Goal: Task Accomplishment & Management: Use online tool/utility

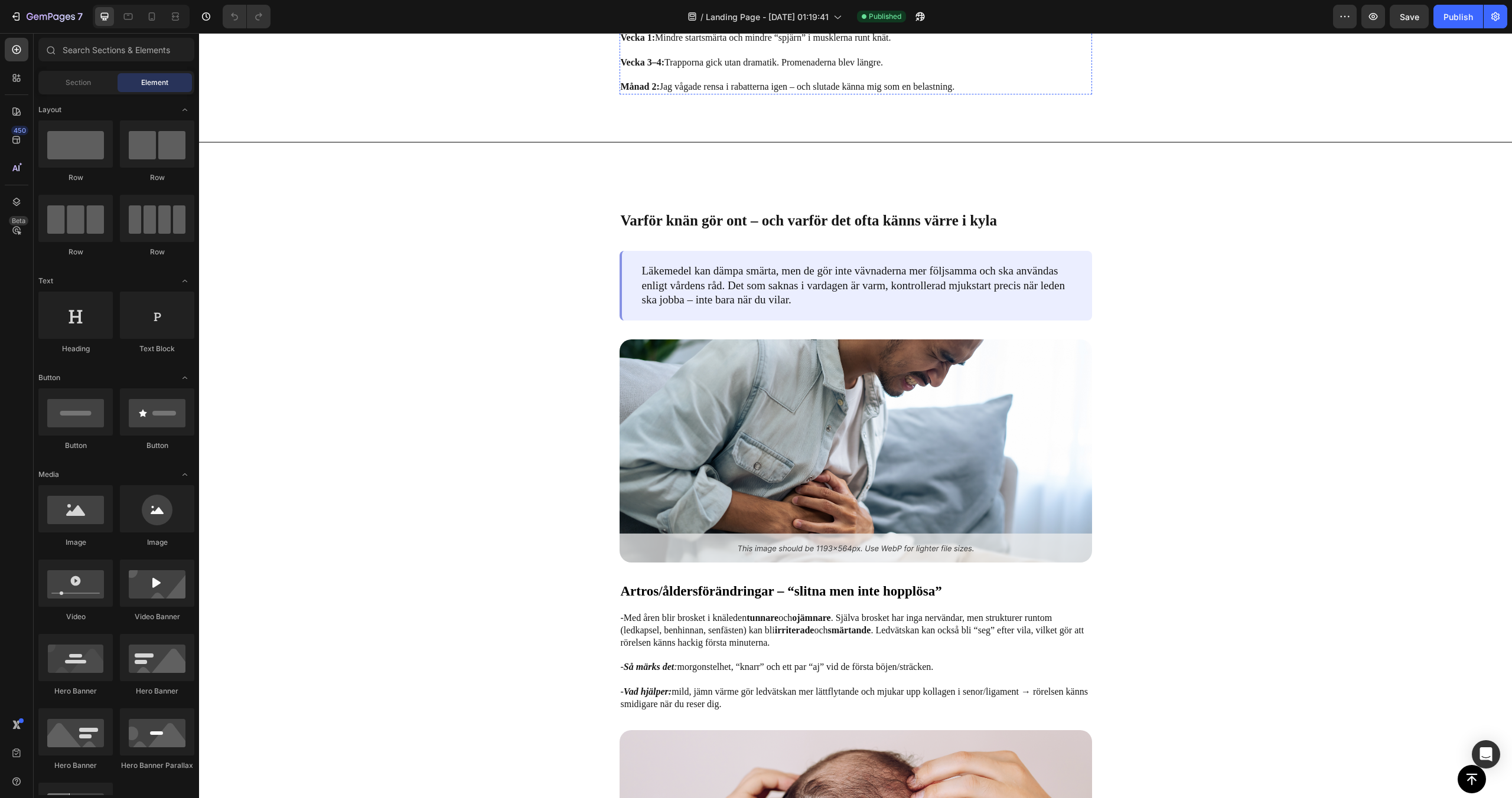
scroll to position [1104, 0]
click at [199, 25] on button "button" at bounding box center [206, 16] width 24 height 24
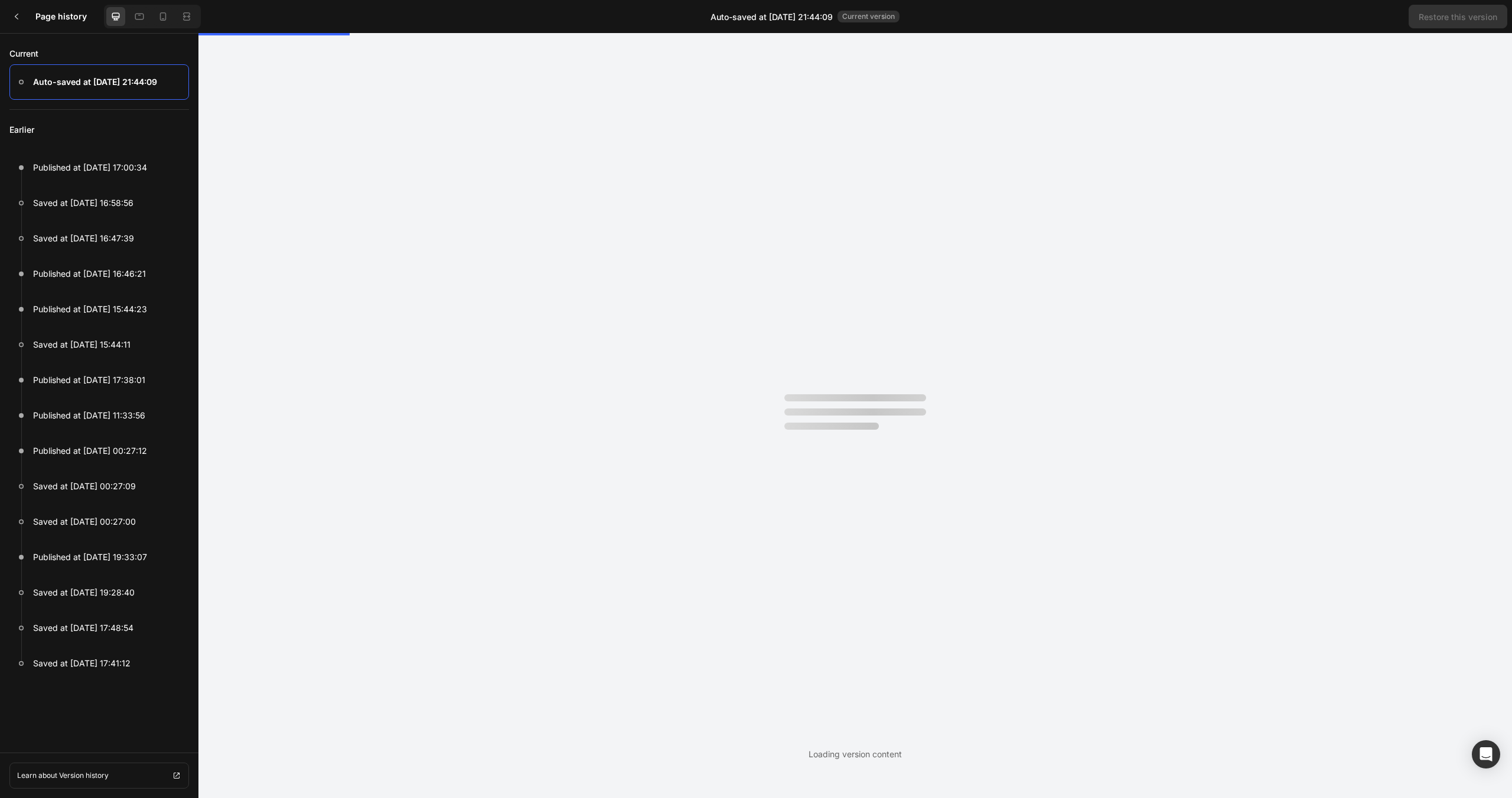
scroll to position [0, 0]
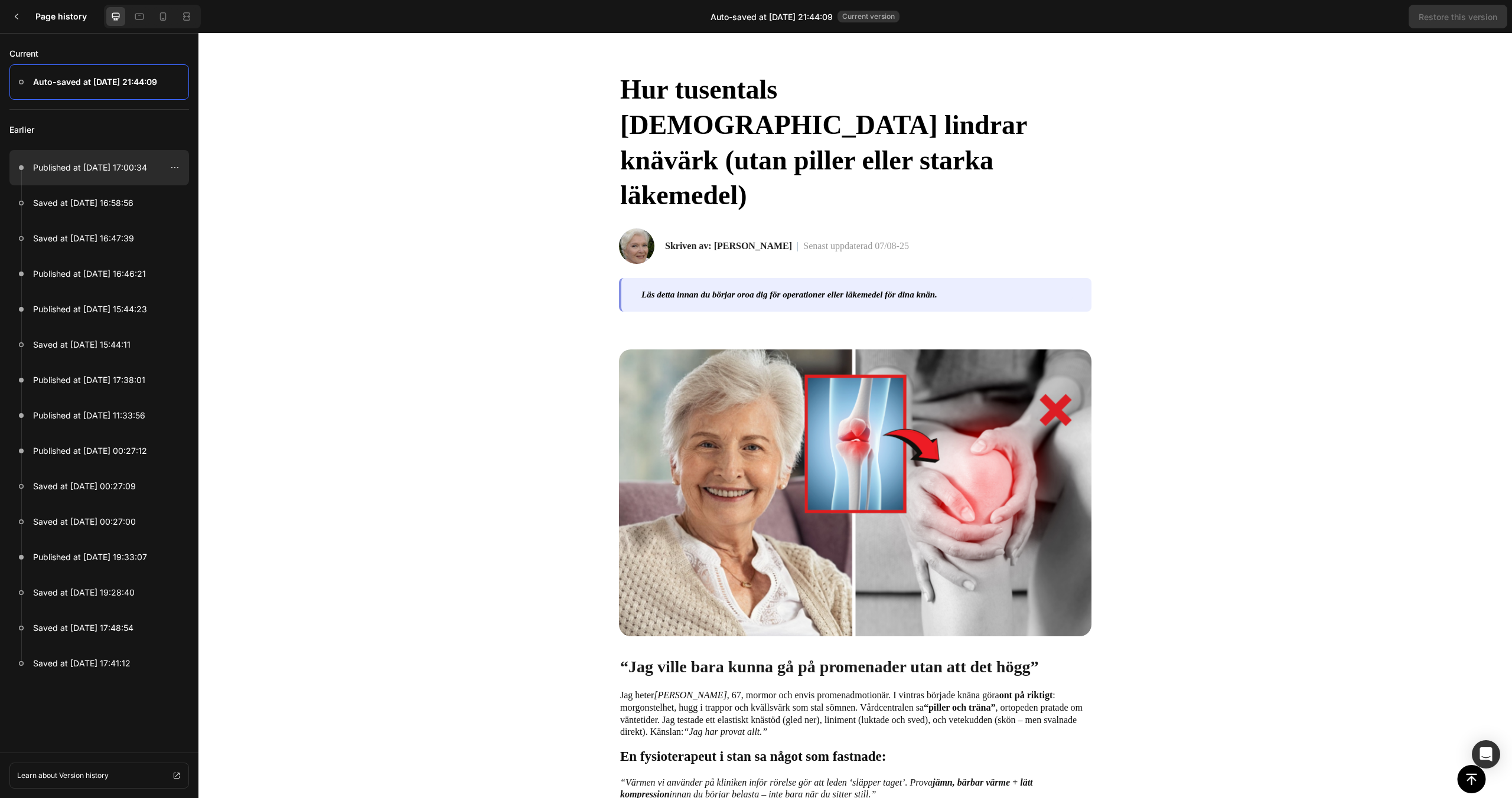
click at [79, 179] on div at bounding box center [99, 167] width 180 height 35
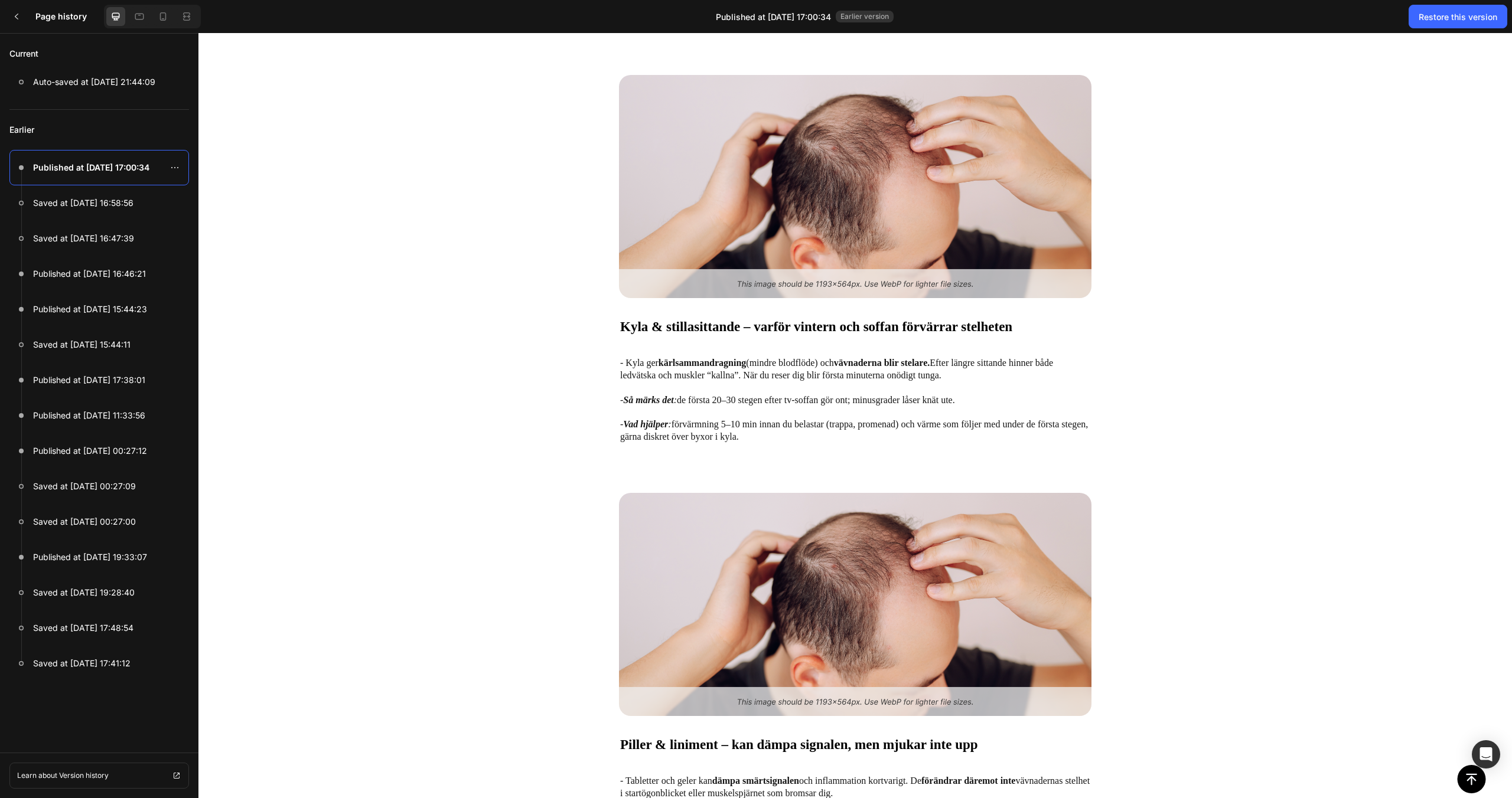
scroll to position [2129, 0]
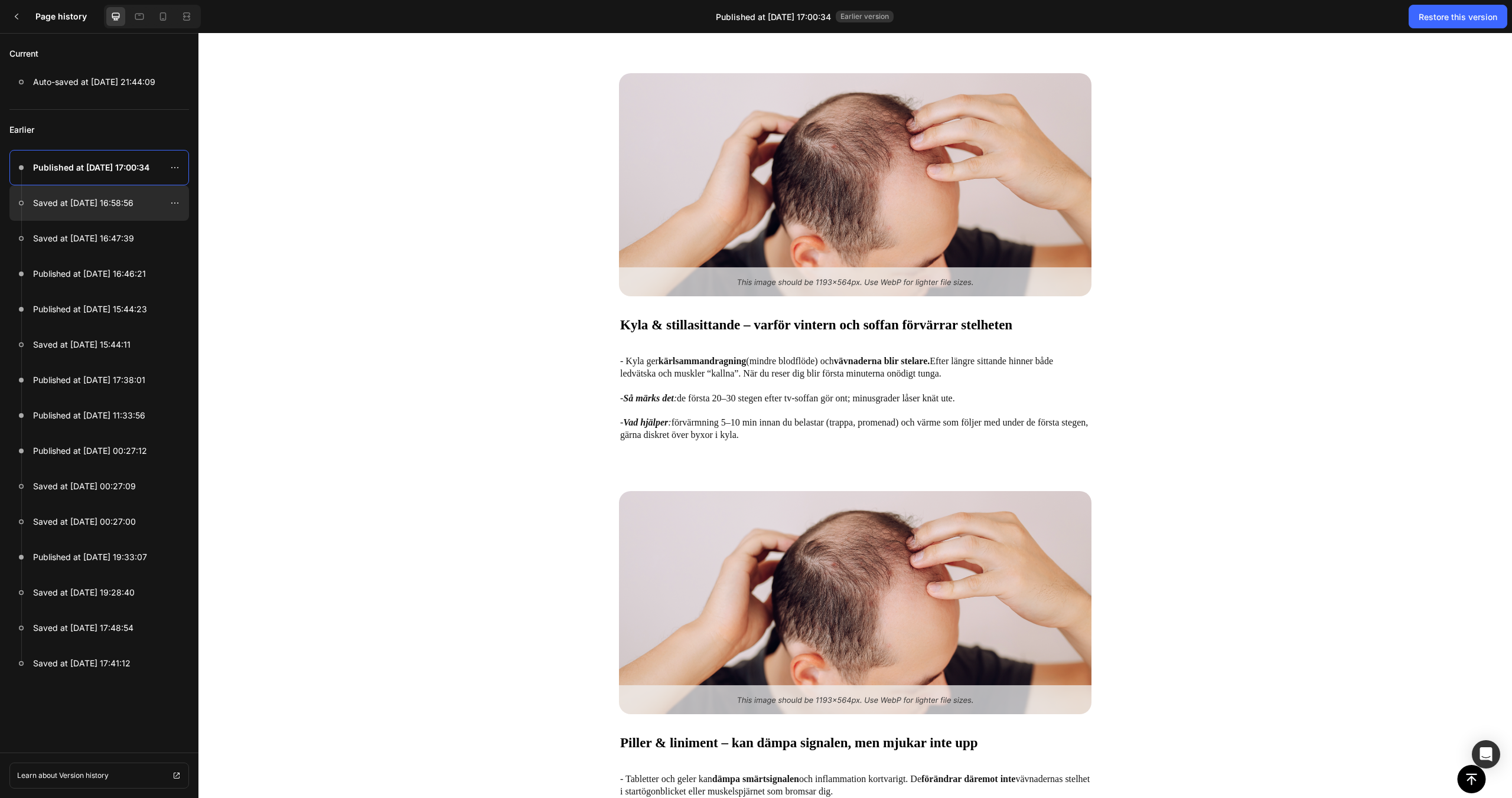
click at [111, 199] on p "Saved at [DATE] 16:58:56" at bounding box center [83, 203] width 100 height 14
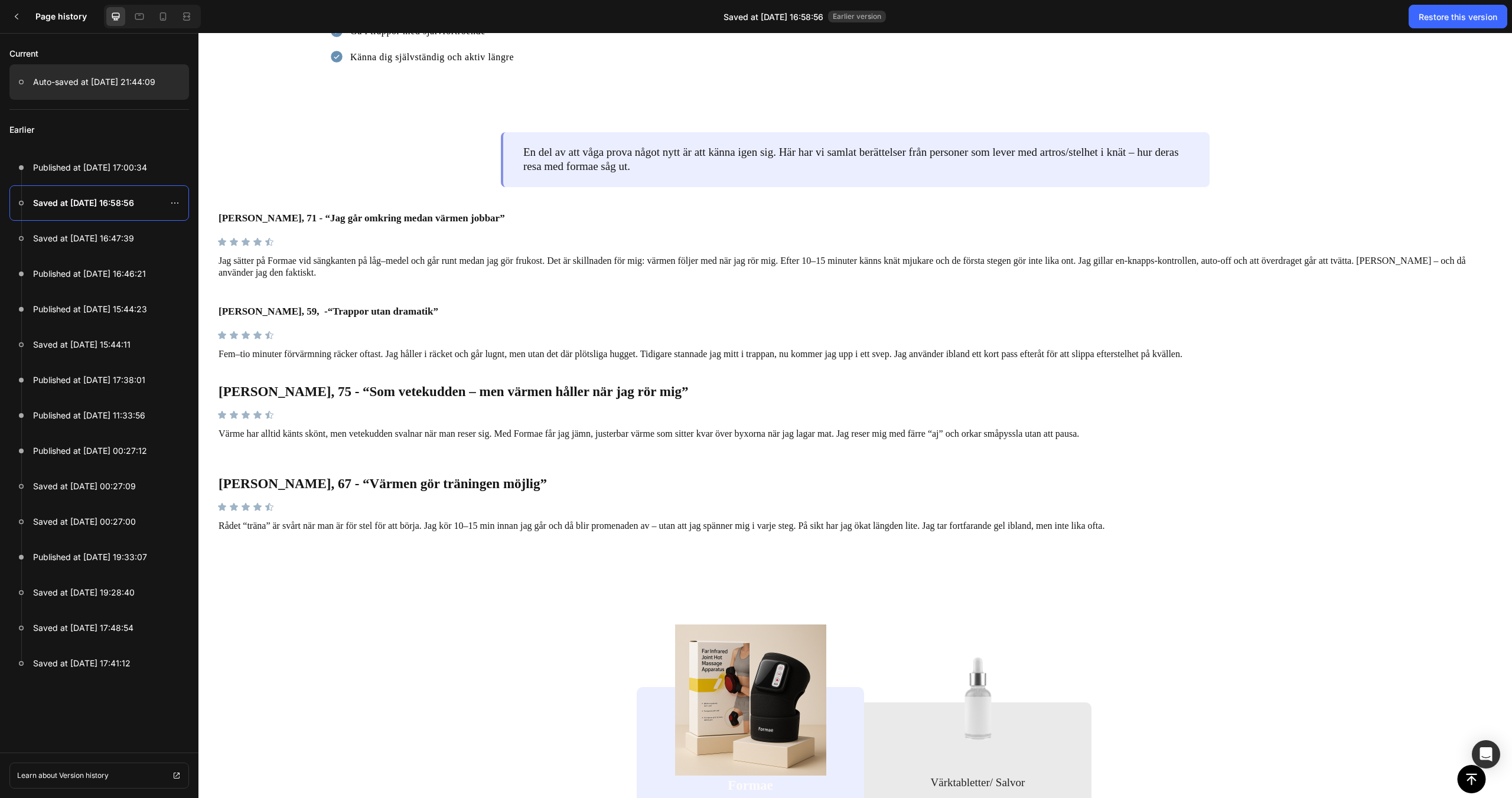
scroll to position [4971, 0]
click at [73, 92] on div at bounding box center [99, 82] width 180 height 35
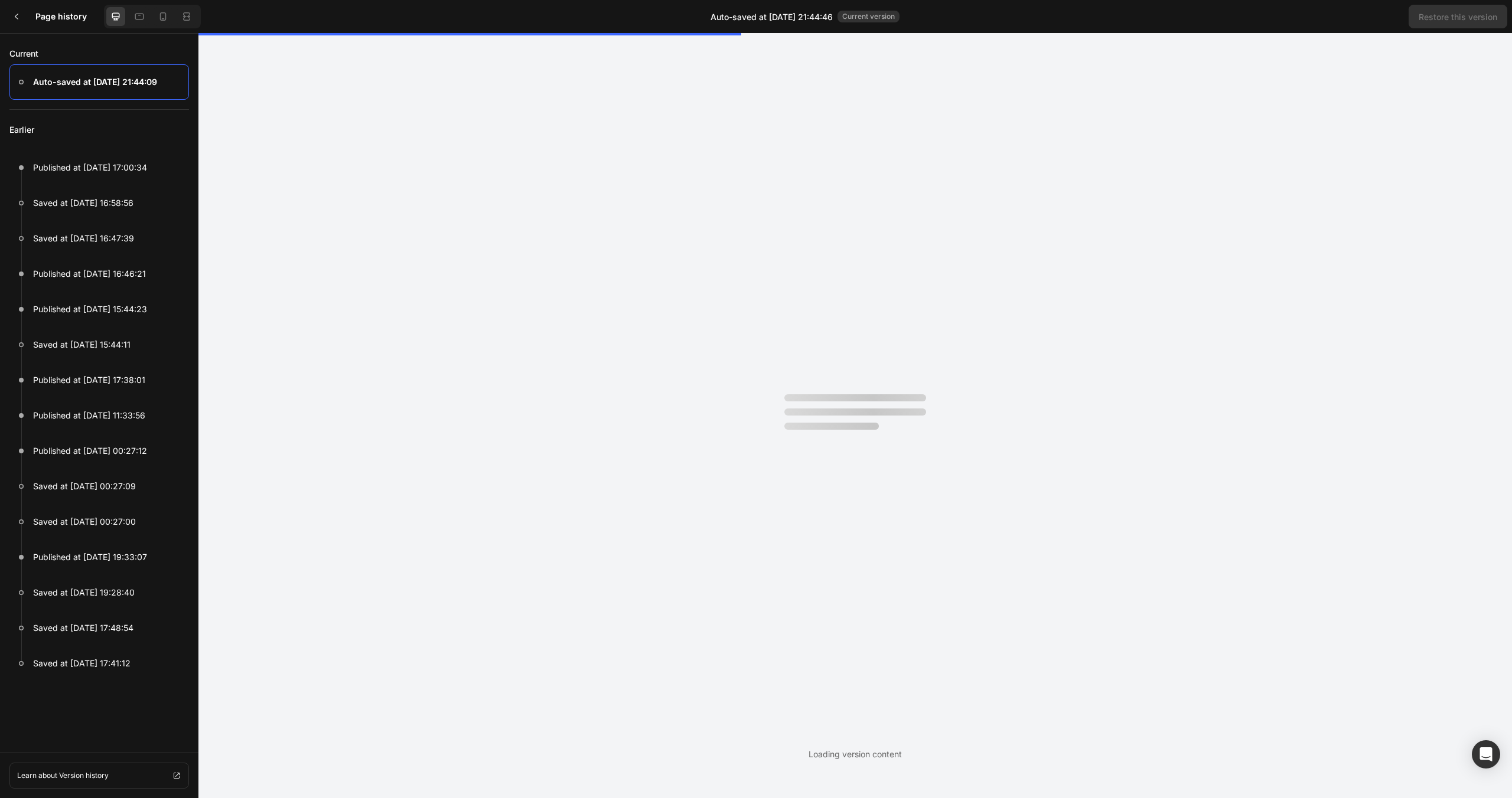
scroll to position [0, 0]
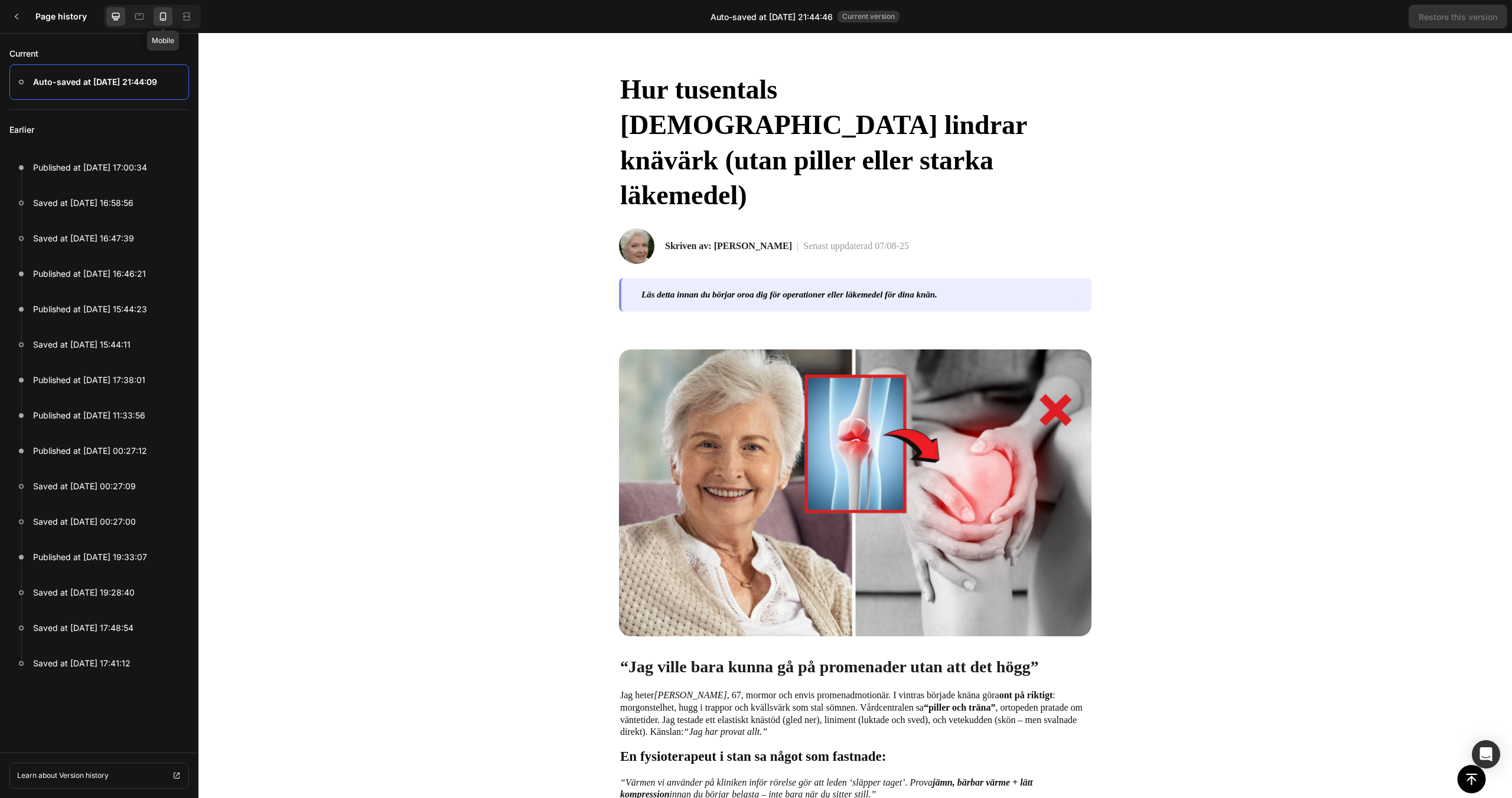
click at [166, 18] on icon at bounding box center [163, 16] width 12 height 12
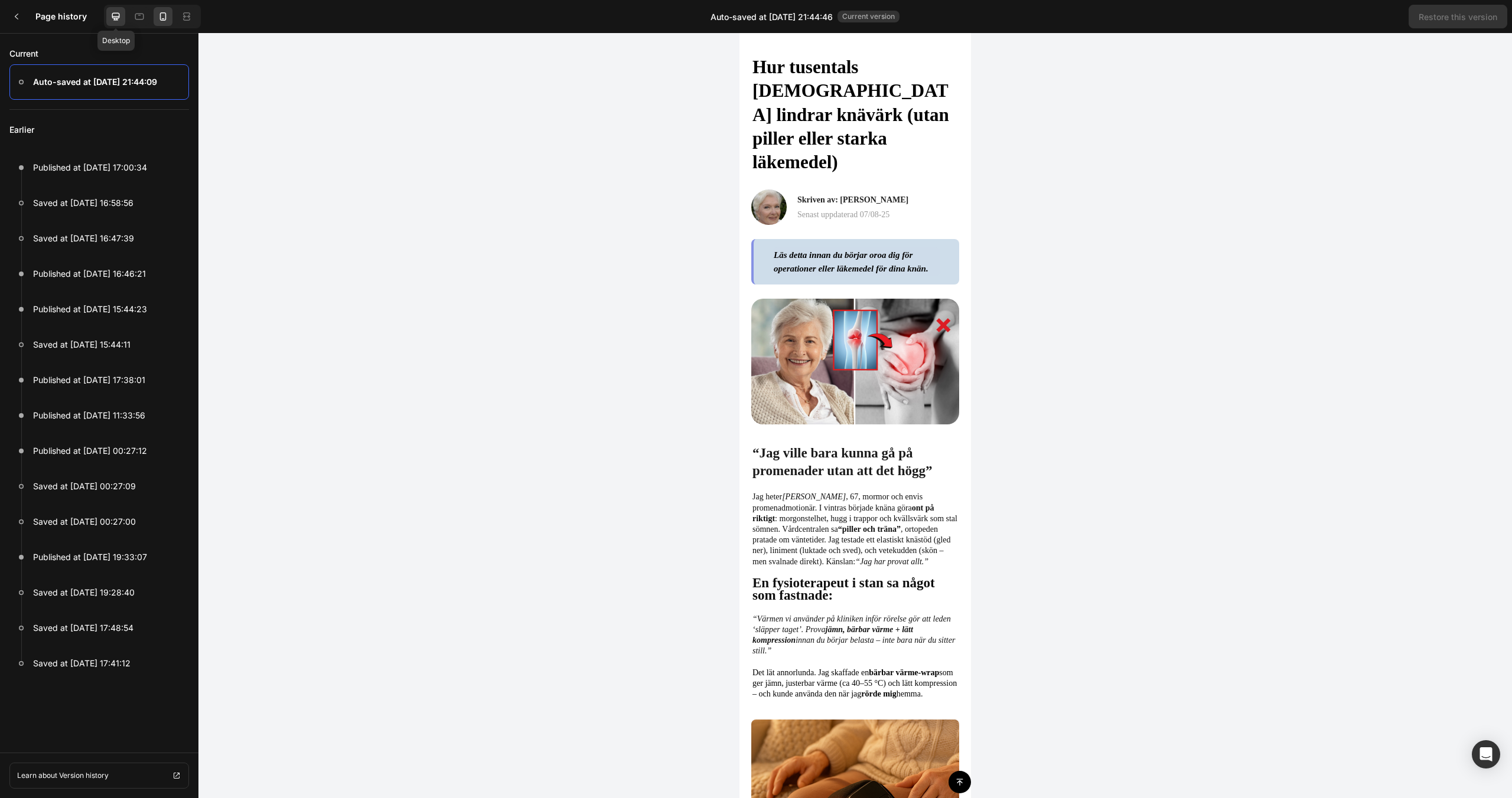
click at [118, 20] on icon at bounding box center [116, 16] width 12 height 12
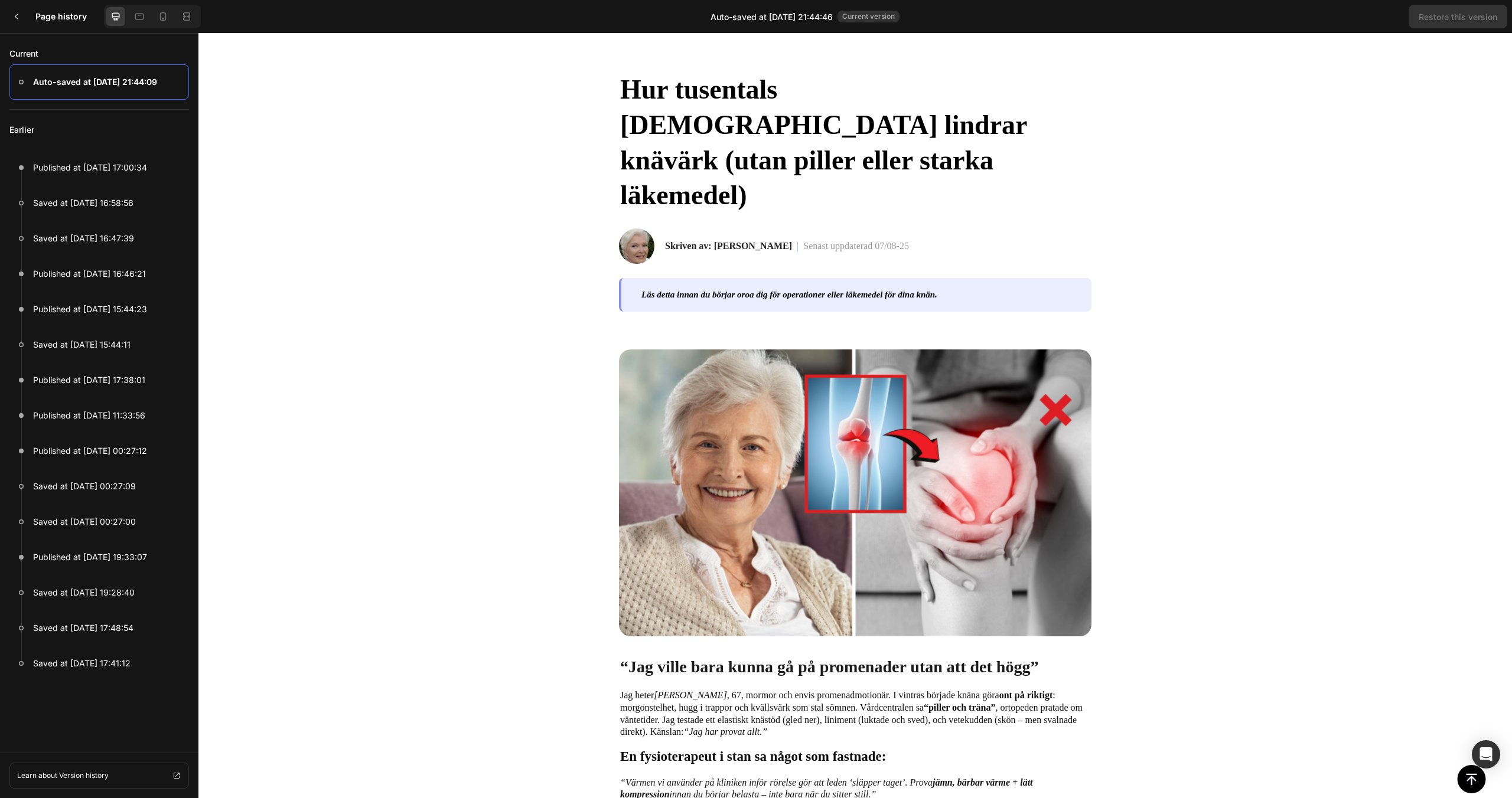
click at [705, 62] on div "Hur tusentals [DEMOGRAPHIC_DATA] lindrar knävärk (utan piller eller starka läke…" at bounding box center [855, 172] width 473 height 279
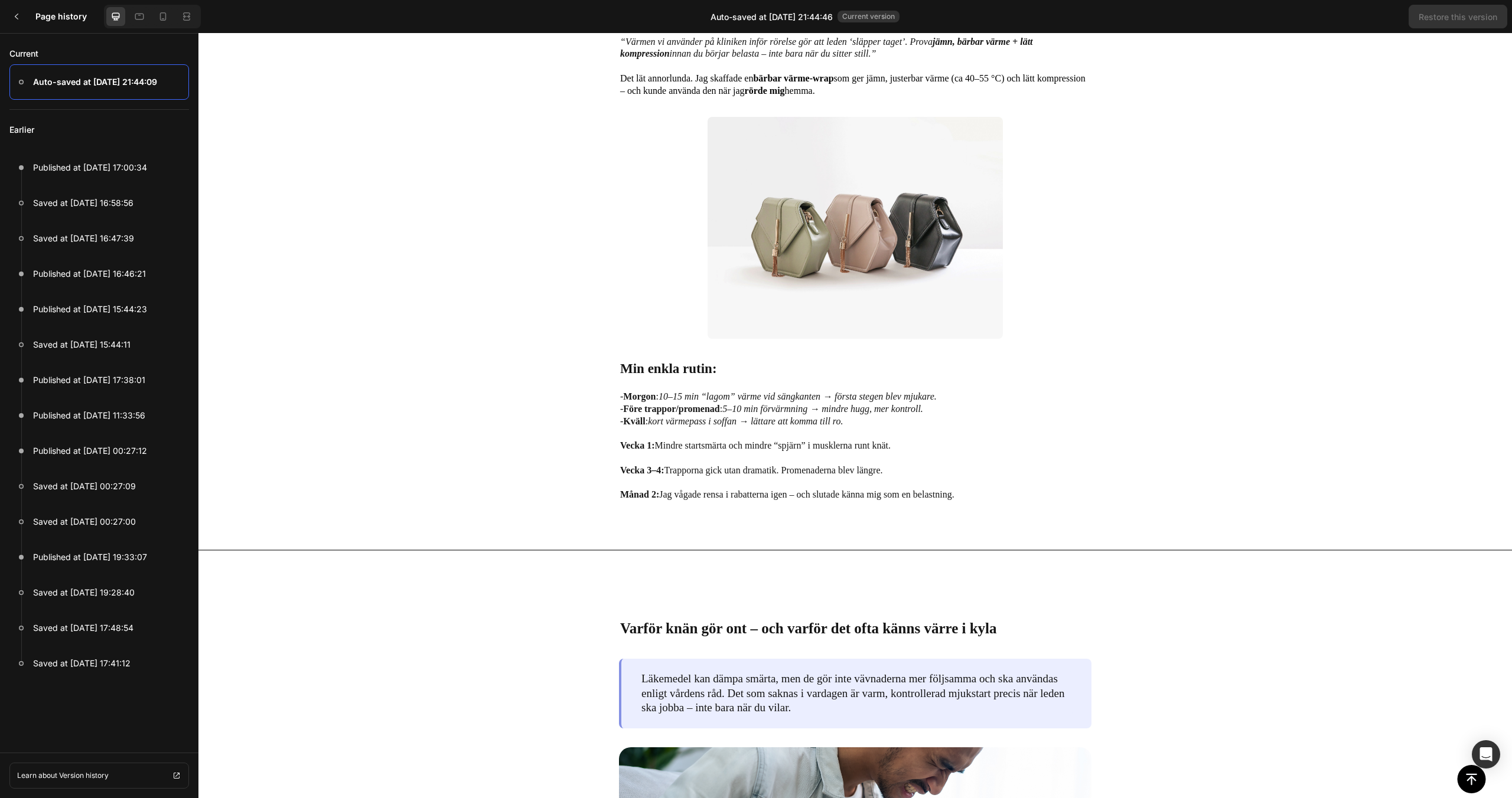
scroll to position [666, 0]
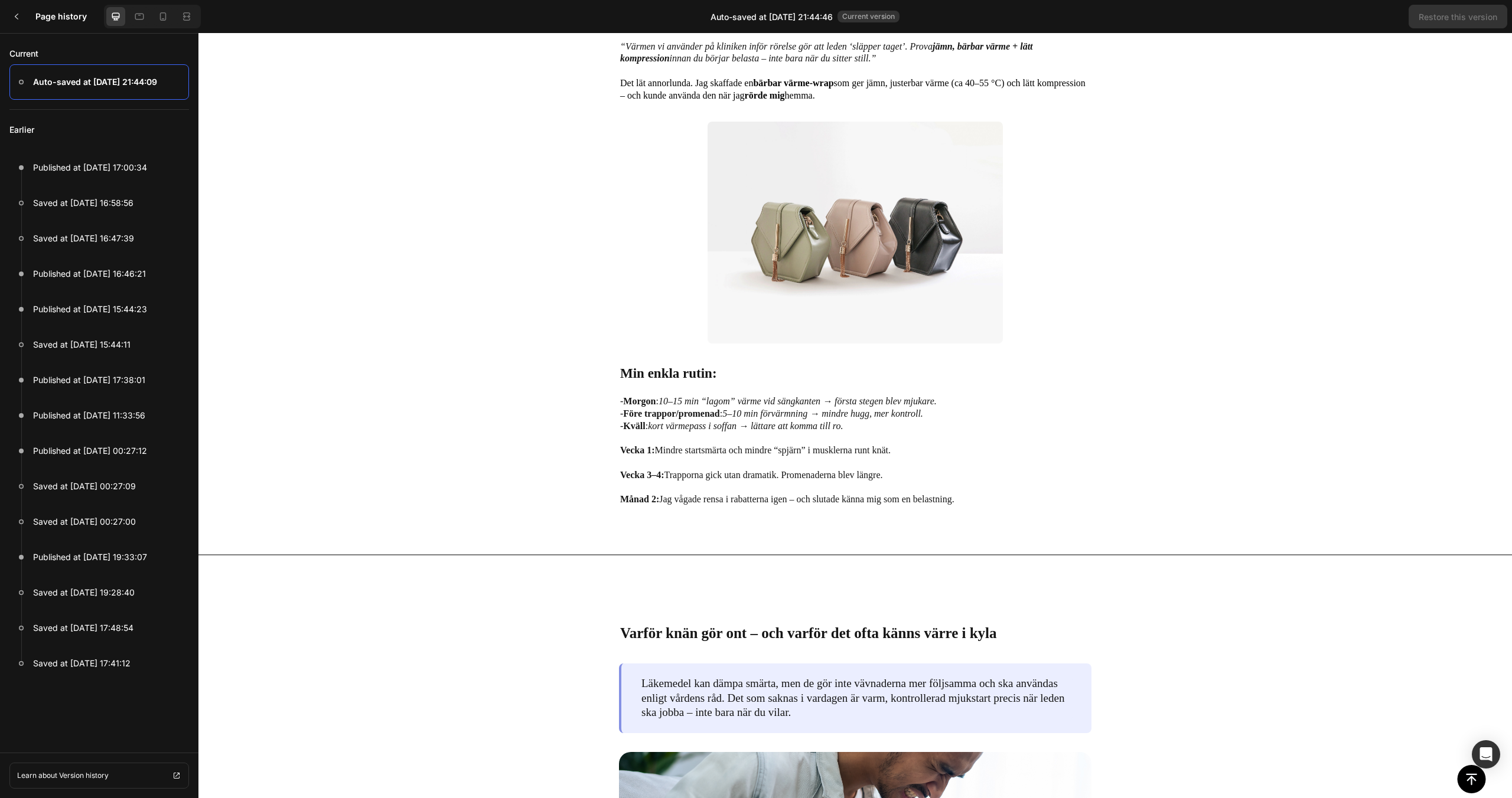
click at [766, 282] on img at bounding box center [855, 232] width 295 height 221
click at [418, 240] on div "Image “Jag ville bara kunna gå på promenader utan att det högg” Text Block Jag …" at bounding box center [855, 60] width 935 height 894
click at [15, 9] on div at bounding box center [17, 16] width 24 height 24
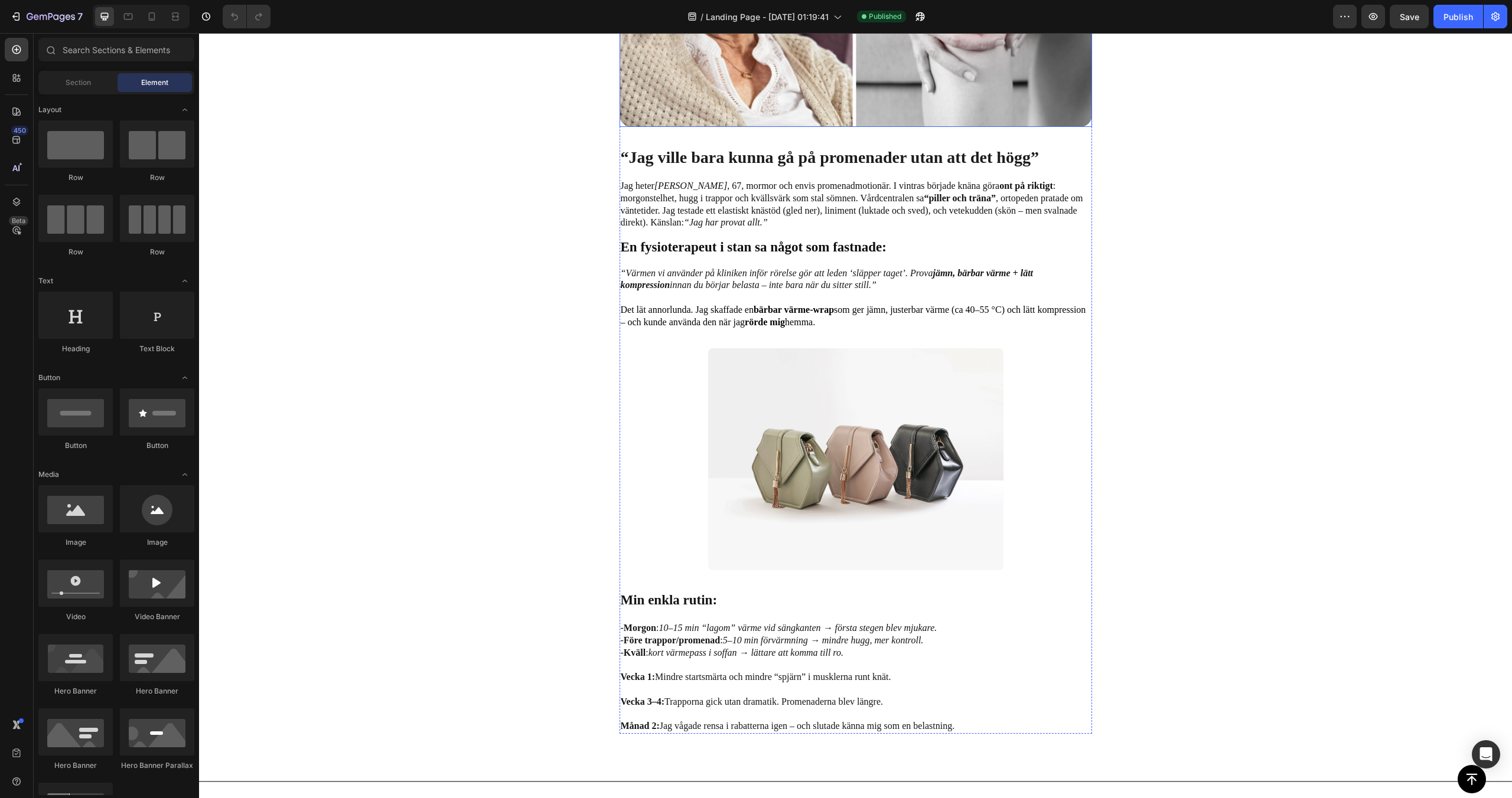
scroll to position [466, 0]
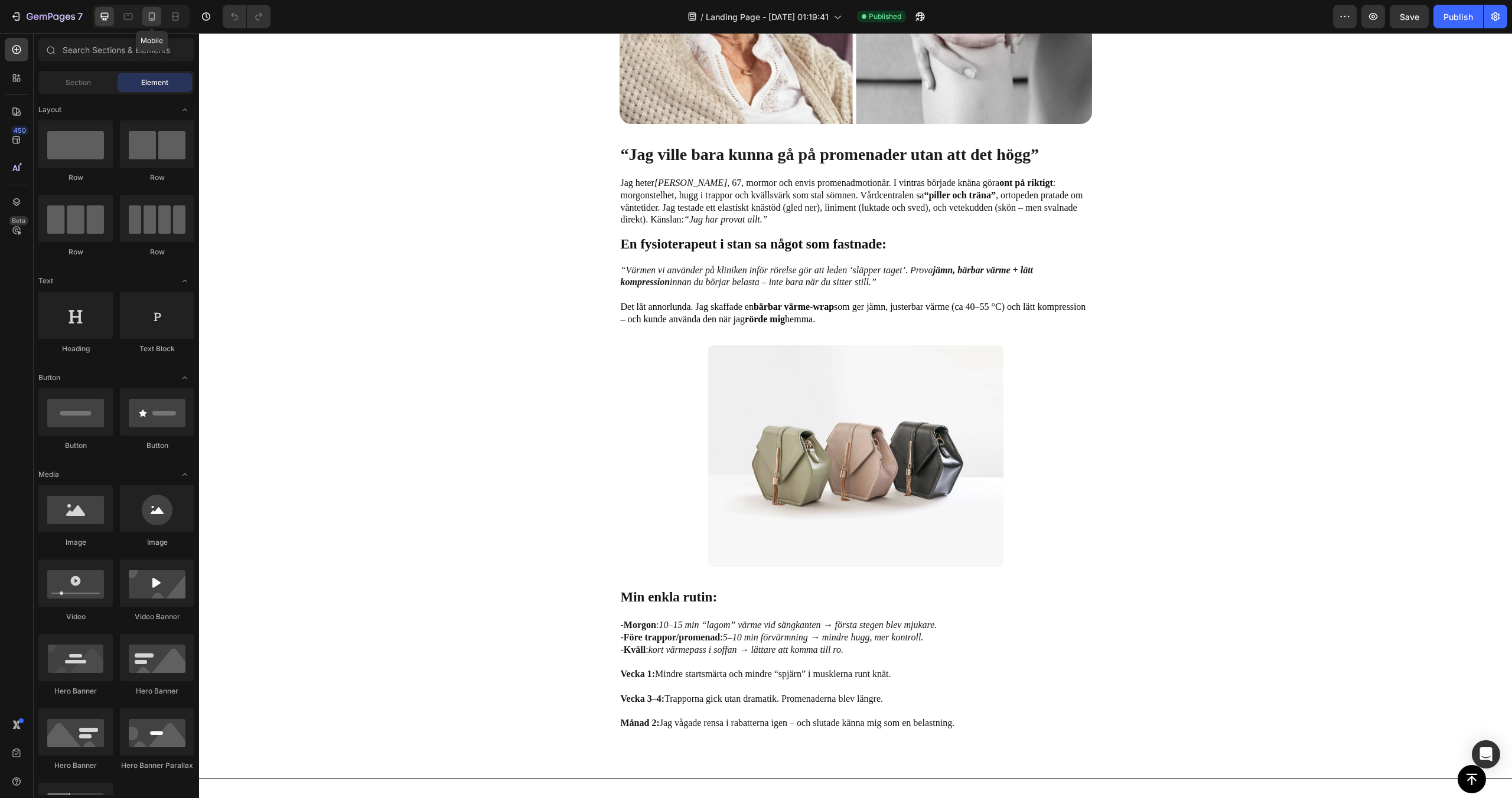
click at [153, 15] on icon at bounding box center [152, 16] width 12 height 12
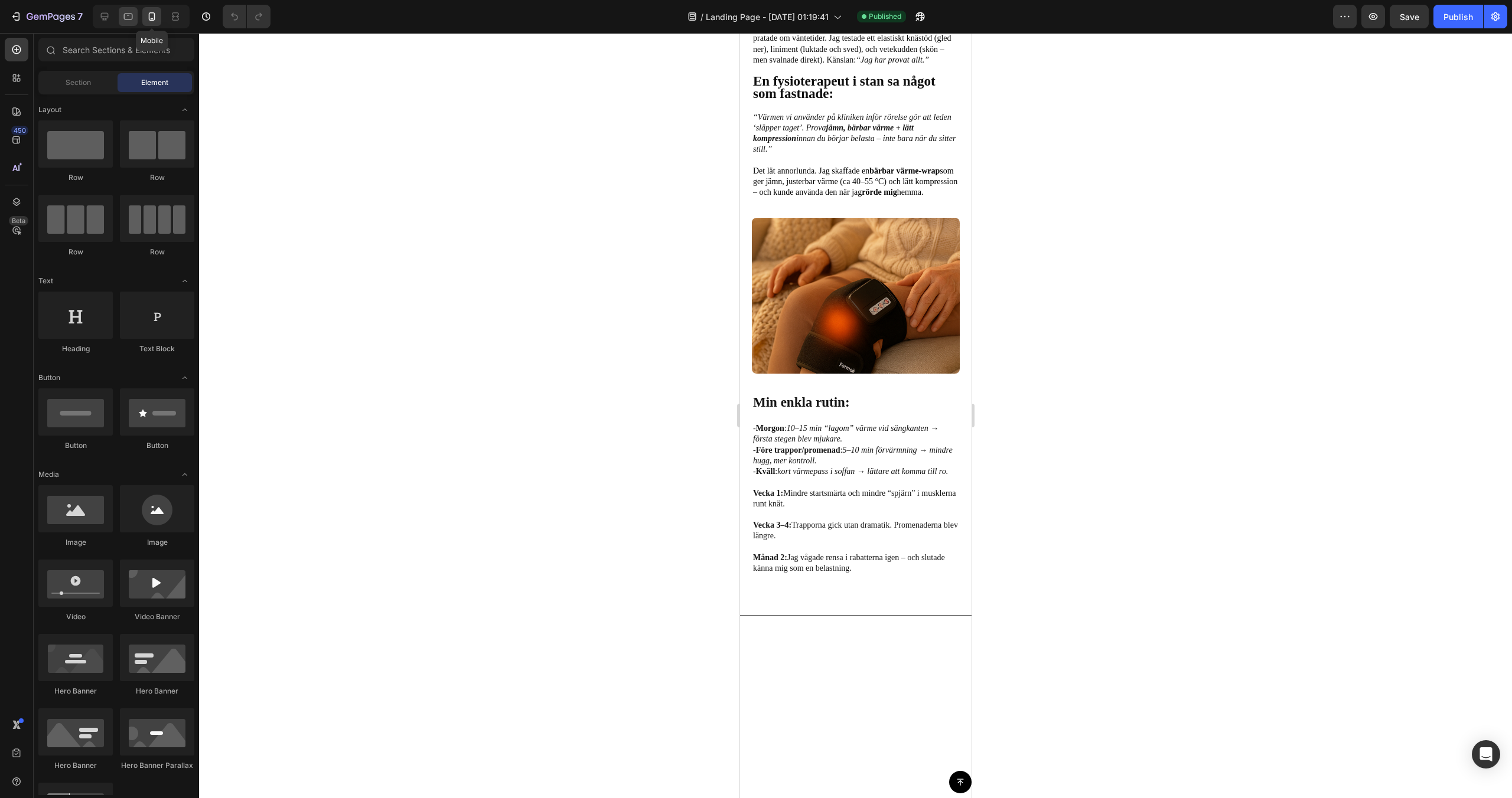
scroll to position [383, 0]
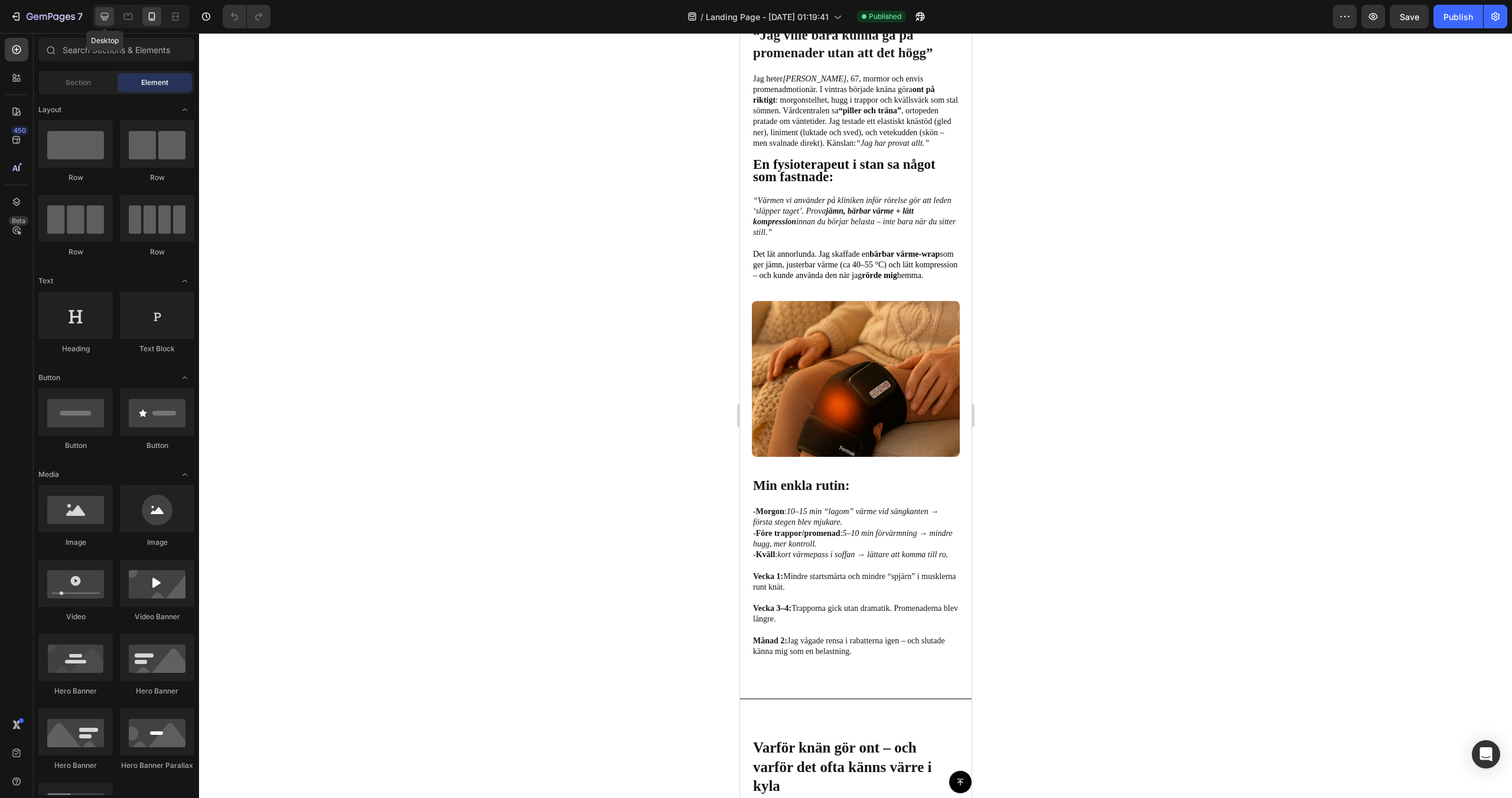
click at [112, 18] on div at bounding box center [105, 16] width 19 height 19
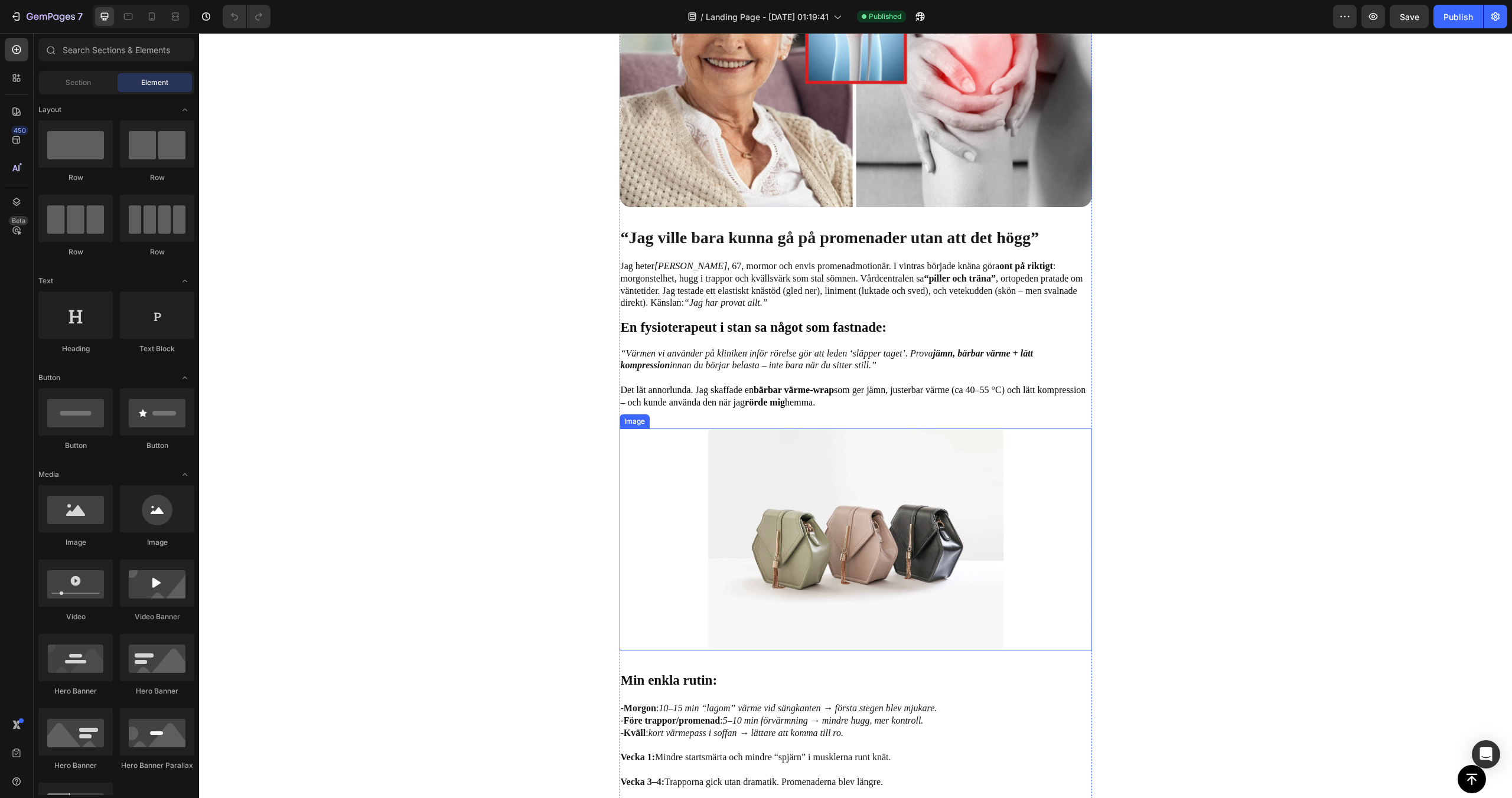
click at [813, 455] on img at bounding box center [855, 539] width 295 height 221
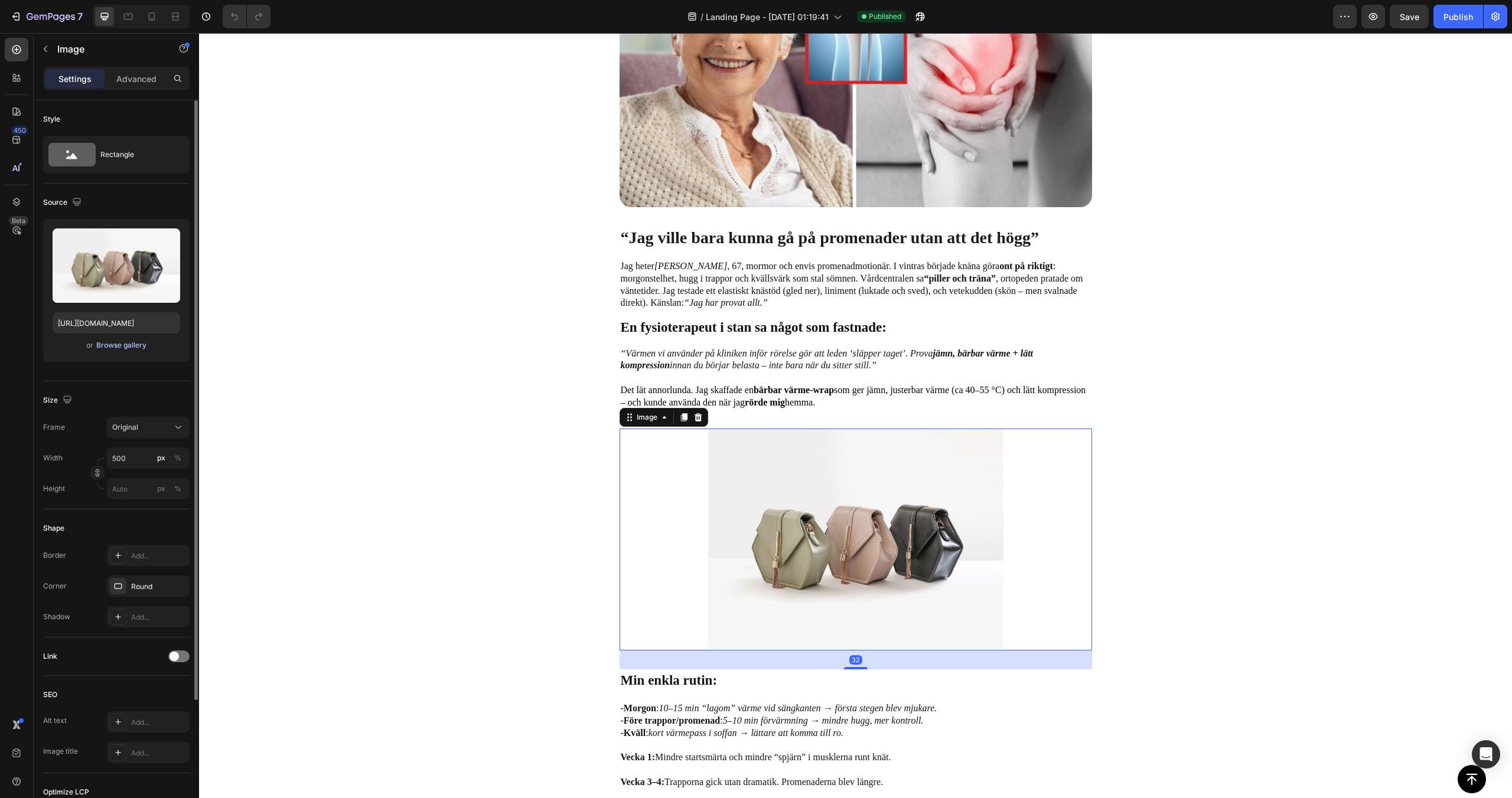
click at [131, 346] on div "Browse gallery" at bounding box center [121, 345] width 50 height 10
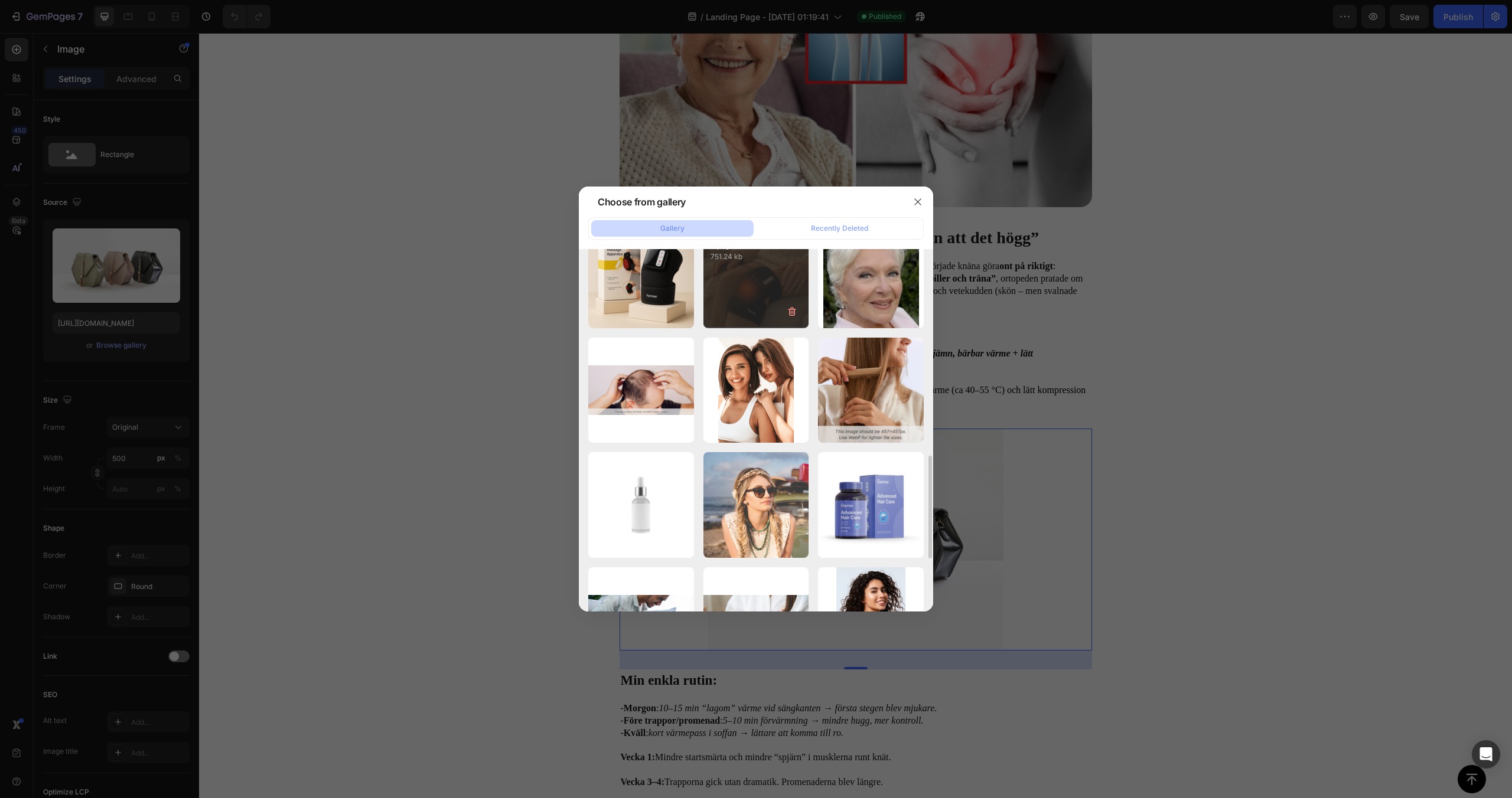
click at [740, 313] on div "Skärmavbild 2025-08-...55.png 751.24 kb" at bounding box center [756, 275] width 106 height 106
type input "[URL][DOMAIN_NAME]"
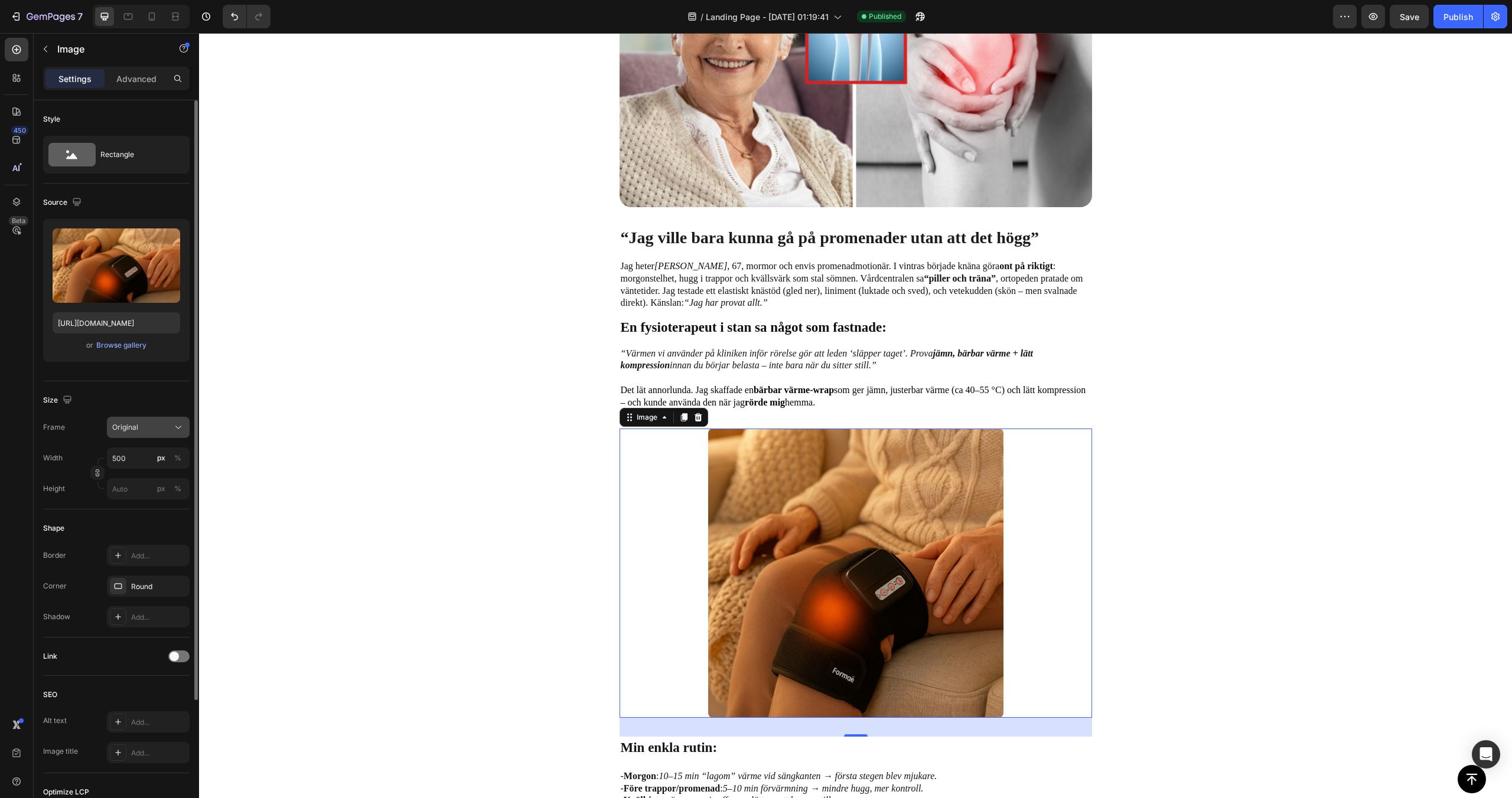
click at [153, 426] on div "Original" at bounding box center [141, 427] width 58 height 10
click at [149, 499] on div "Horizontal" at bounding box center [146, 501] width 68 height 12
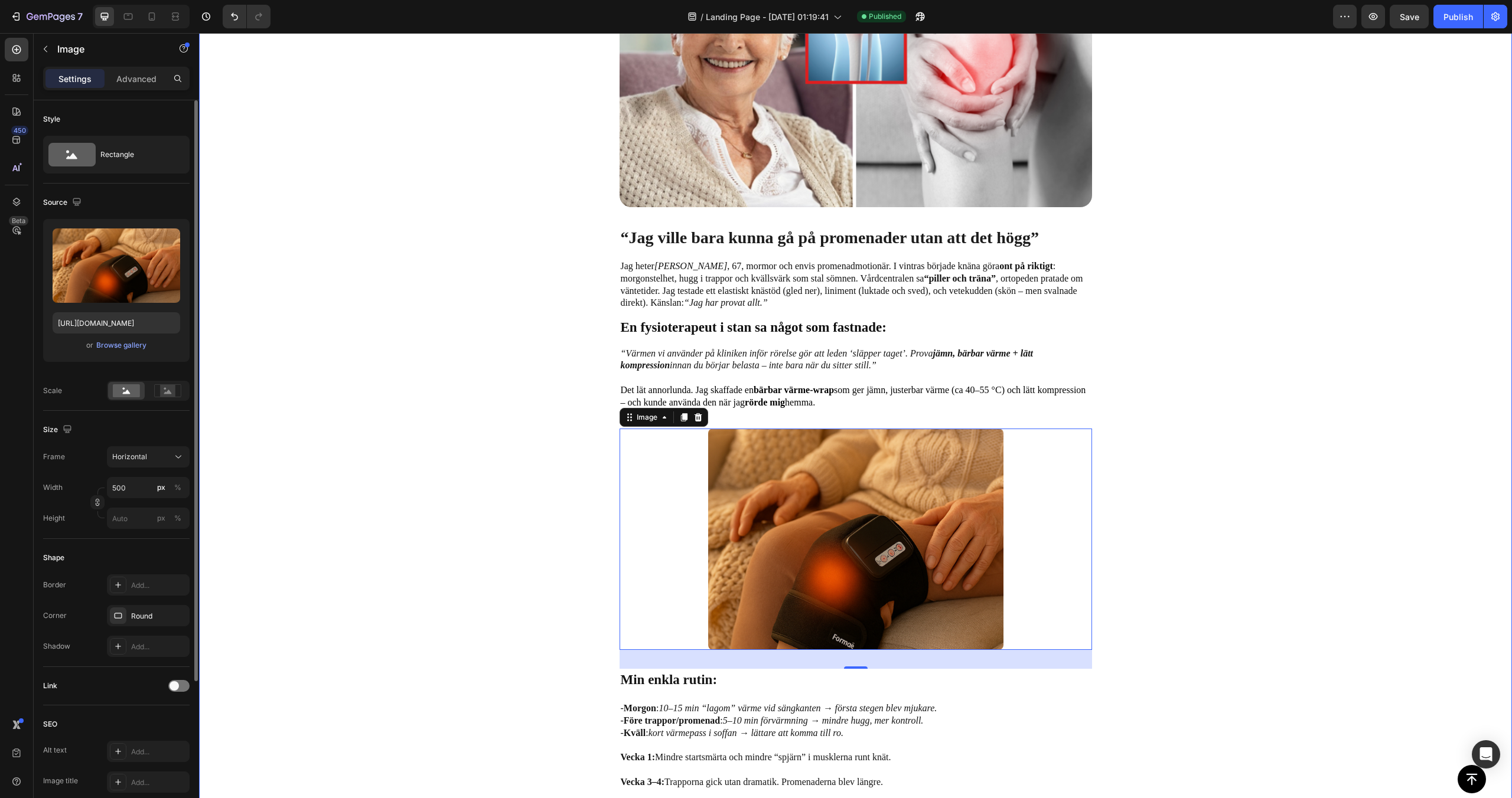
click at [351, 467] on div "Image “Jag ville bara kunna gå på promenader utan att det högg” Text Block Jag …" at bounding box center [856, 359] width 1313 height 953
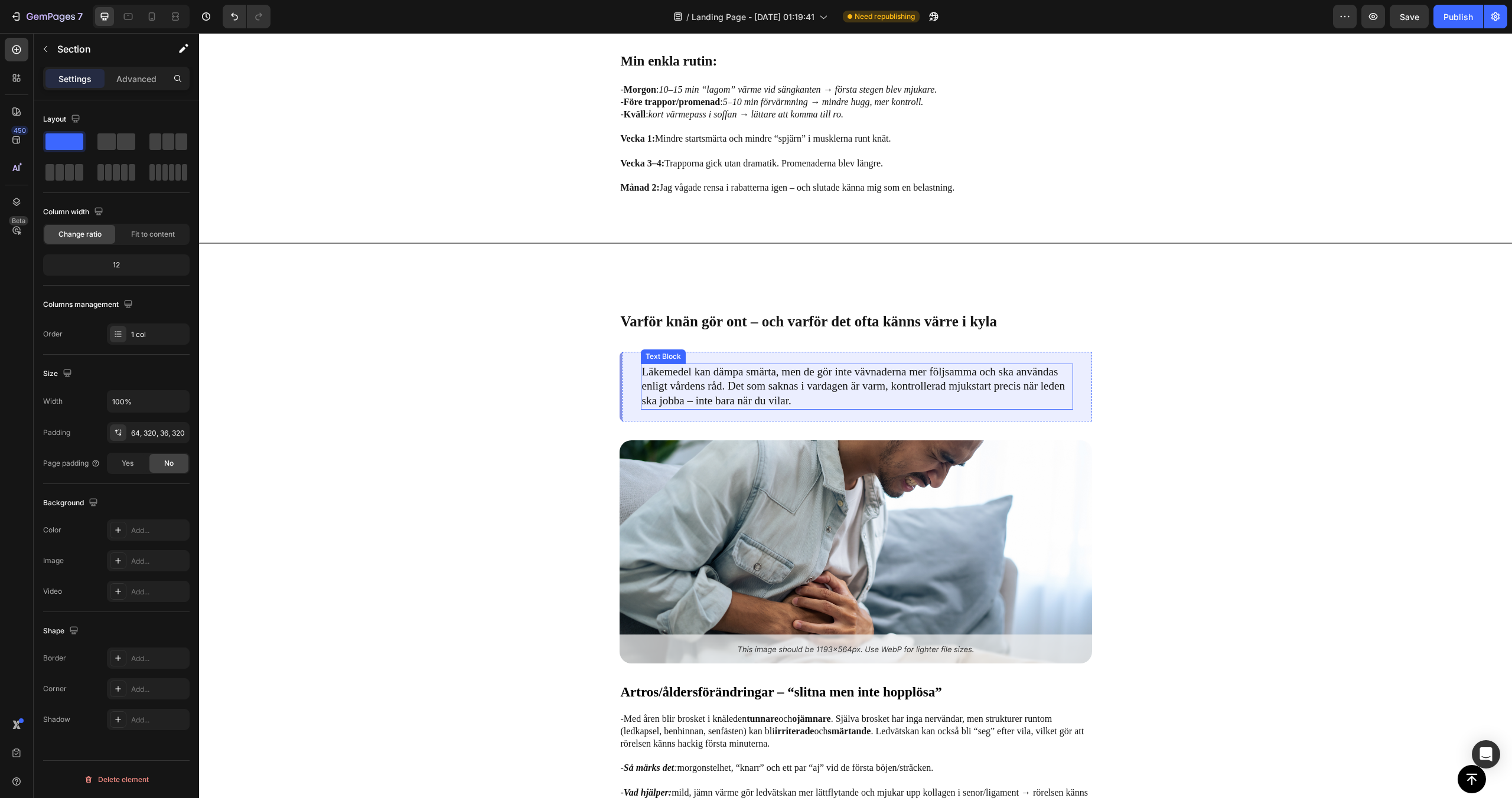
scroll to position [1054, 0]
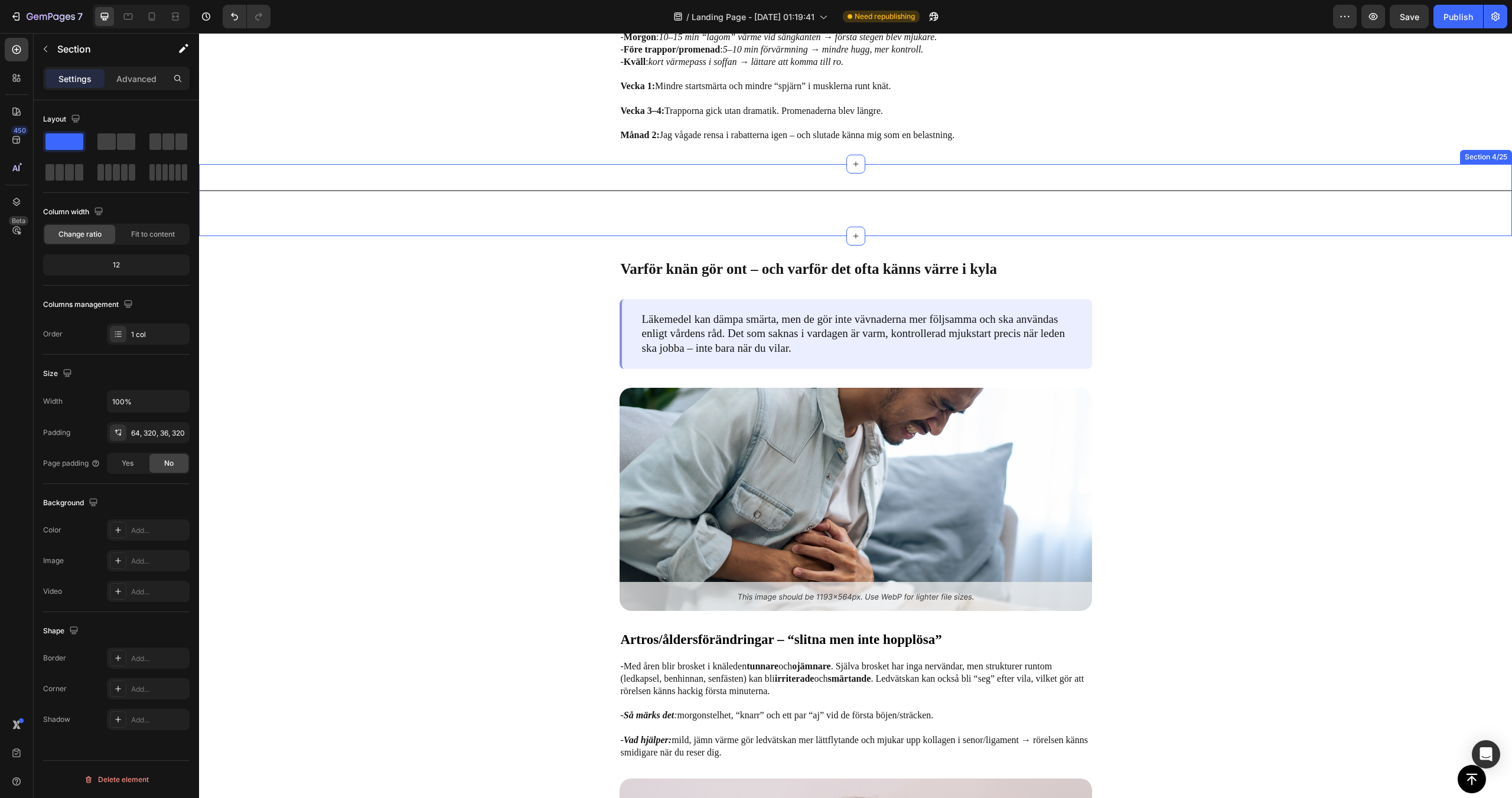
click at [461, 203] on div "Title Line" at bounding box center [856, 200] width 1313 height 34
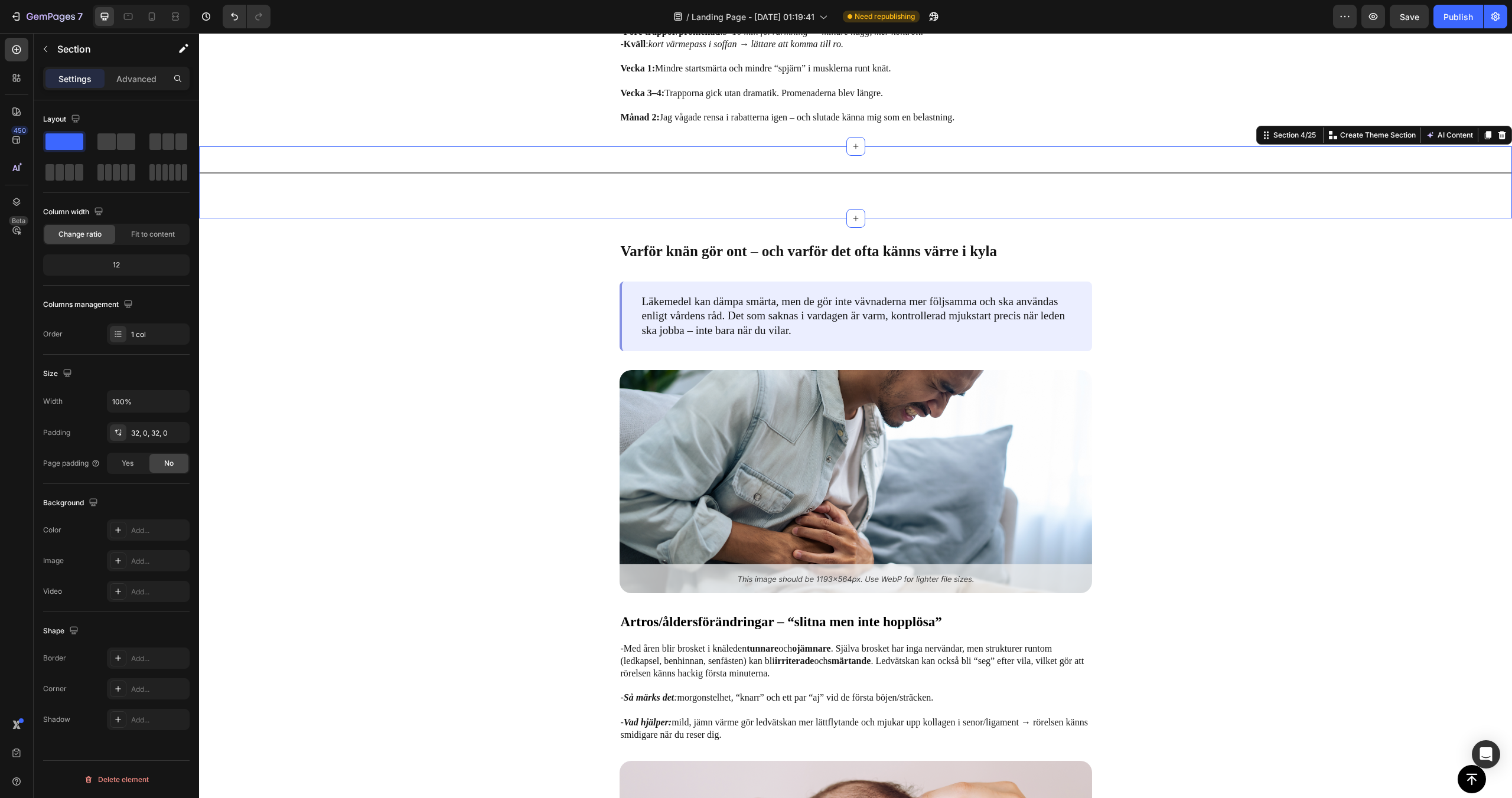
scroll to position [1074, 0]
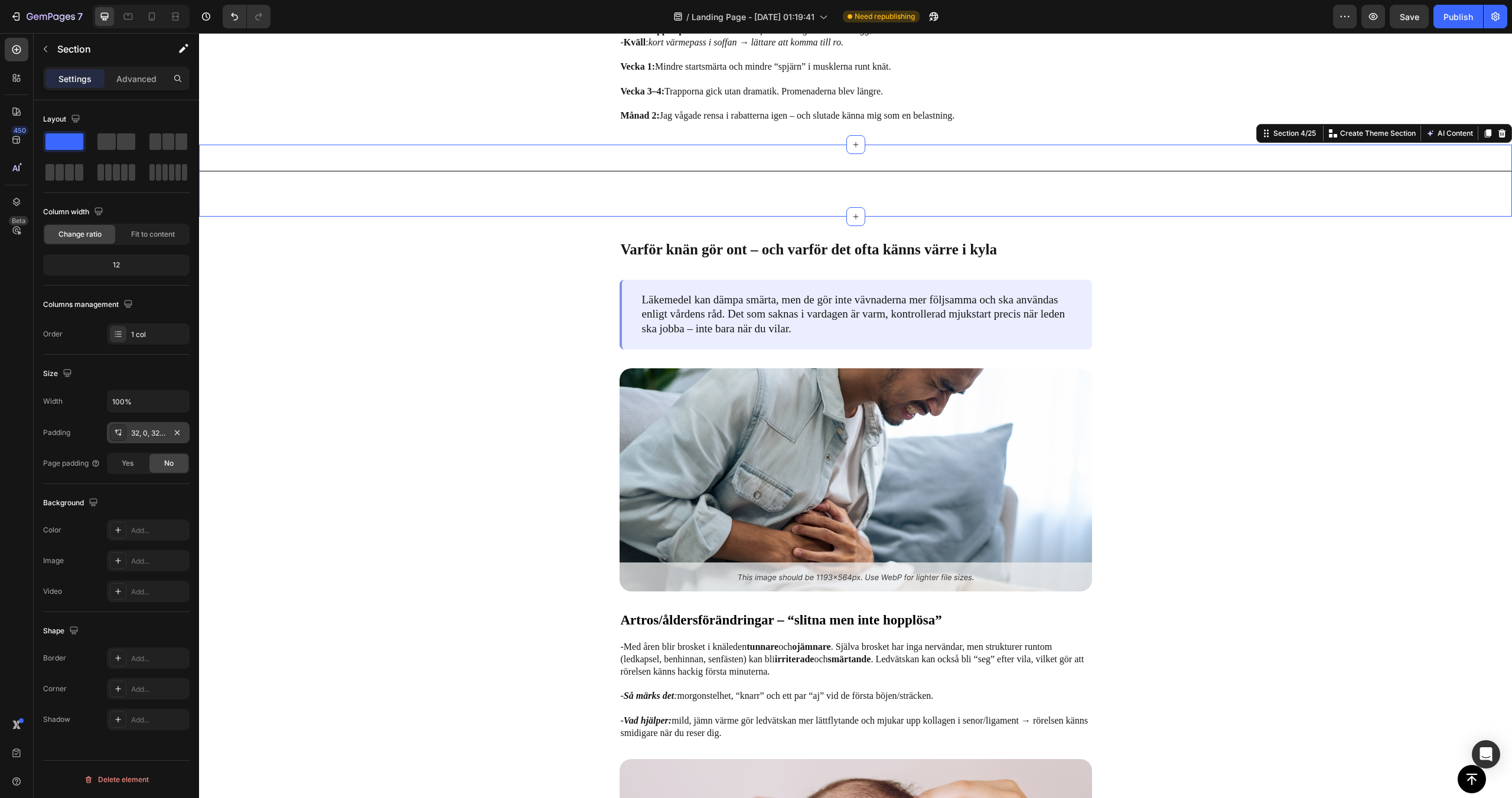
click at [161, 437] on div "32, 0, 32, 0" at bounding box center [148, 433] width 34 height 10
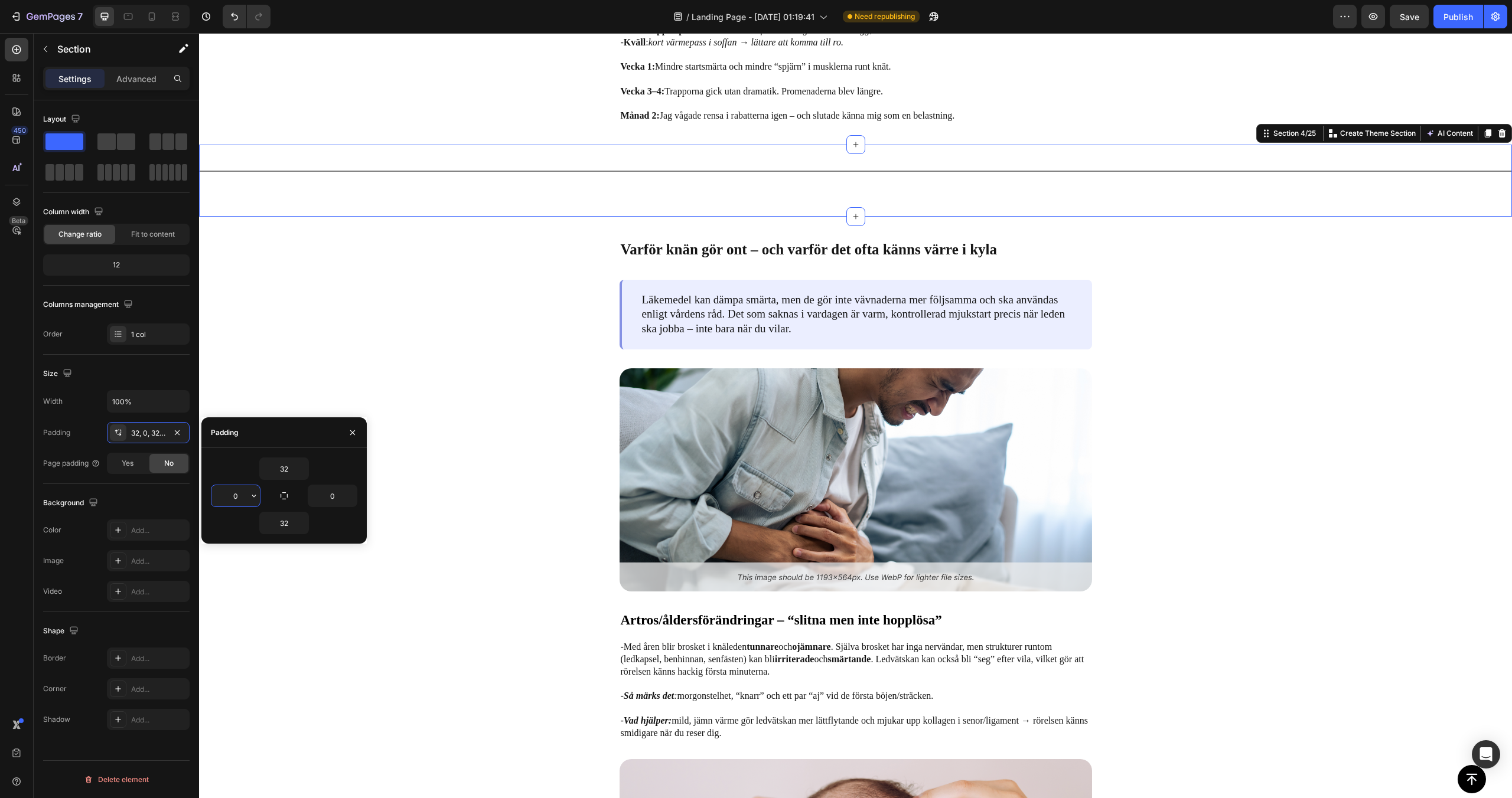
click at [246, 494] on input "0" at bounding box center [235, 496] width 48 height 21
type input "3"
click at [305, 356] on div "Varför knän gör ont – och varför det ofta känns värre i kyla Text Block Läkemed…" at bounding box center [856, 478] width 1313 height 524
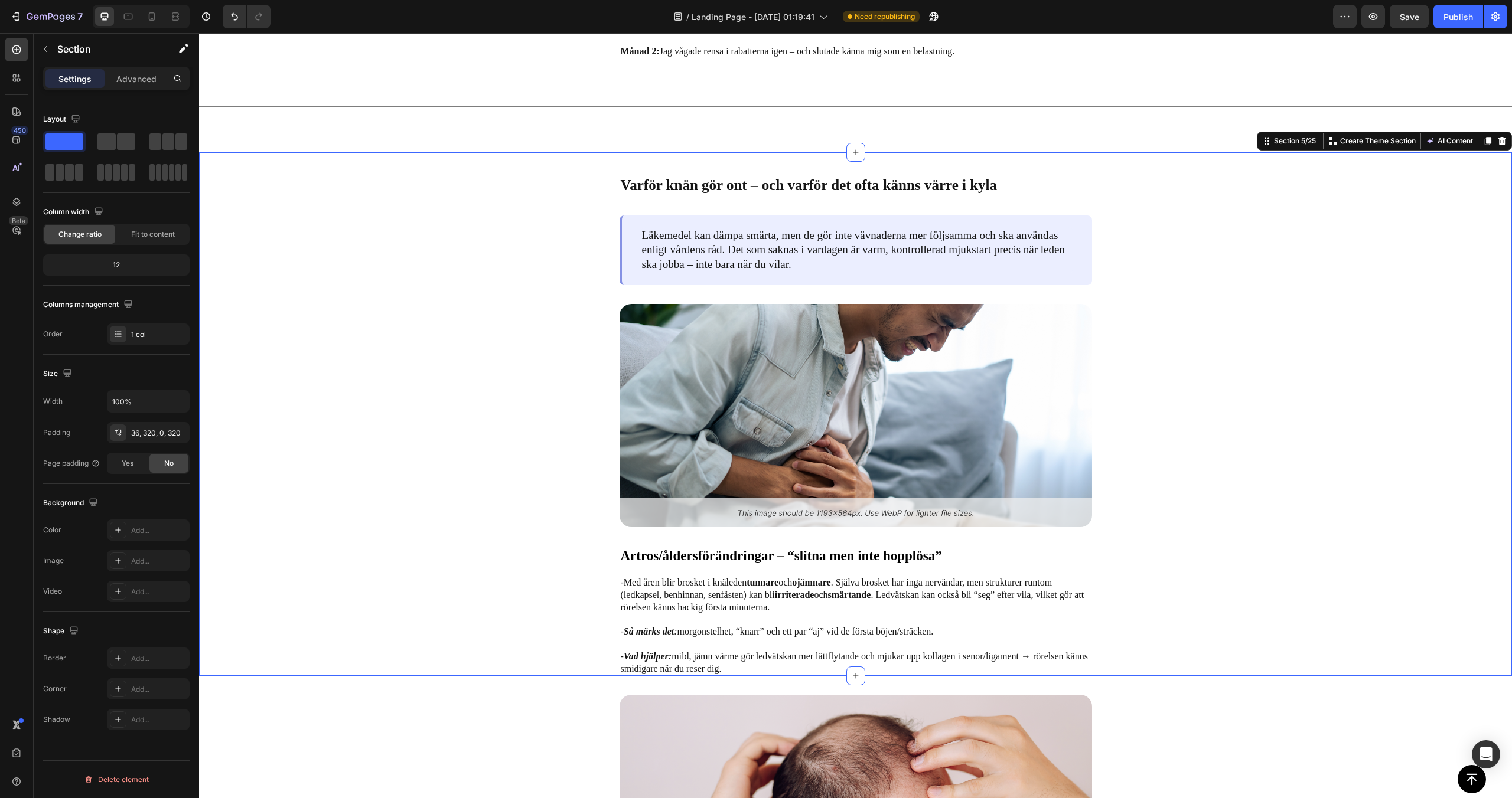
scroll to position [1141, 0]
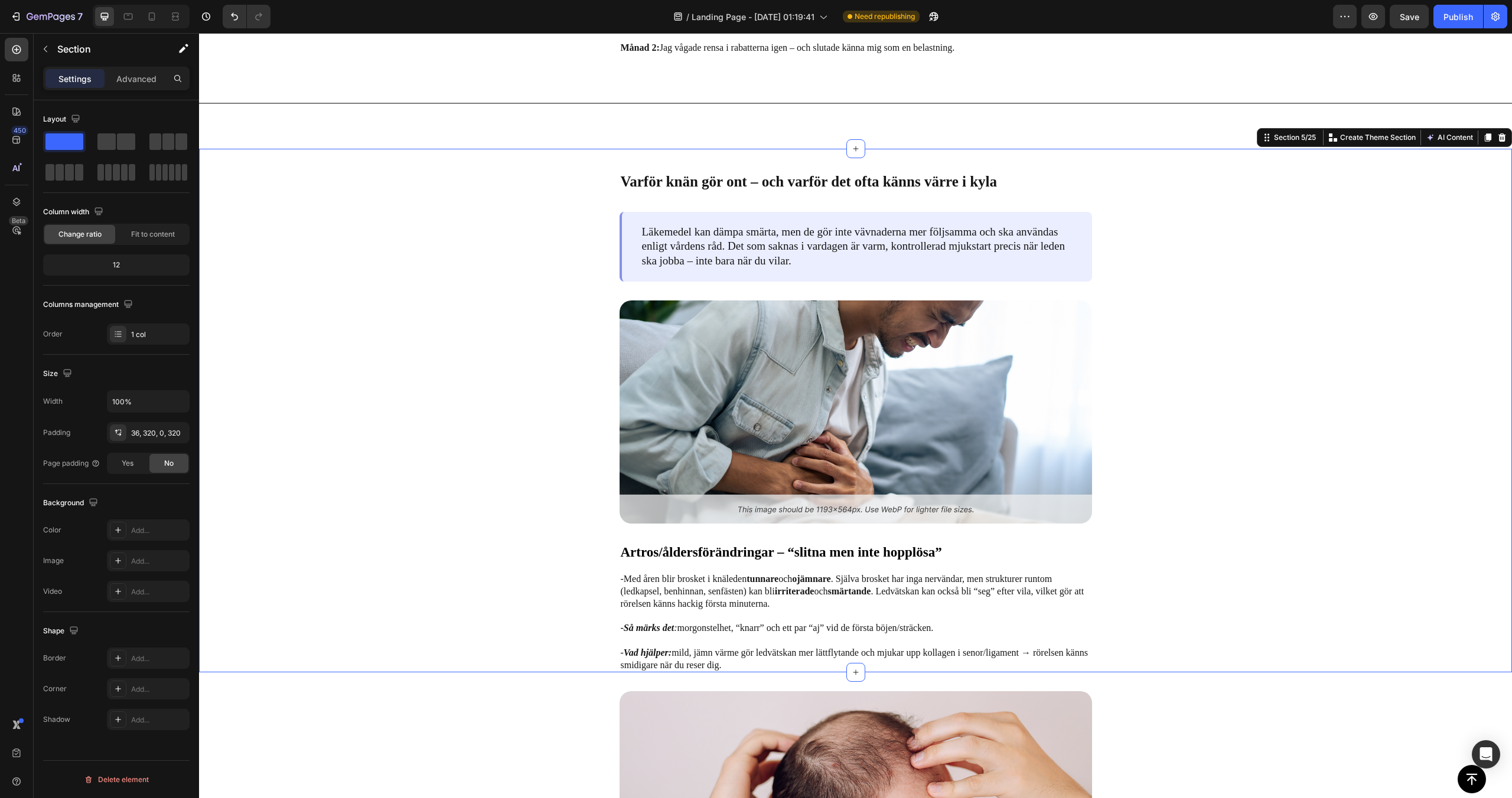
click at [603, 163] on div "Varför knän gör ont – och varför det ofta känns värre i kyla Text Block Läkemed…" at bounding box center [856, 410] width 1313 height 524
click at [560, 228] on div "Varför knän gör ont – och varför det ofta känns värre i kyla Text Block Läkemed…" at bounding box center [855, 421] width 935 height 502
click at [714, 359] on img at bounding box center [855, 412] width 473 height 223
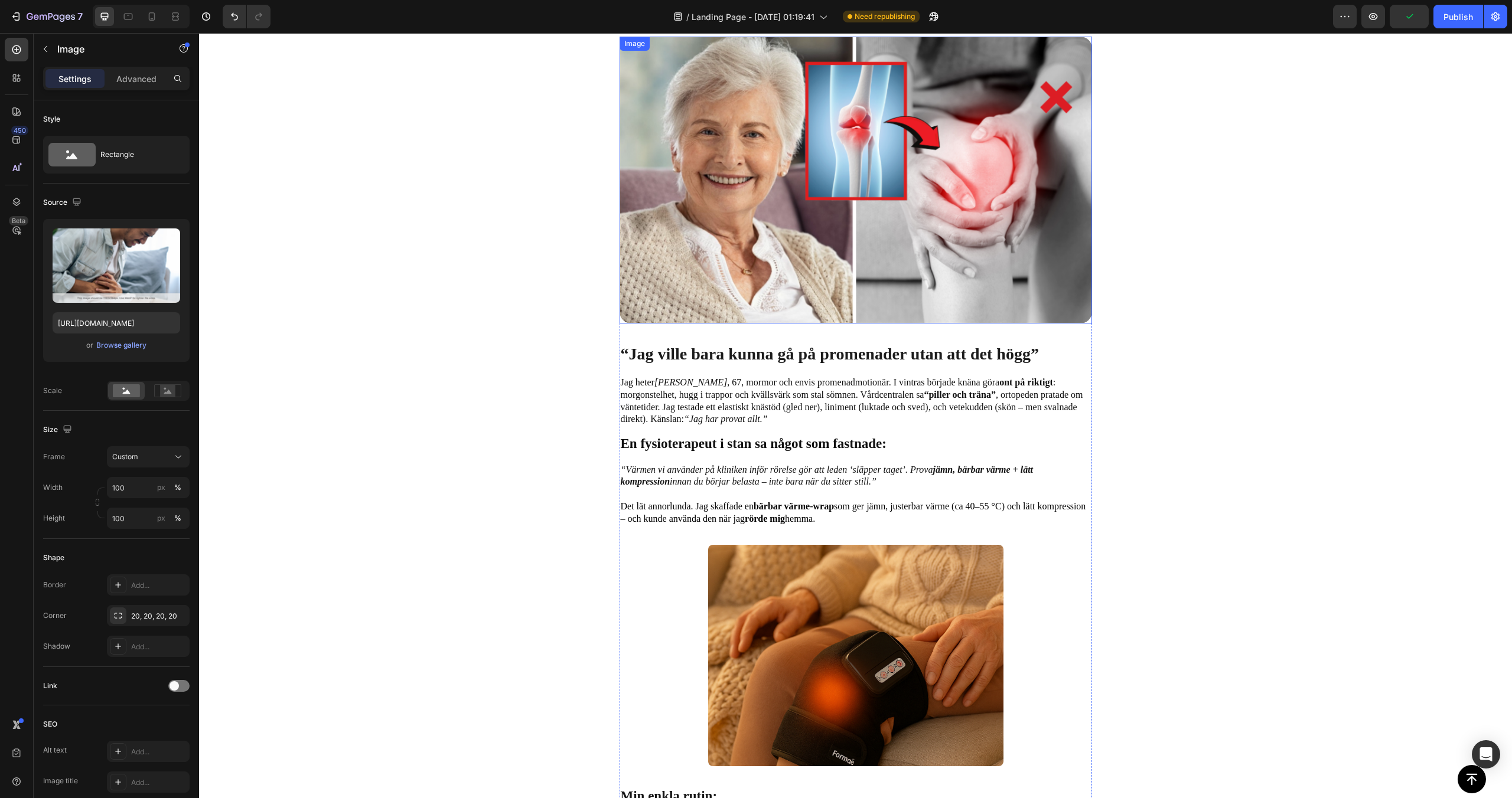
scroll to position [304, 0]
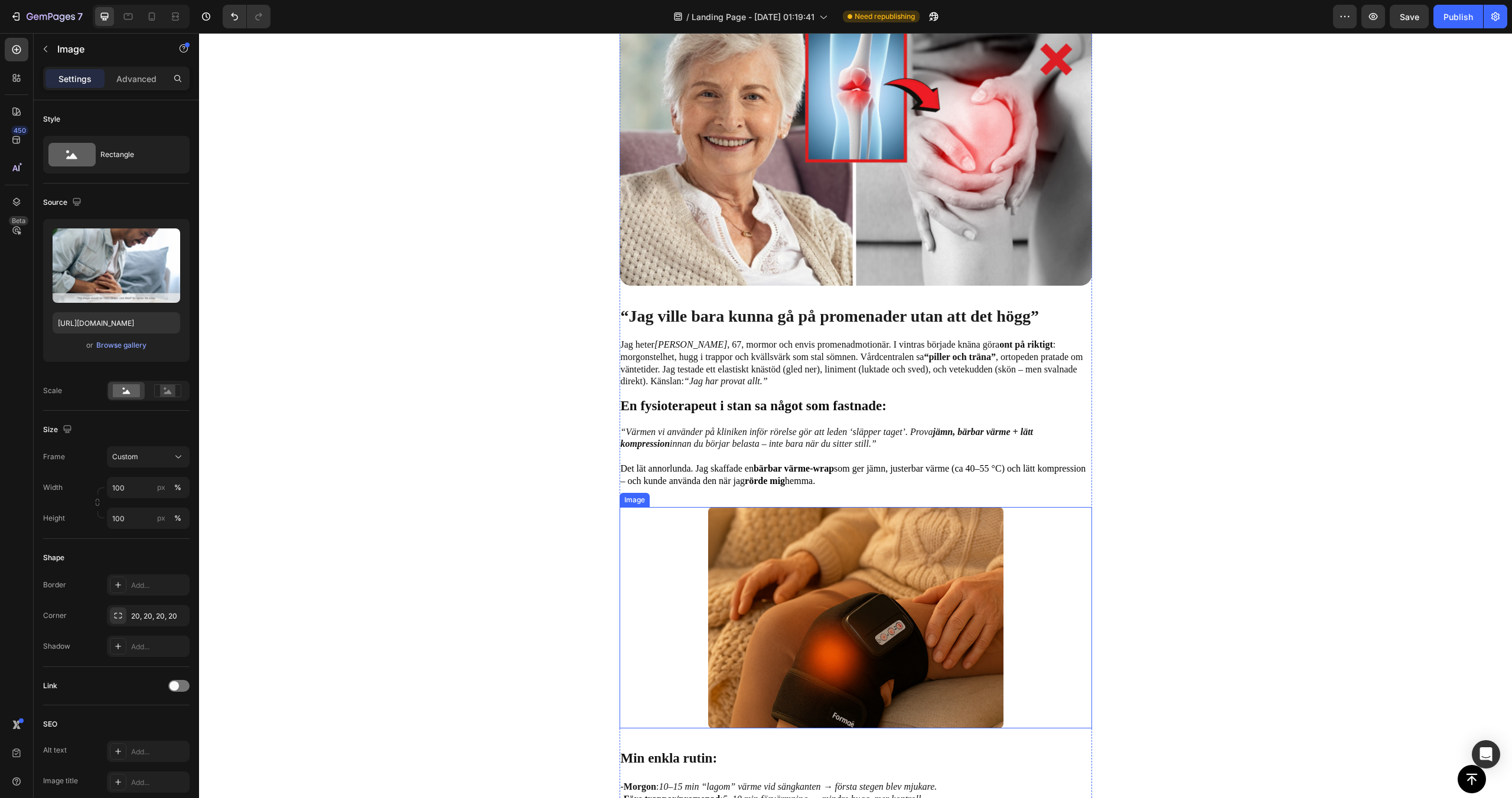
click at [726, 617] on img at bounding box center [855, 618] width 295 height 221
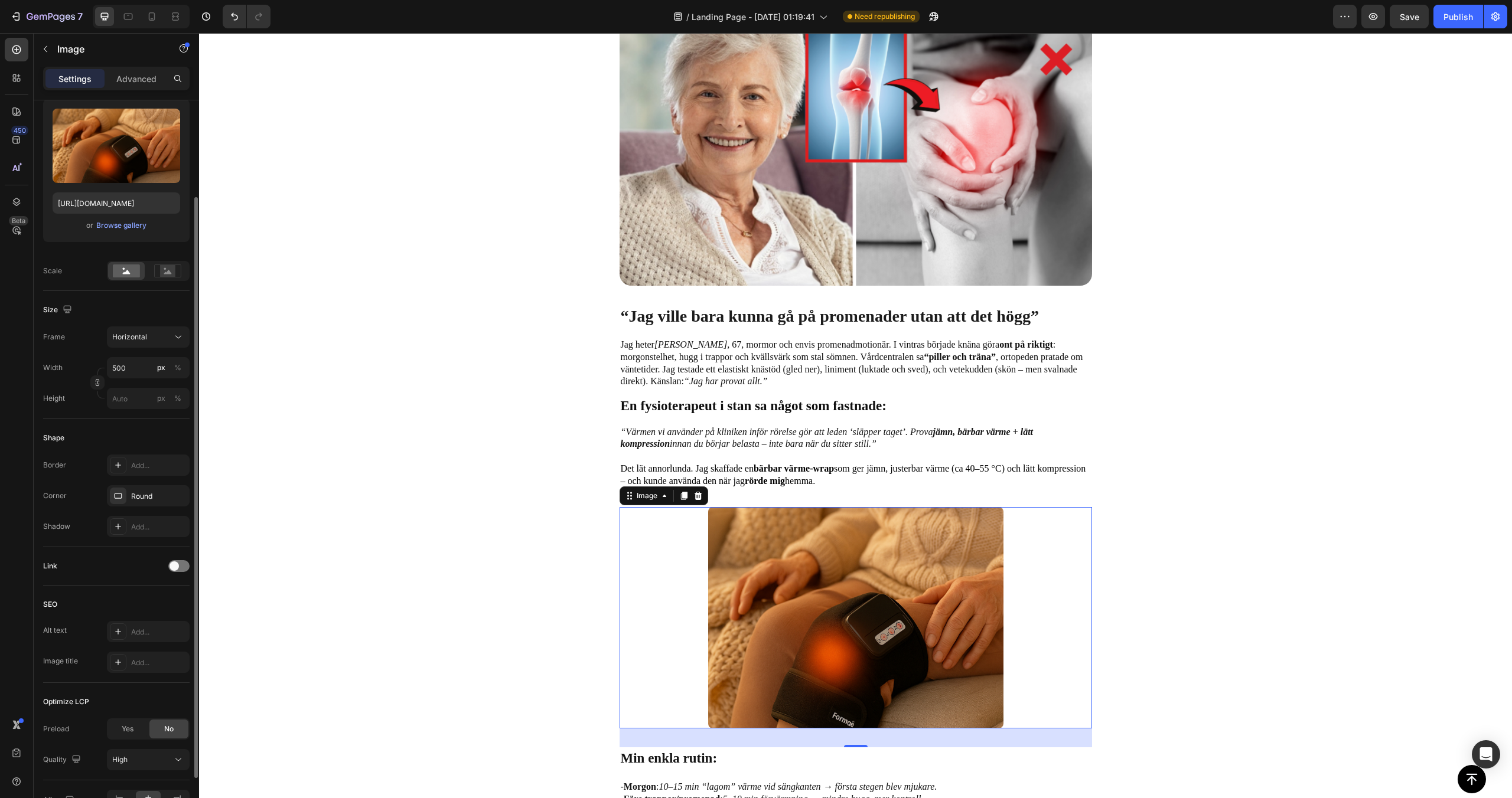
scroll to position [118, 0]
click at [131, 379] on input "500" at bounding box center [148, 369] width 83 height 21
click at [117, 396] on span "Full" at bounding box center [117, 397] width 12 height 10
type input "100"
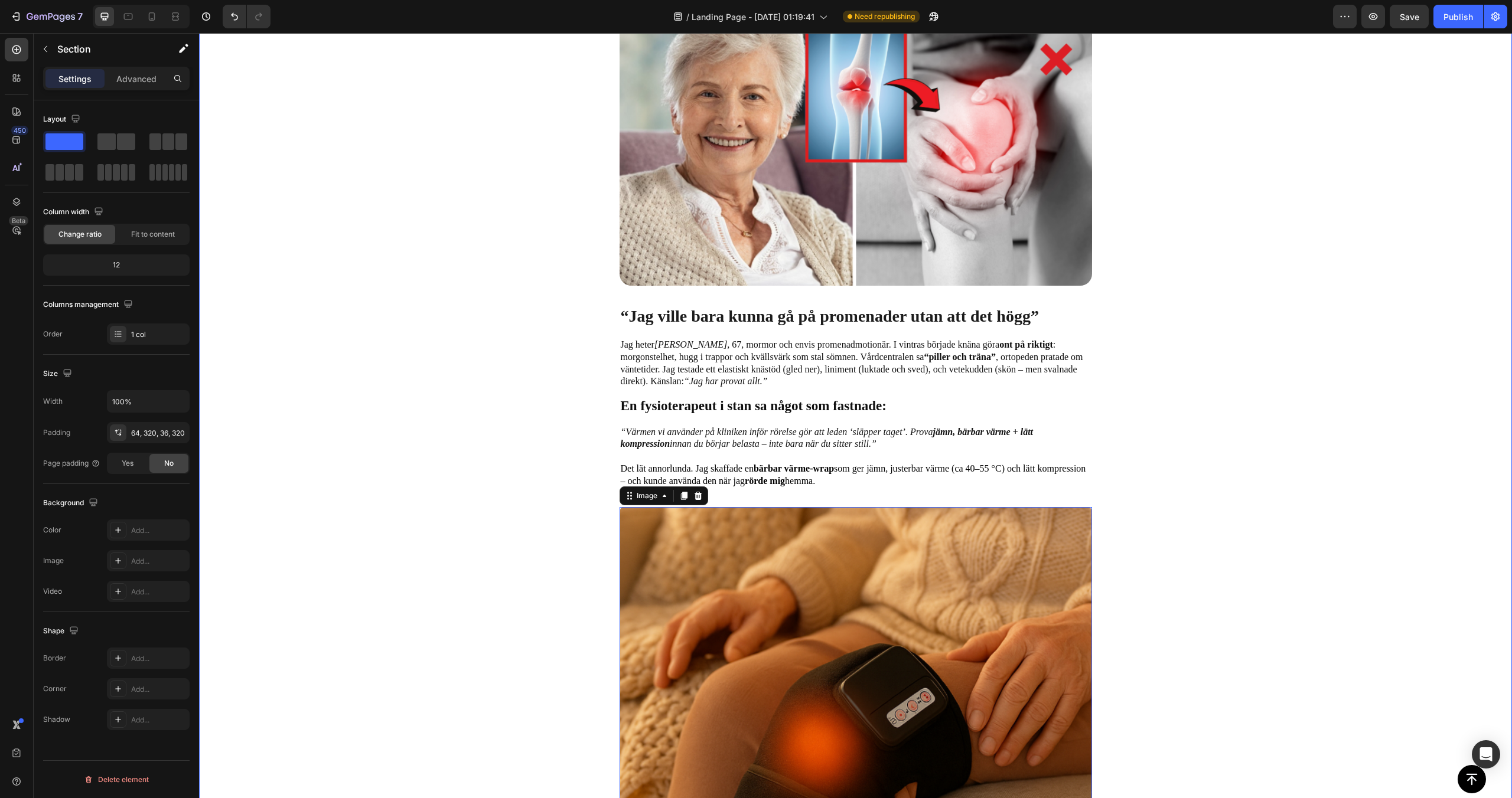
click at [416, 450] on div "Image “Jag ville bara kunna gå på promenader utan att det högg” Text Block Jag …" at bounding box center [855, 512] width 935 height 1027
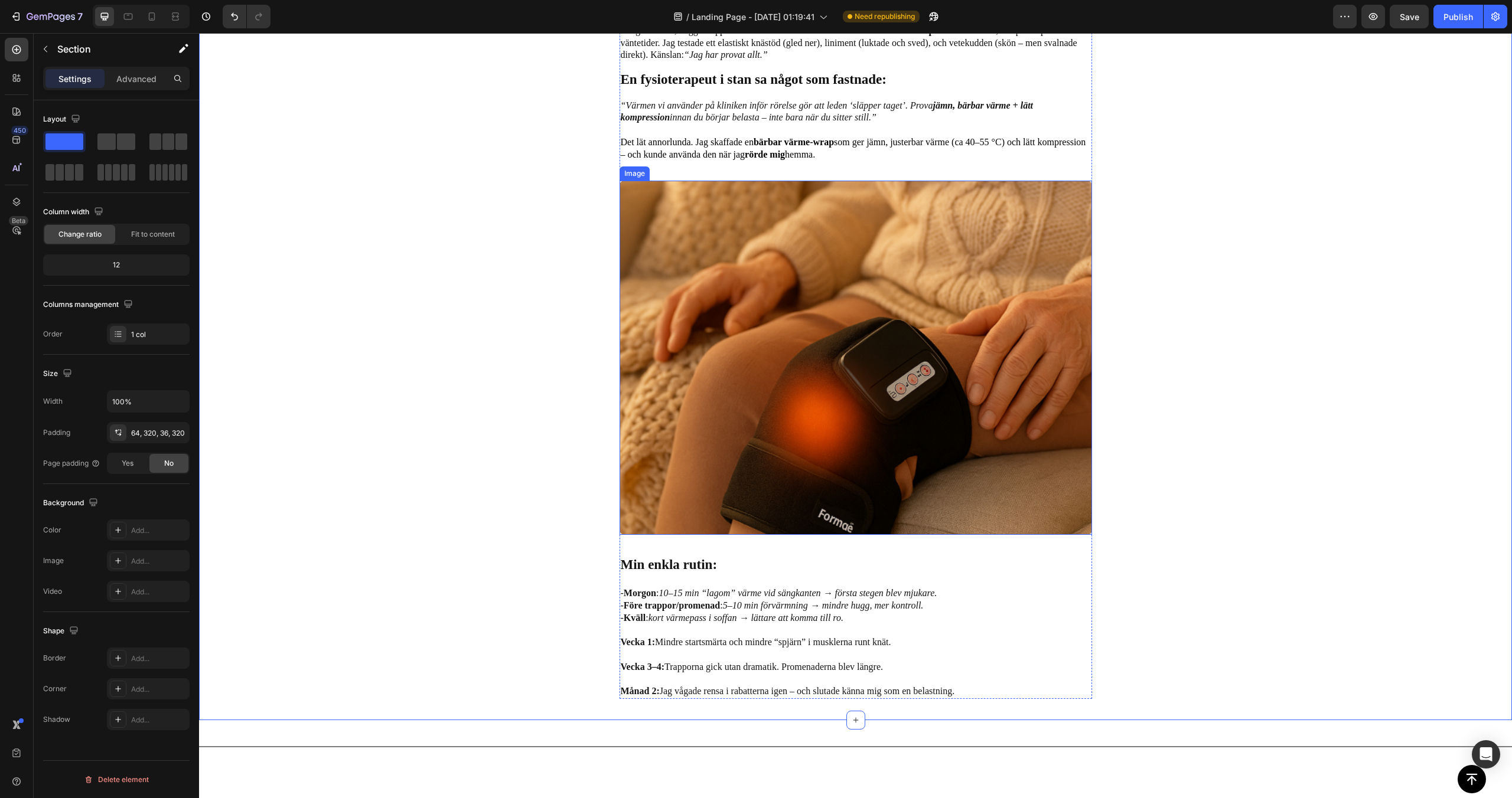
scroll to position [635, 0]
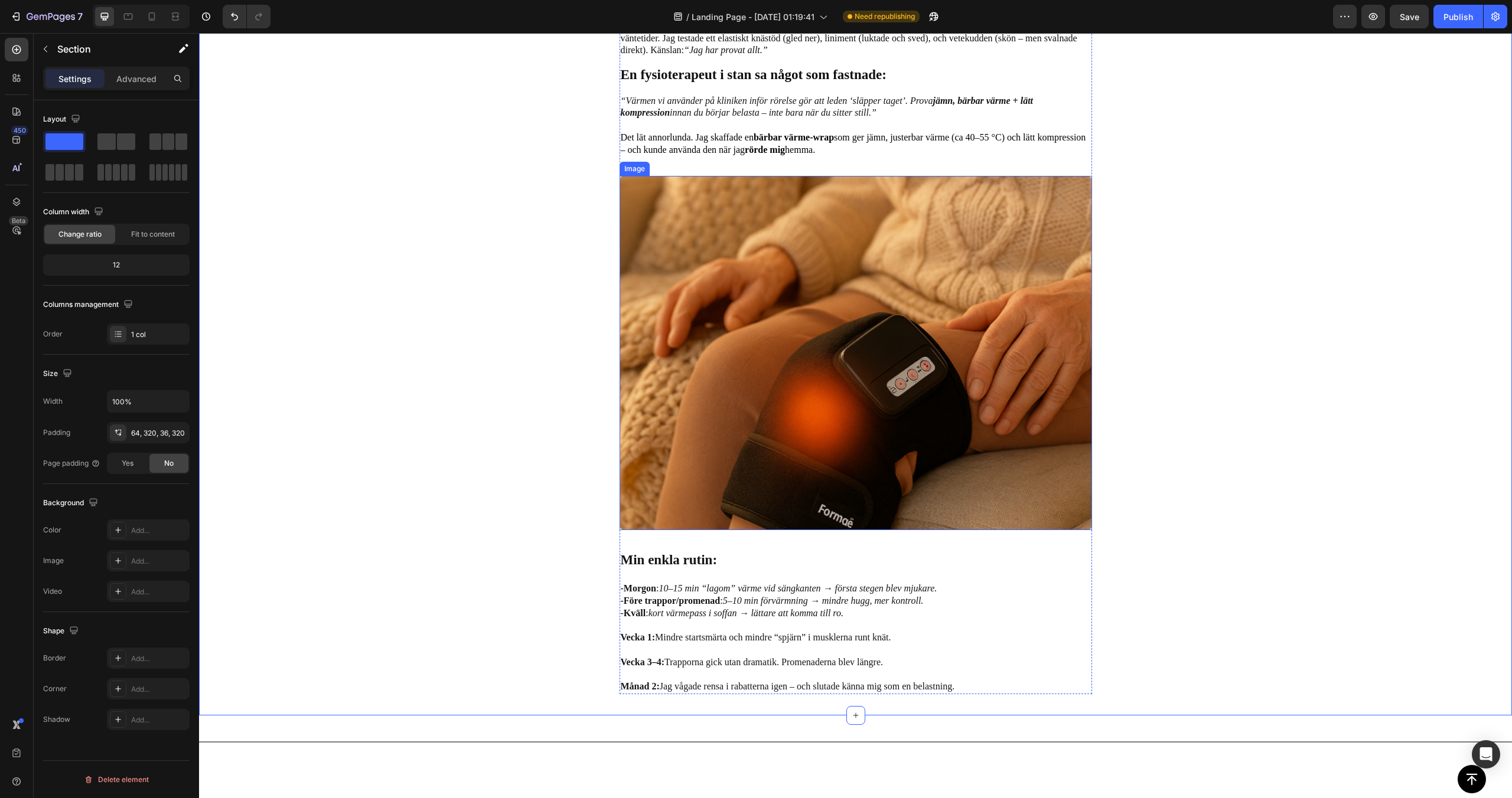
click at [716, 392] on img at bounding box center [855, 353] width 473 height 354
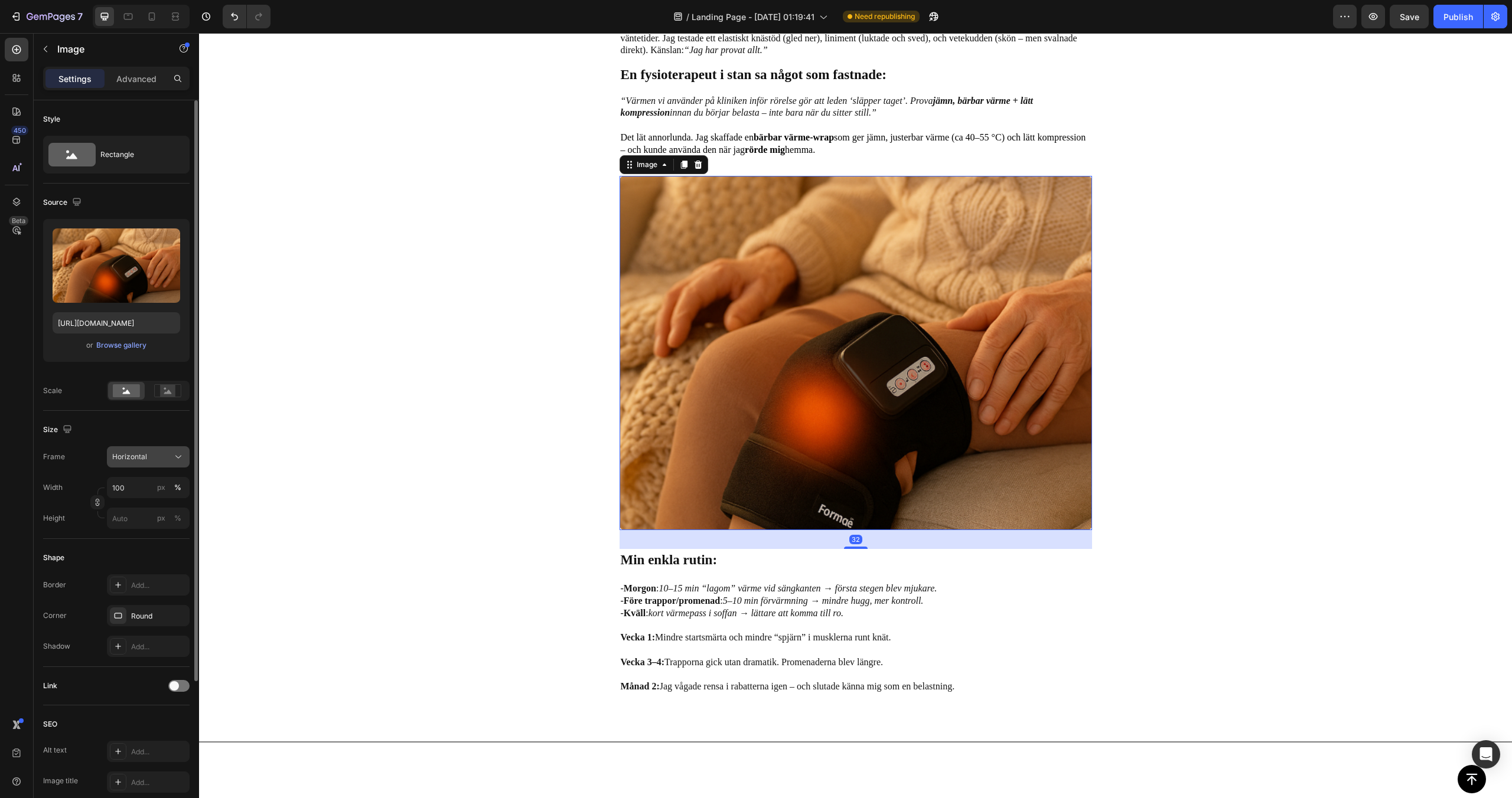
click at [164, 455] on div "Horizontal" at bounding box center [141, 456] width 58 height 10
click at [144, 481] on div "Square" at bounding box center [146, 485] width 68 height 12
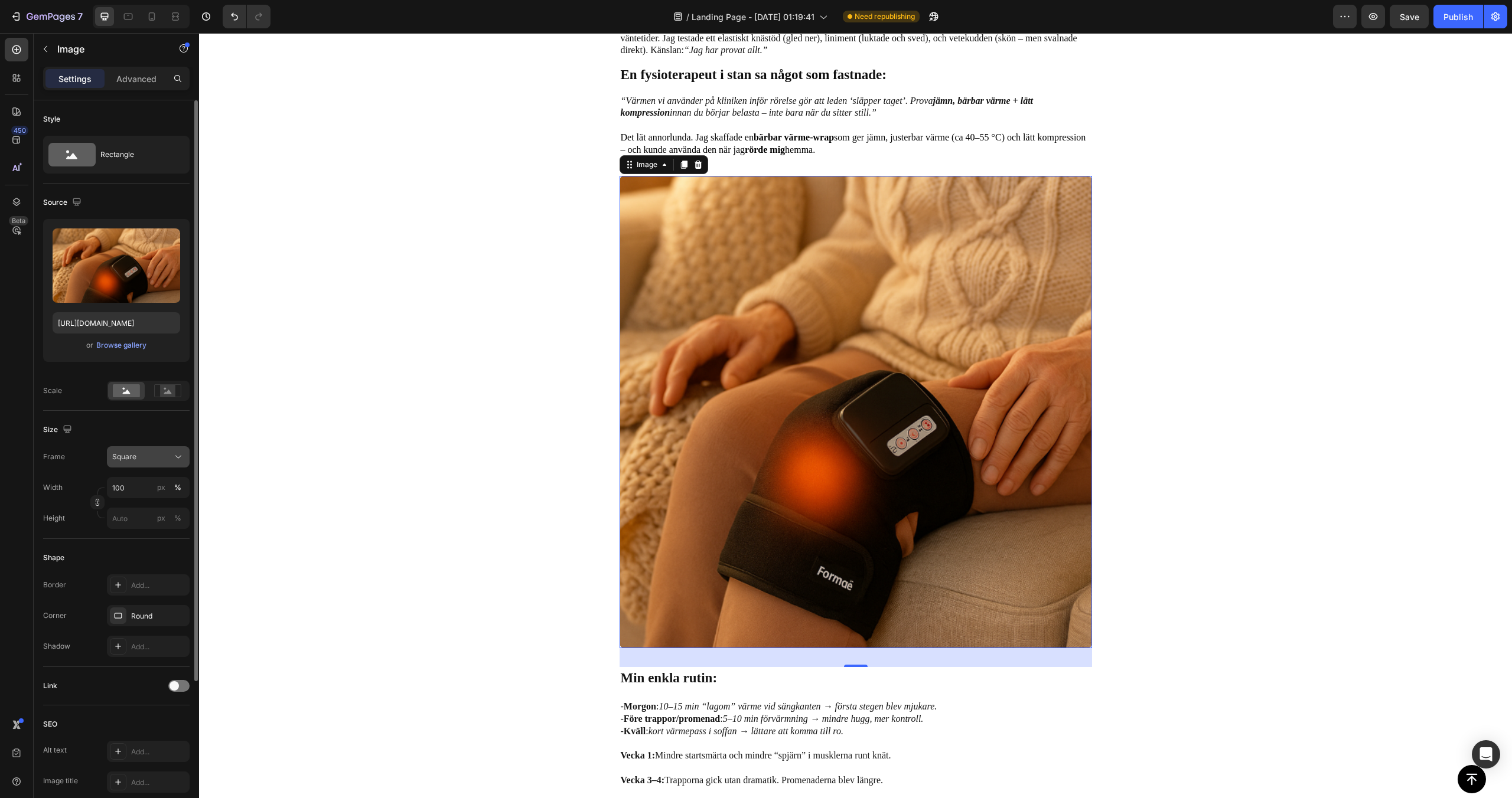
click at [149, 459] on div "Square" at bounding box center [141, 456] width 58 height 10
click at [135, 525] on span "Horizontal" at bounding box center [129, 530] width 35 height 12
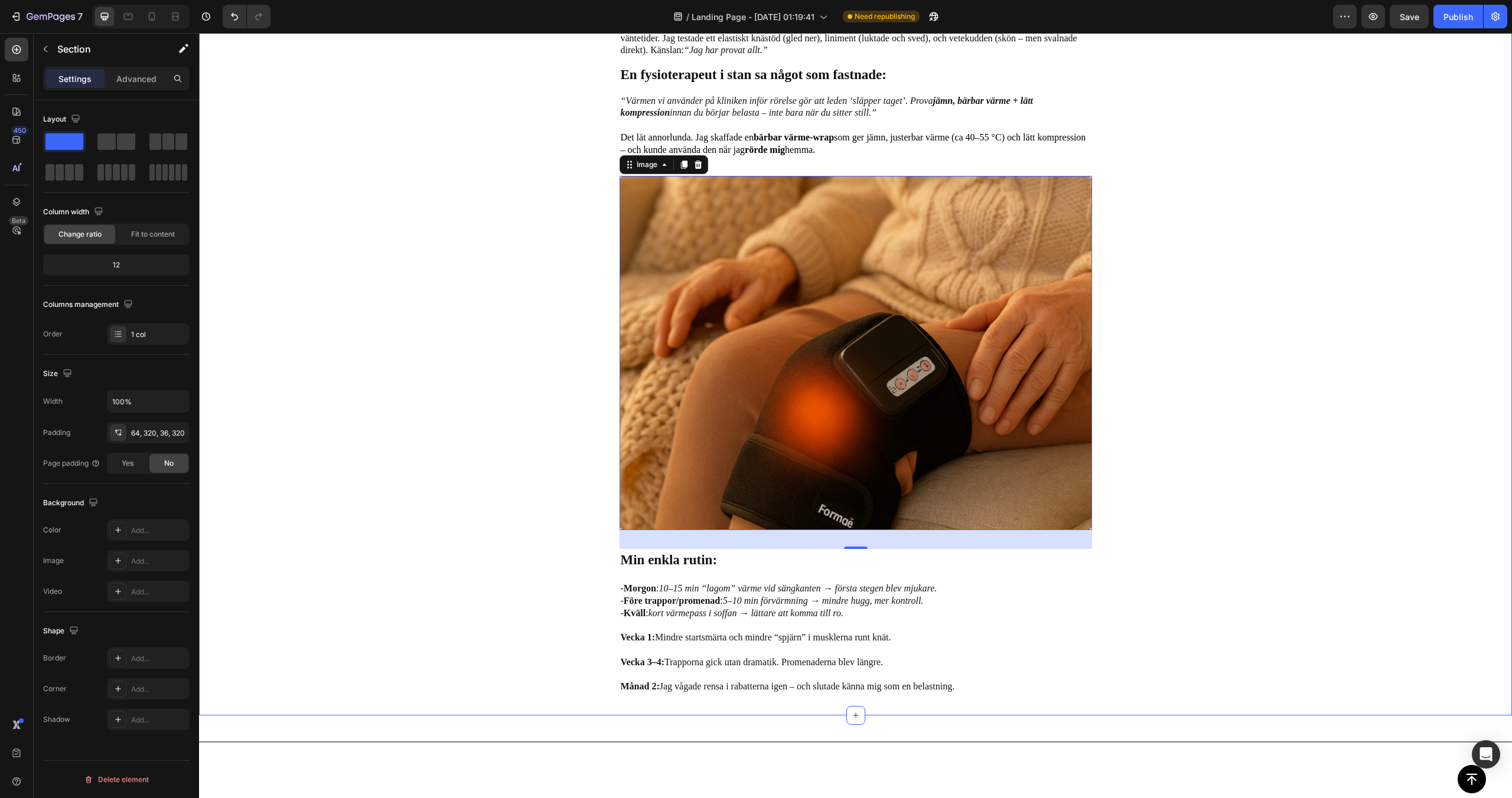
click at [444, 457] on div "Image “Jag ville bara kunna gå på promenader utan att det högg” Text Block Jag …" at bounding box center [855, 181] width 935 height 1027
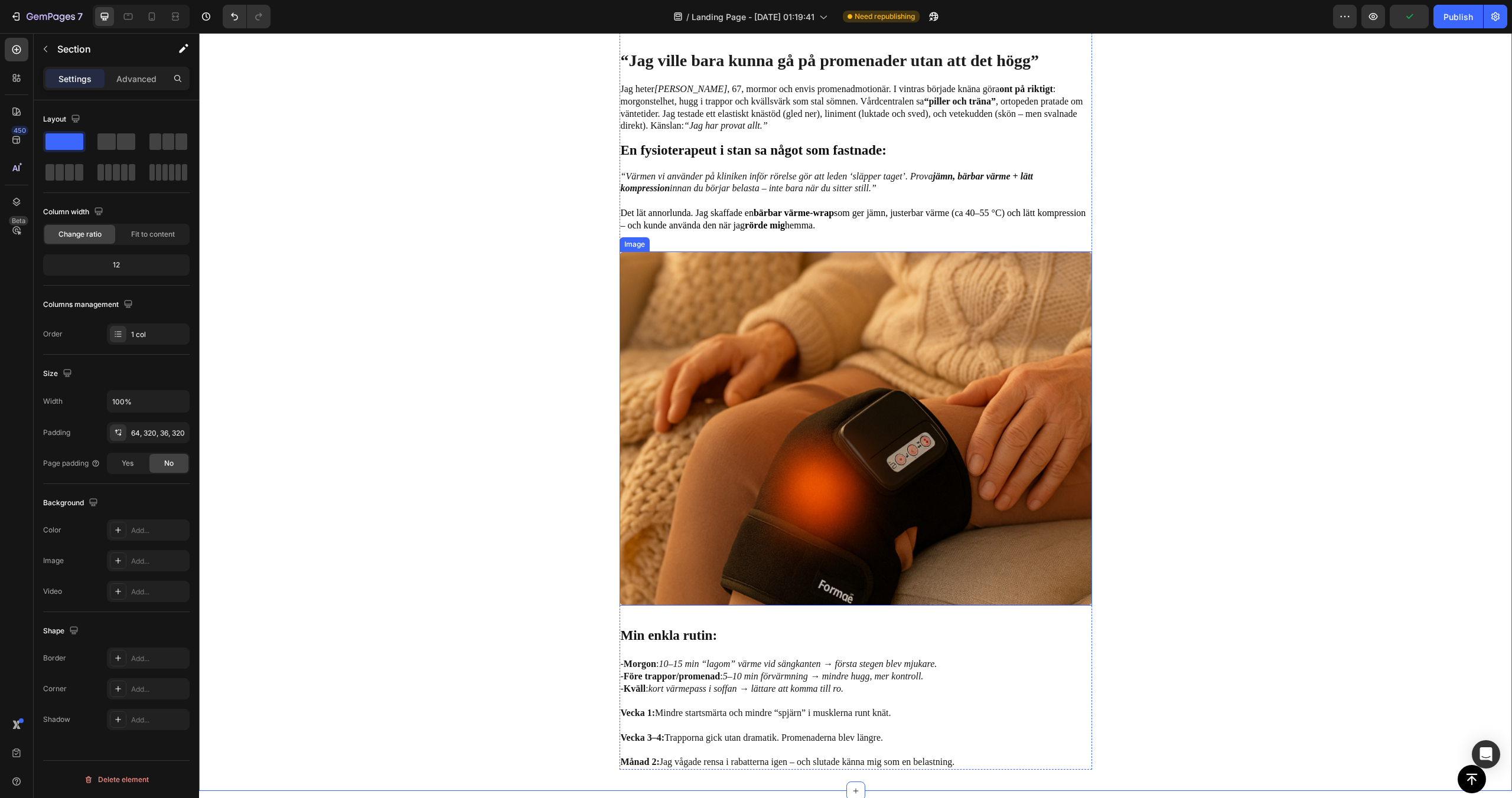
scroll to position [566, 0]
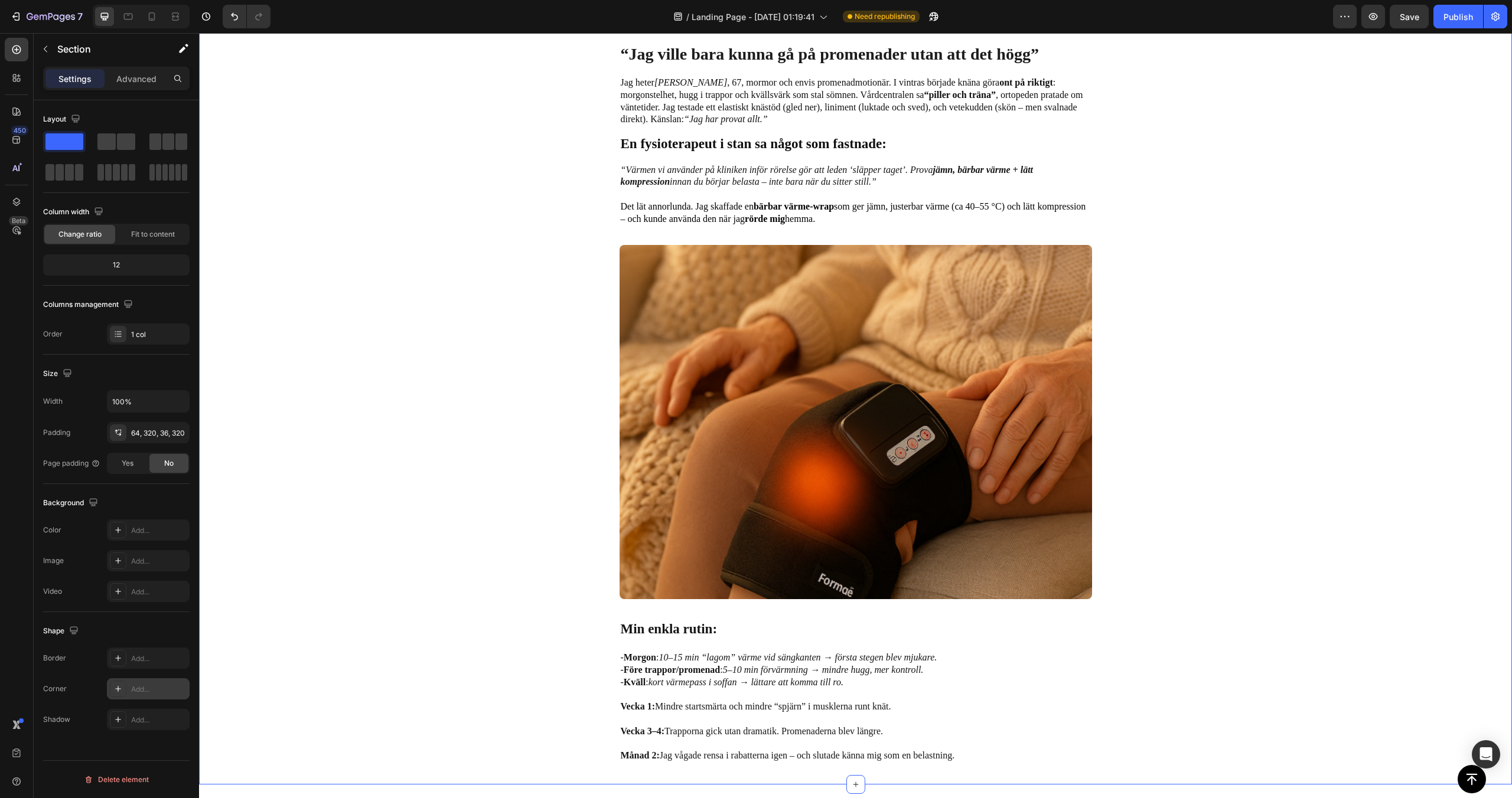
click at [127, 681] on div "Add..." at bounding box center [148, 689] width 83 height 21
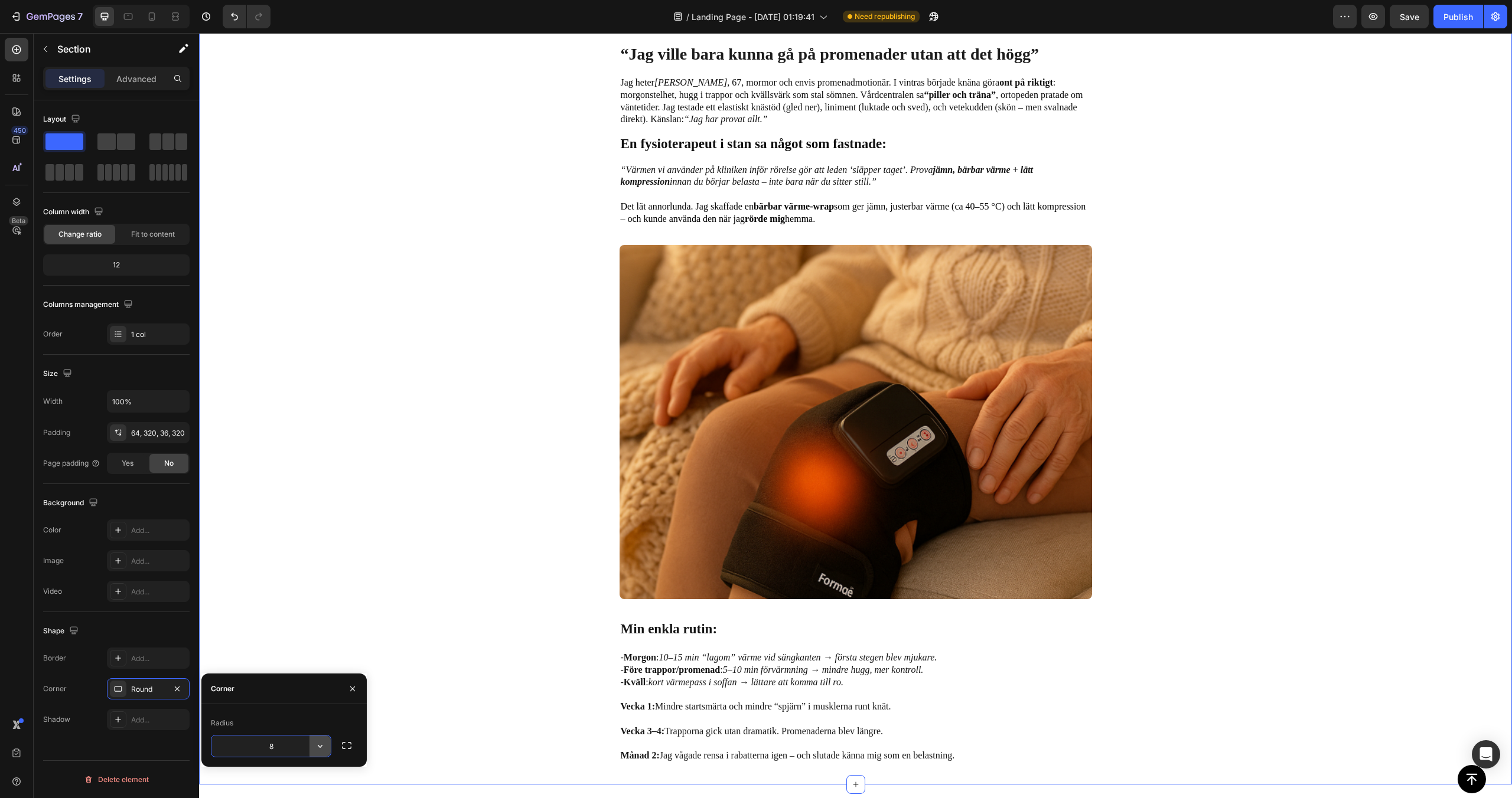
click at [311, 747] on button "button" at bounding box center [320, 746] width 21 height 21
click at [278, 722] on div "Pill" at bounding box center [278, 714] width 97 height 23
type input "9999"
click at [281, 741] on input "9999" at bounding box center [271, 746] width 119 height 21
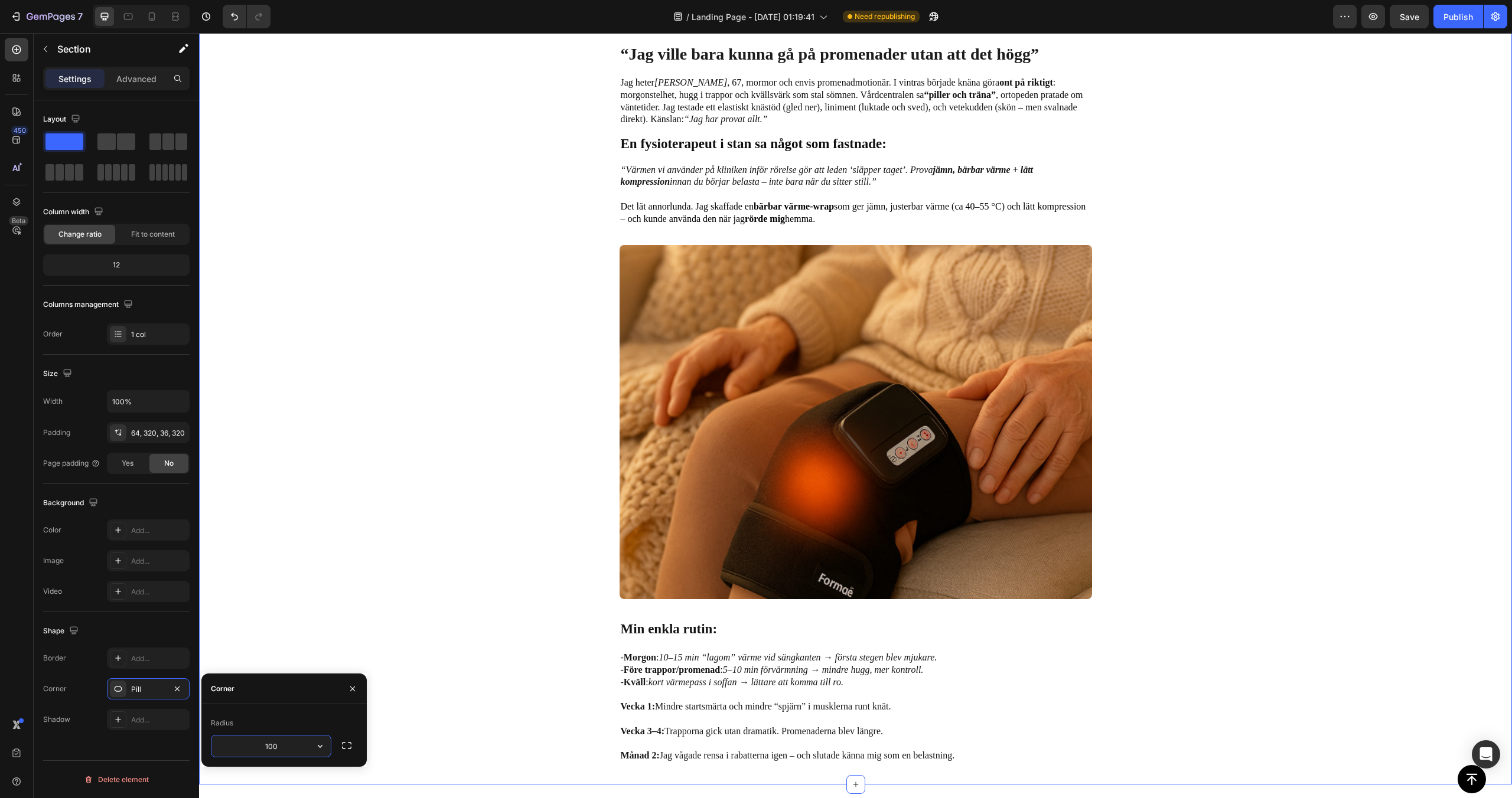
type input "100"
click at [352, 608] on div "Image “Jag ville bara kunna gå på promenader utan att det högg” Text Block Jag …" at bounding box center [856, 241] width 1313 height 1086
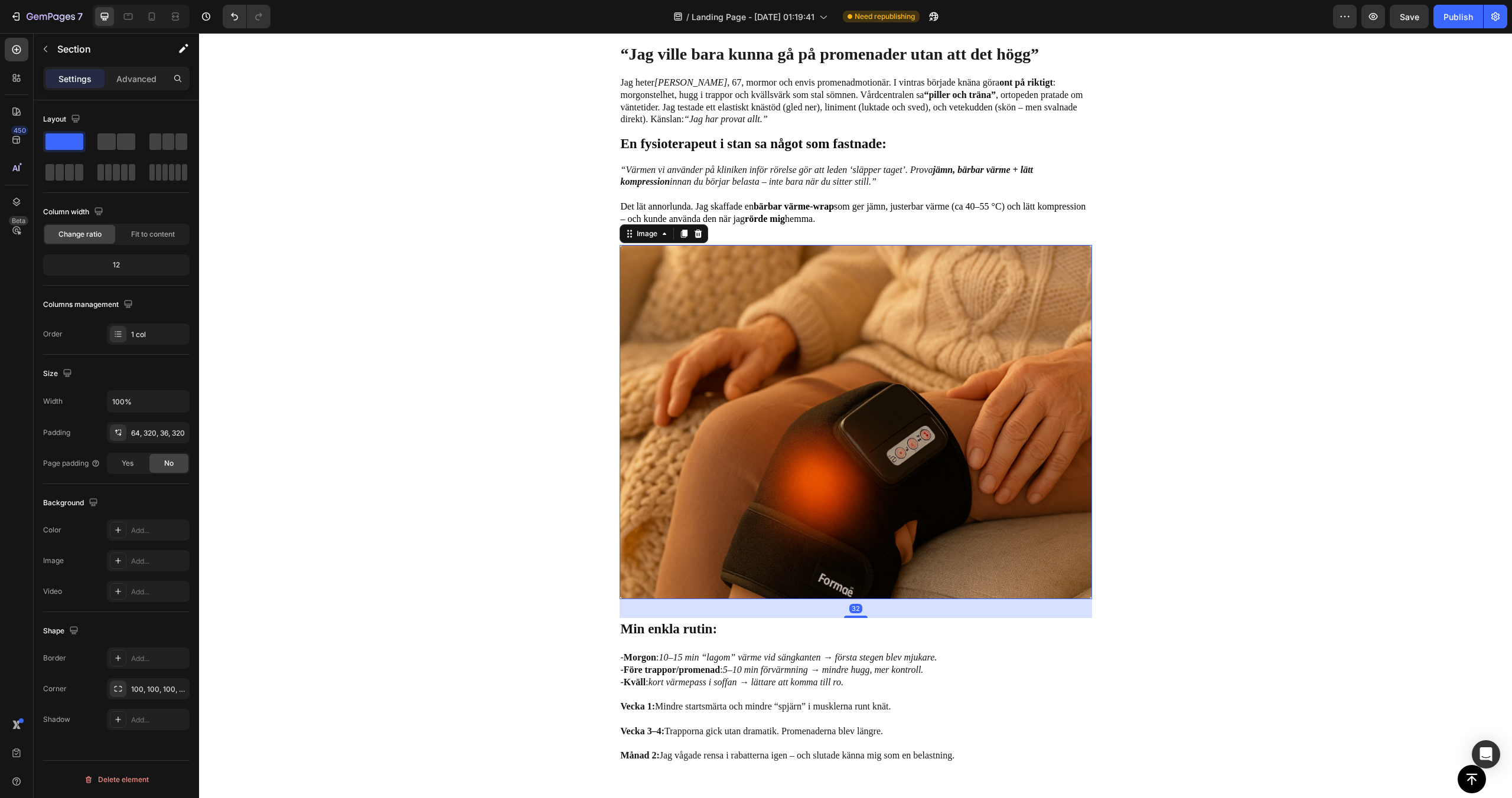
click at [890, 502] on img at bounding box center [855, 422] width 473 height 354
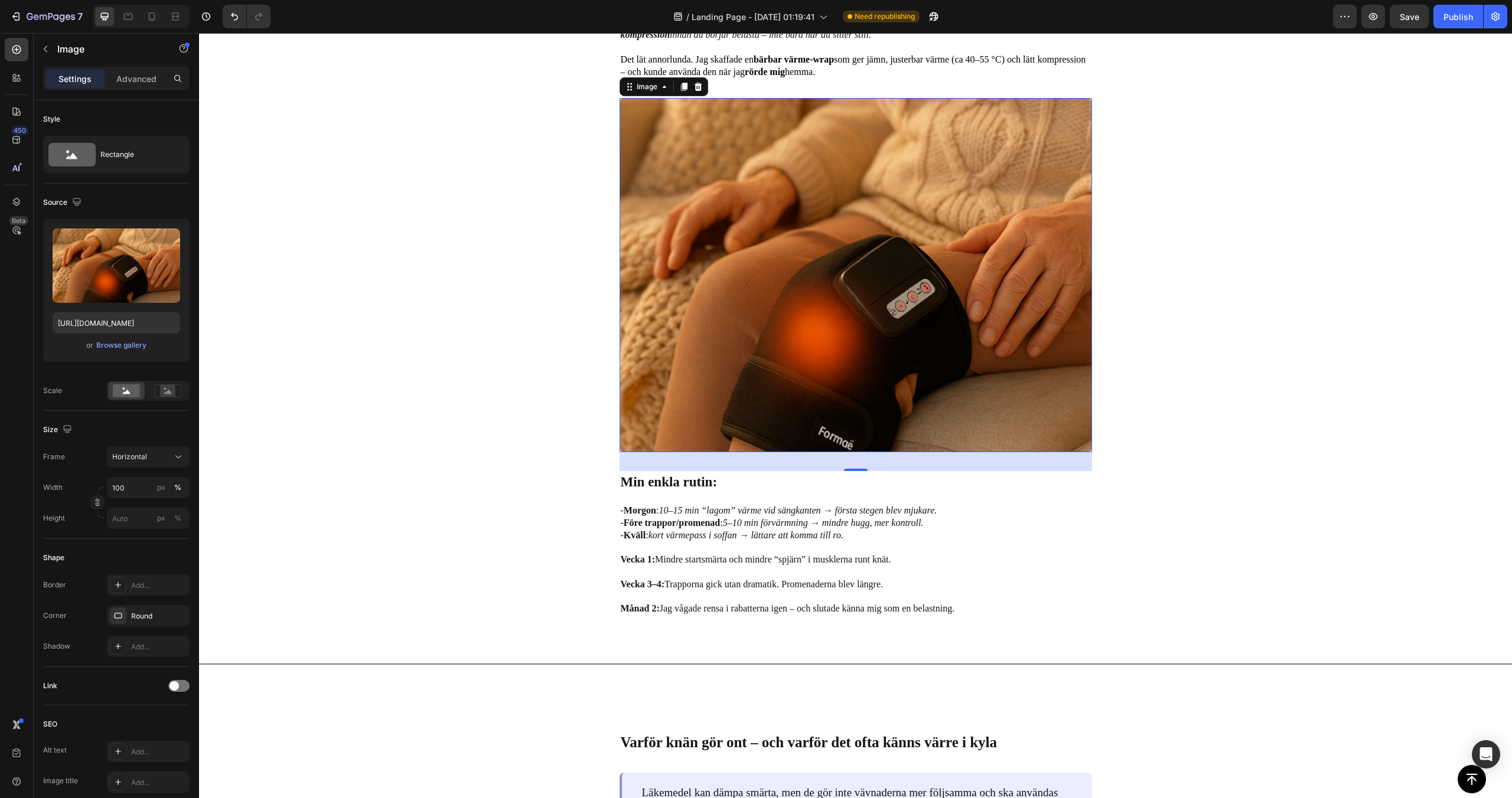
scroll to position [745, 0]
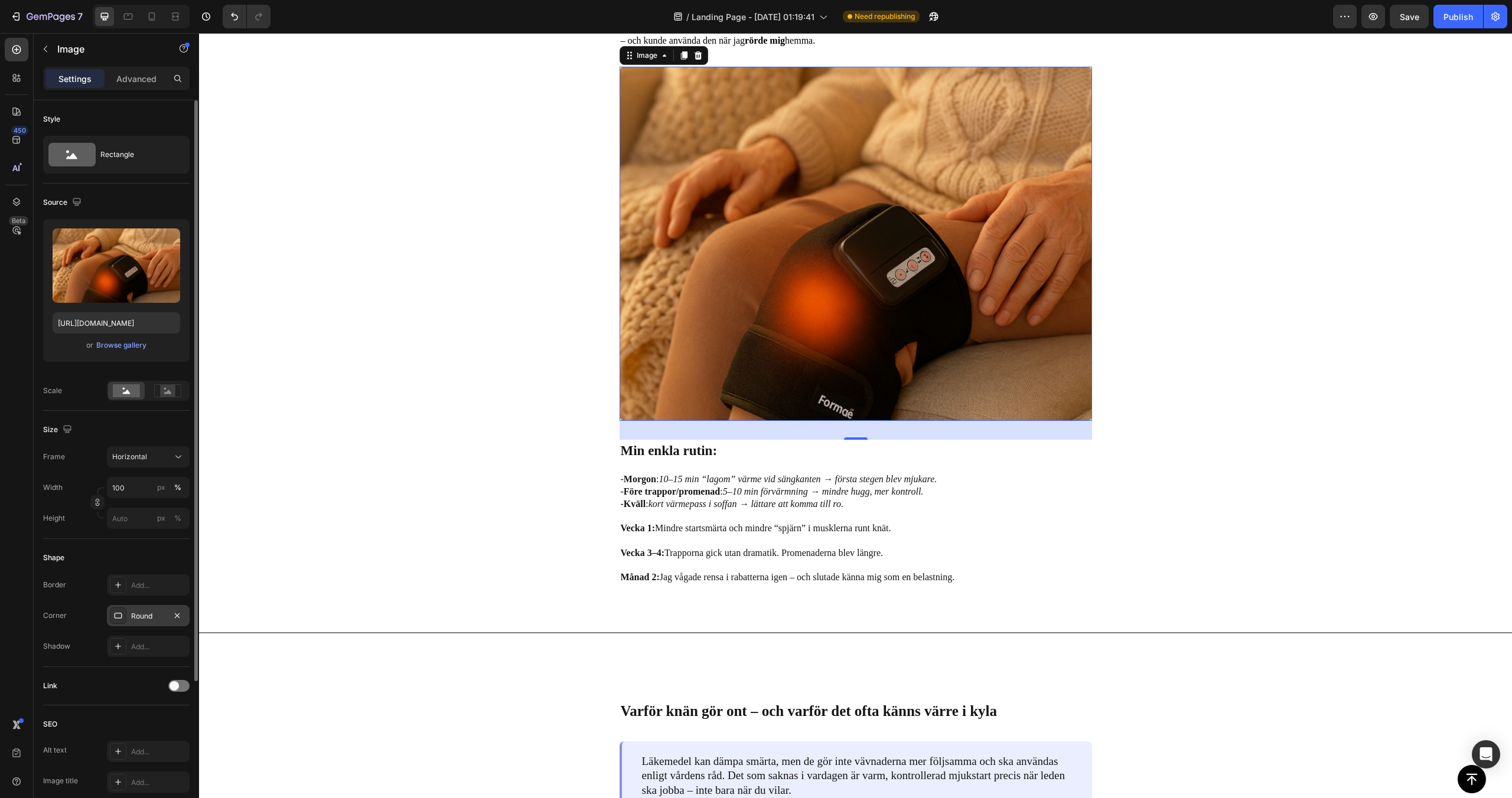
click at [143, 621] on div "Round" at bounding box center [148, 615] width 83 height 21
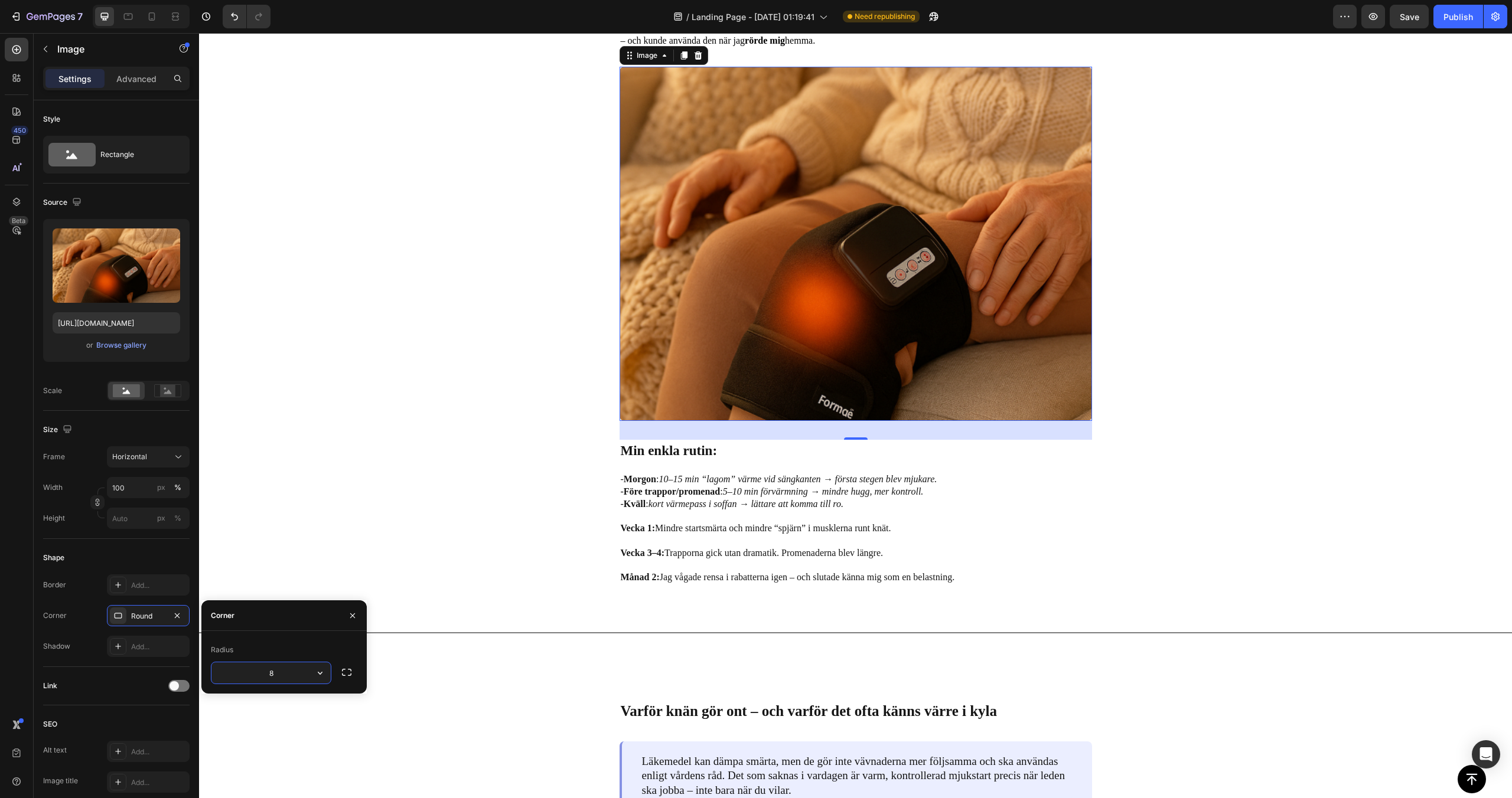
click at [284, 678] on input "8" at bounding box center [271, 673] width 119 height 21
type input "100"
click at [396, 488] on div "Image “Jag ville bara kunna gå på promenader utan att det högg” Text Block Jag …" at bounding box center [855, 71] width 935 height 1027
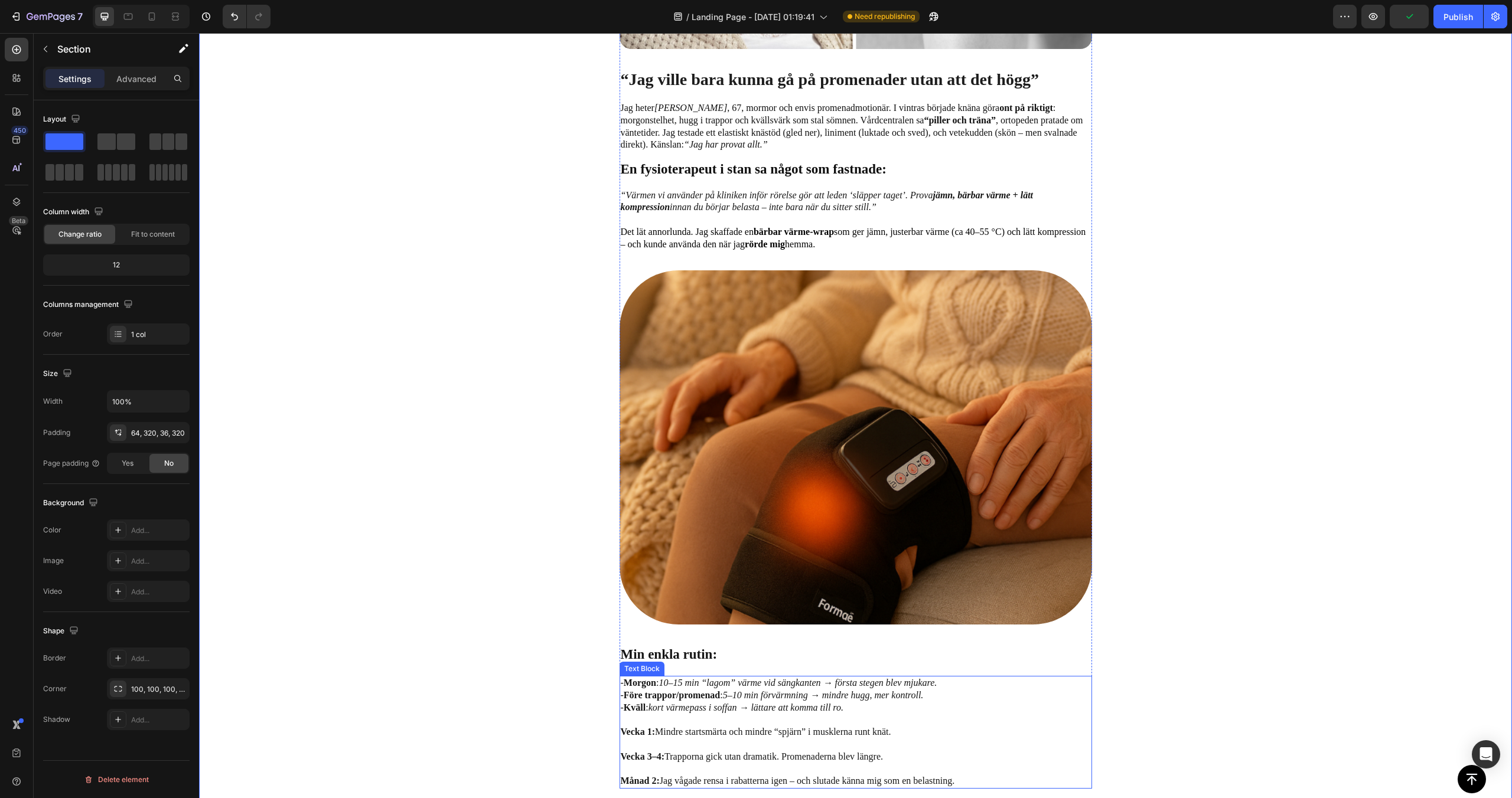
scroll to position [558, 0]
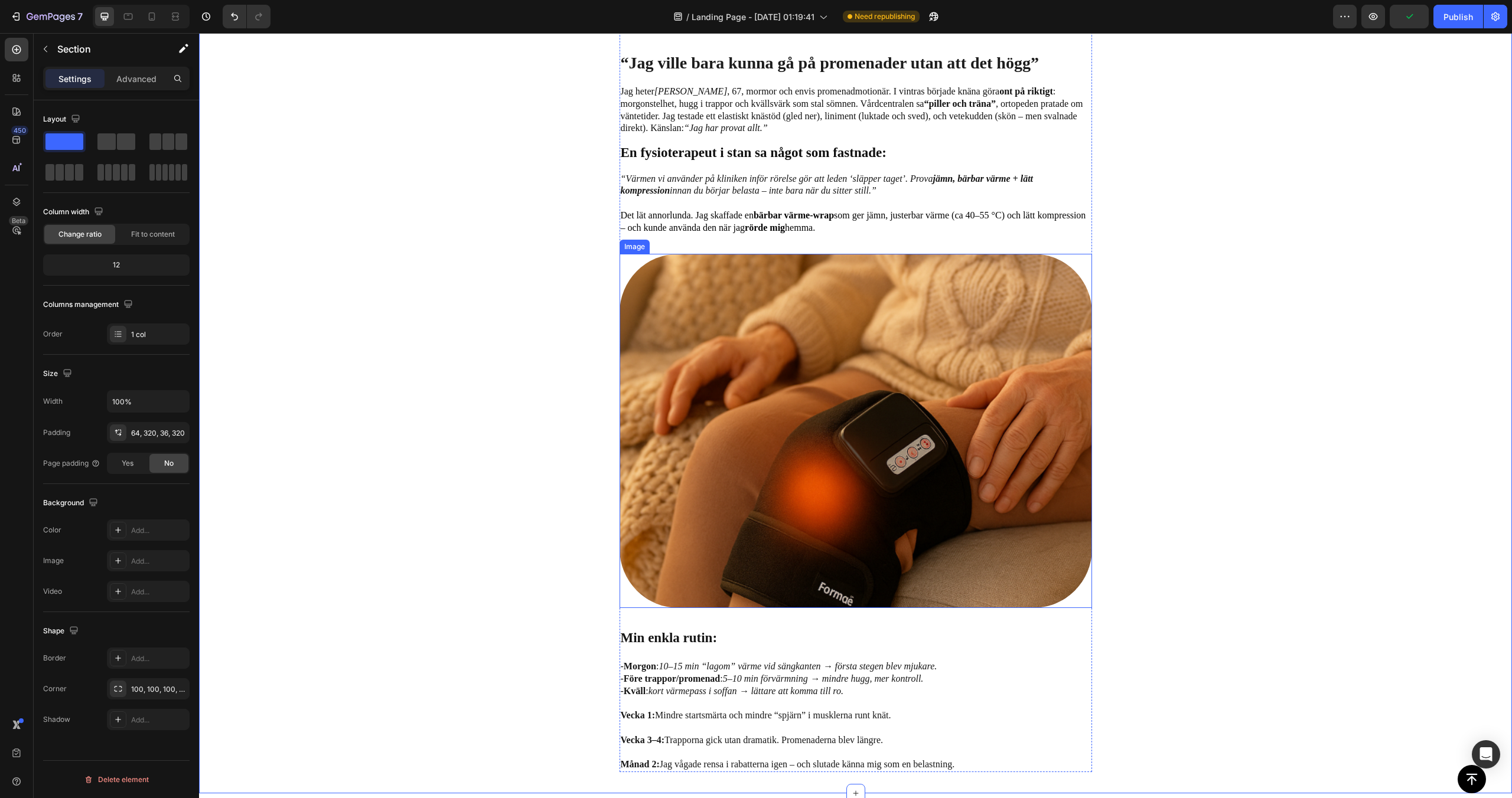
click at [702, 447] on img at bounding box center [855, 431] width 473 height 354
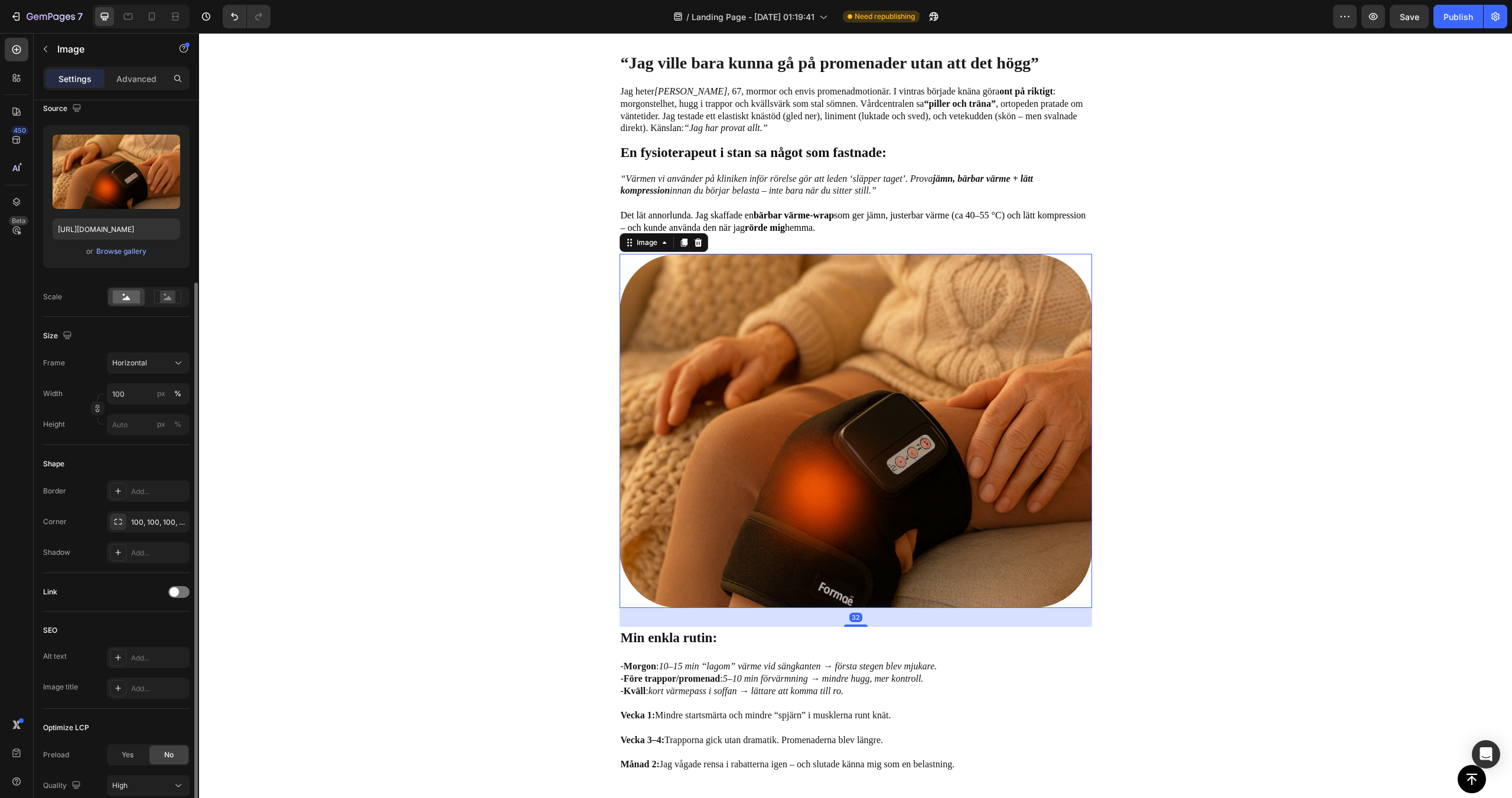
scroll to position [189, 0]
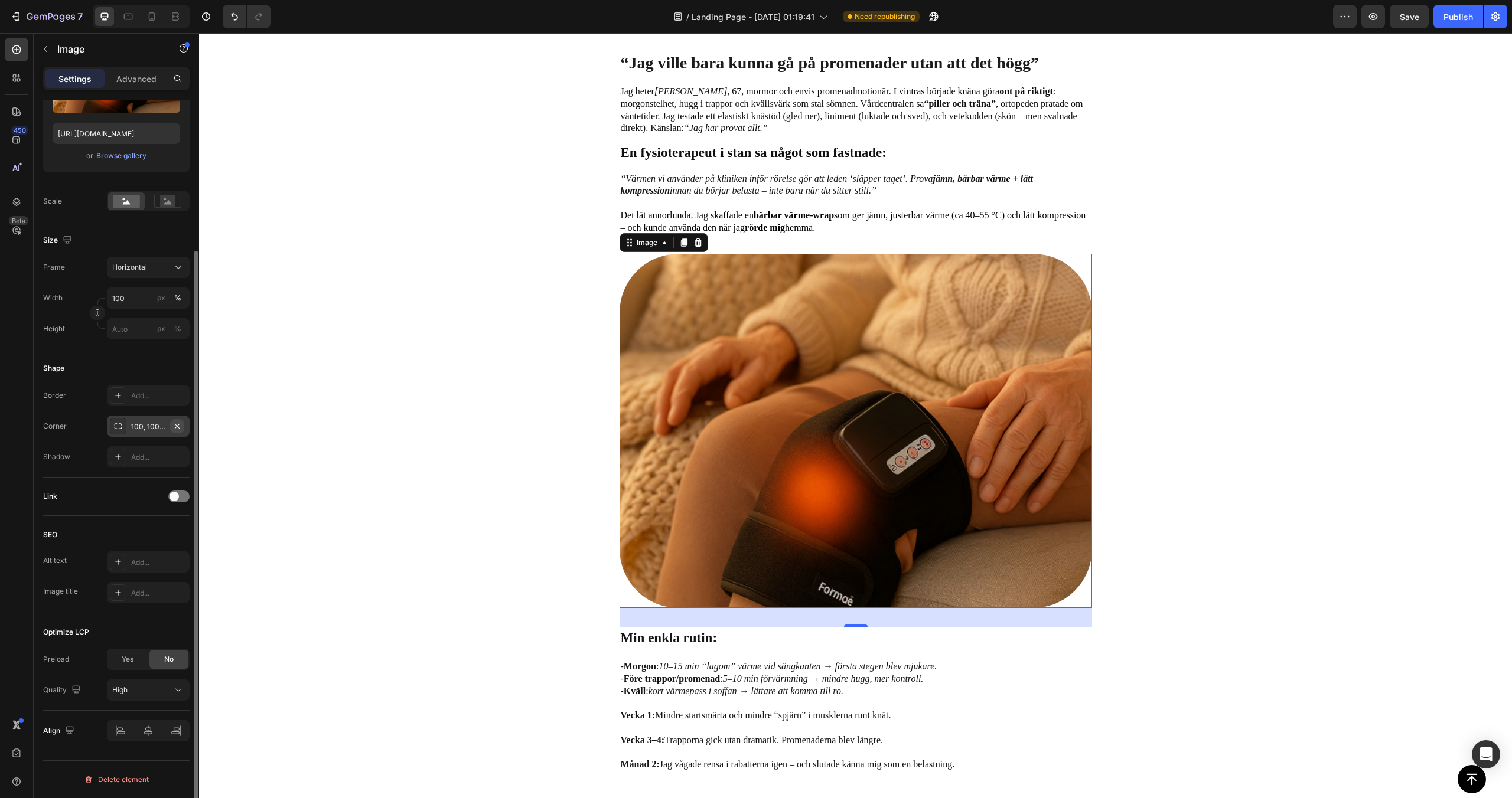
click at [174, 425] on icon "button" at bounding box center [177, 426] width 9 height 9
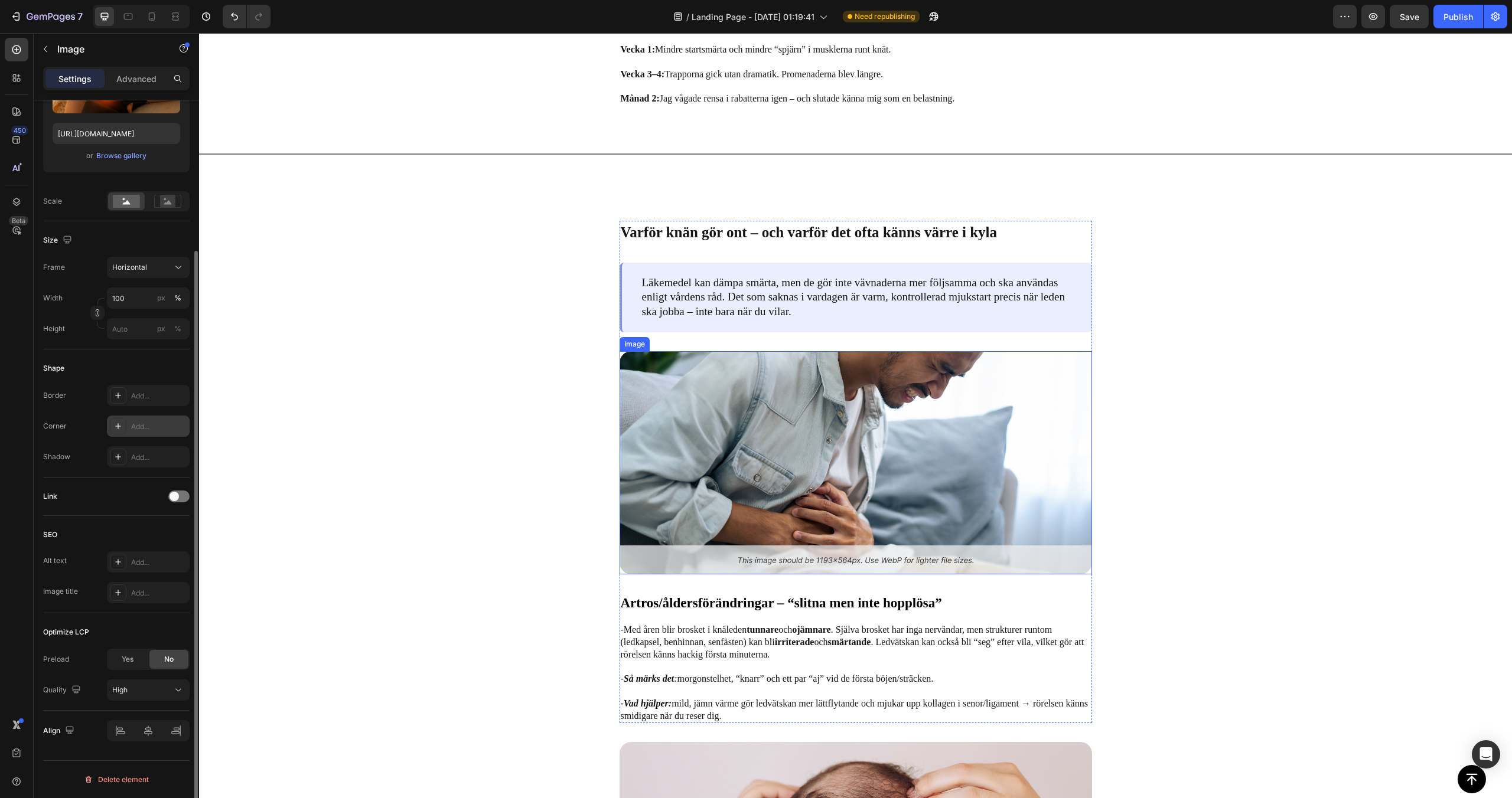
scroll to position [1225, 0]
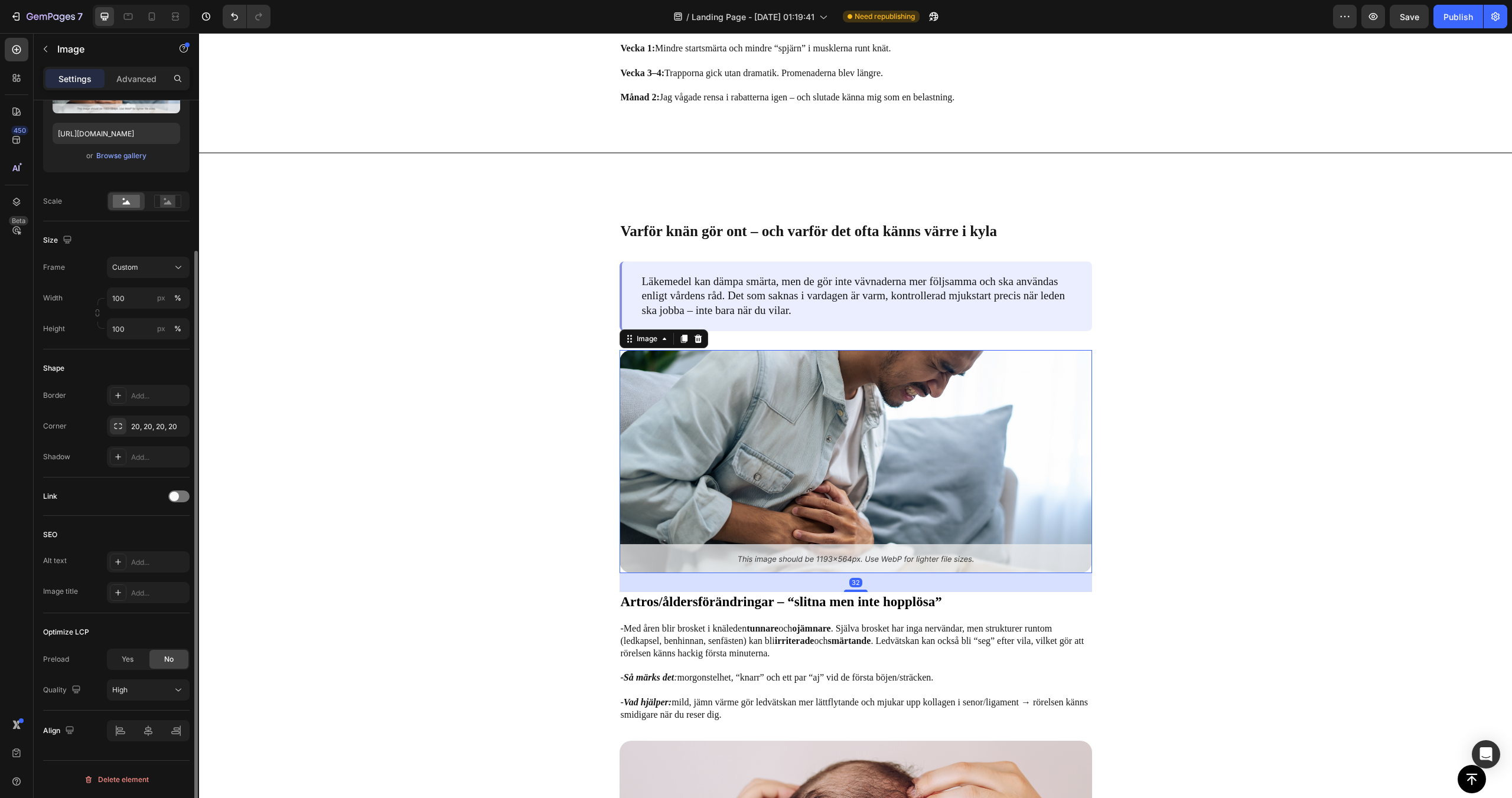
click at [688, 471] on img at bounding box center [855, 461] width 473 height 223
click at [146, 9] on div at bounding box center [152, 16] width 19 height 19
type input "[URL][DOMAIN_NAME]"
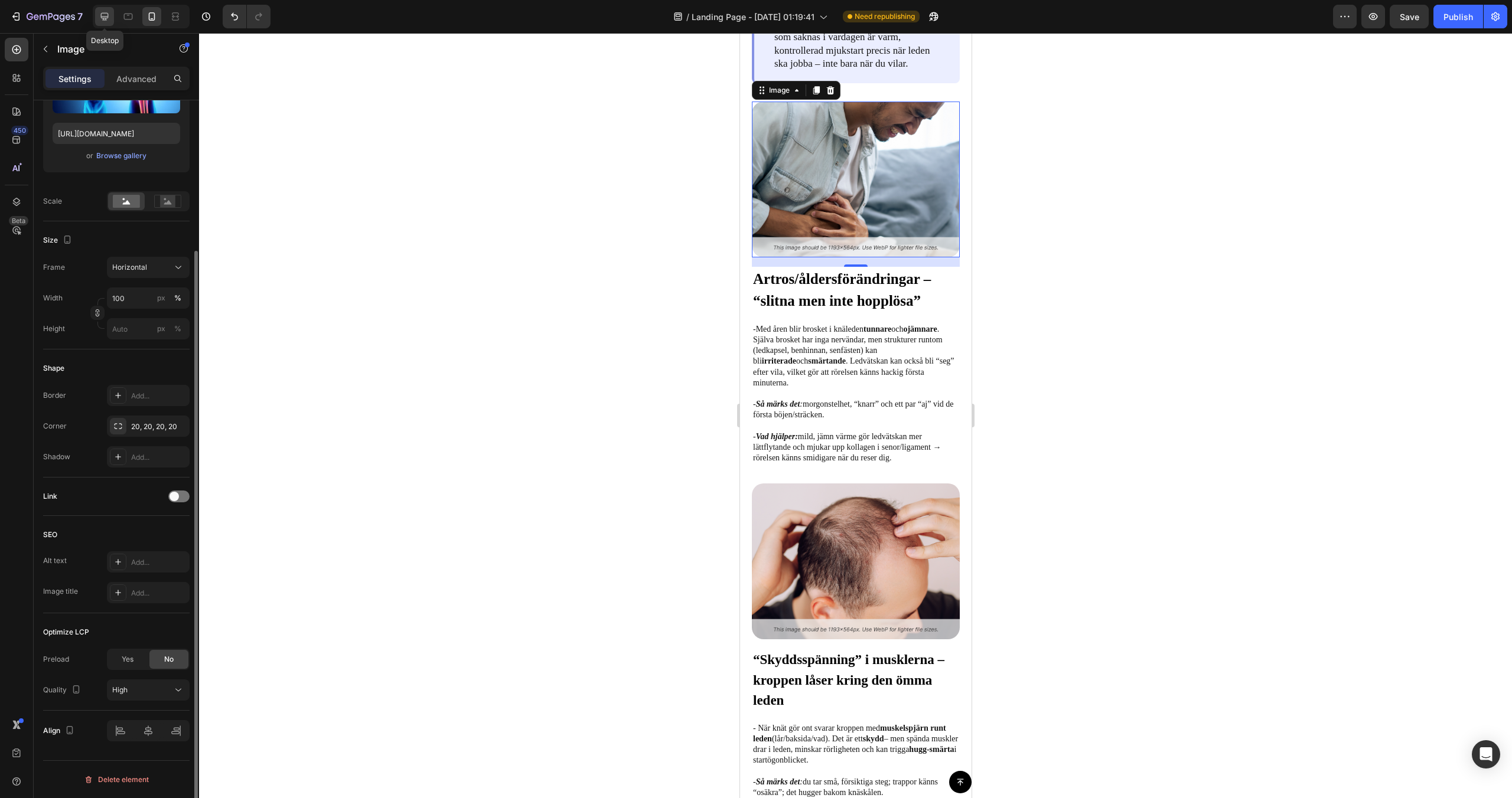
scroll to position [1271, 0]
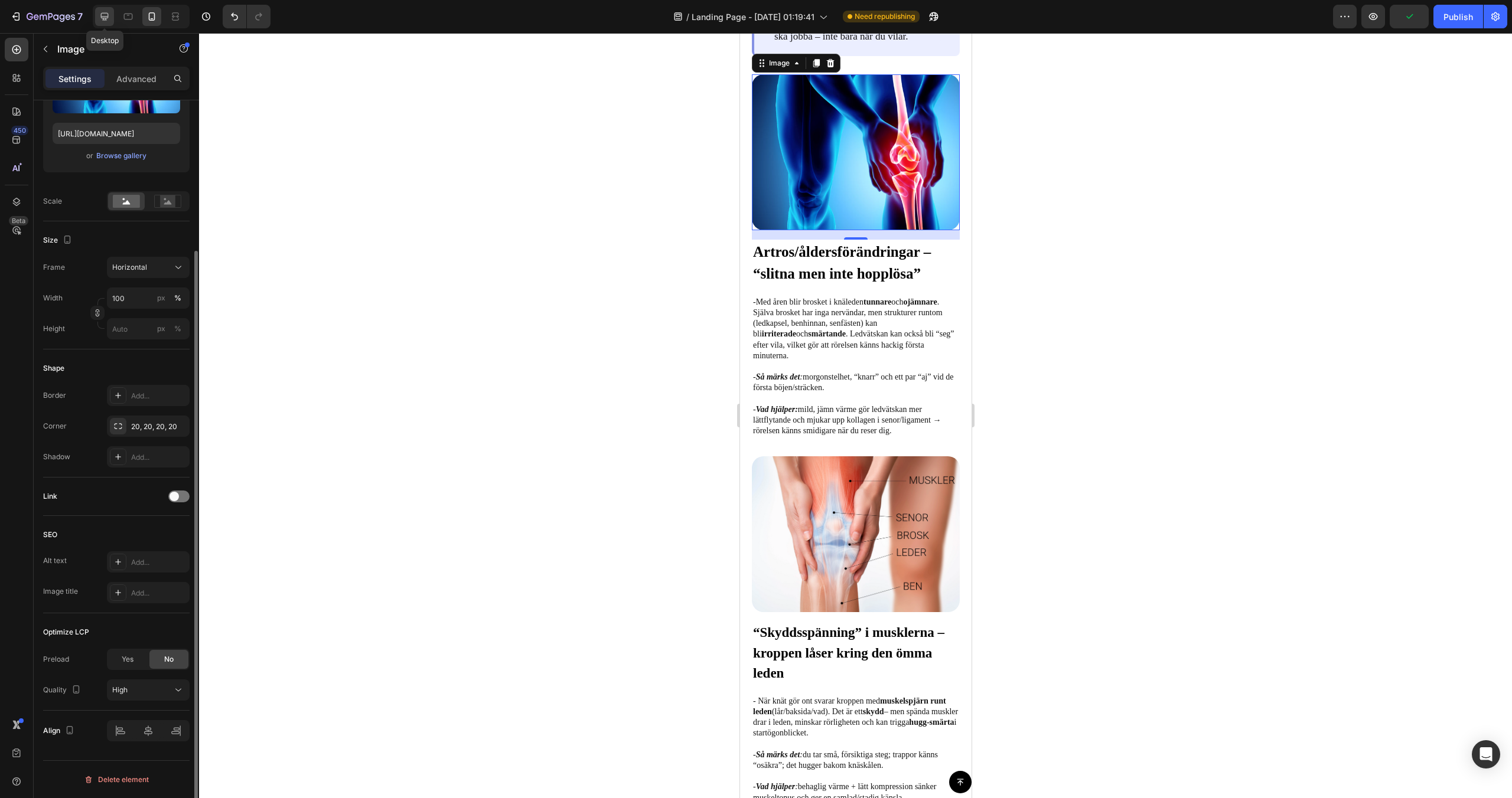
click at [110, 13] on icon at bounding box center [104, 16] width 12 height 12
type input "[URL][DOMAIN_NAME]"
type input "100"
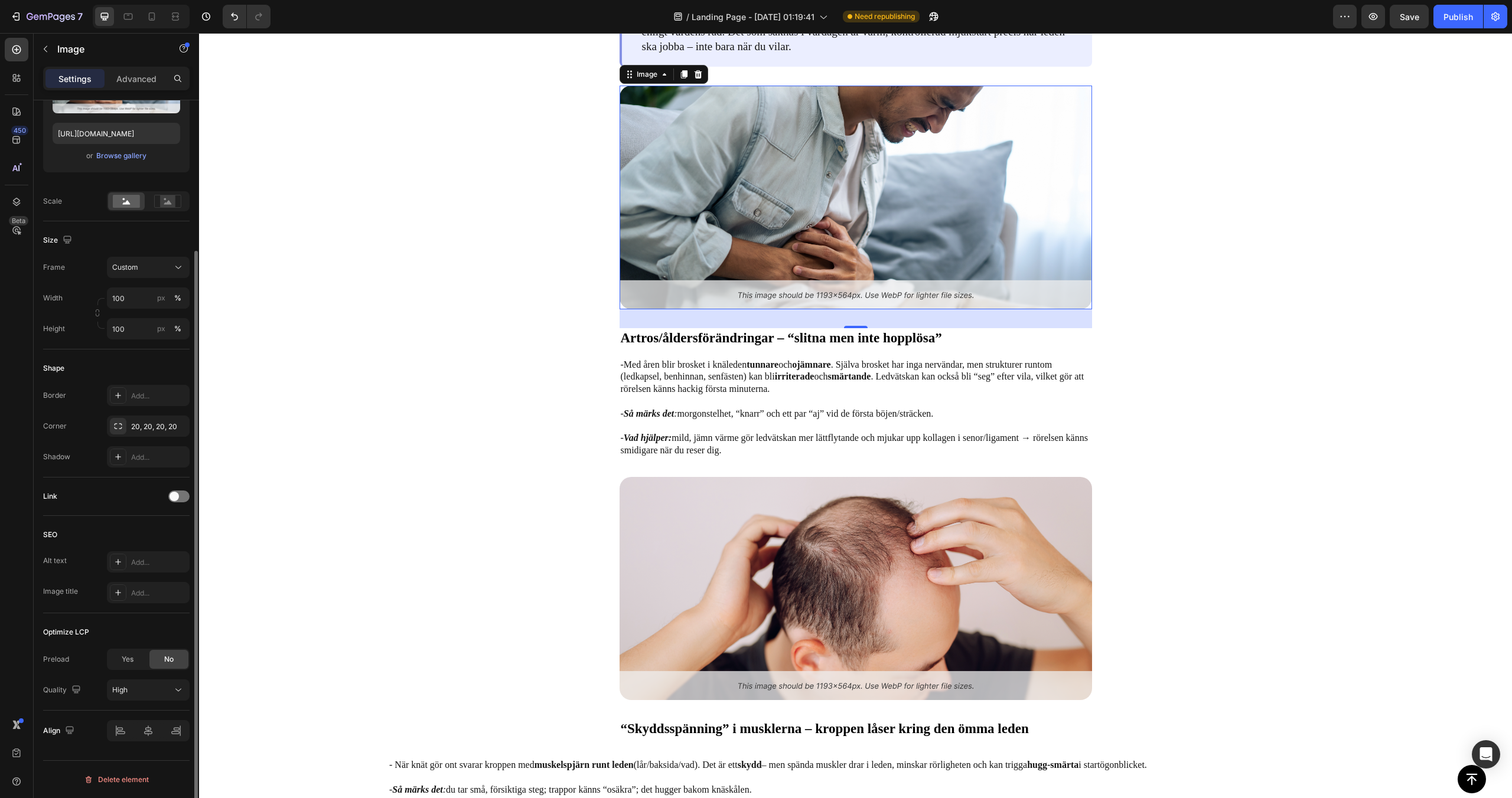
scroll to position [1276, 0]
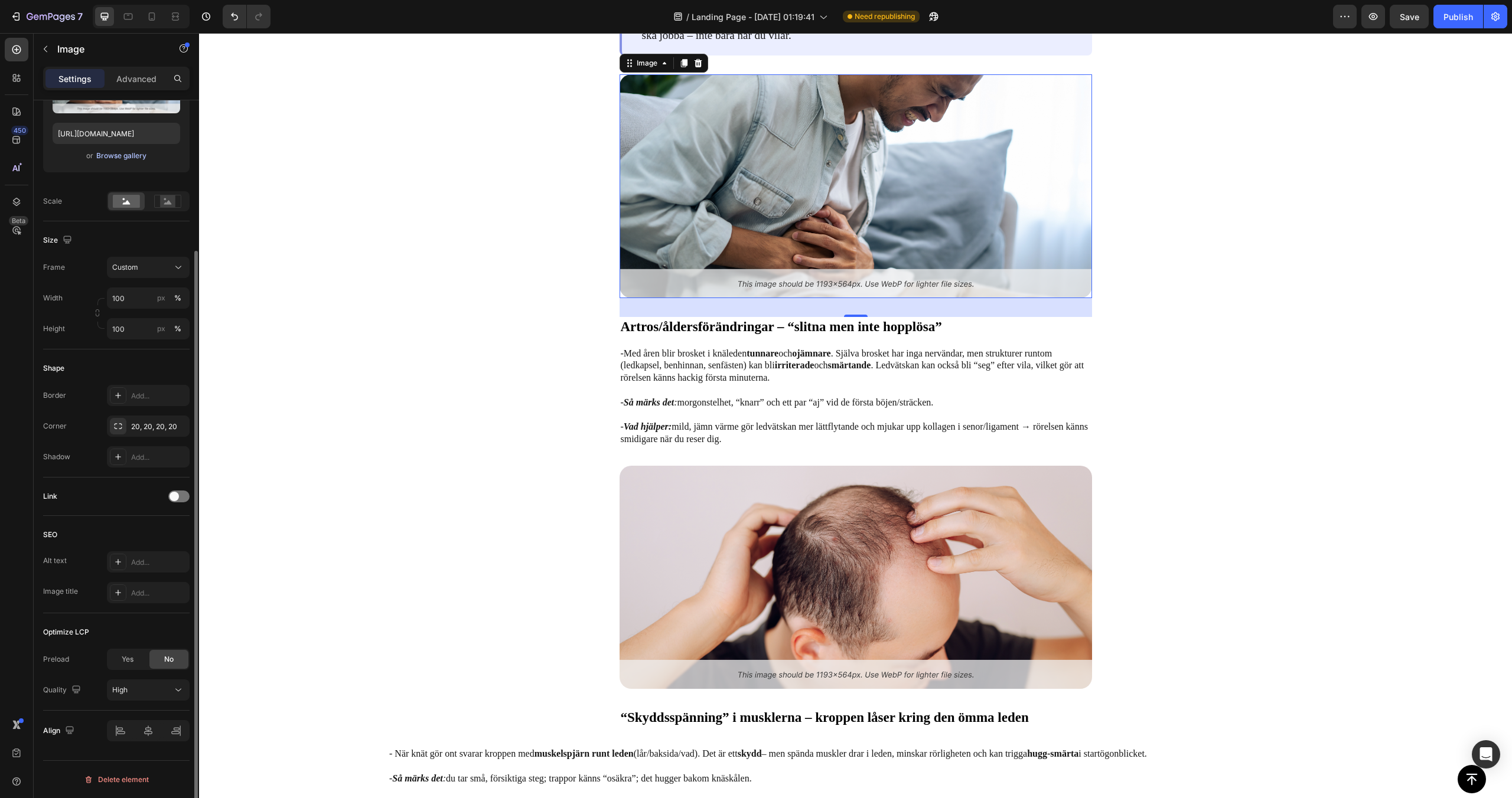
click at [131, 153] on div "Browse gallery" at bounding box center [121, 155] width 50 height 10
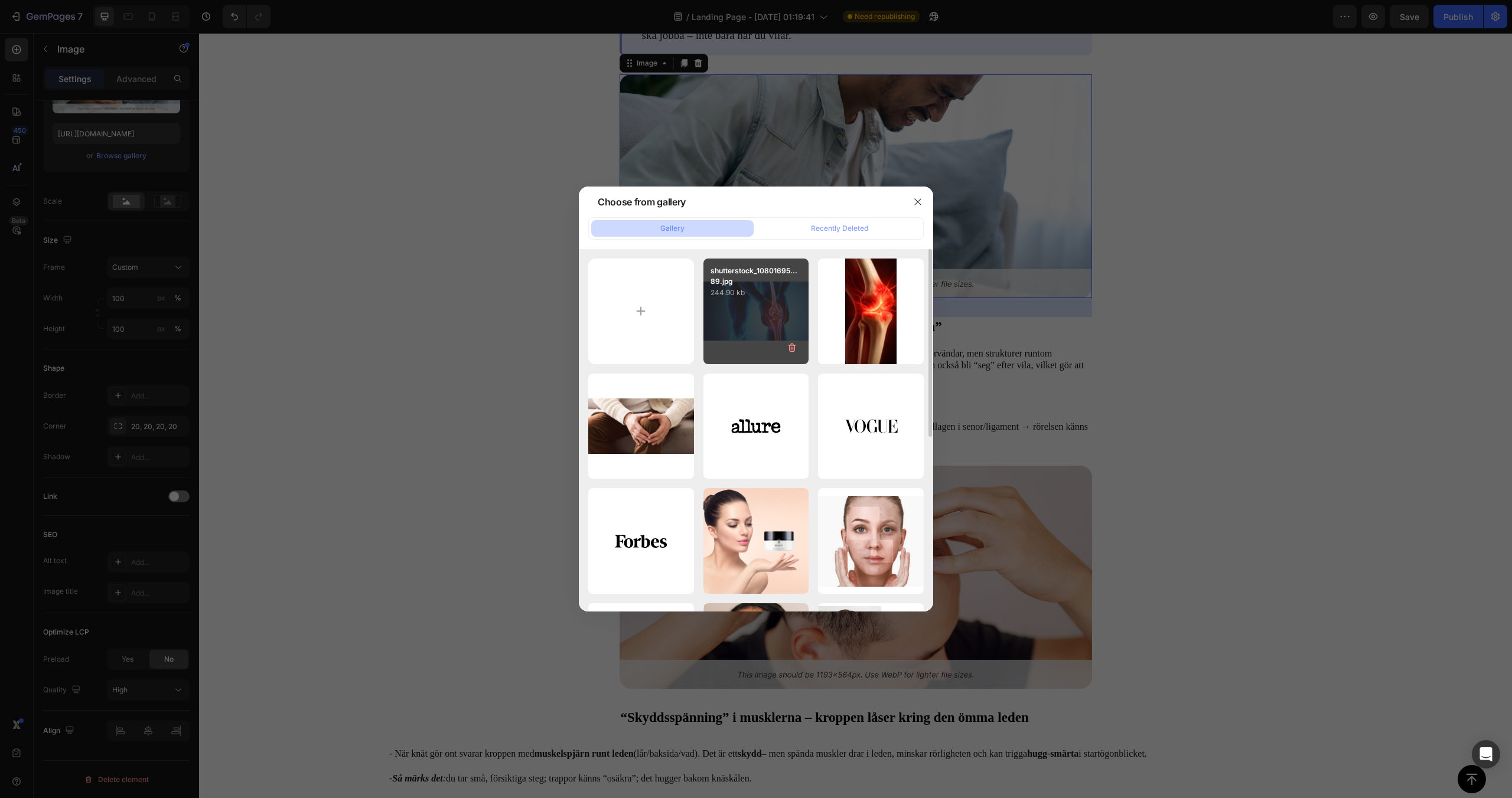
click at [761, 335] on div "shutterstock_10801695...89.jpg 244.90 kb" at bounding box center [756, 311] width 106 height 106
type input "[URL][DOMAIN_NAME]"
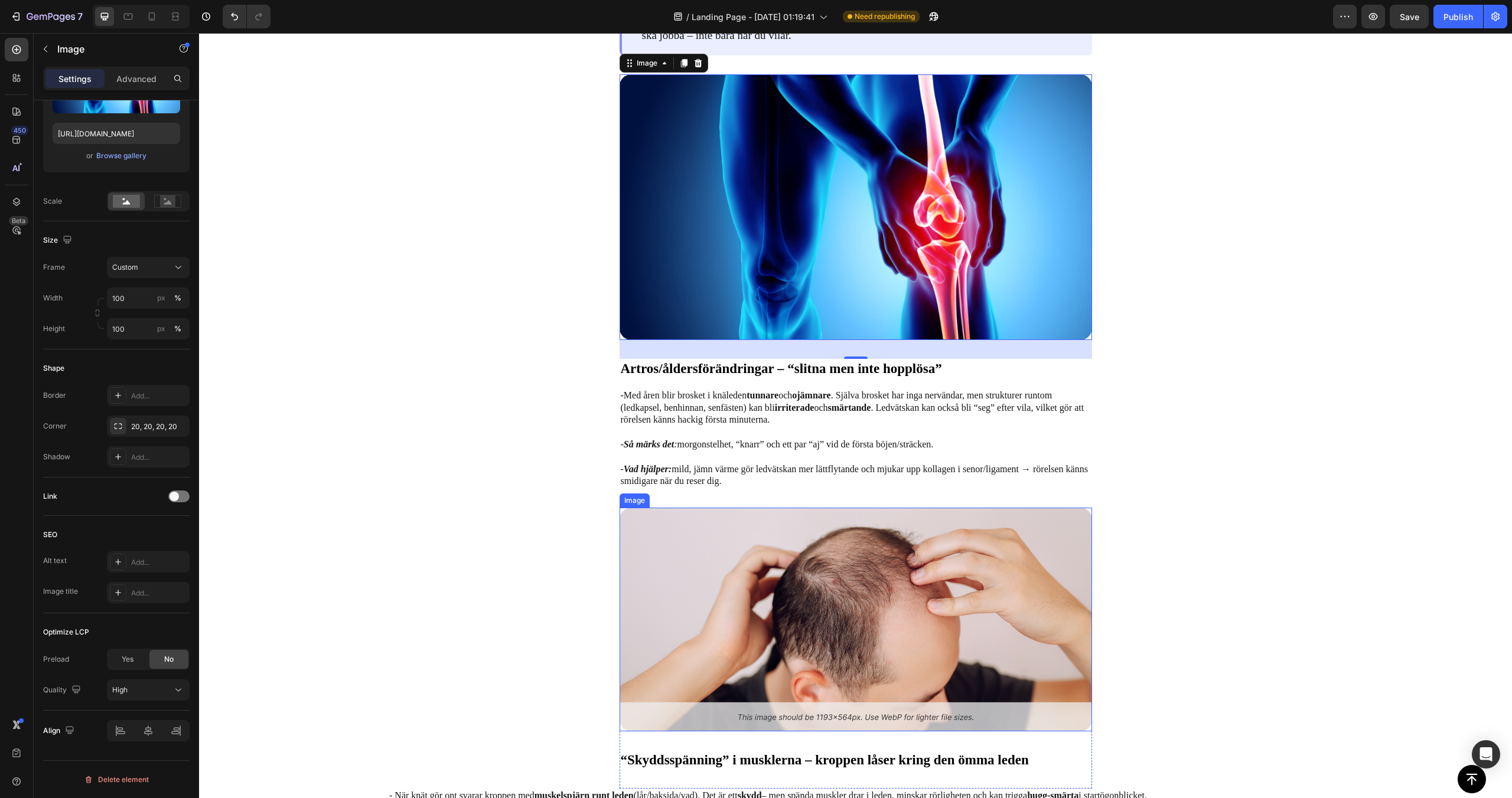
click at [726, 569] on img at bounding box center [855, 619] width 473 height 223
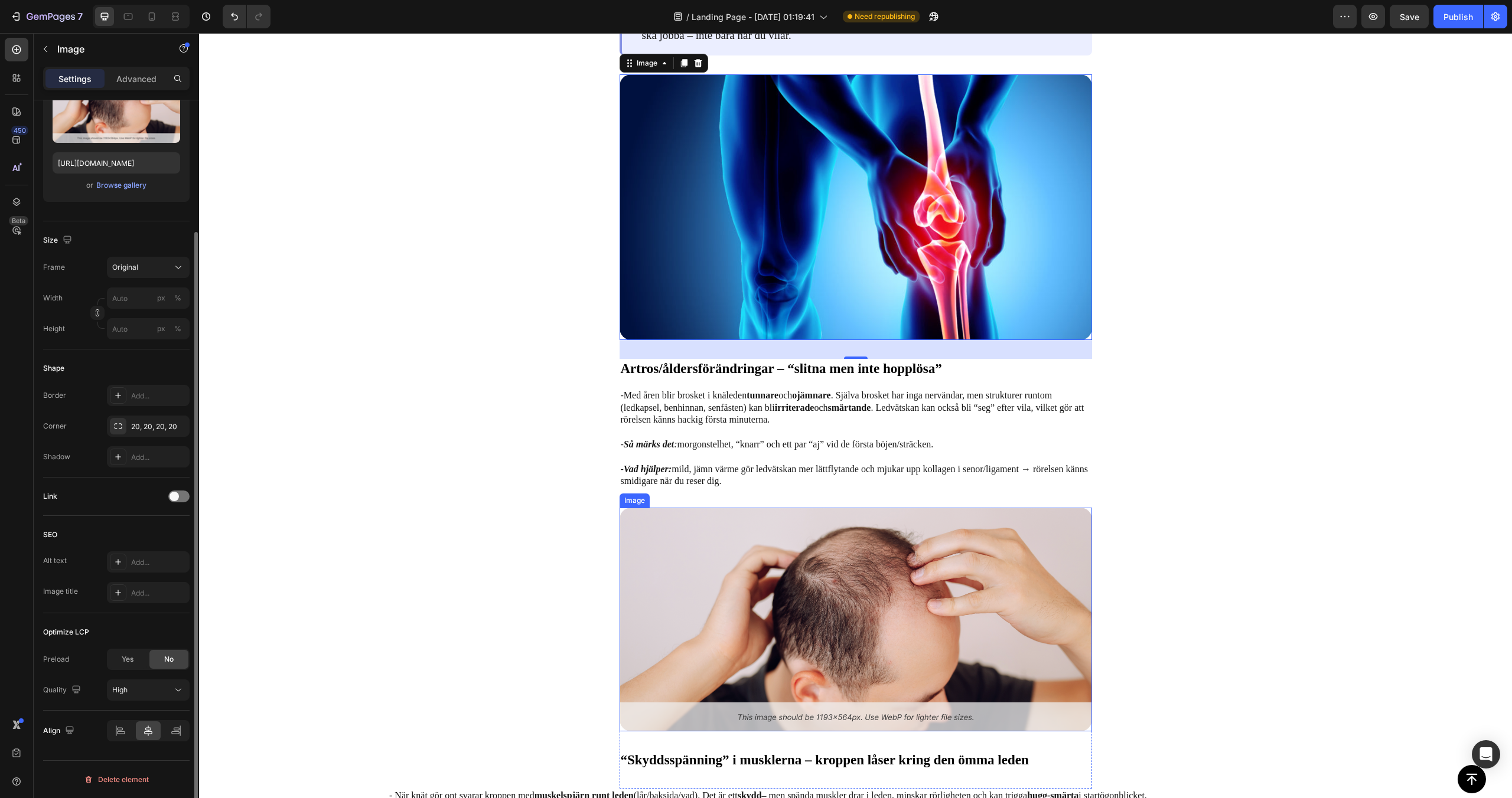
scroll to position [160, 0]
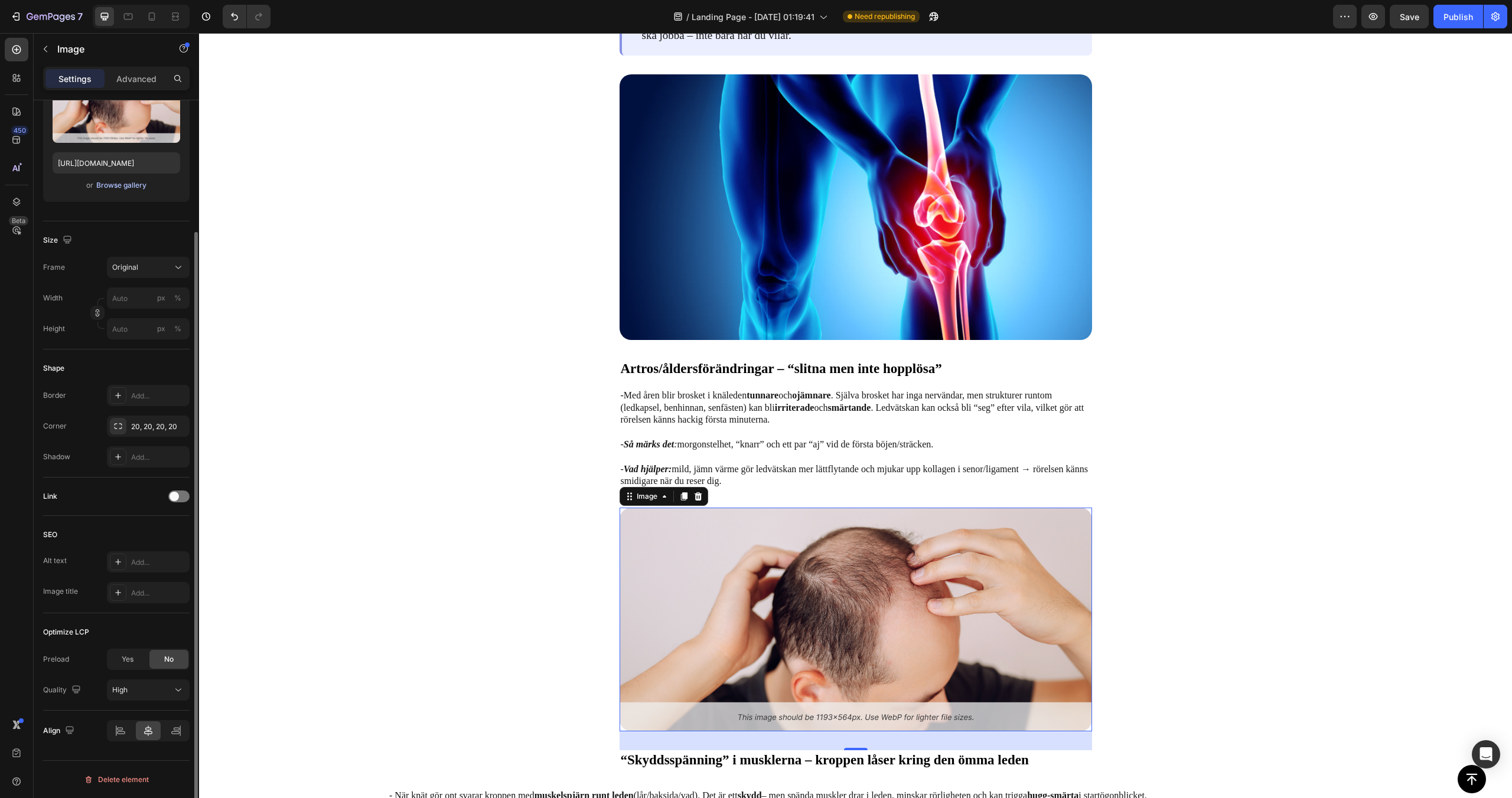
click at [127, 189] on div "Browse gallery" at bounding box center [121, 185] width 50 height 10
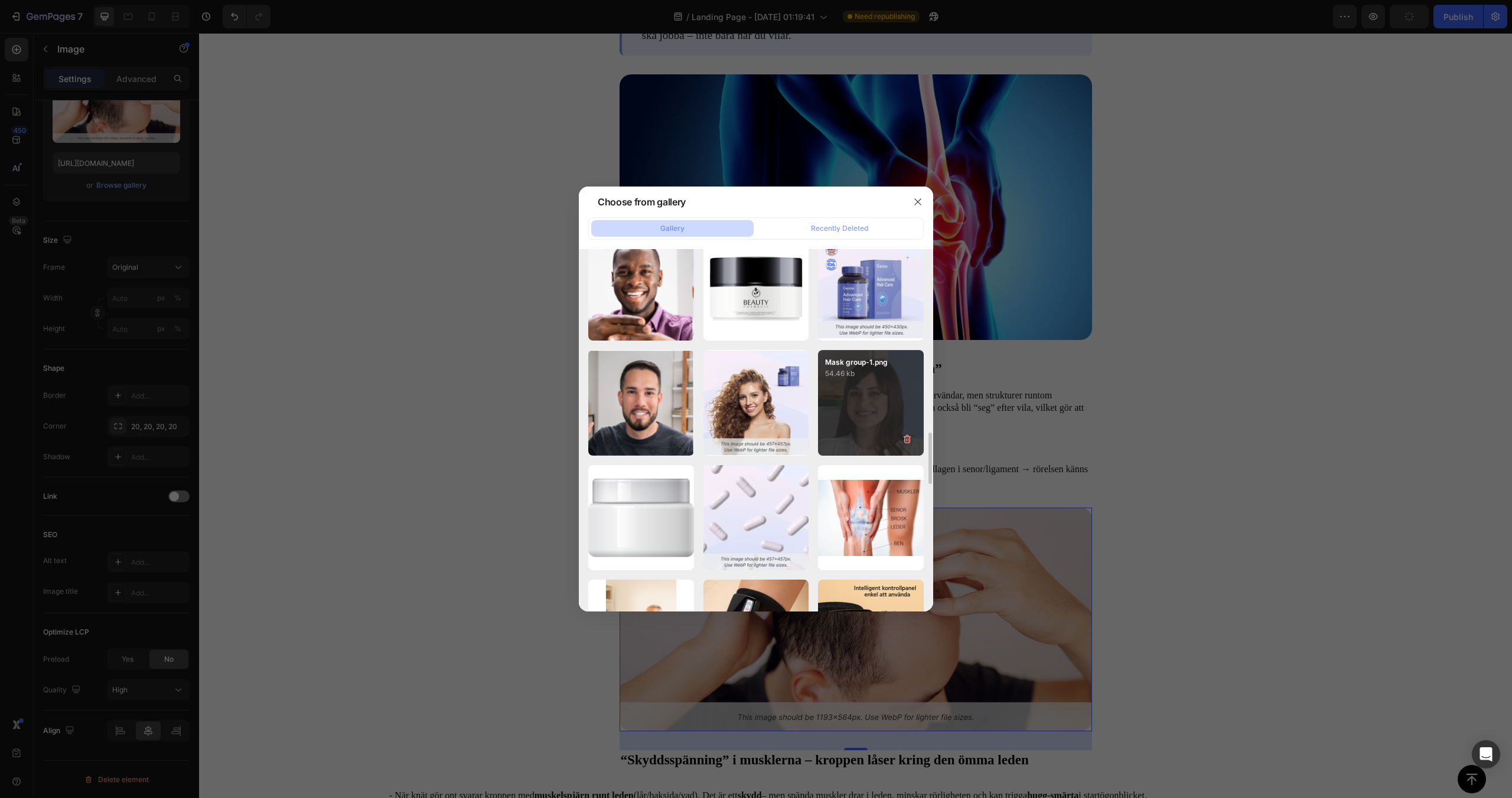
scroll to position [1216, 0]
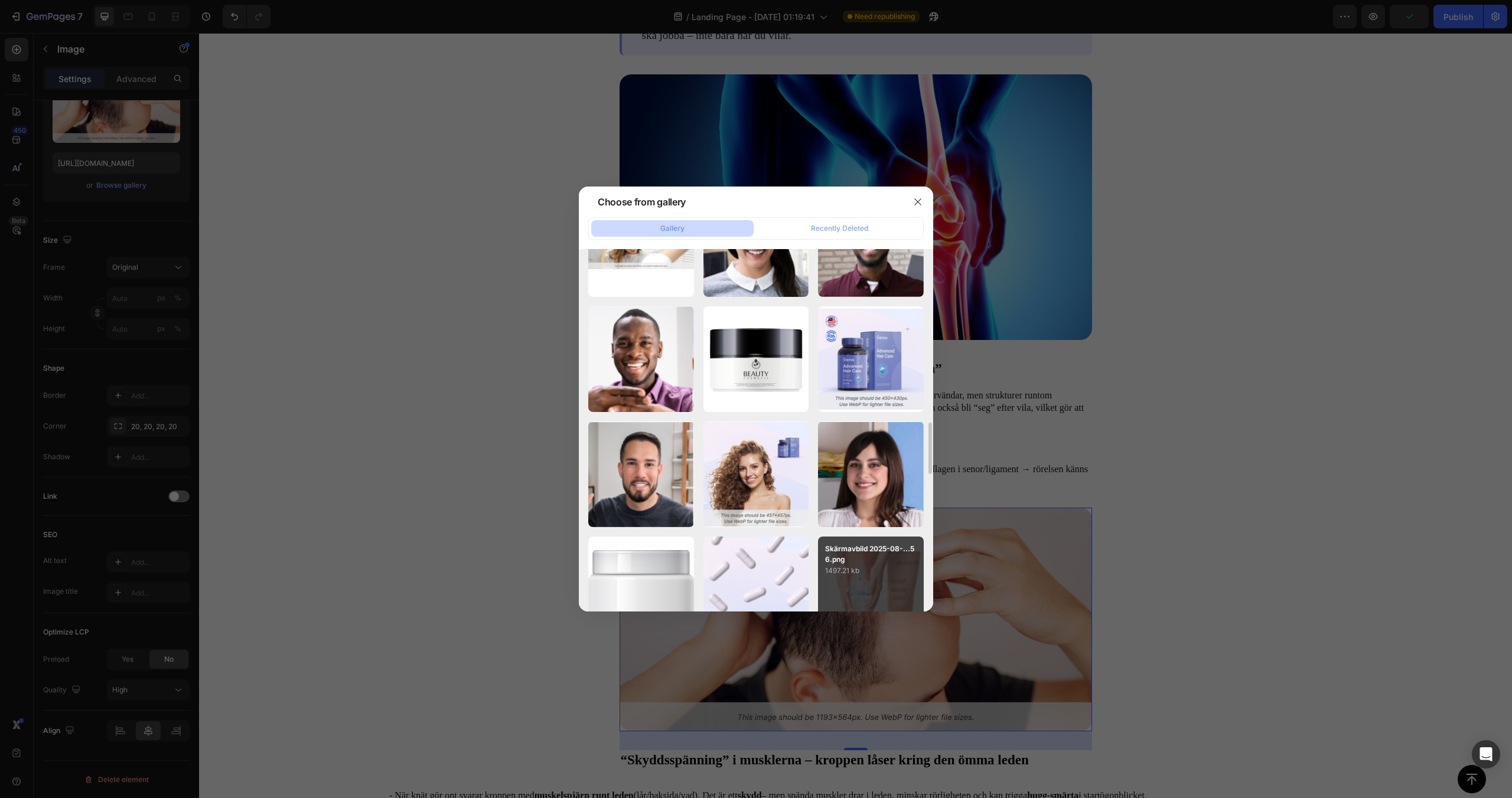
click at [900, 592] on div "Skärmavbild 2025-08-...56.png 1497.21 kb" at bounding box center [871, 589] width 106 height 106
type input "[URL][DOMAIN_NAME]"
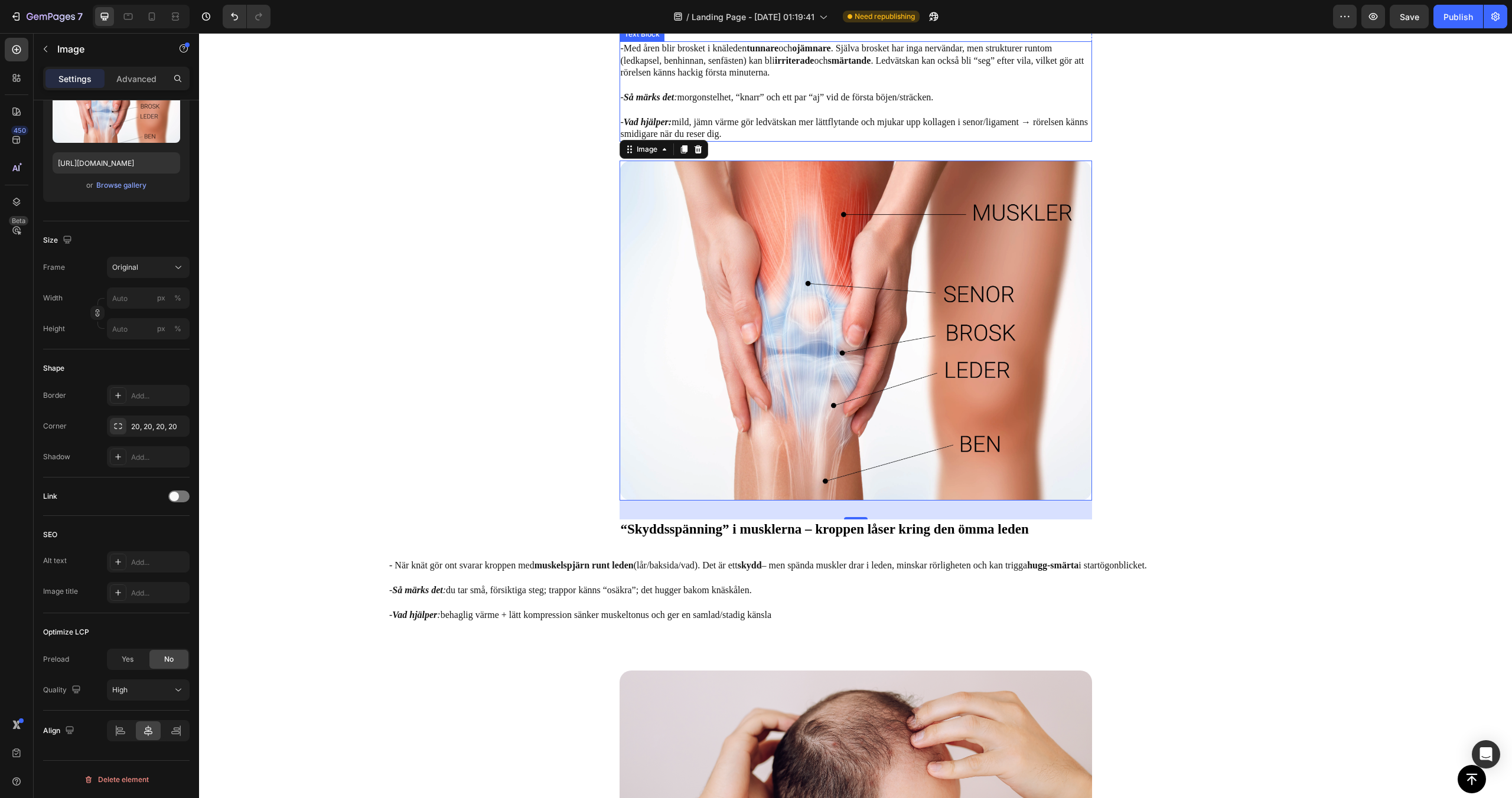
scroll to position [1626, 0]
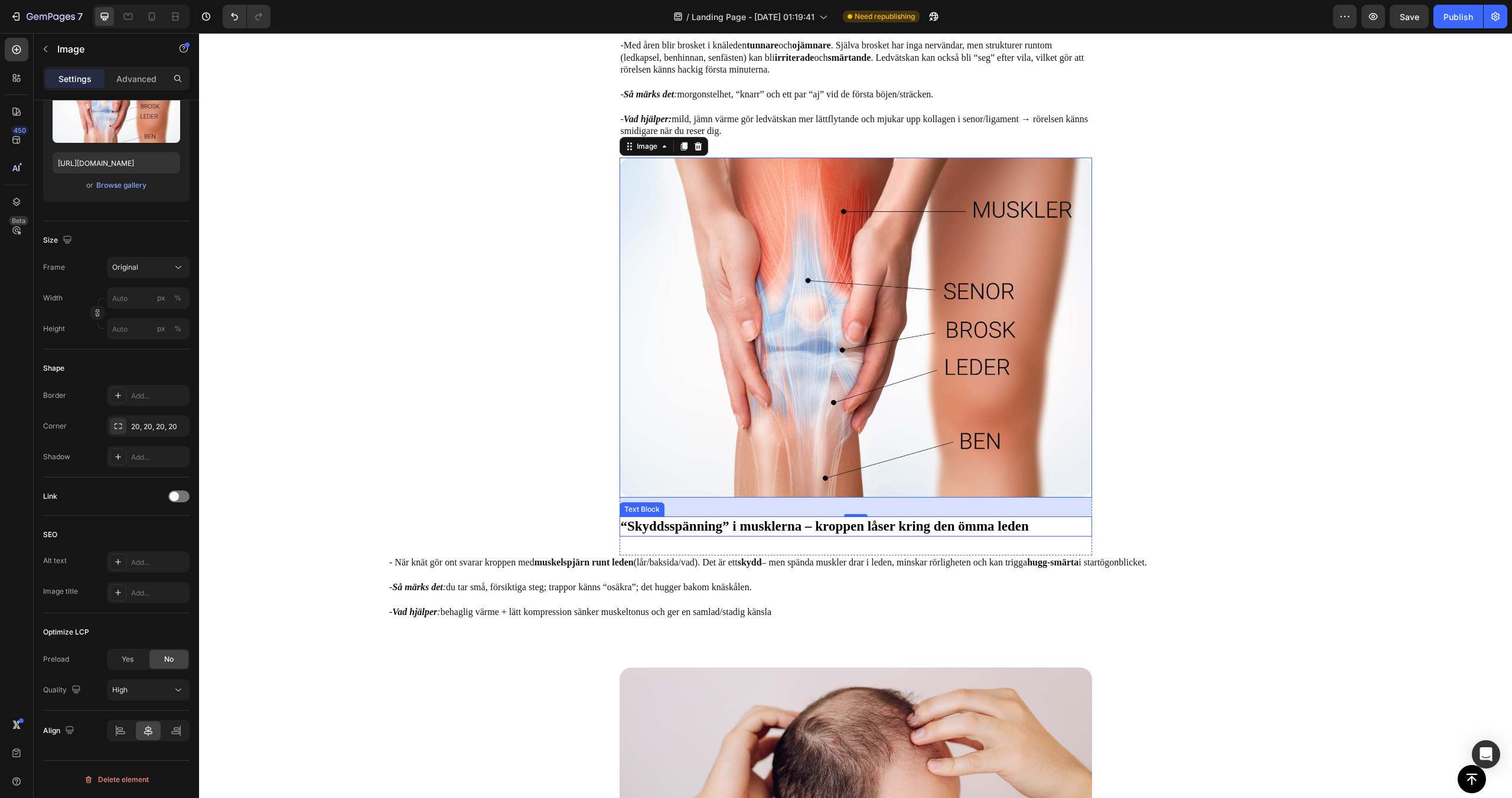
click at [674, 527] on span "“Skyddsspänning” i musklerna – kroppen låser kring den ömma leden" at bounding box center [825, 526] width 408 height 15
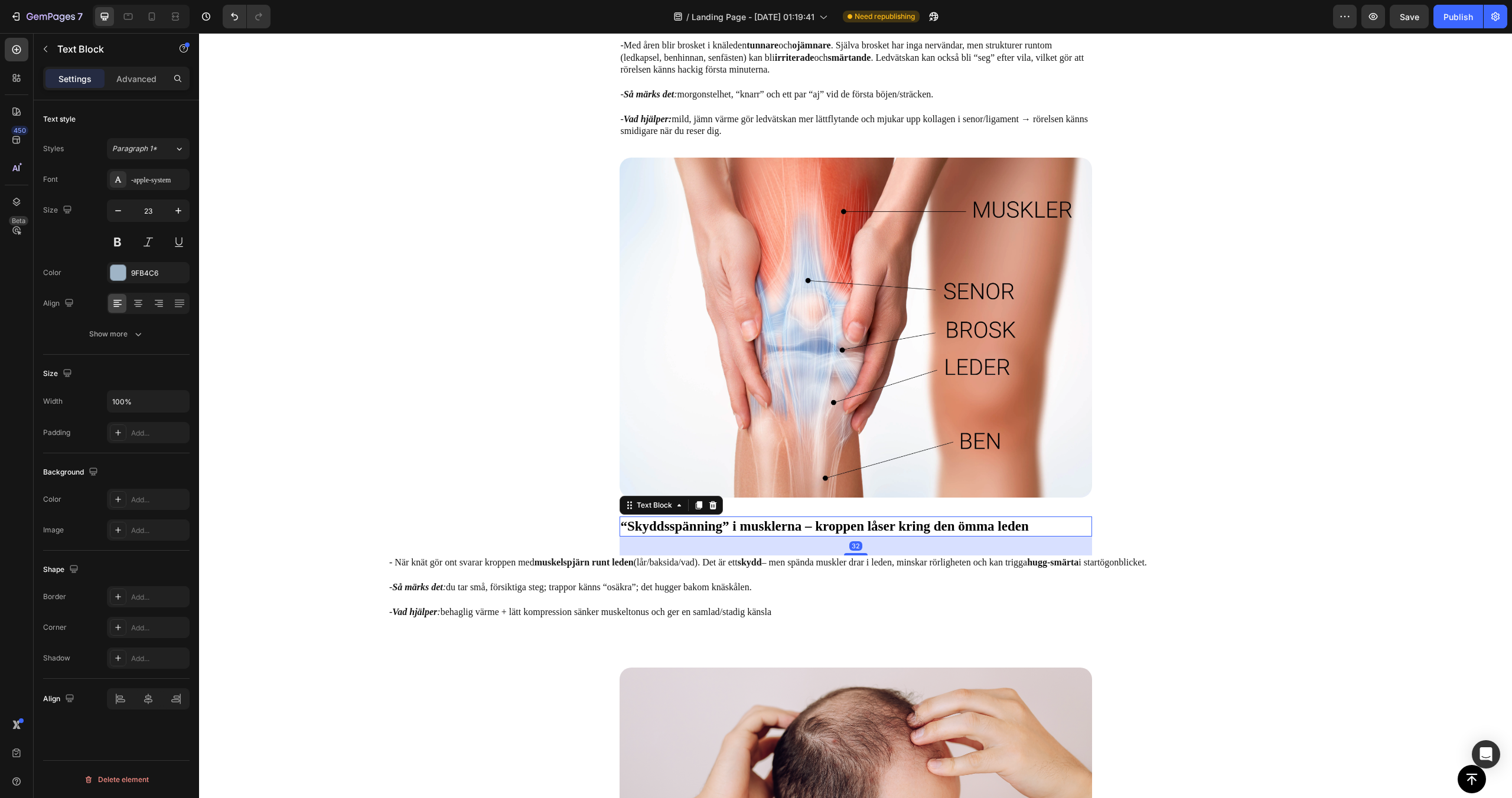
scroll to position [0, 0]
click at [564, 548] on div "Image “Skyddsspänning” i musklerna – kroppen låser kring den ömma leden Text Bl…" at bounding box center [855, 398] width 935 height 480
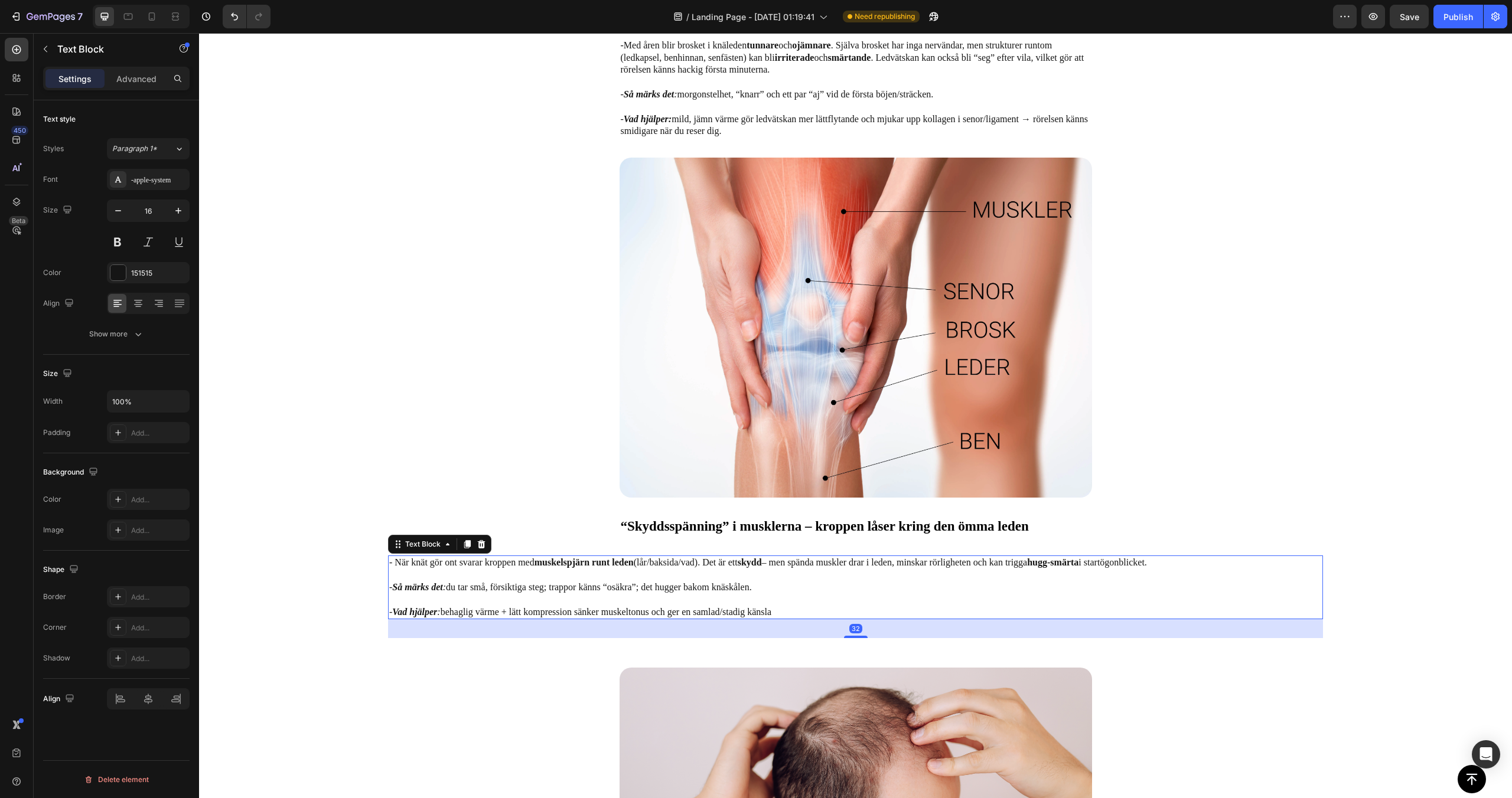
click at [657, 565] on p "- När knät gör ont svarar kroppen med muskelspjärn runt leden (lår/baksida/vad)…" at bounding box center [855, 569] width 932 height 25
click at [150, 406] on input "100%" at bounding box center [148, 401] width 81 height 21
click at [176, 406] on icon "button" at bounding box center [178, 401] width 12 height 12
click at [157, 429] on p "Fit content Auto" at bounding box center [146, 431] width 67 height 10
click at [168, 409] on button "button" at bounding box center [178, 401] width 21 height 21
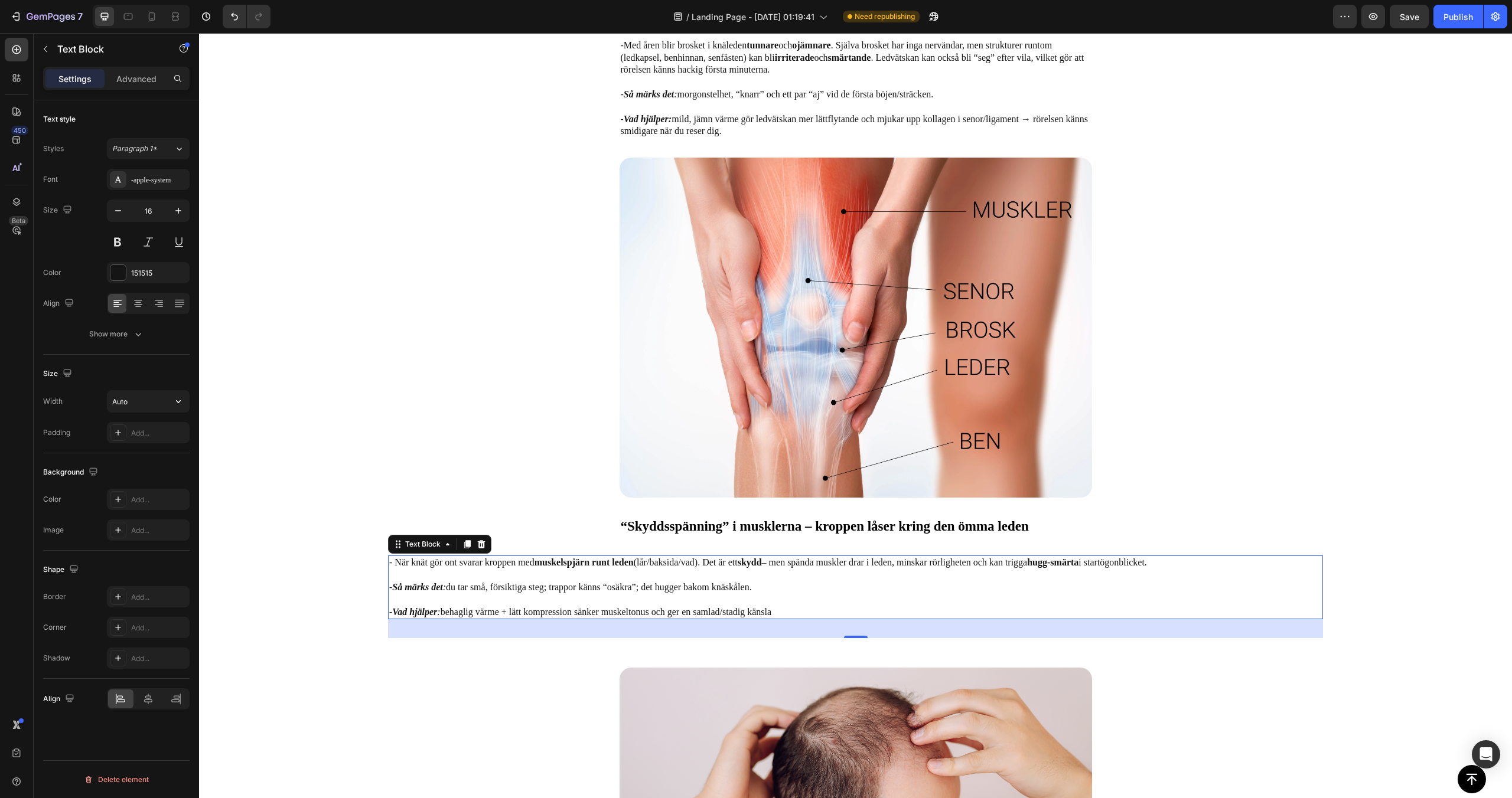
click at [174, 409] on button "button" at bounding box center [178, 401] width 21 height 21
click at [144, 472] on p "Default 1200px" at bounding box center [146, 476] width 67 height 10
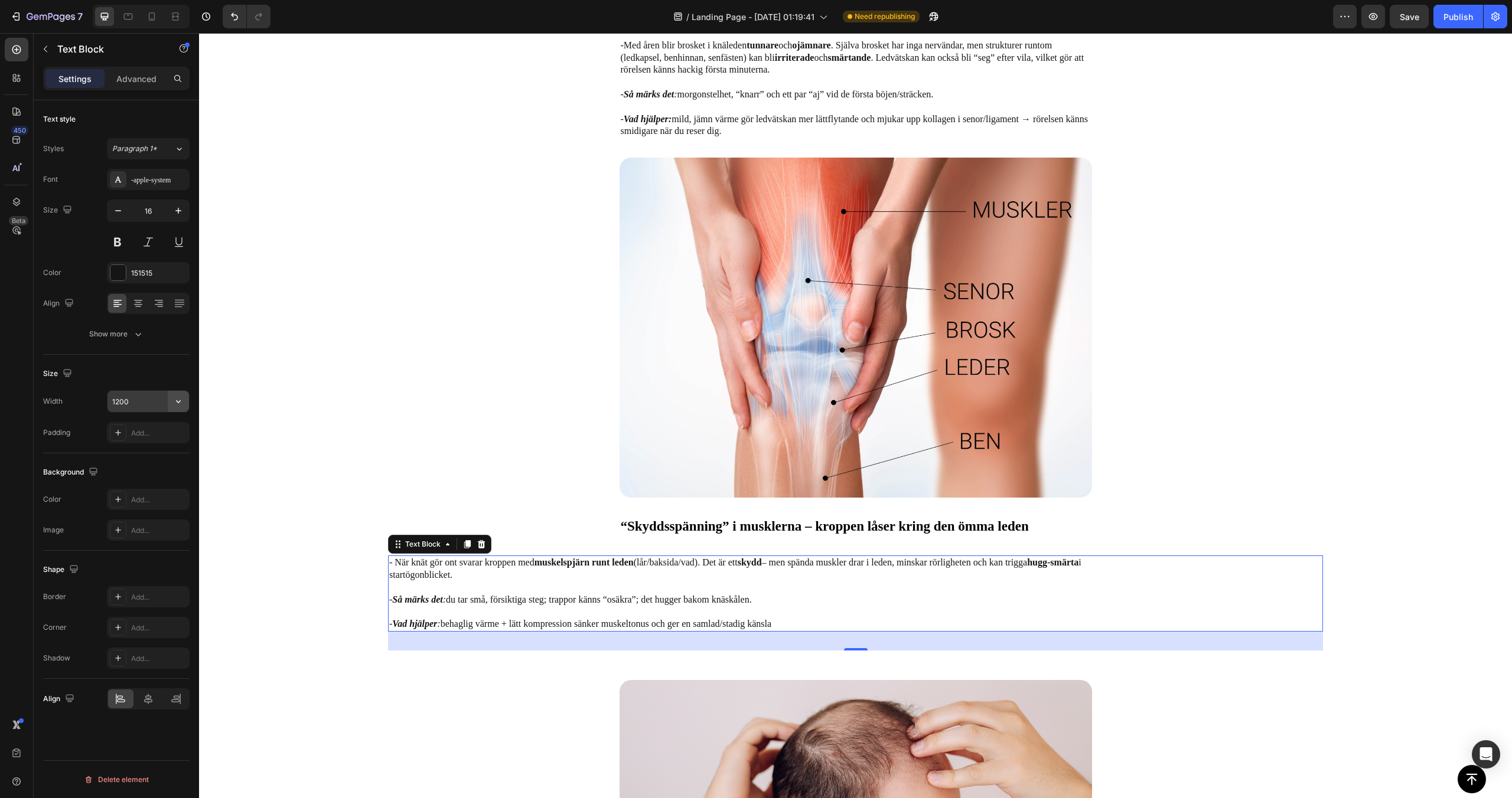
click at [176, 406] on icon "button" at bounding box center [178, 401] width 12 height 12
click at [152, 444] on div "Full 100%" at bounding box center [136, 454] width 97 height 23
type input "100%"
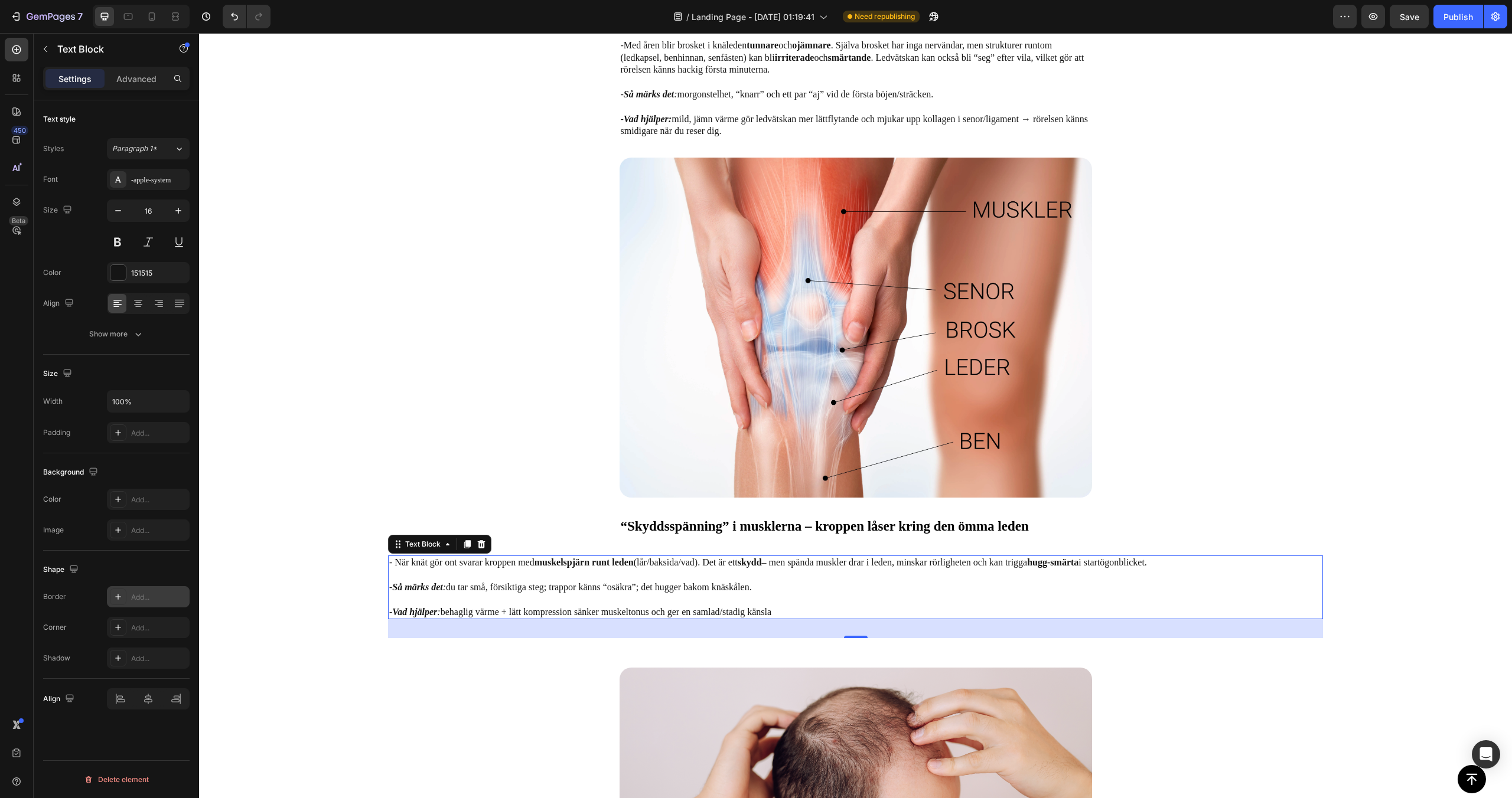
click at [133, 592] on div "Add..." at bounding box center [158, 597] width 56 height 10
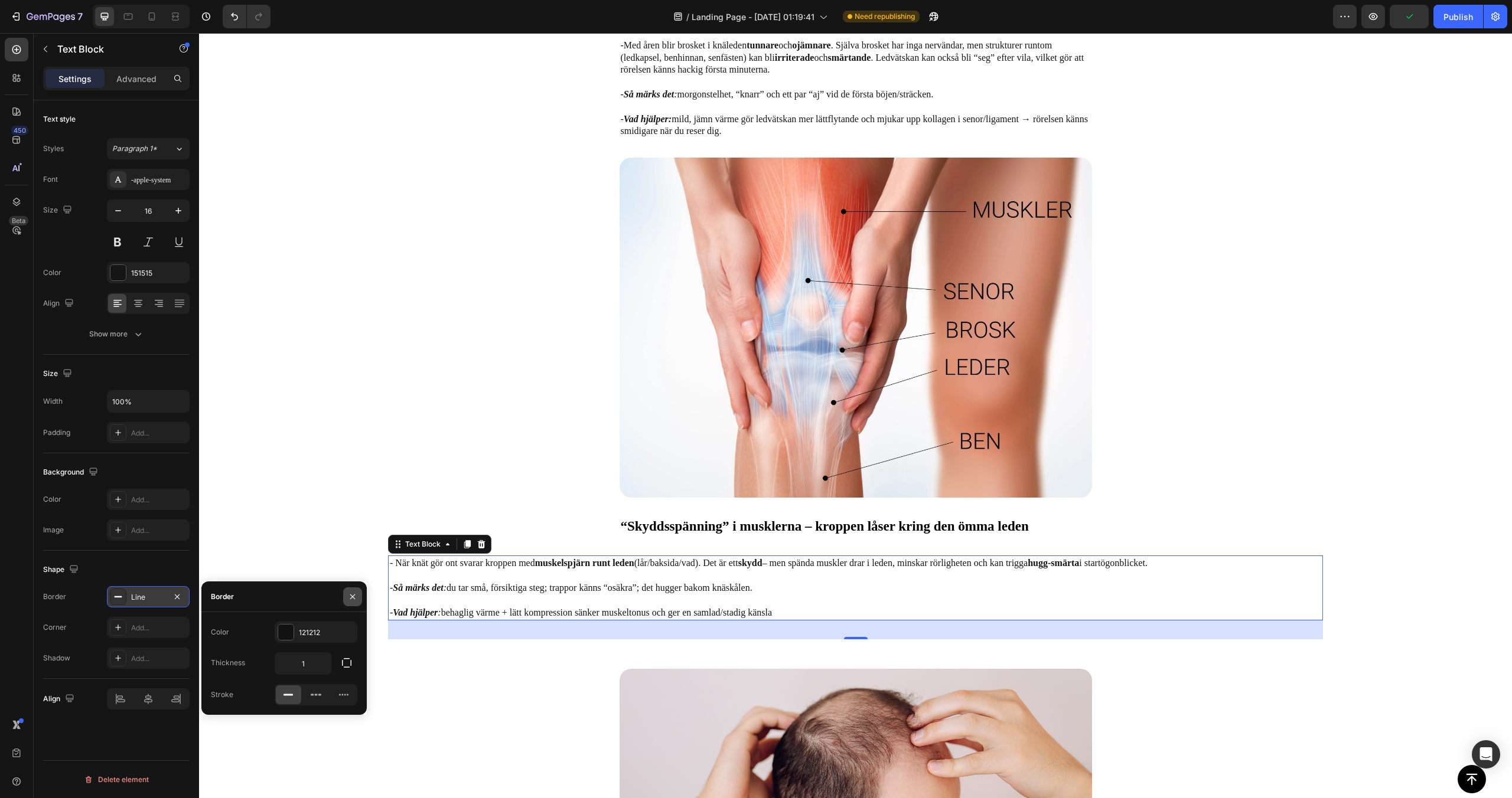
click at [348, 601] on button "button" at bounding box center [352, 596] width 19 height 19
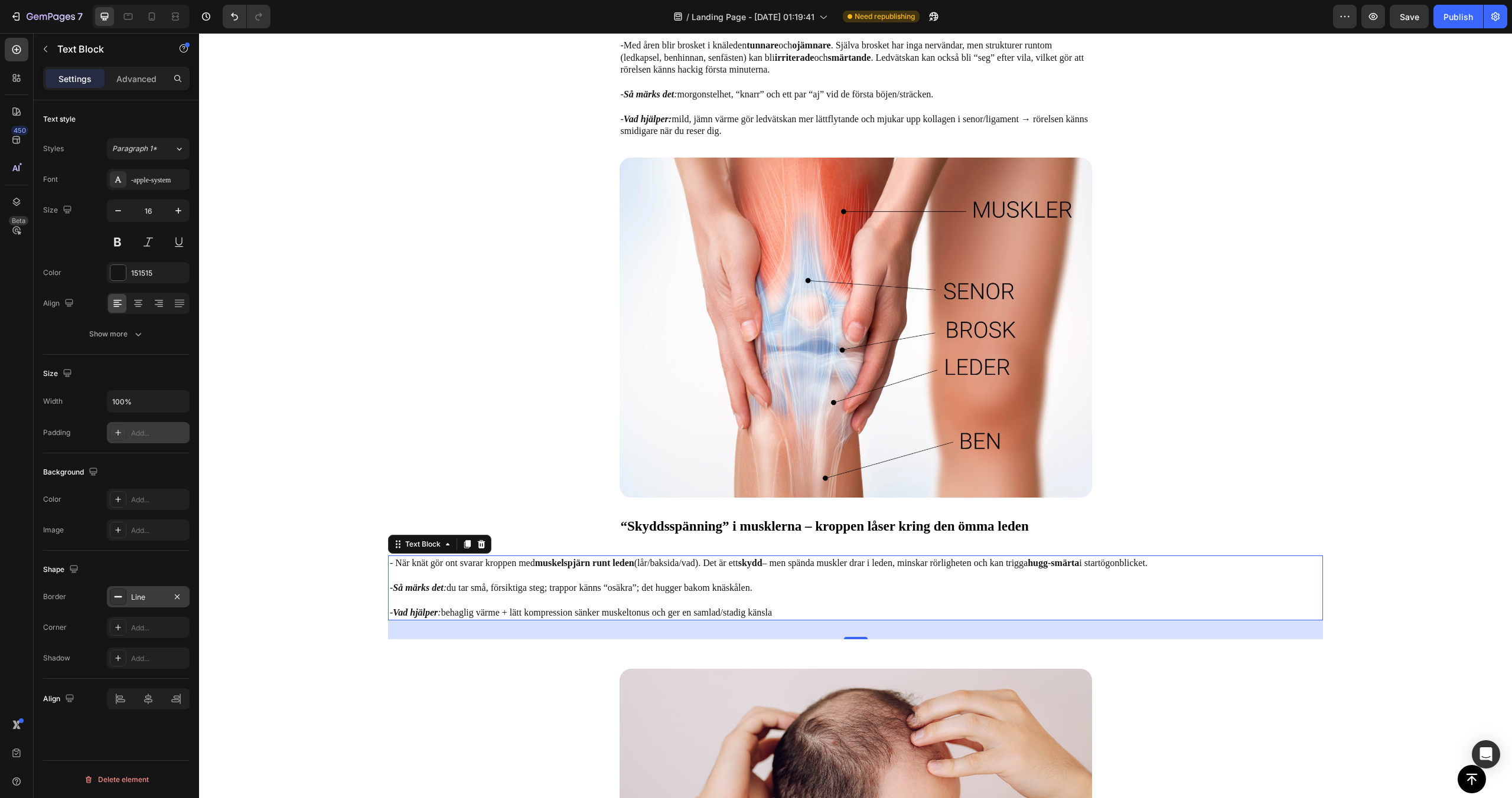
click at [135, 439] on div "Add..." at bounding box center [148, 433] width 83 height 21
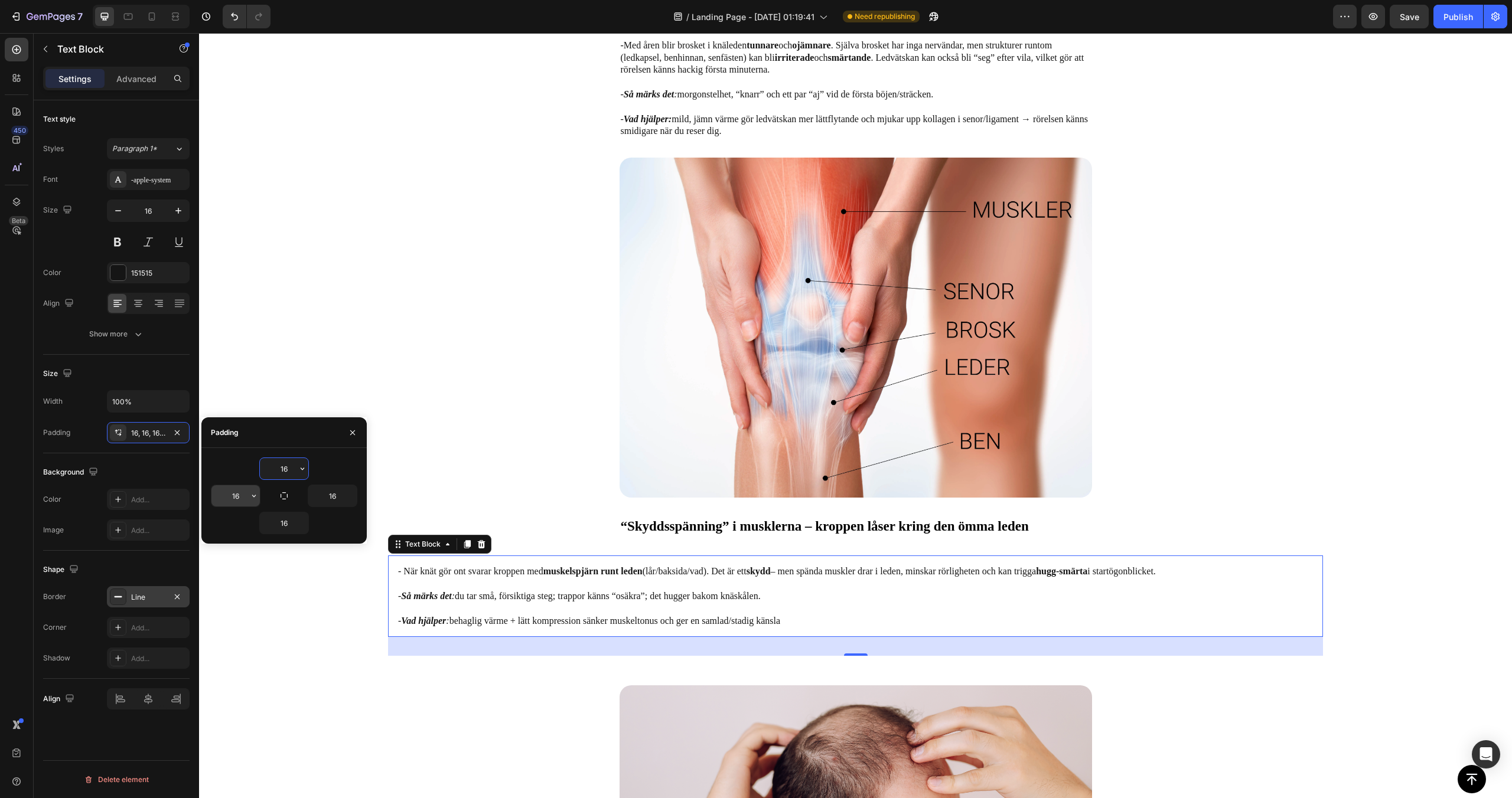
click at [243, 502] on input "16" at bounding box center [235, 496] width 48 height 21
type input "1"
type input "5"
type input "3"
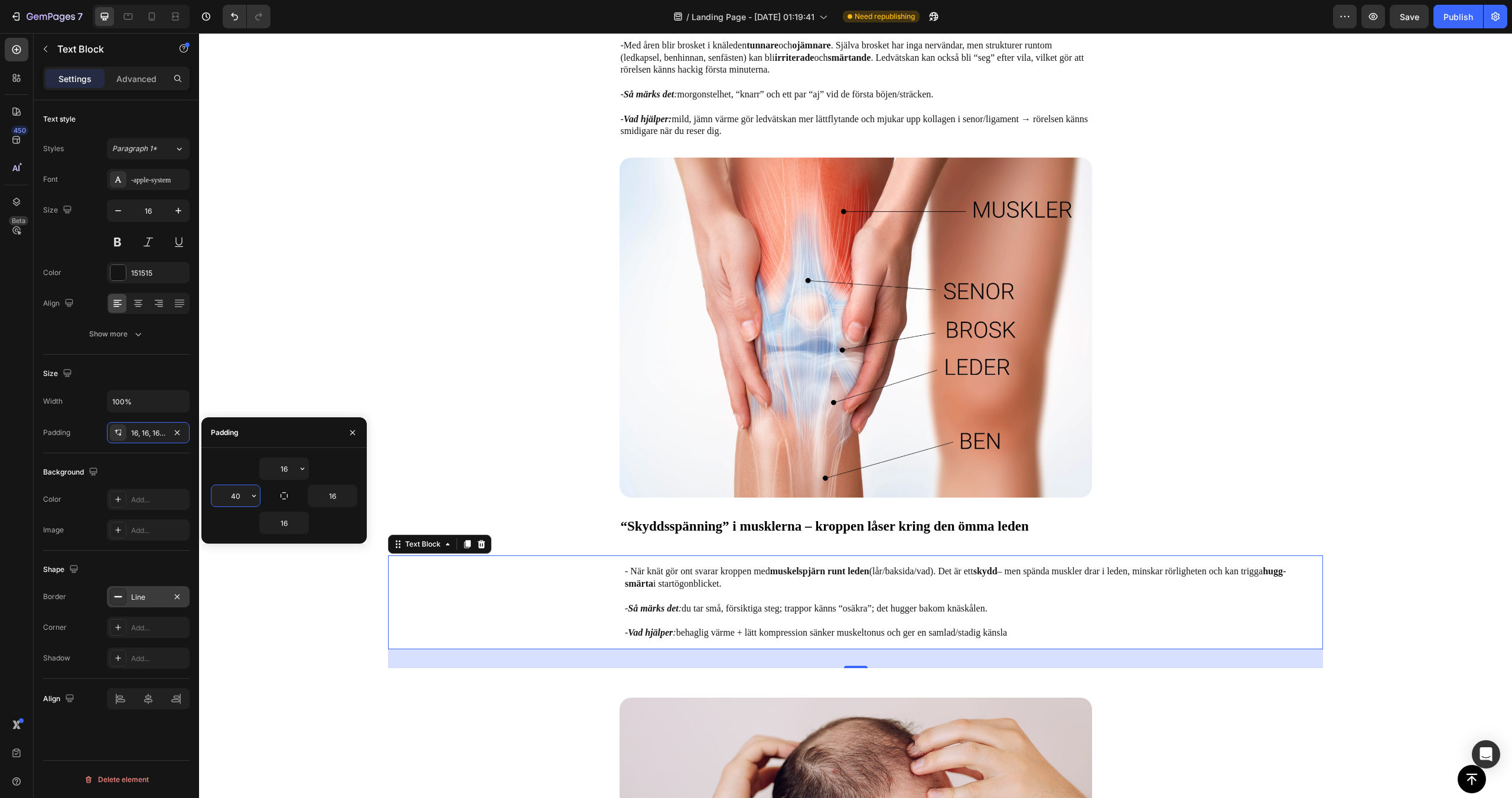
type input "4"
type input "390"
click at [341, 495] on input "16" at bounding box center [332, 496] width 48 height 21
type input "390"
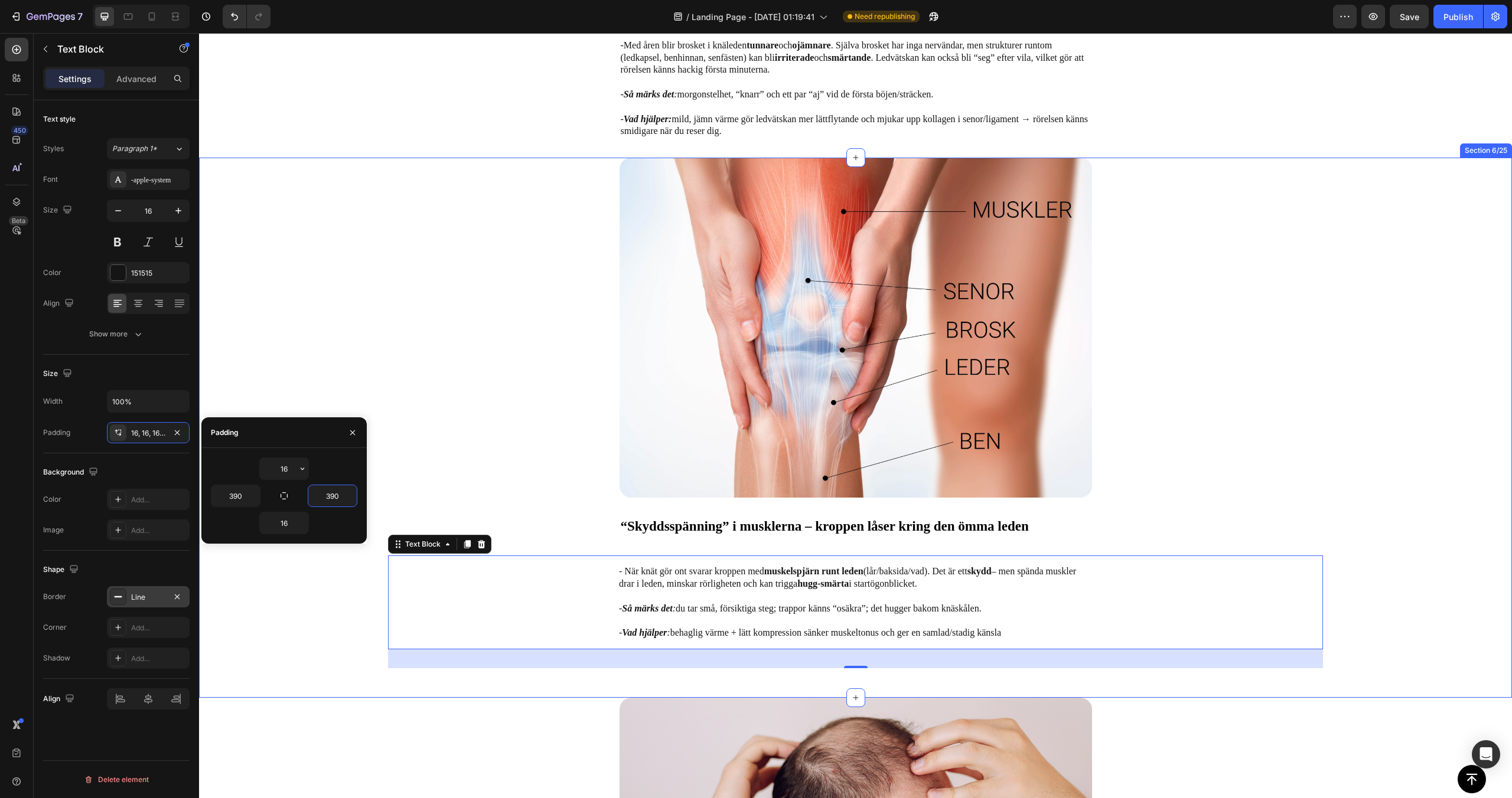
click at [449, 433] on div "Image “Skyddsspänning” i musklerna – kroppen låser kring den ömma leden Text Bl…" at bounding box center [855, 413] width 935 height 511
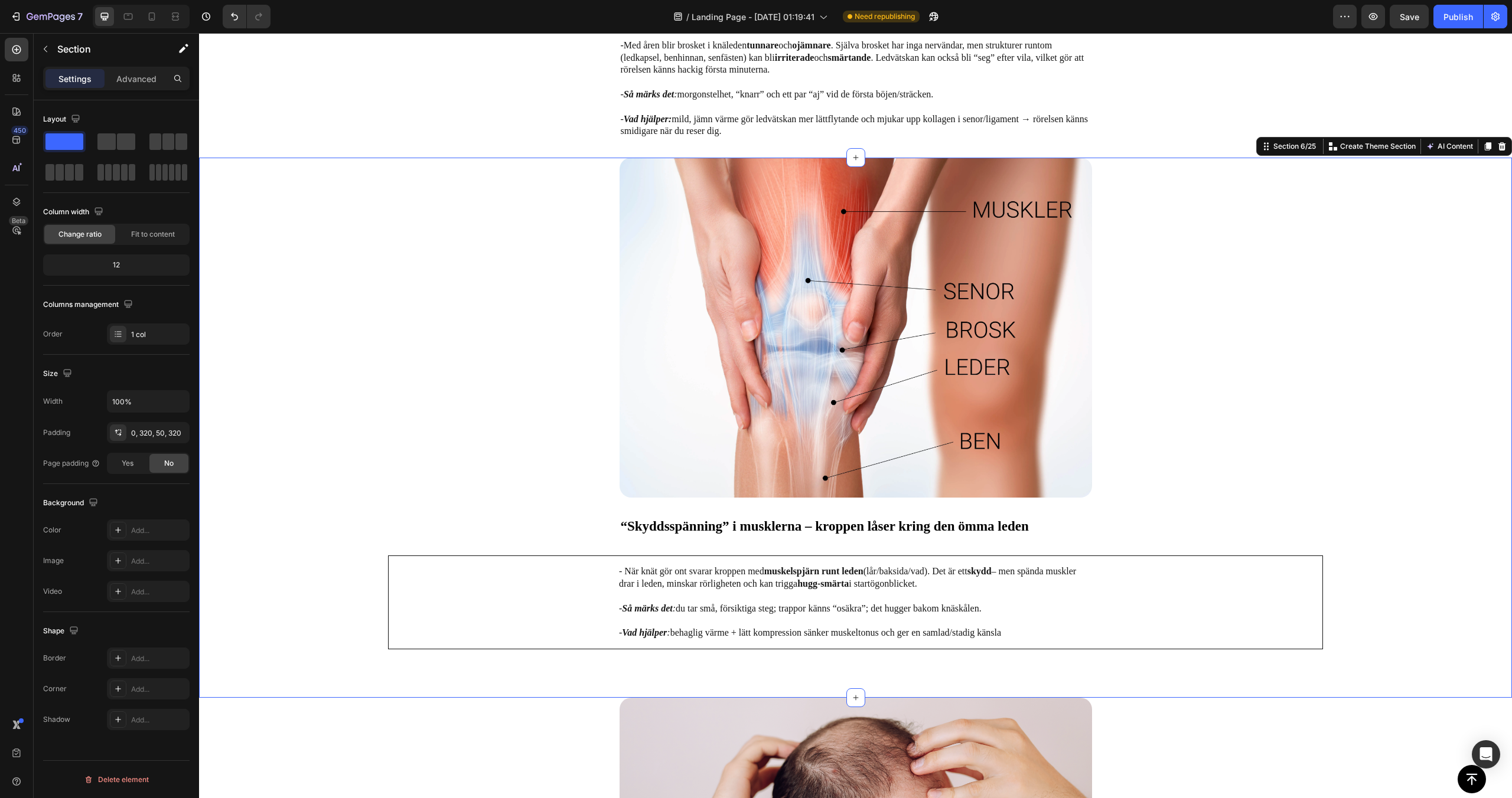
click at [449, 433] on div "Image “Skyddsspänning” i musklerna – kroppen låser kring den ömma leden Text Bl…" at bounding box center [855, 413] width 935 height 511
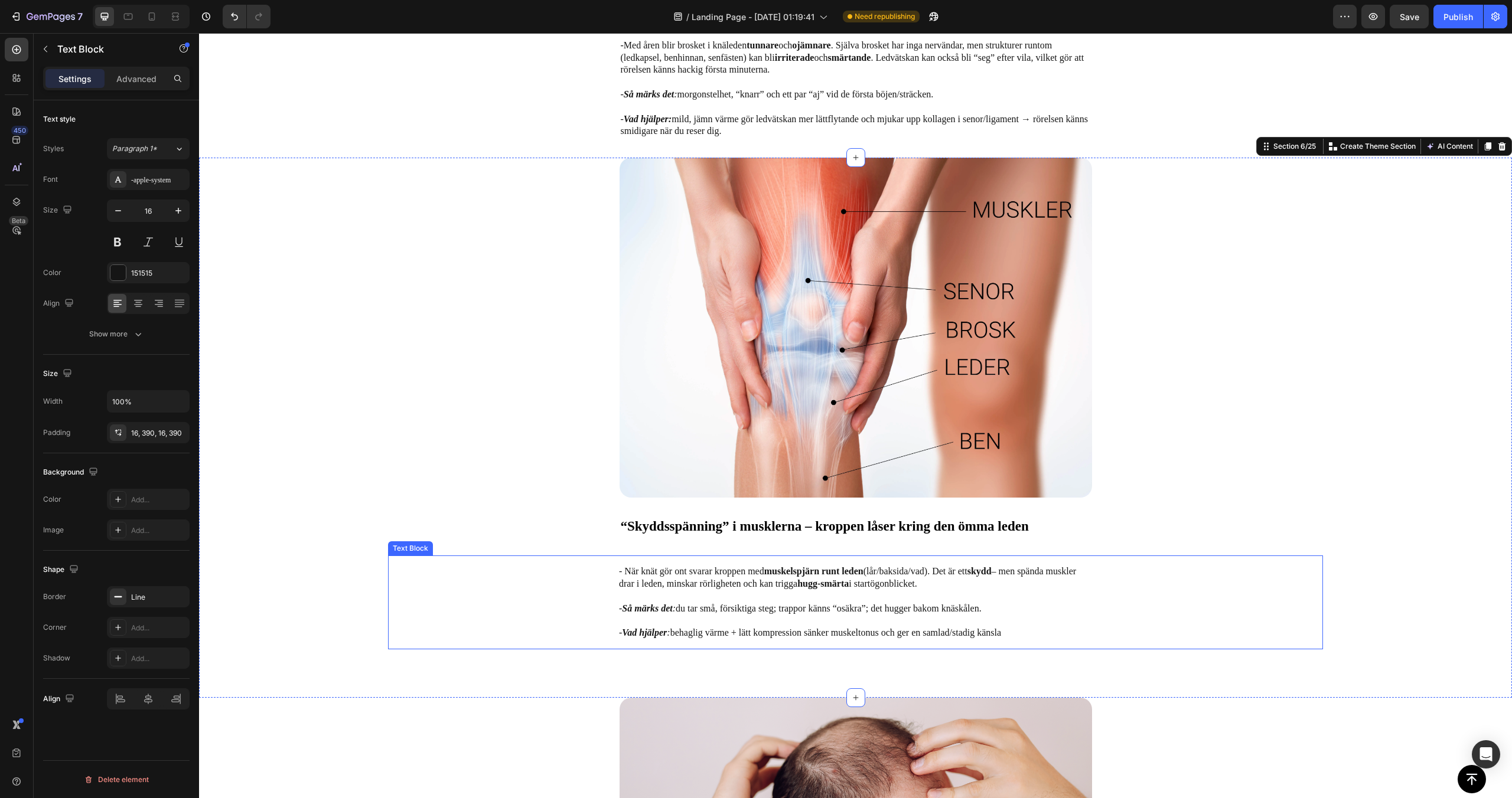
click at [481, 577] on div "- När knät gör ont svarar kroppen med muskelspjärn runt leden (lår/baksida/vad)…" at bounding box center [855, 602] width 935 height 94
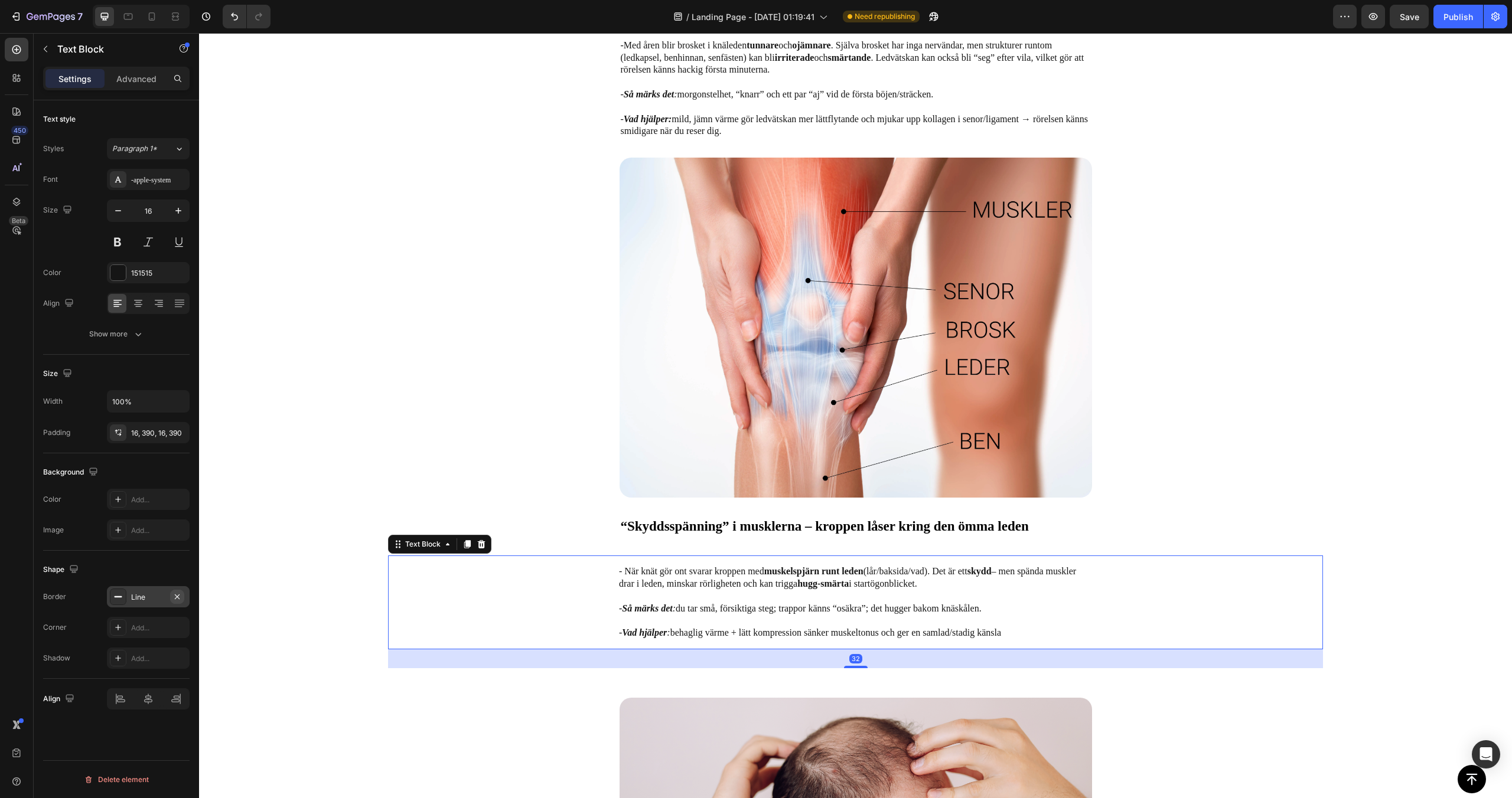
click at [180, 594] on icon "button" at bounding box center [177, 596] width 9 height 9
click at [454, 376] on div "Image “Skyddsspänning” i musklerna – kroppen låser kring den ömma leden Text Bl…" at bounding box center [855, 412] width 935 height 510
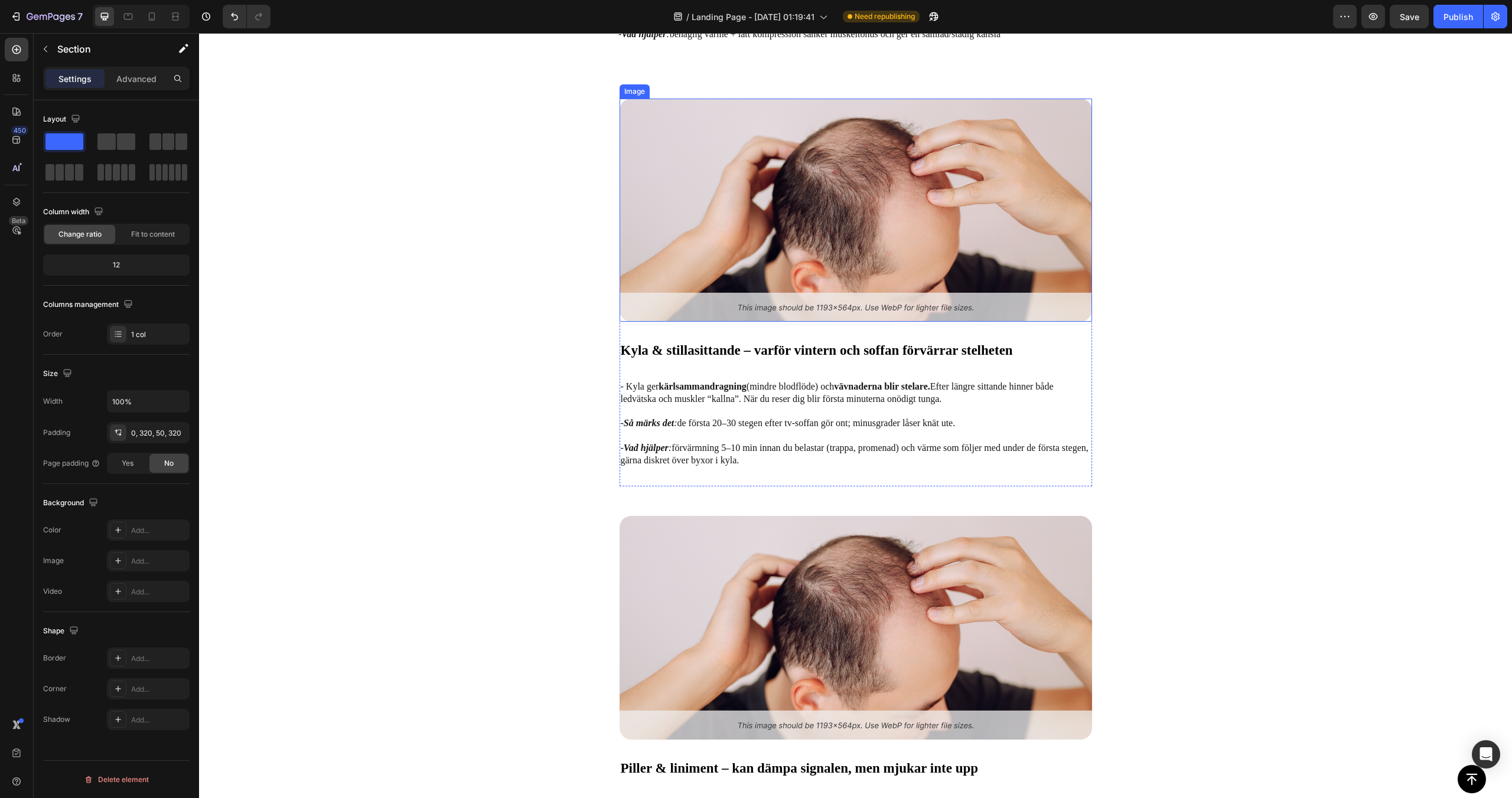
scroll to position [2210, 0]
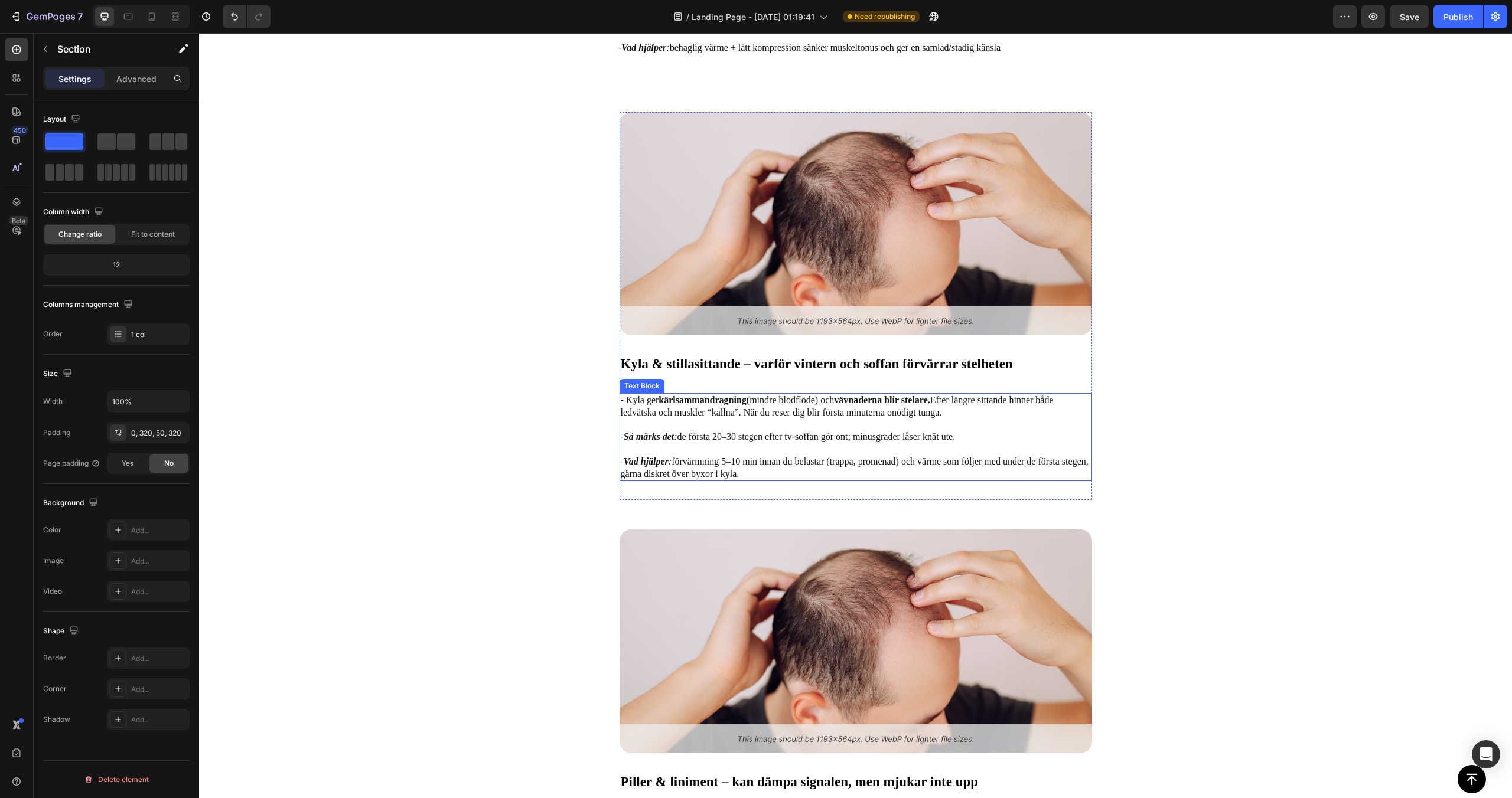
click at [719, 414] on p "- Kyla ger kärlsammandragning (mindre blodflöde) och vävnaderna blir stelare. E…" at bounding box center [855, 412] width 470 height 37
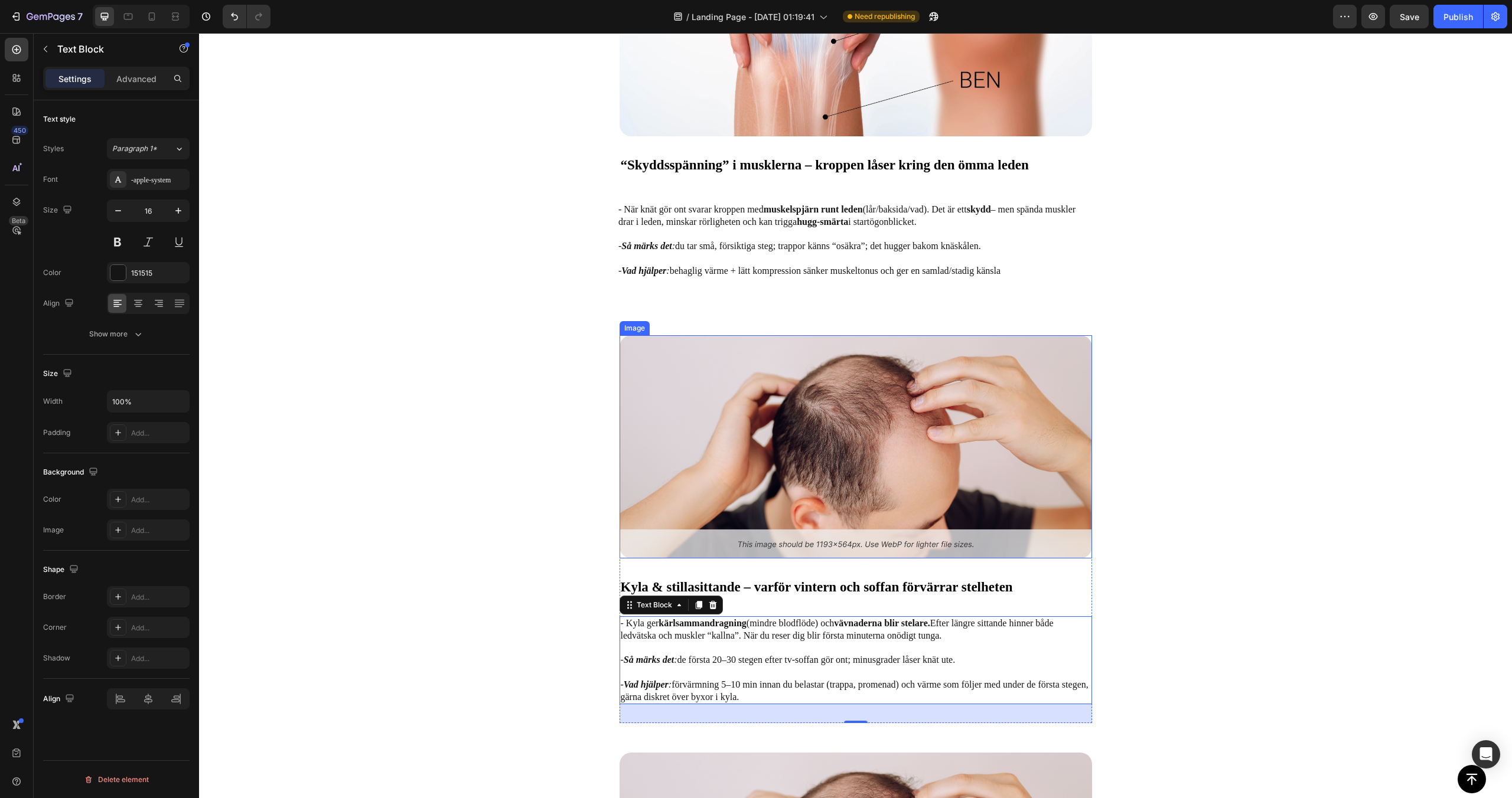
scroll to position [1963, 0]
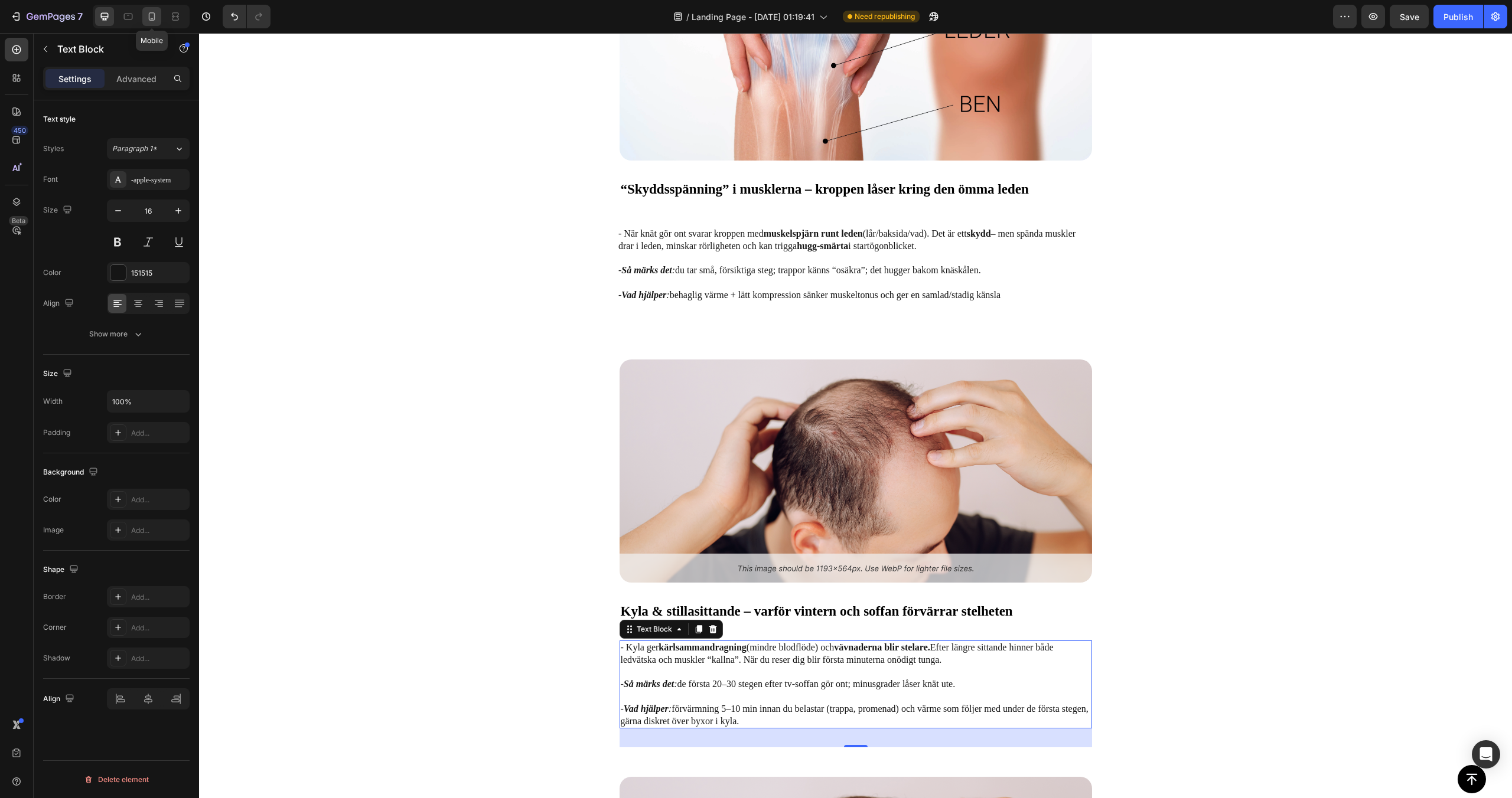
click at [156, 20] on icon at bounding box center [152, 16] width 12 height 12
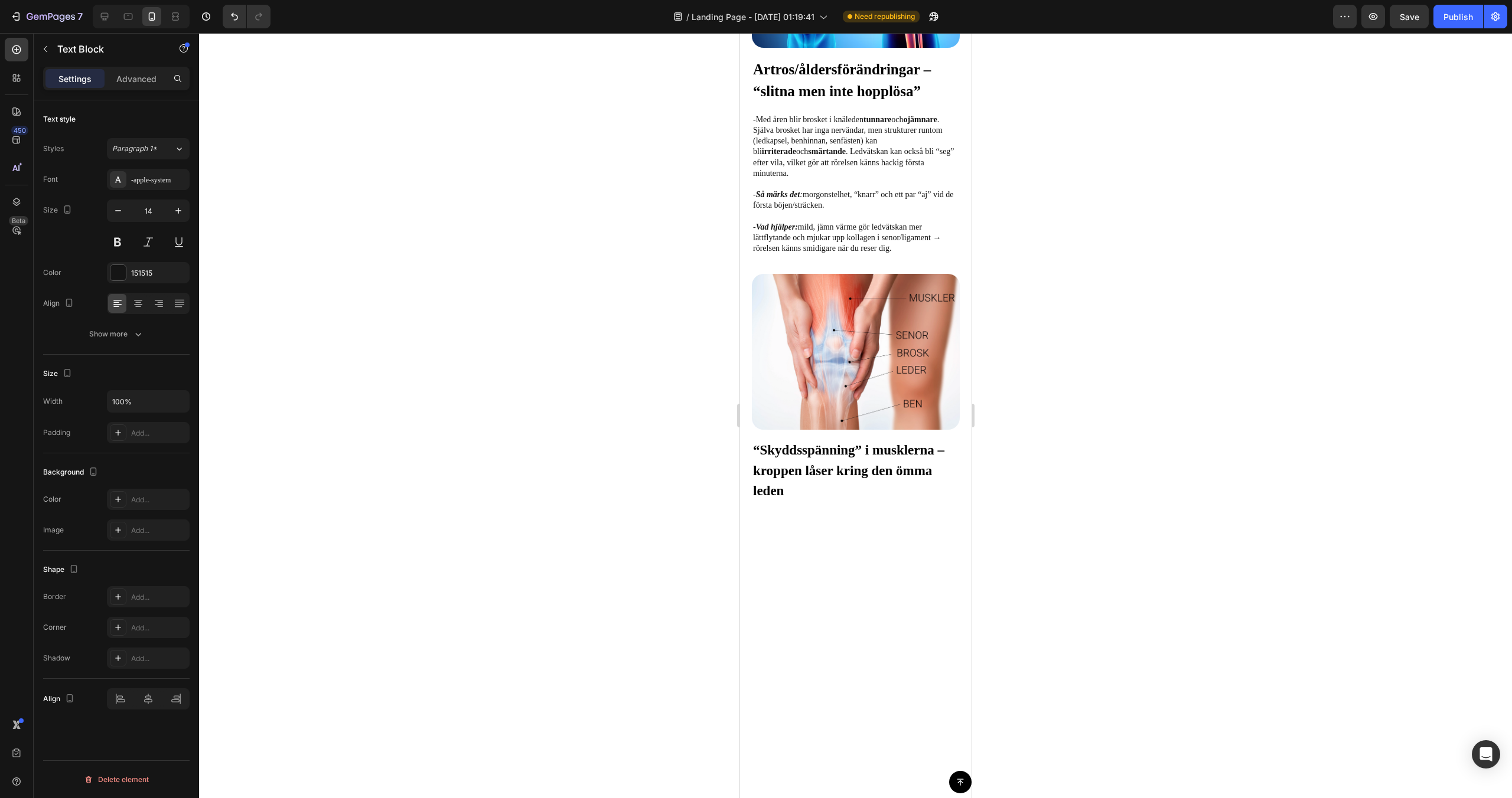
scroll to position [1454, 0]
click at [236, 26] on button "Undo/Redo" at bounding box center [234, 16] width 24 height 24
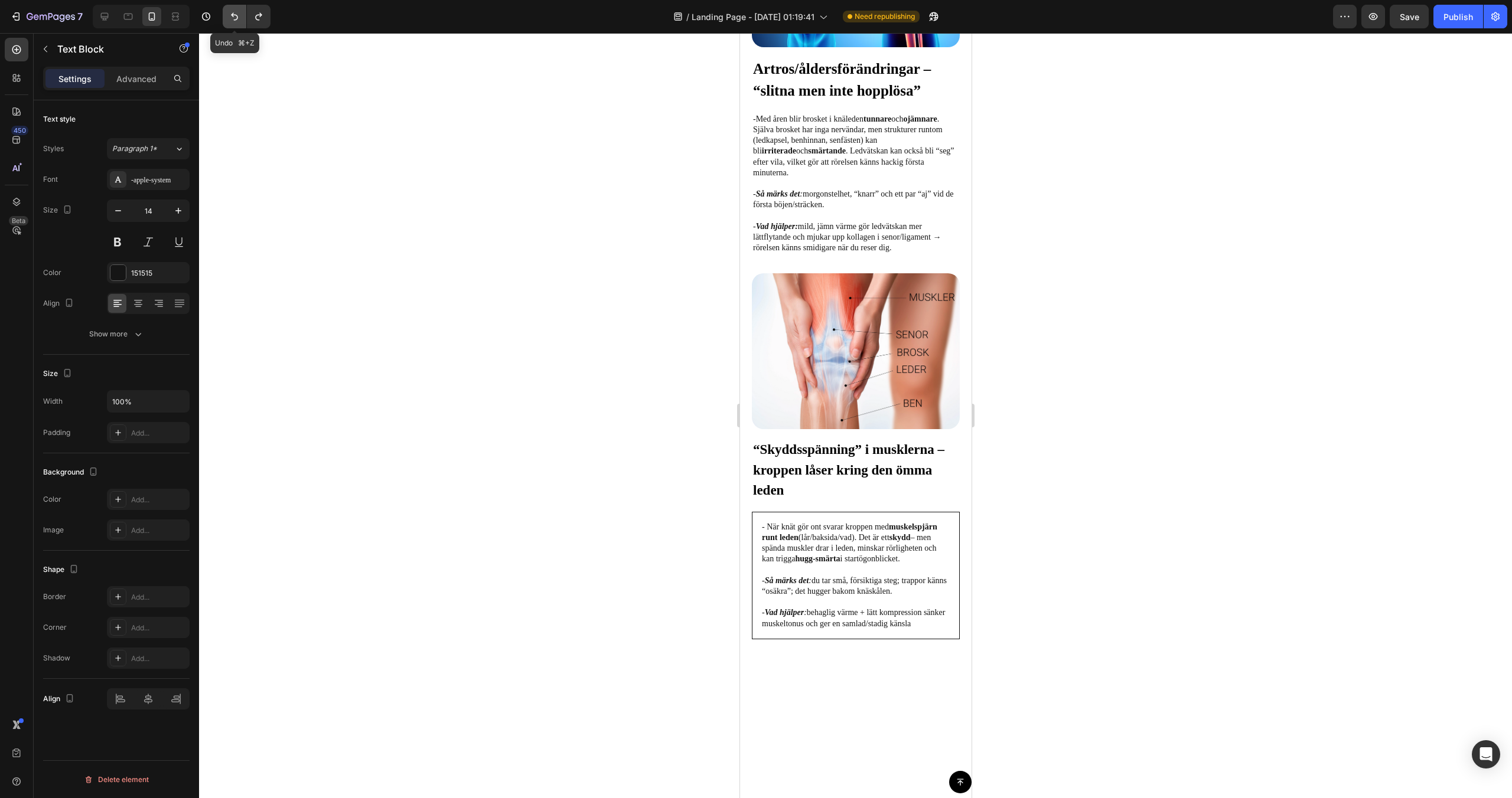
click at [236, 26] on button "Undo/Redo" at bounding box center [234, 16] width 24 height 24
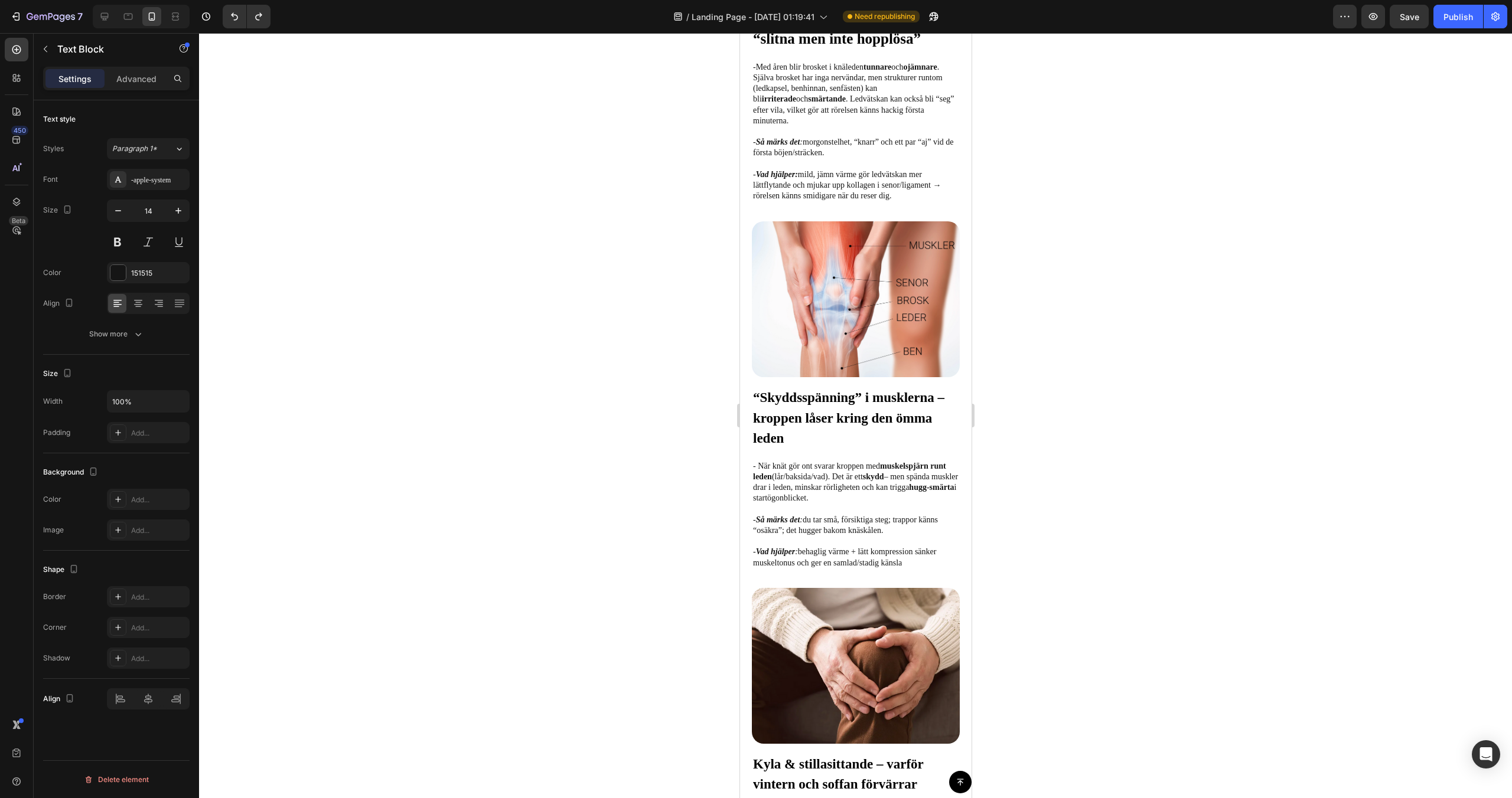
scroll to position [1503, 0]
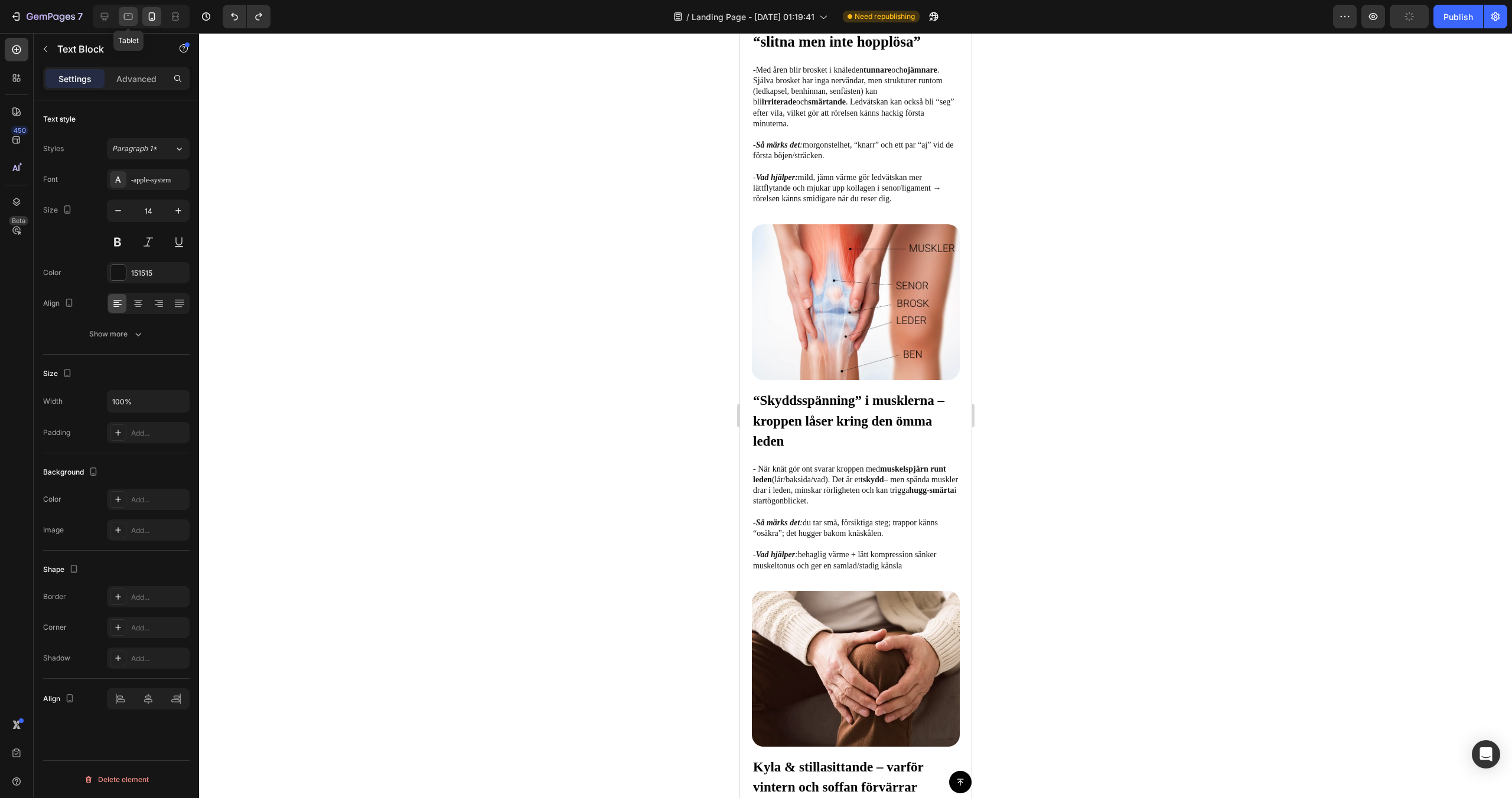
click at [133, 20] on icon at bounding box center [128, 16] width 12 height 12
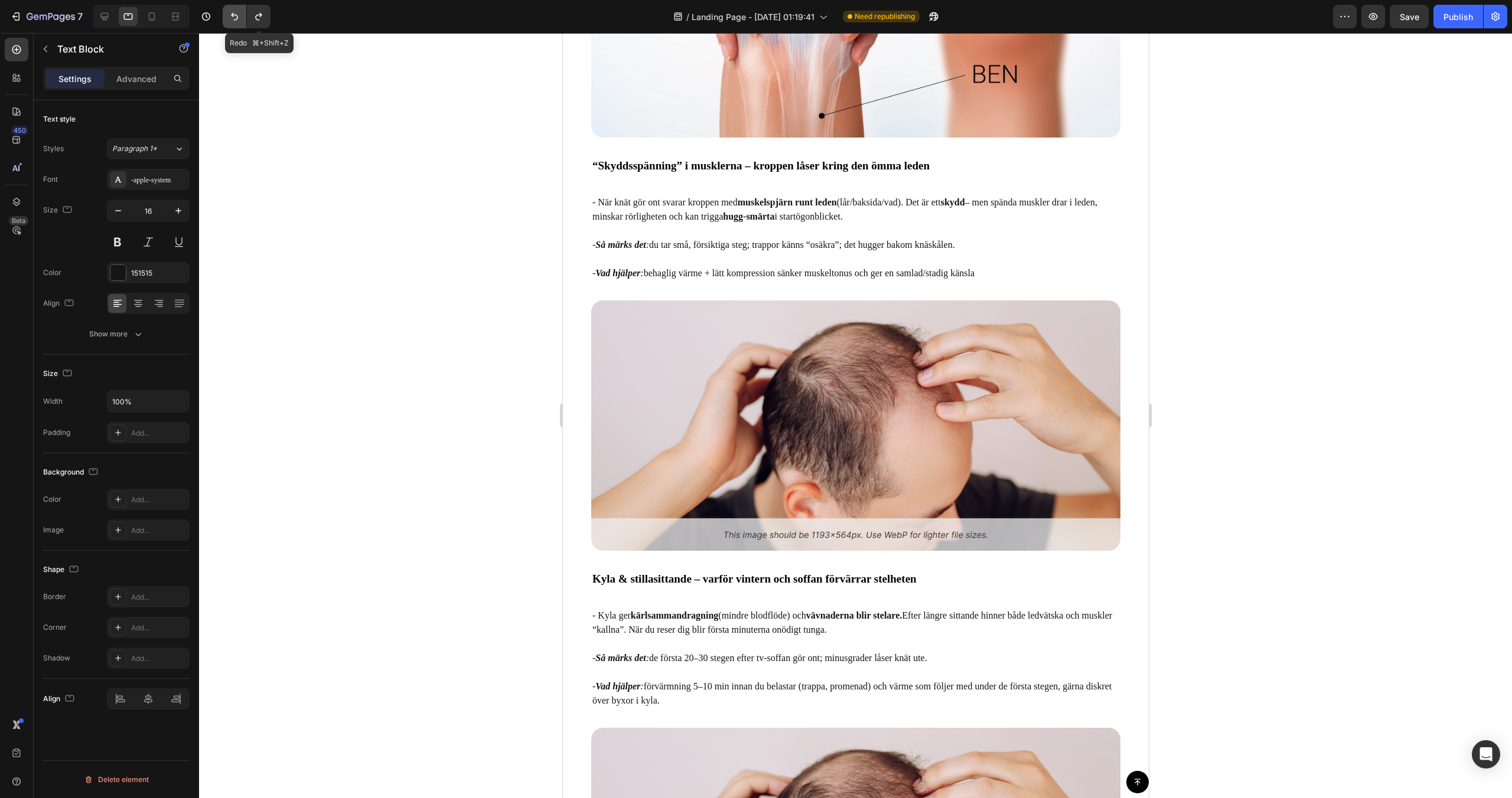
scroll to position [2372, 0]
click at [155, 21] on icon at bounding box center [152, 16] width 12 height 12
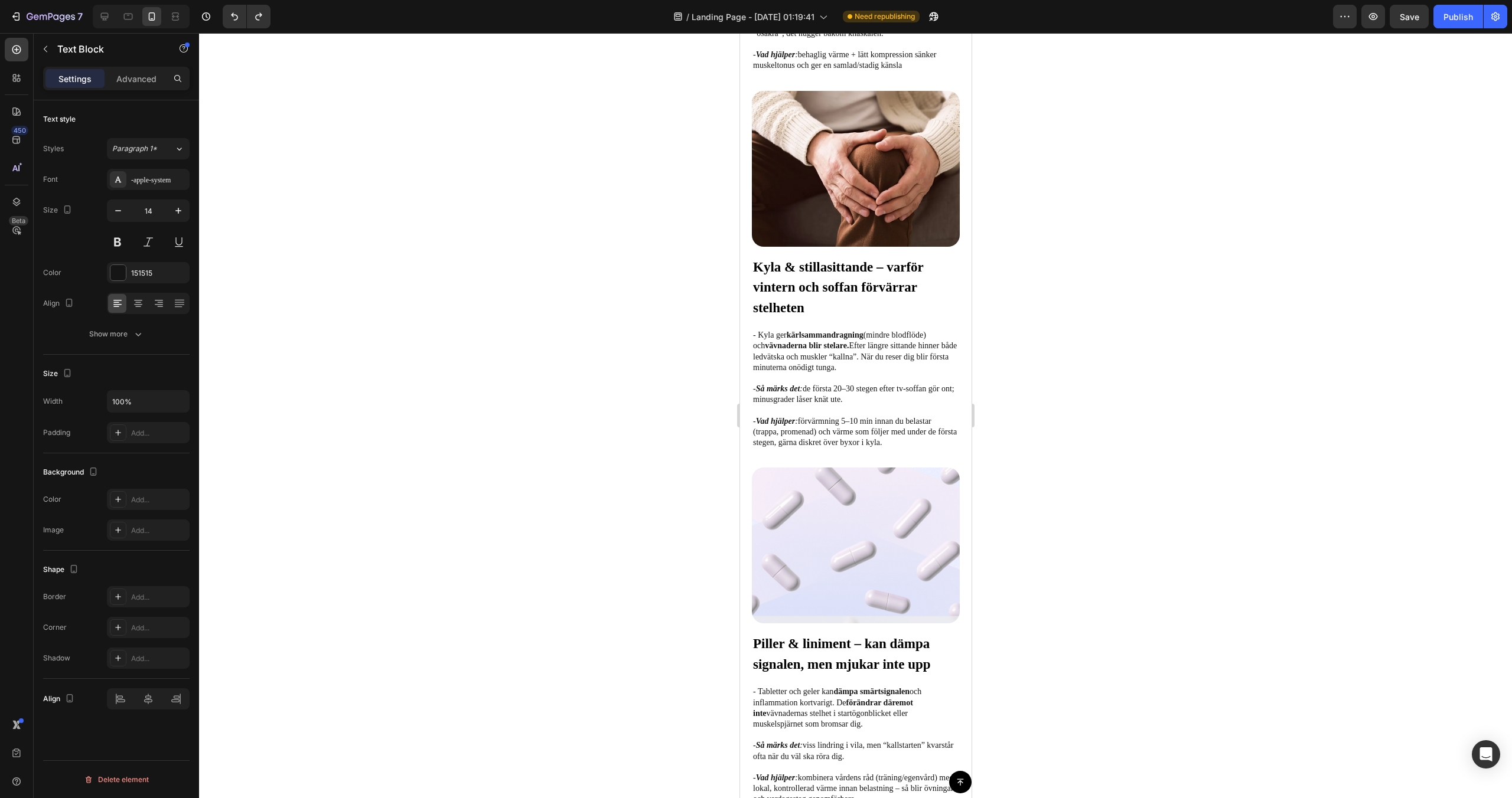
scroll to position [2008, 0]
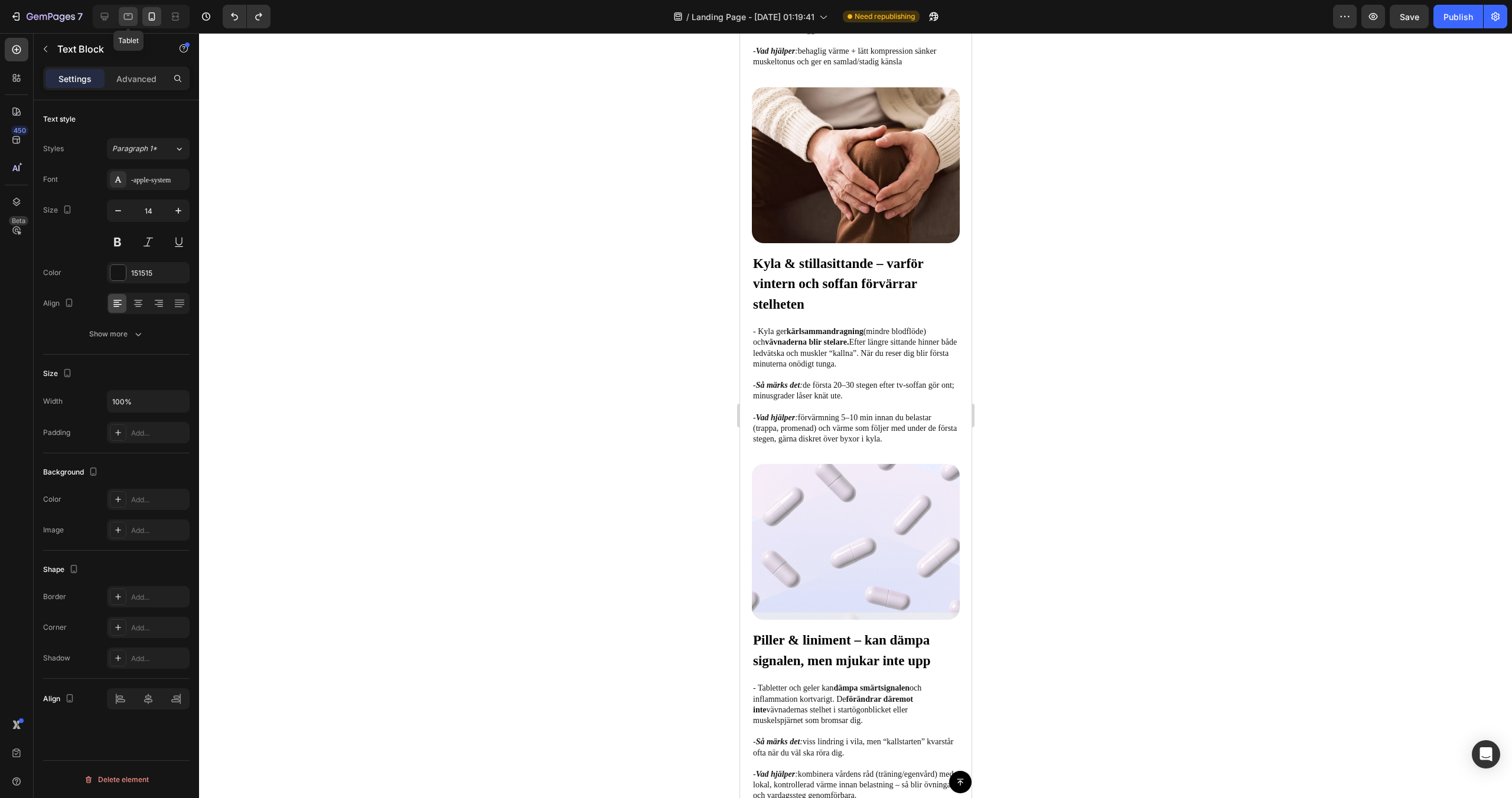
click at [121, 17] on div at bounding box center [128, 16] width 19 height 19
type input "16"
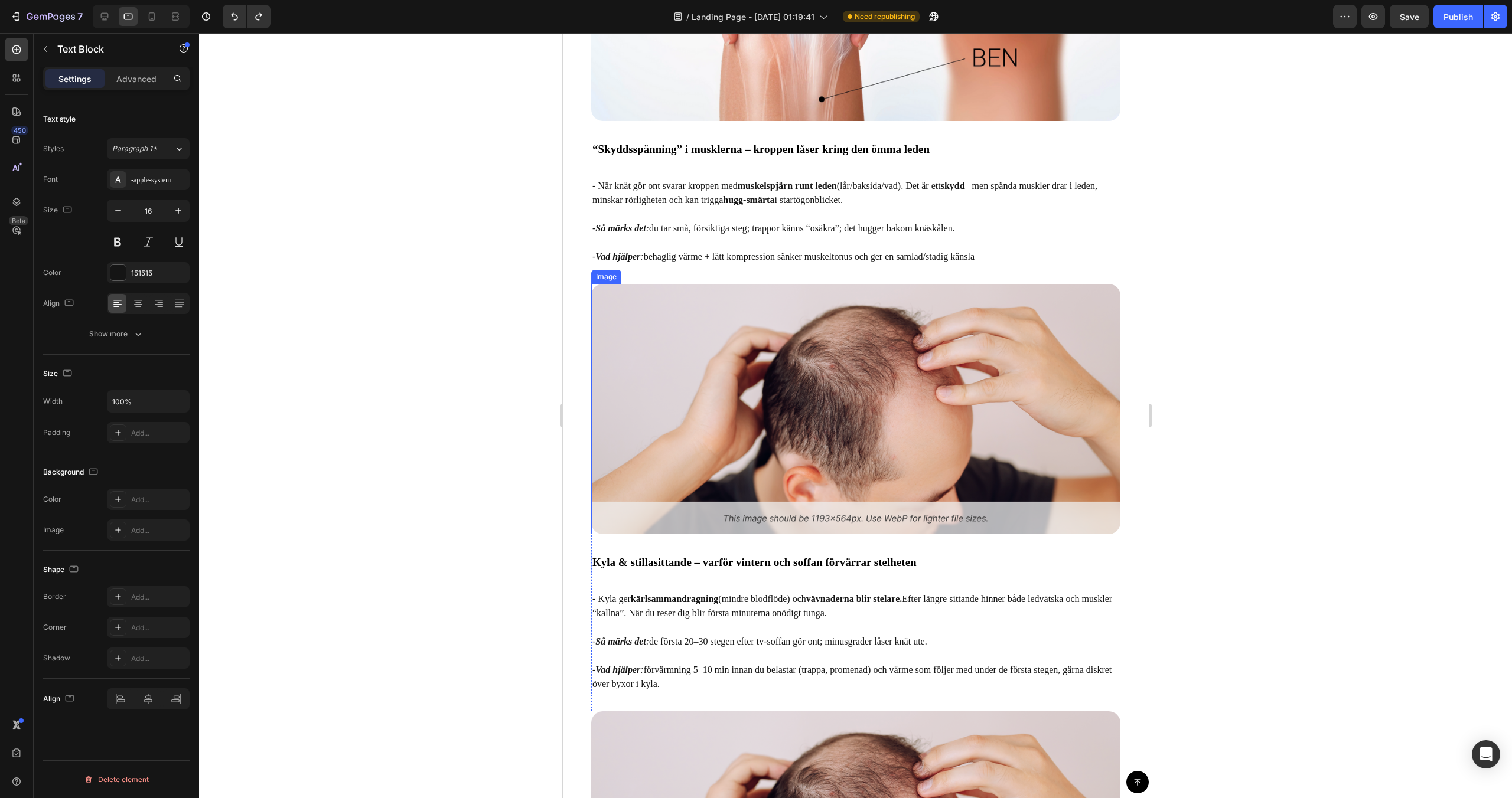
click at [833, 396] on img at bounding box center [855, 409] width 529 height 251
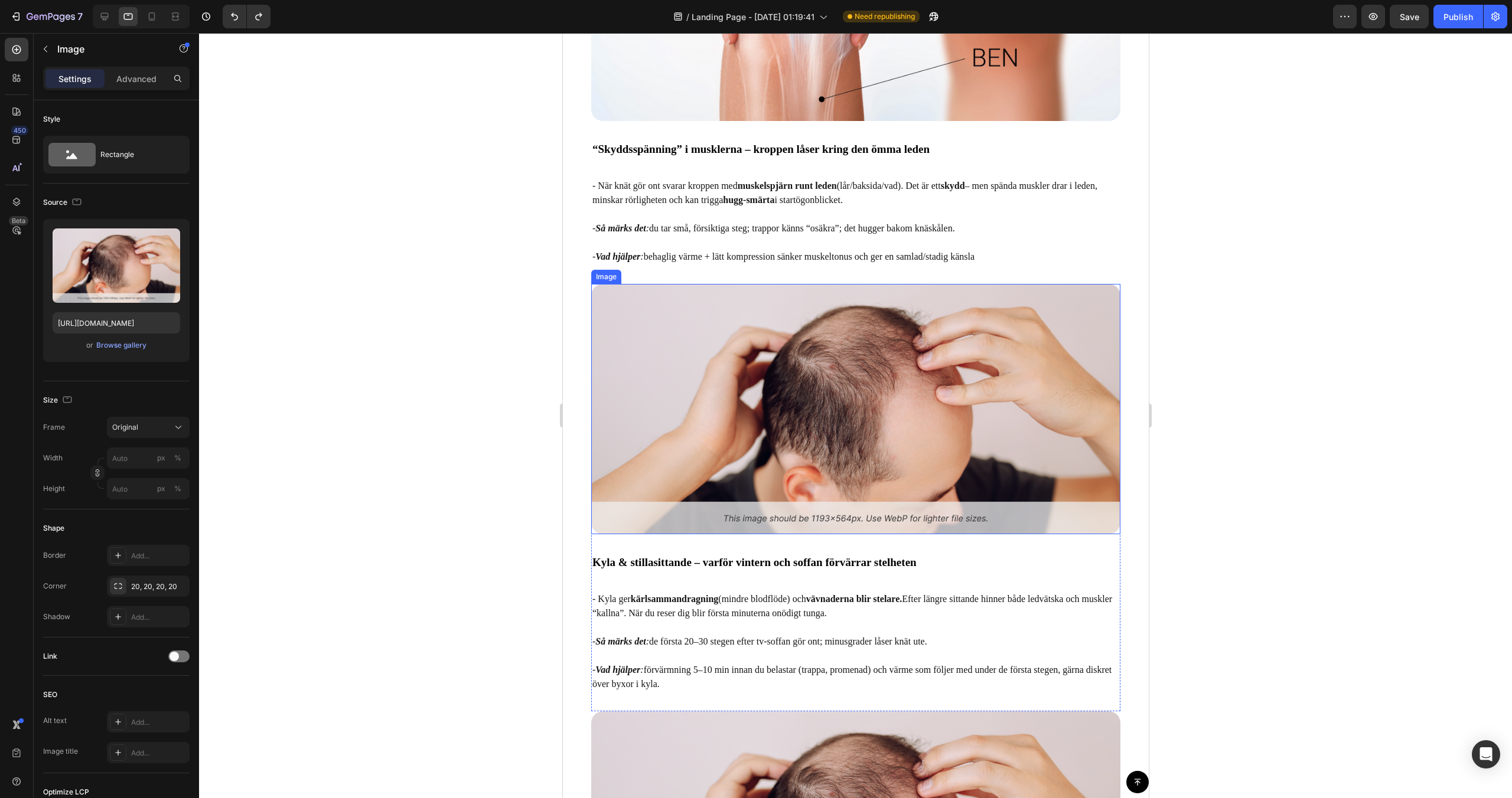
scroll to position [2068, 0]
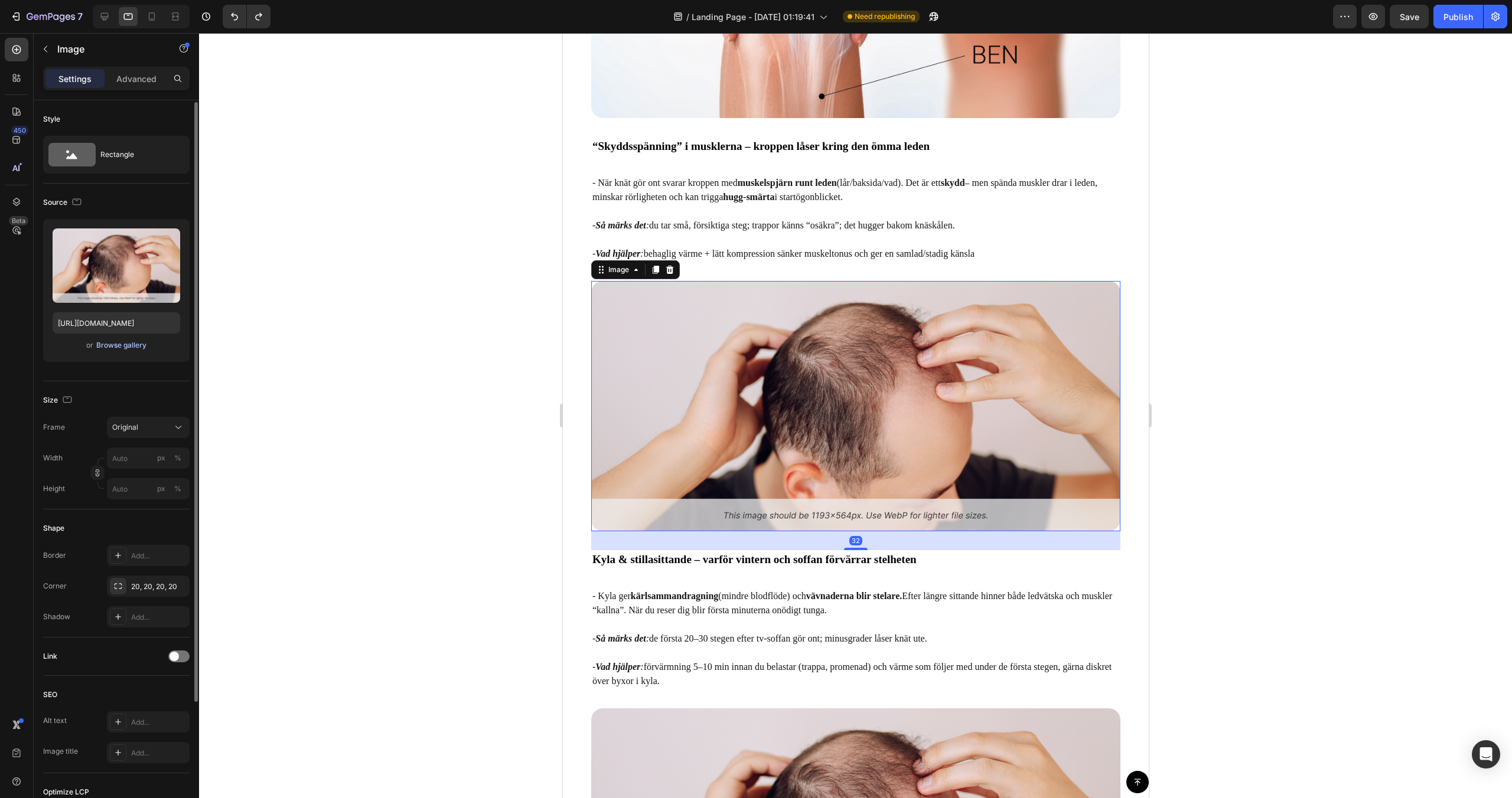
click at [111, 341] on div "Browse gallery" at bounding box center [121, 345] width 50 height 10
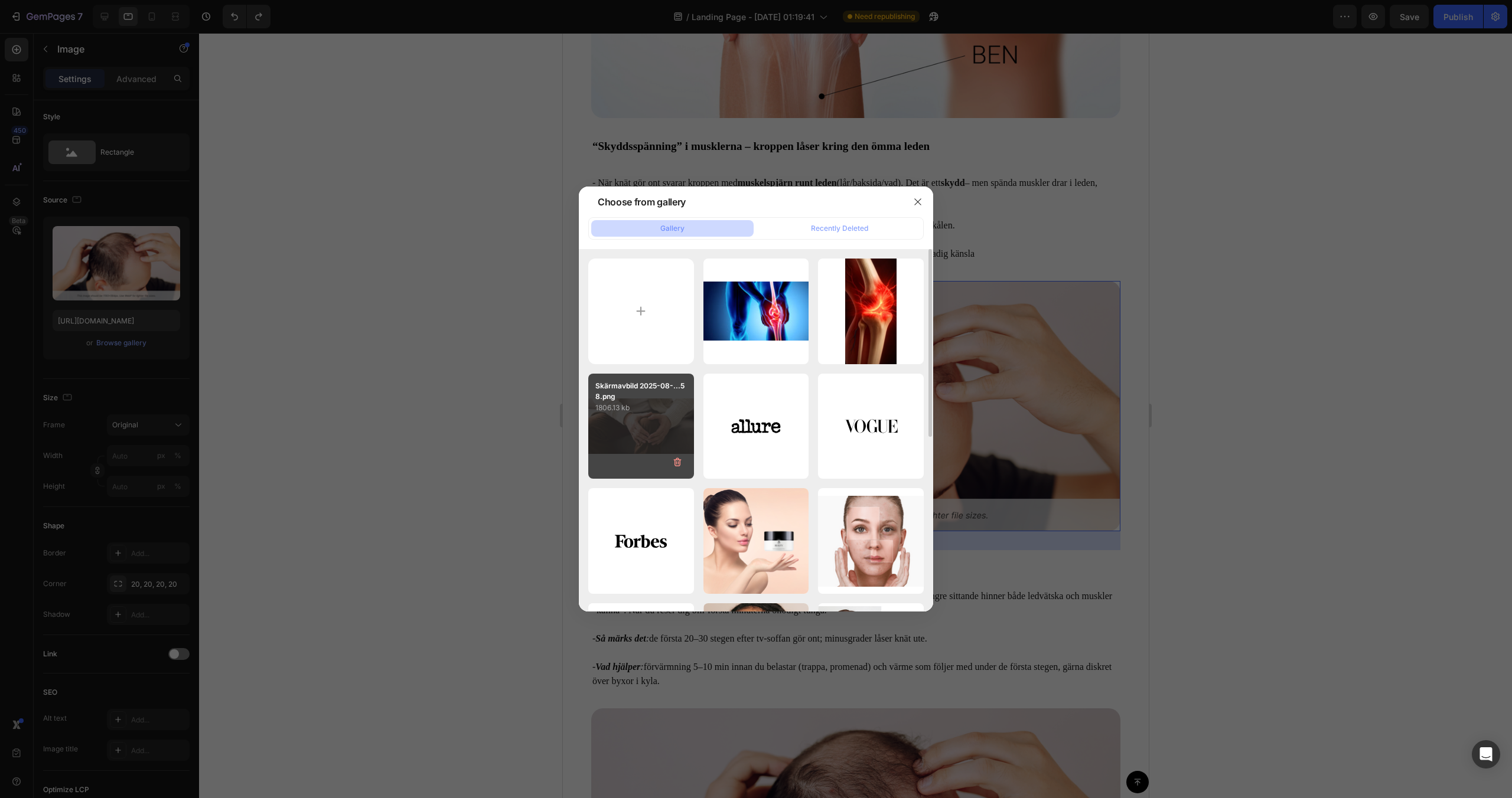
click at [670, 437] on div "Skärmavbild 2025-08-...58.png 1806.13 kb" at bounding box center [641, 426] width 106 height 106
type input "[URL][DOMAIN_NAME]"
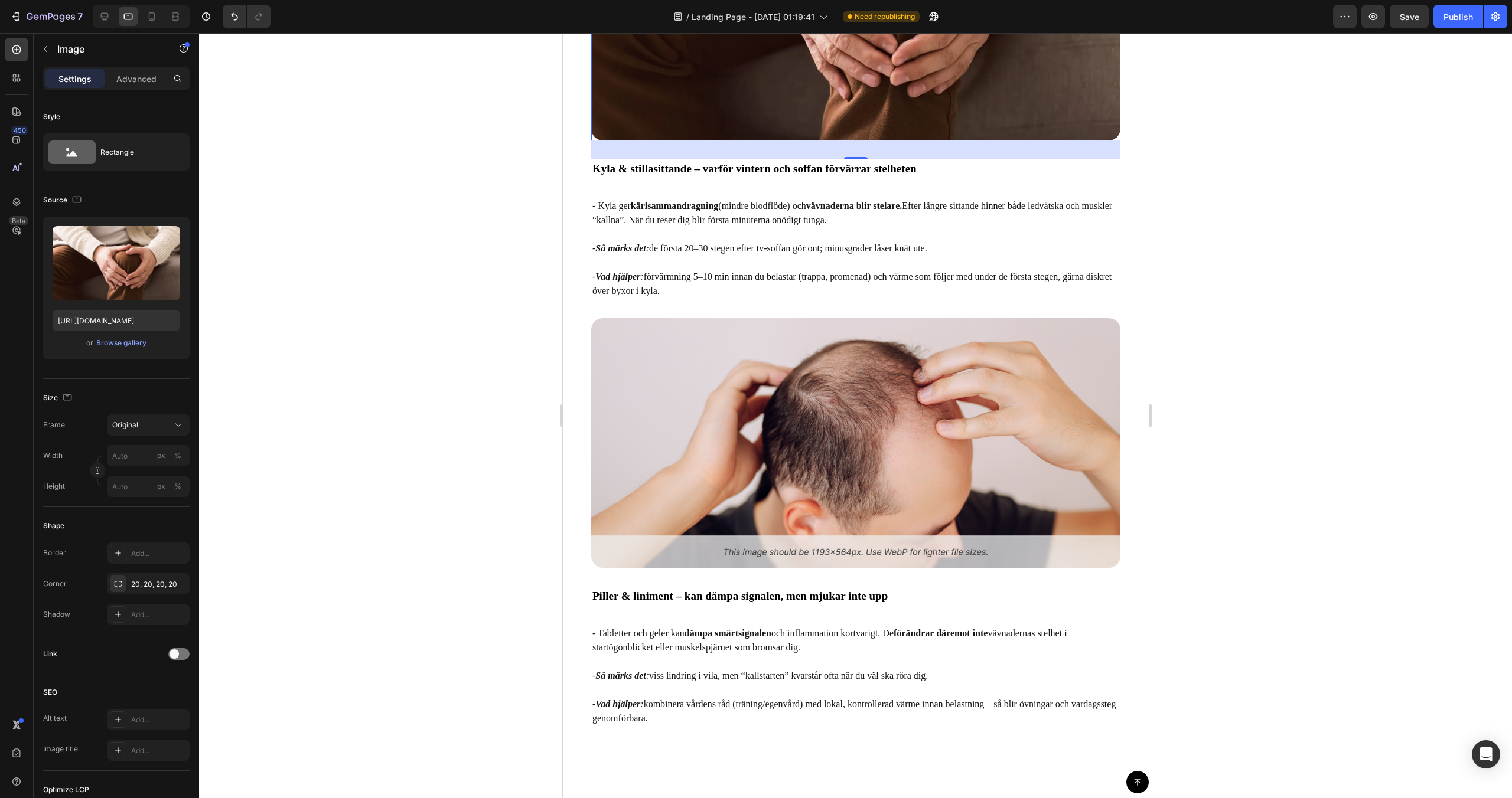
scroll to position [2538, 0]
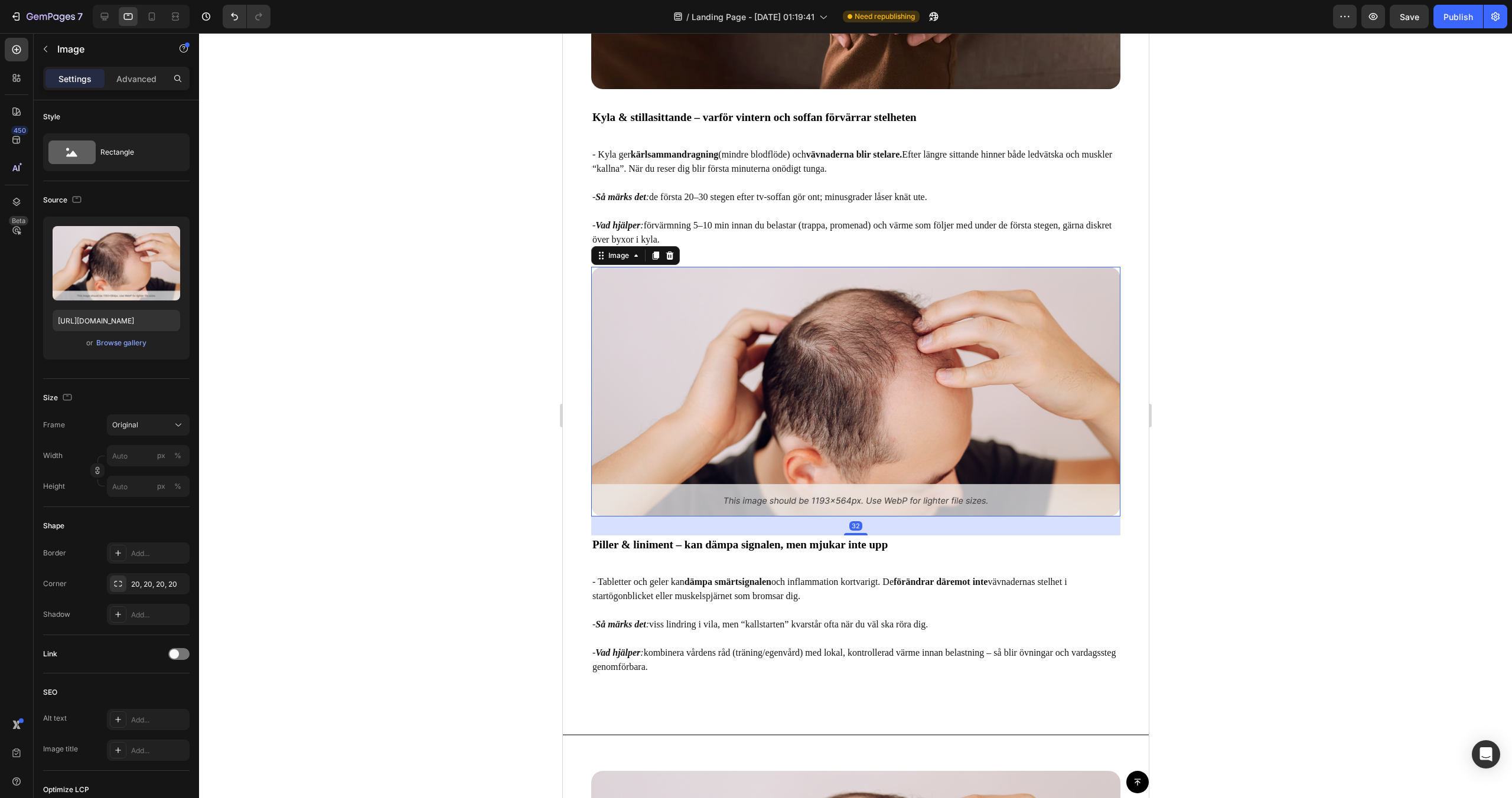
click at [755, 397] on img at bounding box center [855, 392] width 529 height 251
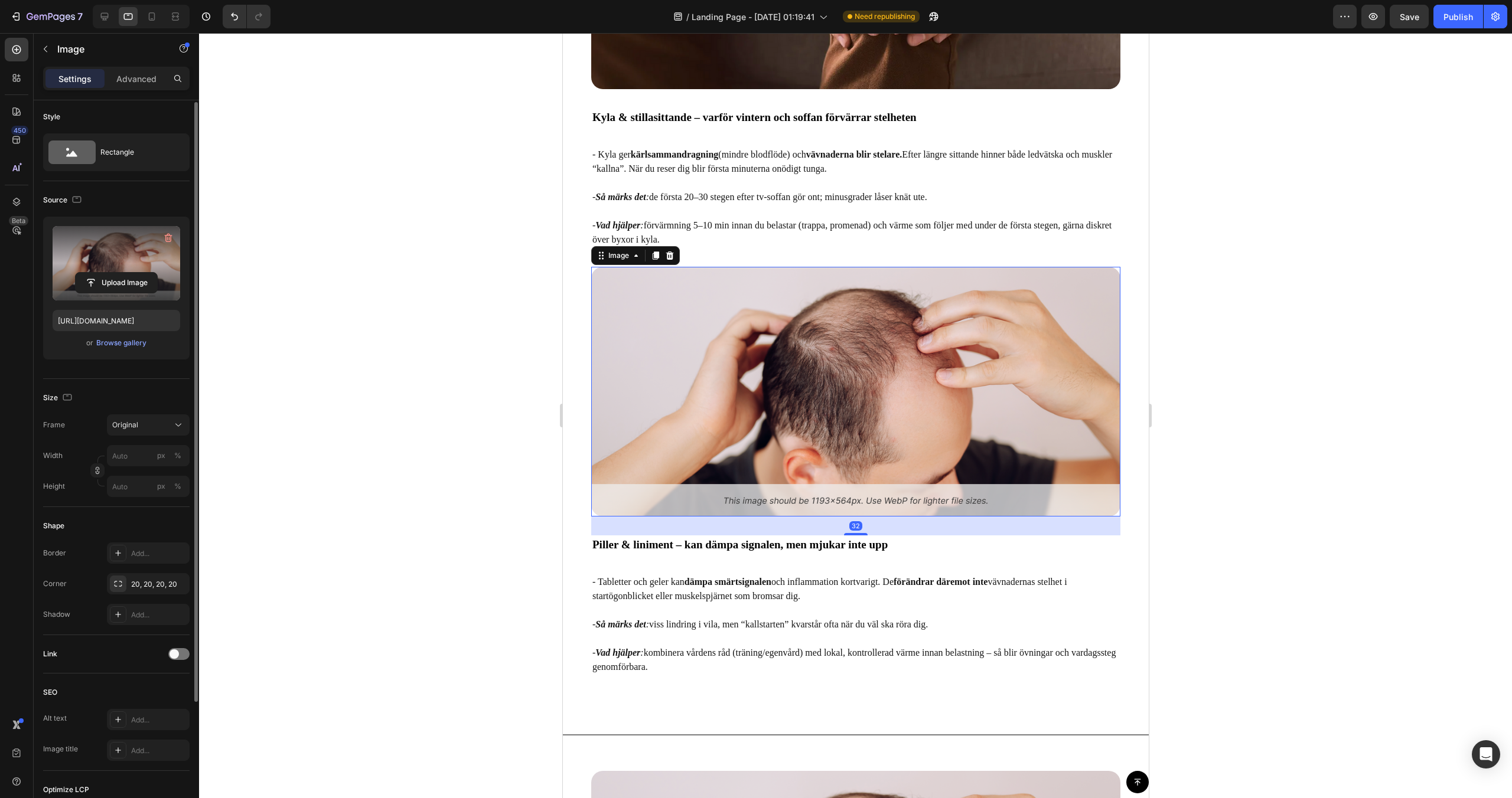
click at [128, 269] on label at bounding box center [116, 263] width 128 height 75
click at [128, 273] on input "file" at bounding box center [116, 282] width 81 height 20
click at [127, 342] on div "Browse gallery" at bounding box center [121, 343] width 50 height 10
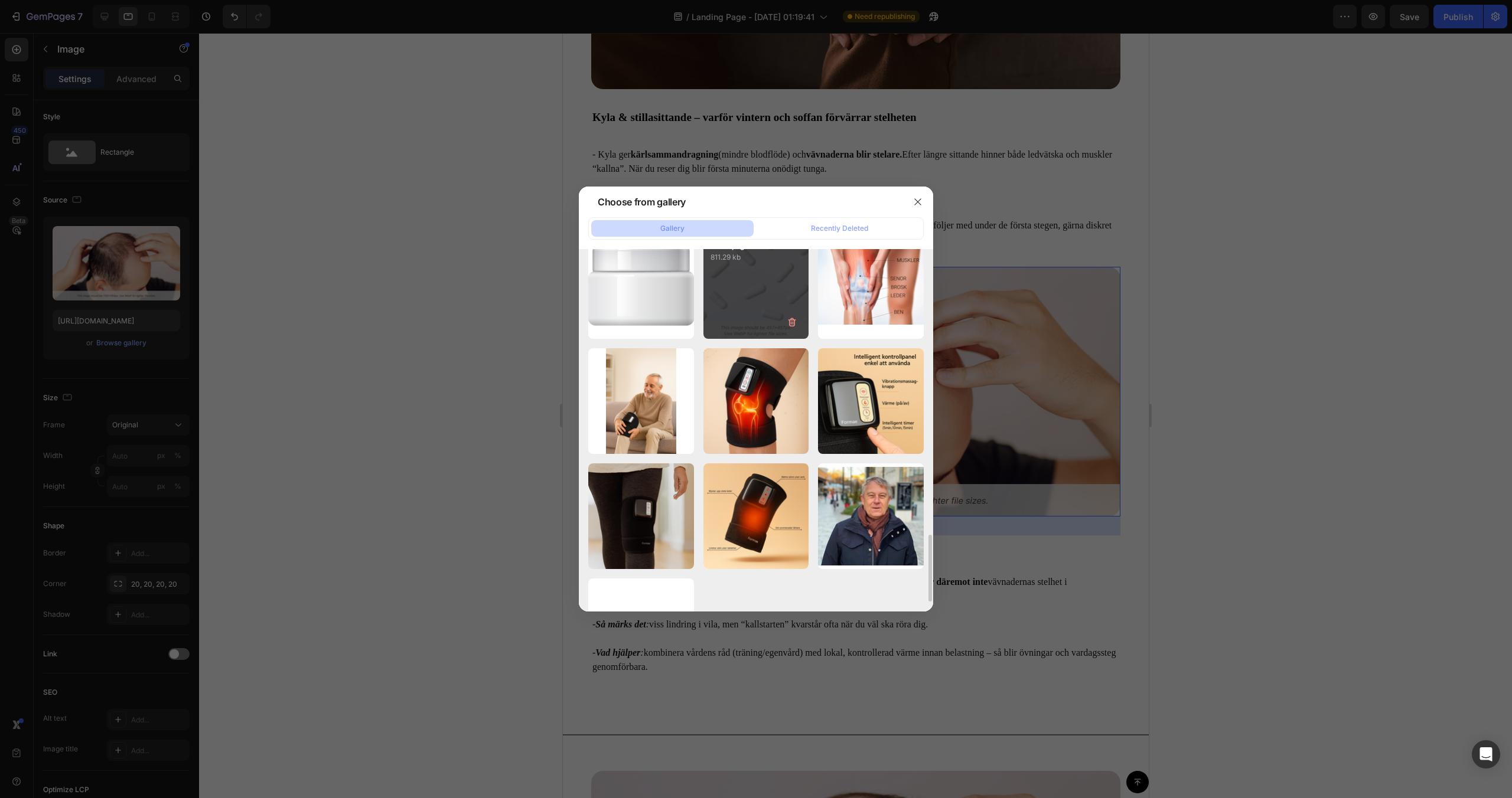
scroll to position [1523, 0]
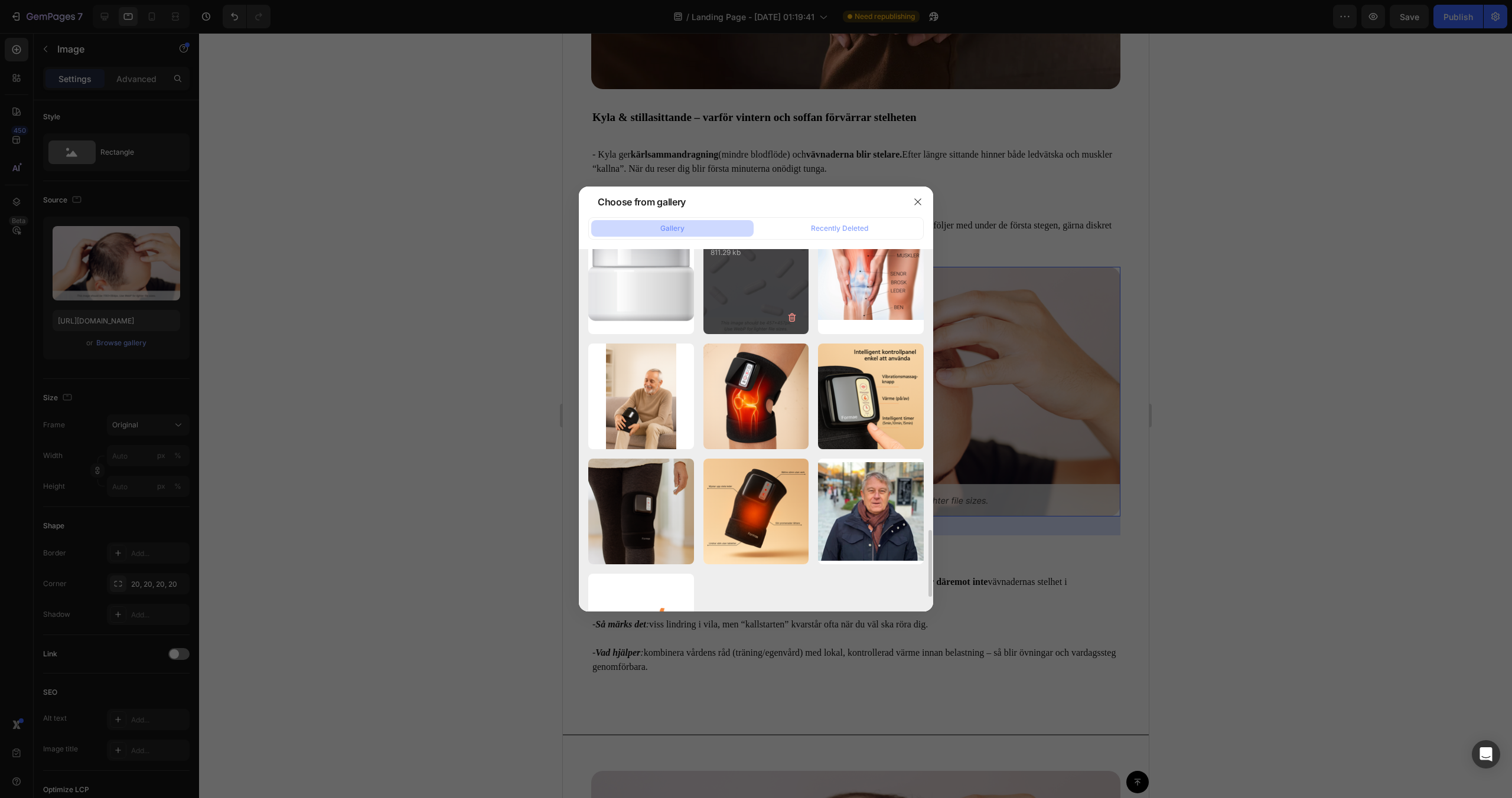
click at [730, 276] on div "List 3.png 811.29 kb" at bounding box center [756, 282] width 106 height 106
type input "[URL][DOMAIN_NAME]"
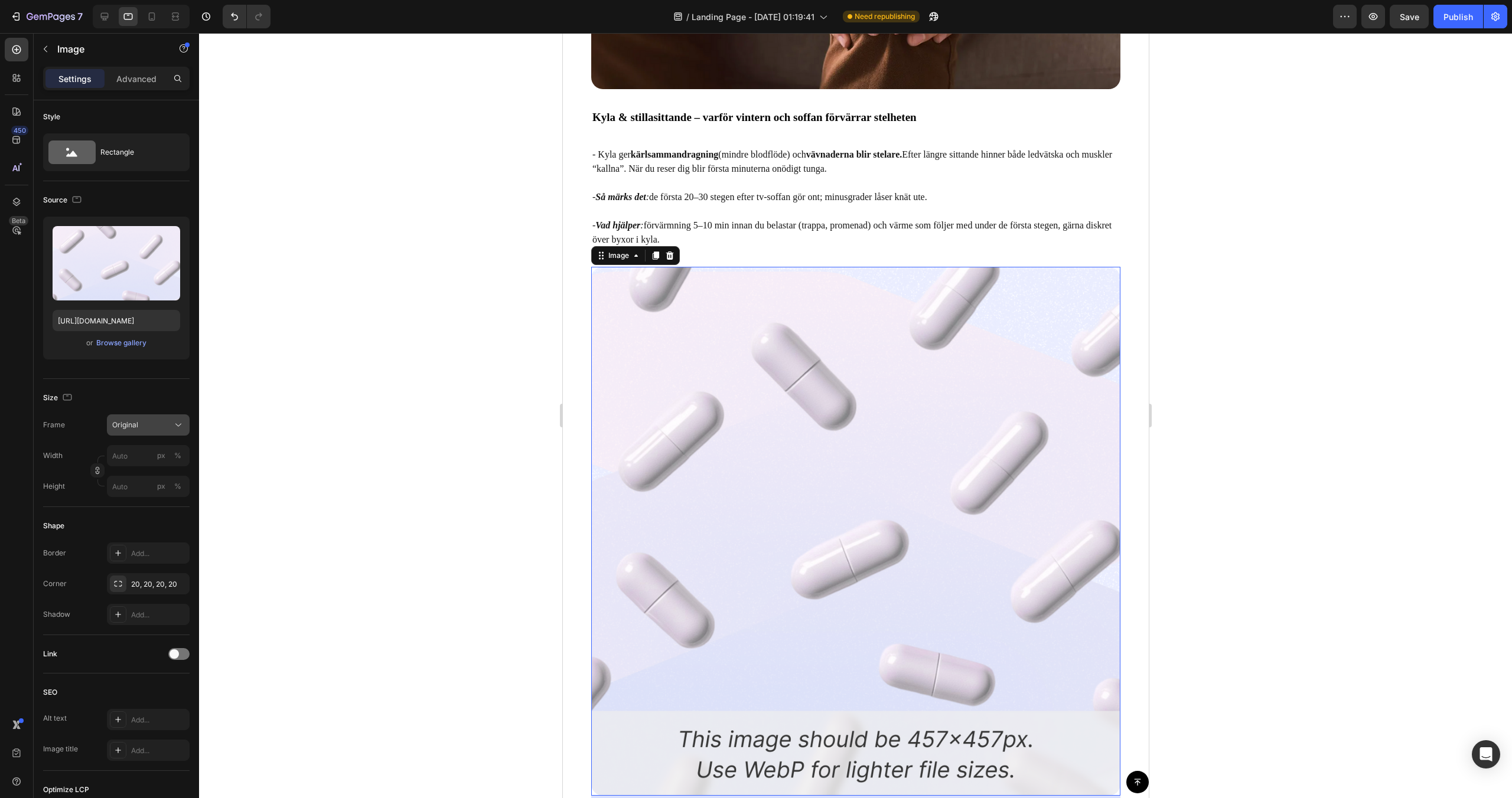
click at [150, 422] on div "Original" at bounding box center [141, 425] width 58 height 10
click at [149, 487] on div "Vertical" at bounding box center [138, 476] width 95 height 23
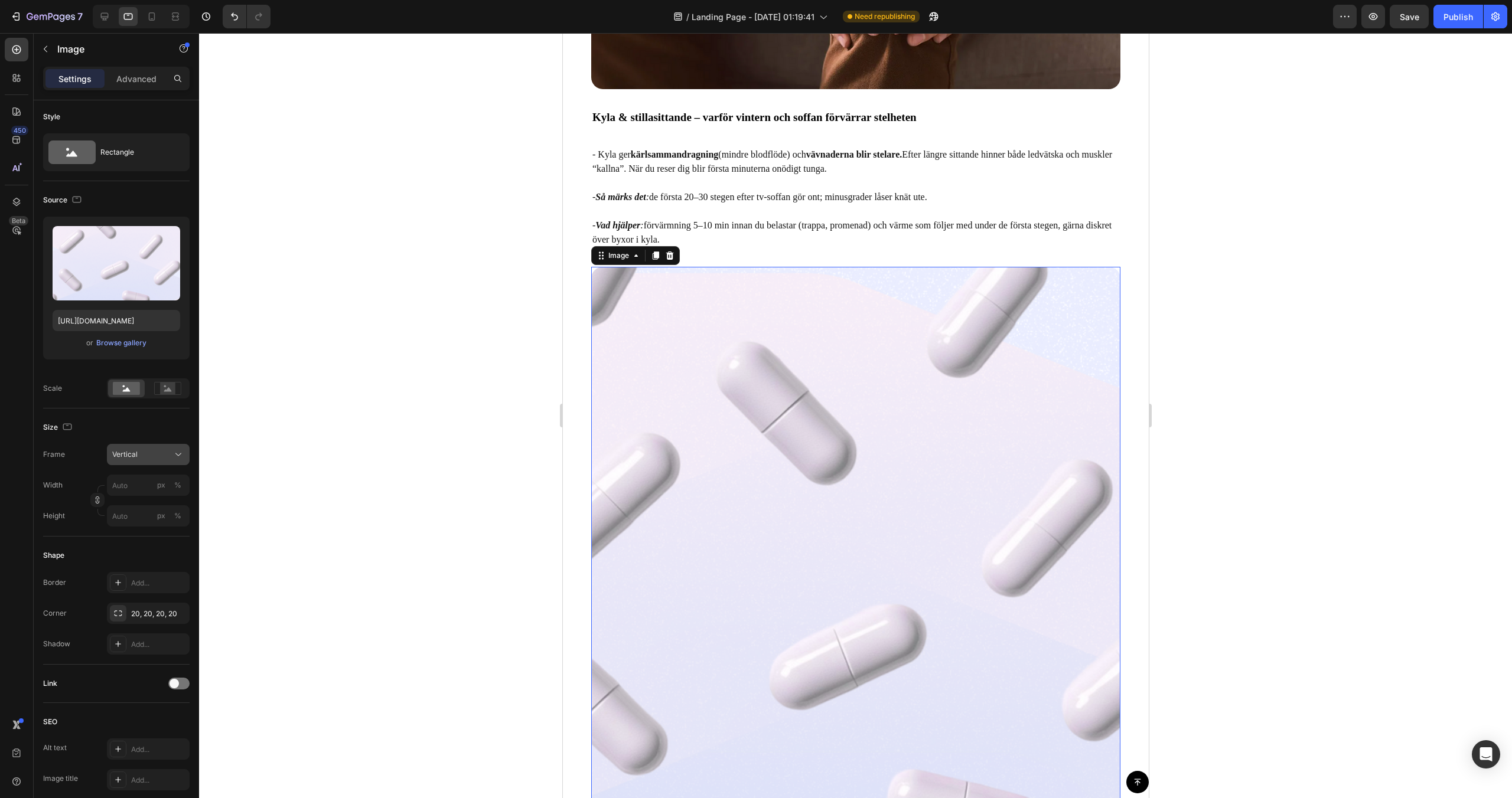
click at [136, 458] on span "Vertical" at bounding box center [125, 454] width 26 height 10
click at [135, 519] on div "Horizontal" at bounding box center [138, 528] width 95 height 23
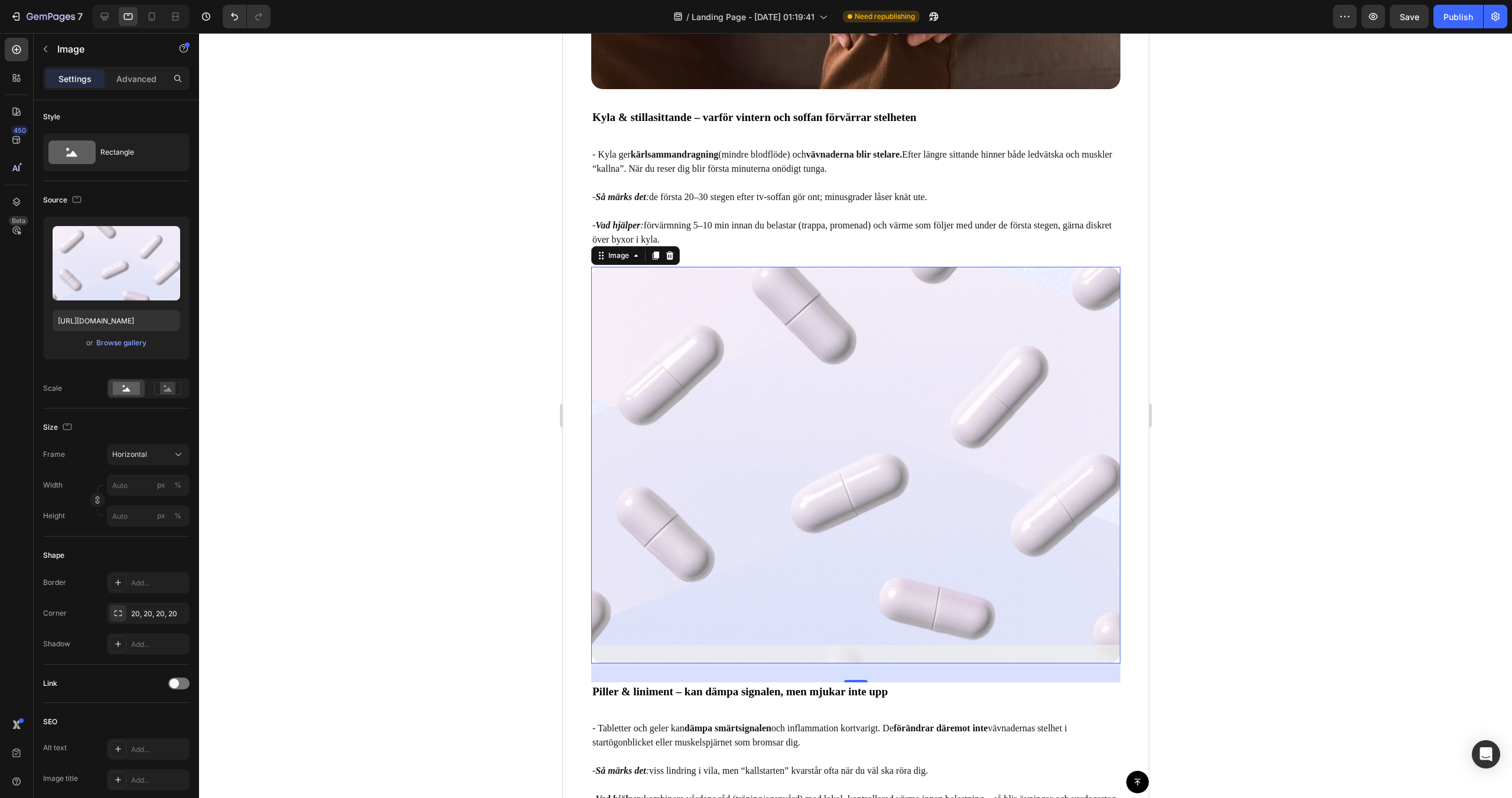
click at [462, 395] on div at bounding box center [856, 415] width 1313 height 765
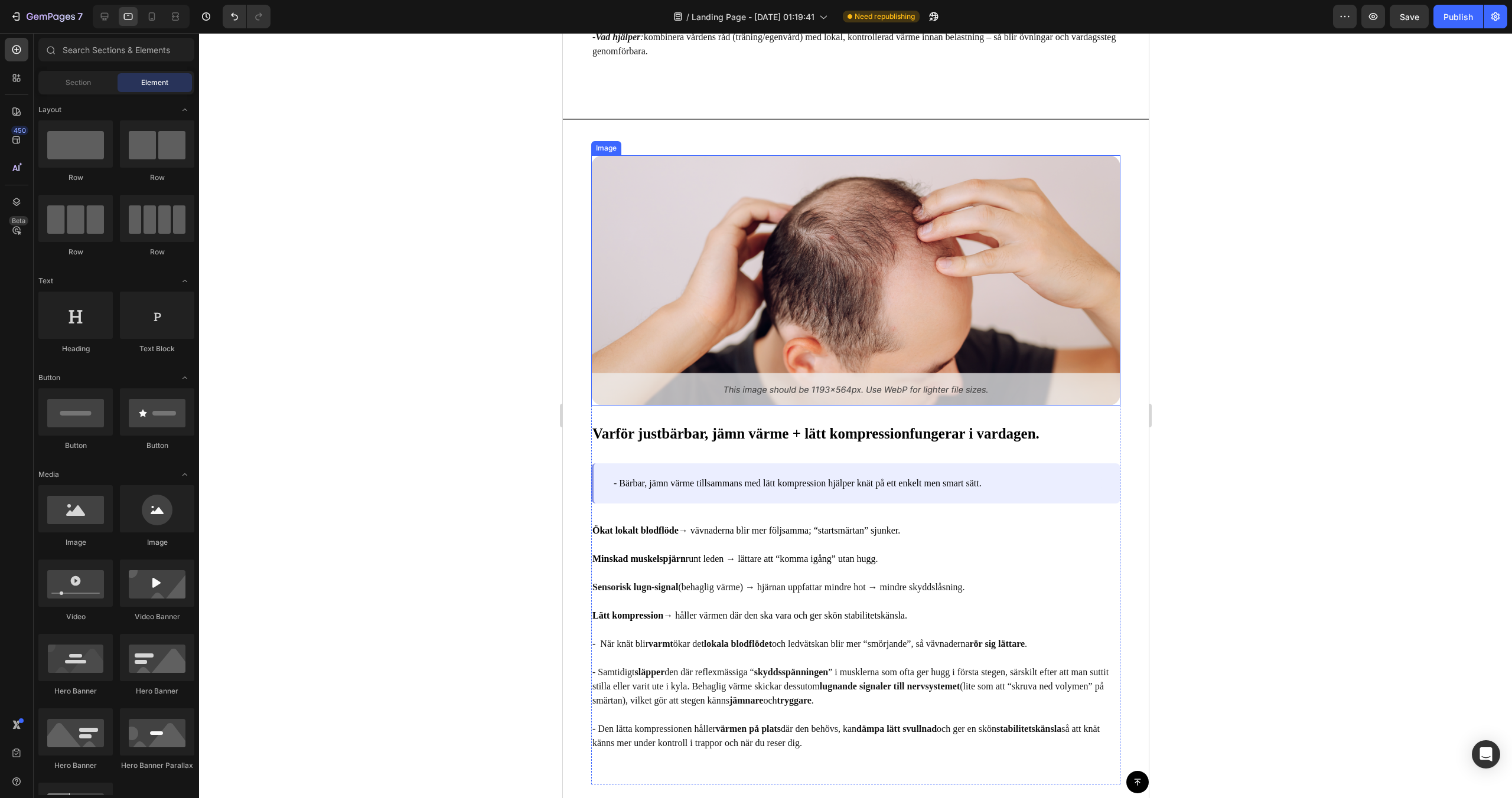
scroll to position [3302, 0]
click at [684, 324] on img at bounding box center [855, 279] width 529 height 251
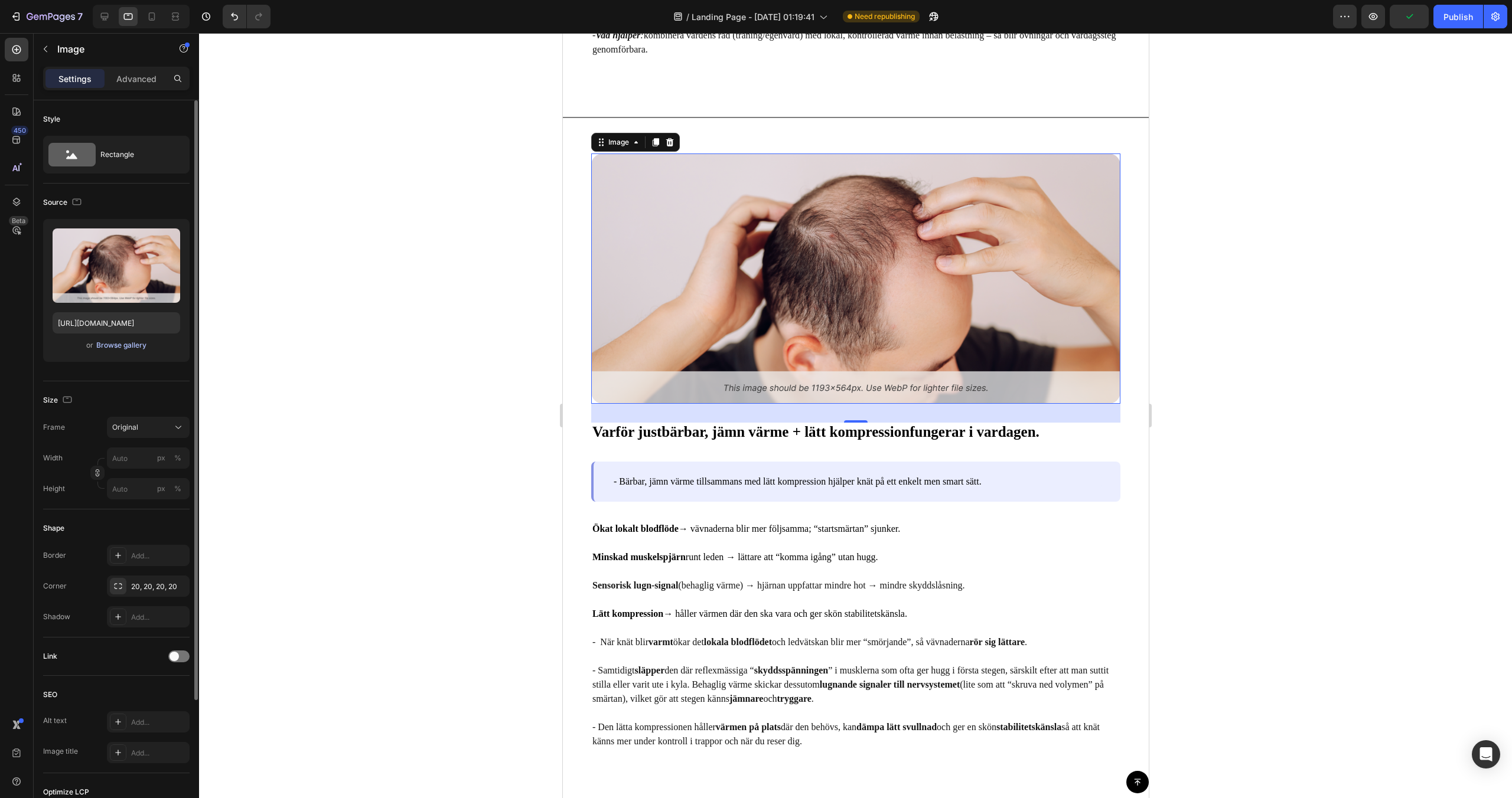
click at [111, 342] on div "Browse gallery" at bounding box center [121, 345] width 50 height 10
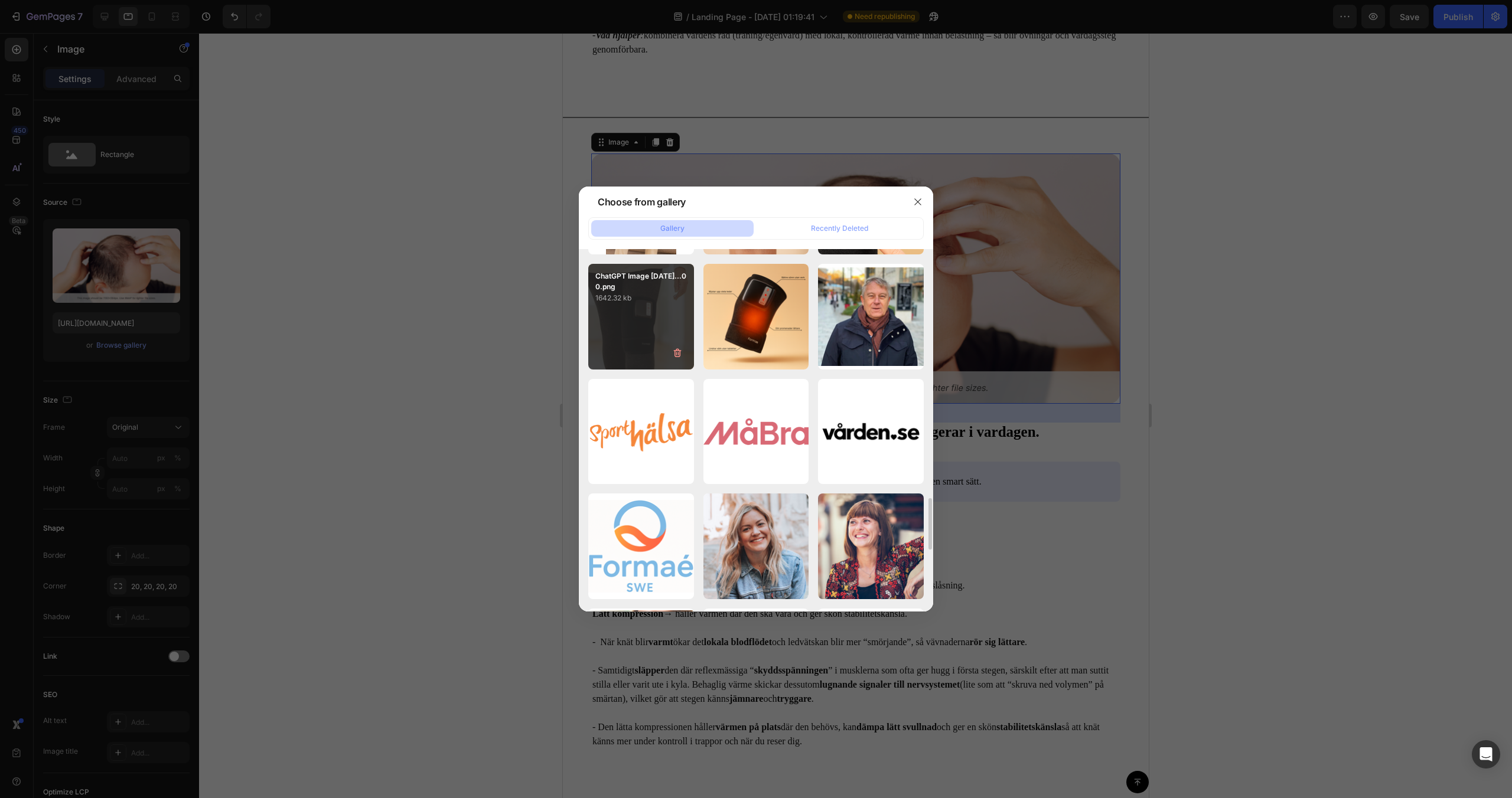
scroll to position [1721, 0]
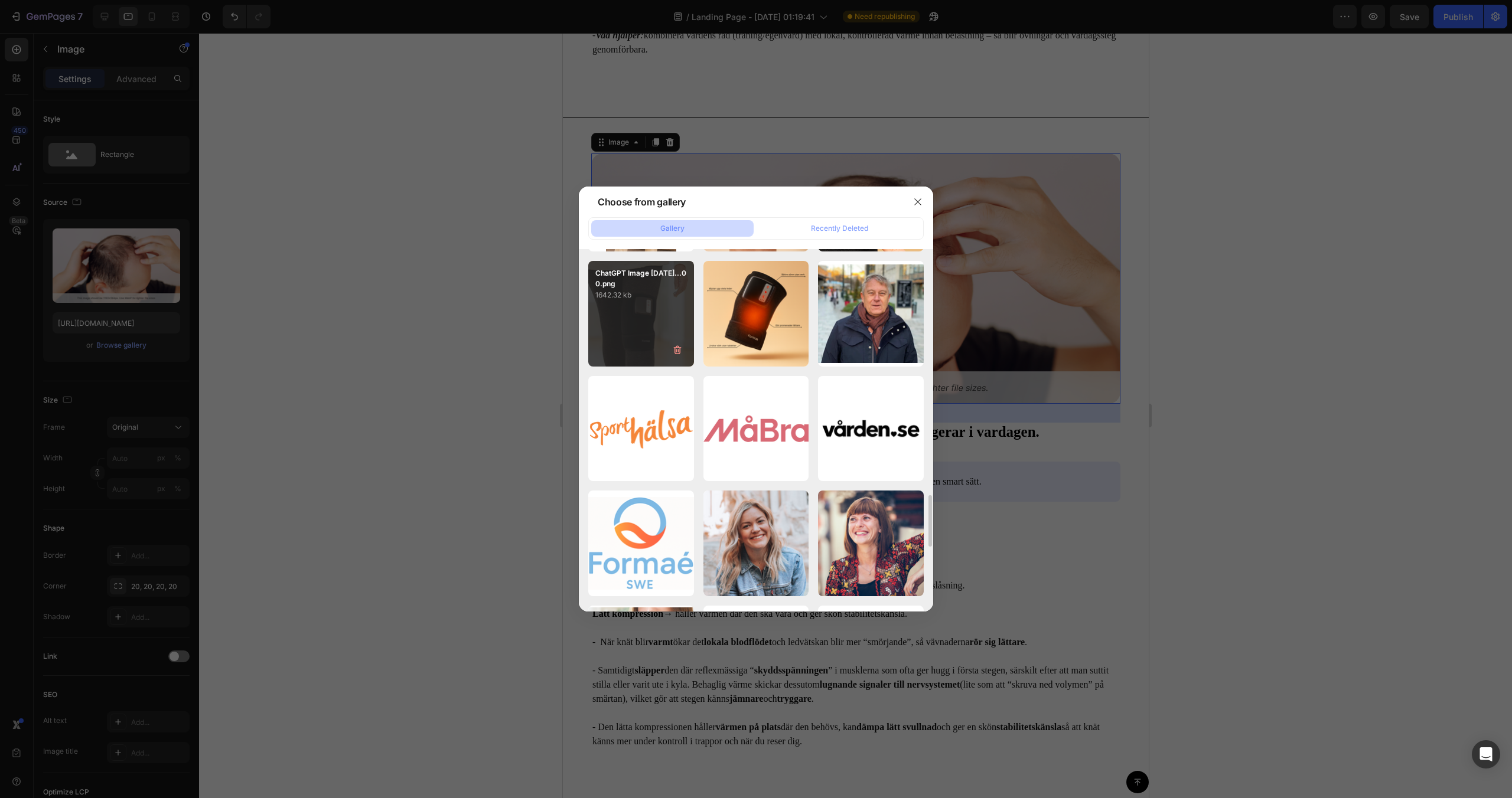
click at [660, 328] on div "ChatGPT Image [DATE]...00.png 1642.32 kb" at bounding box center [641, 313] width 106 height 106
type input "[URL][DOMAIN_NAME]"
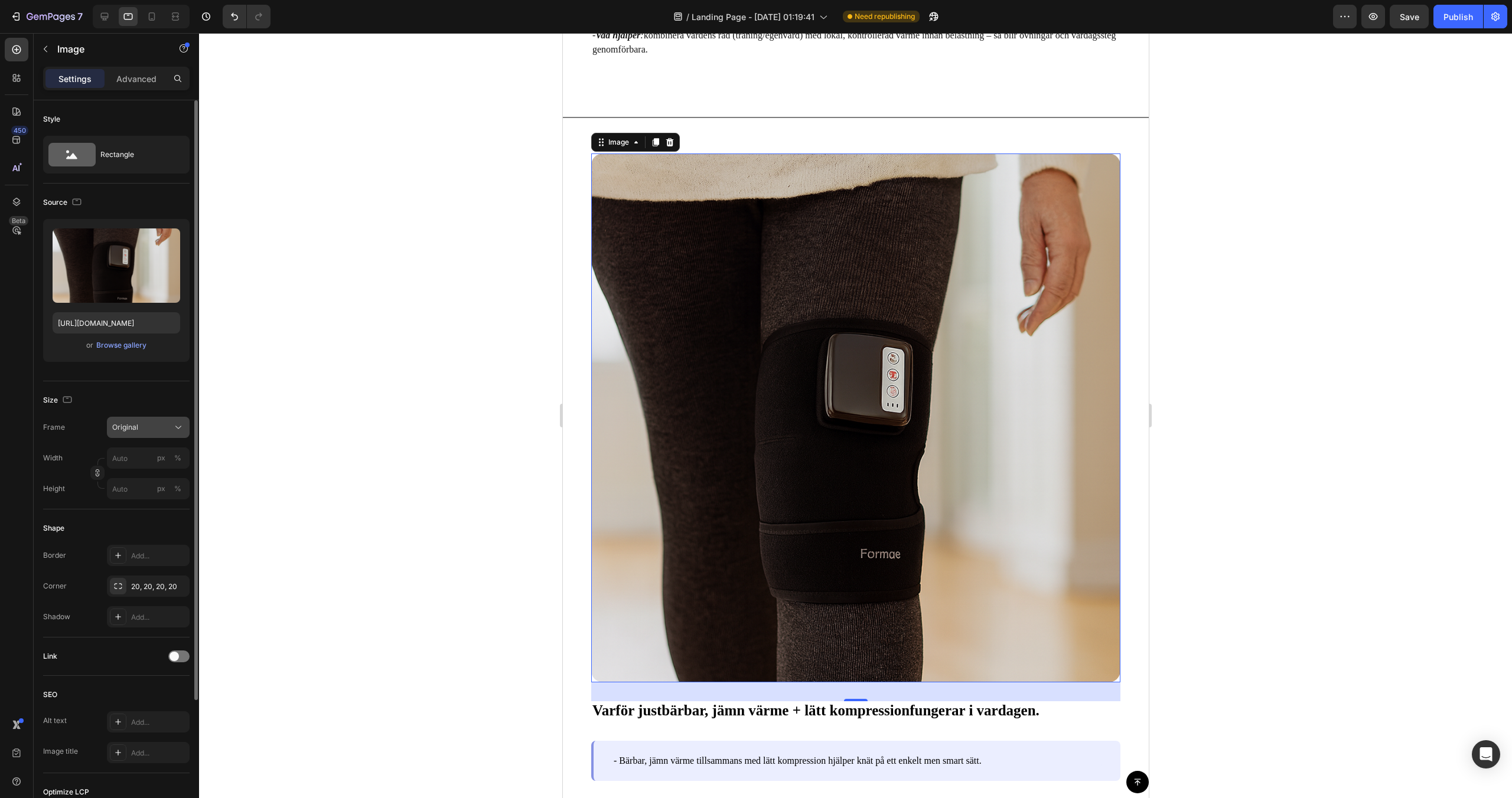
click at [148, 422] on div "Original" at bounding box center [149, 427] width 72 height 12
click at [144, 494] on div "Horizontal" at bounding box center [138, 501] width 95 height 23
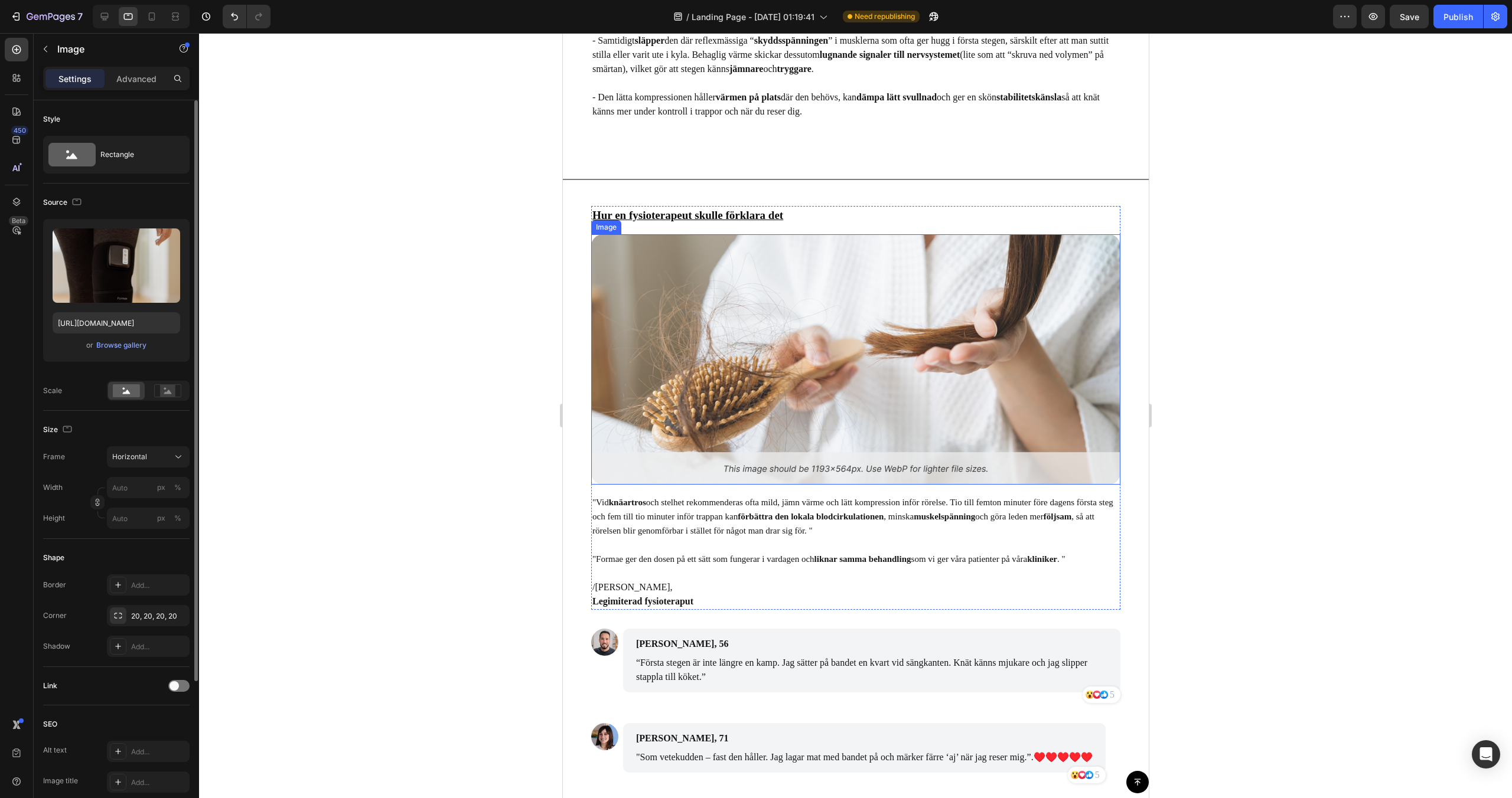
scroll to position [4083, 0]
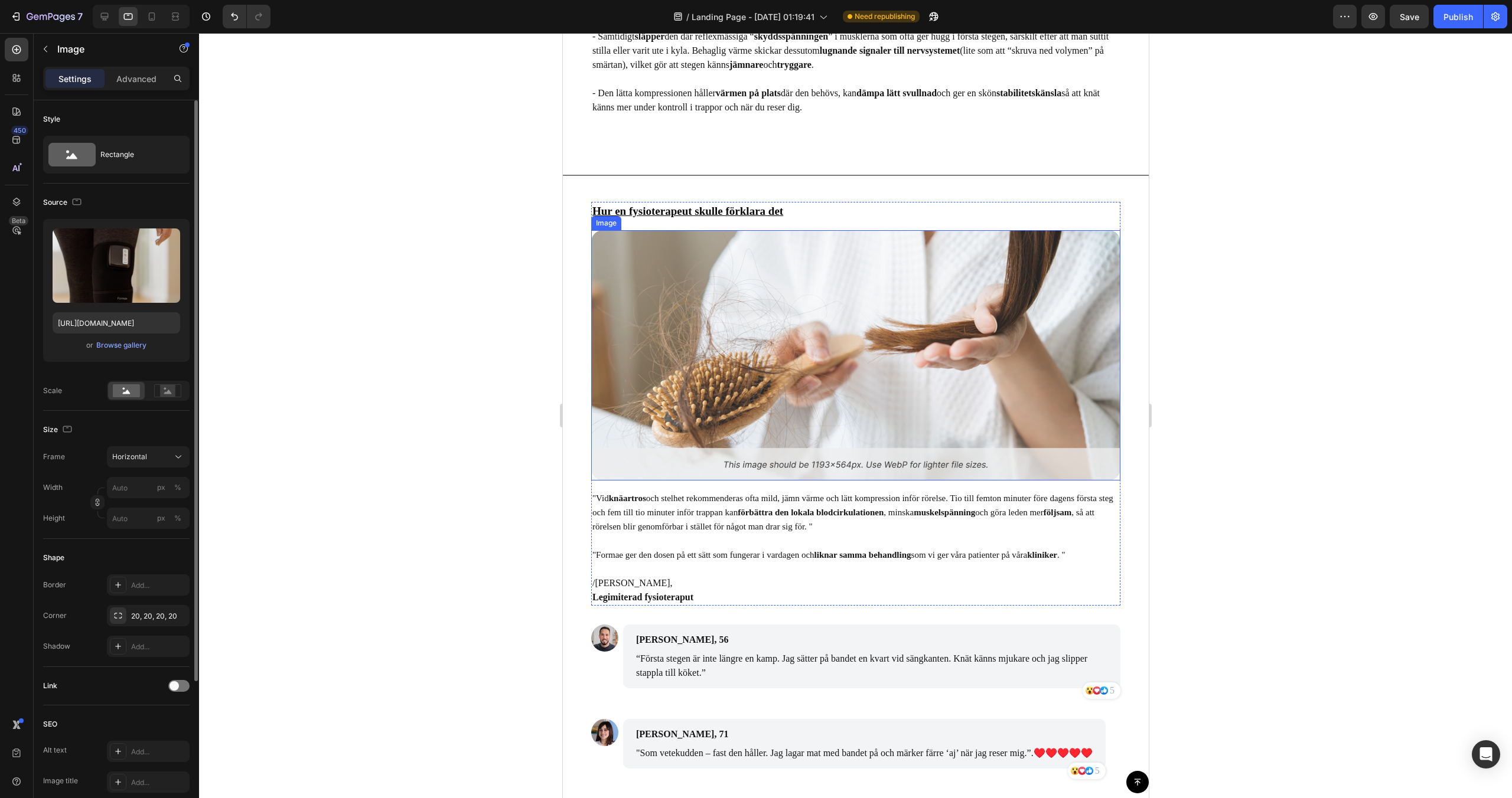
click at [690, 372] on img at bounding box center [855, 356] width 529 height 251
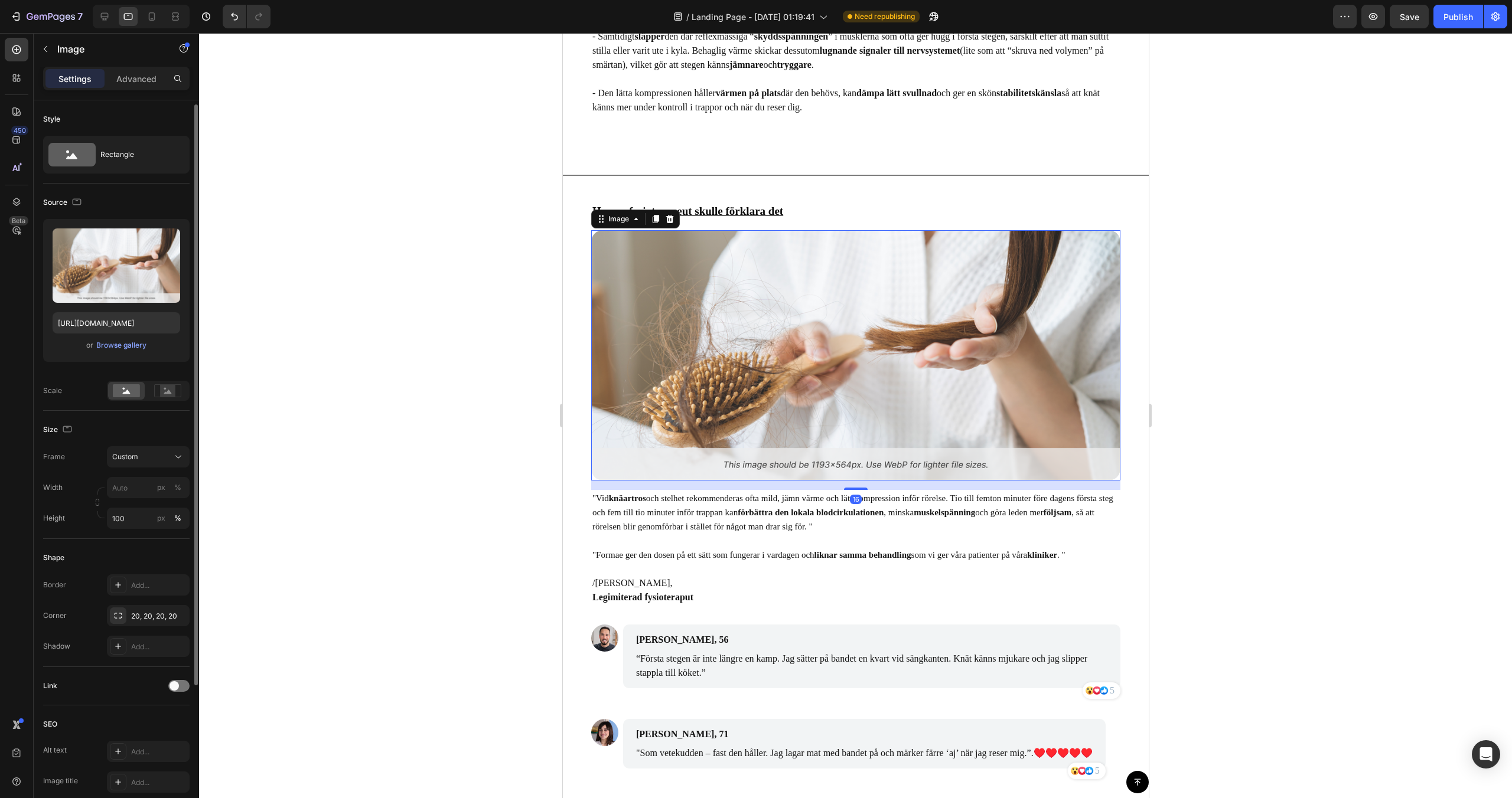
scroll to position [2, 0]
click at [141, 342] on div "Browse gallery" at bounding box center [121, 343] width 50 height 10
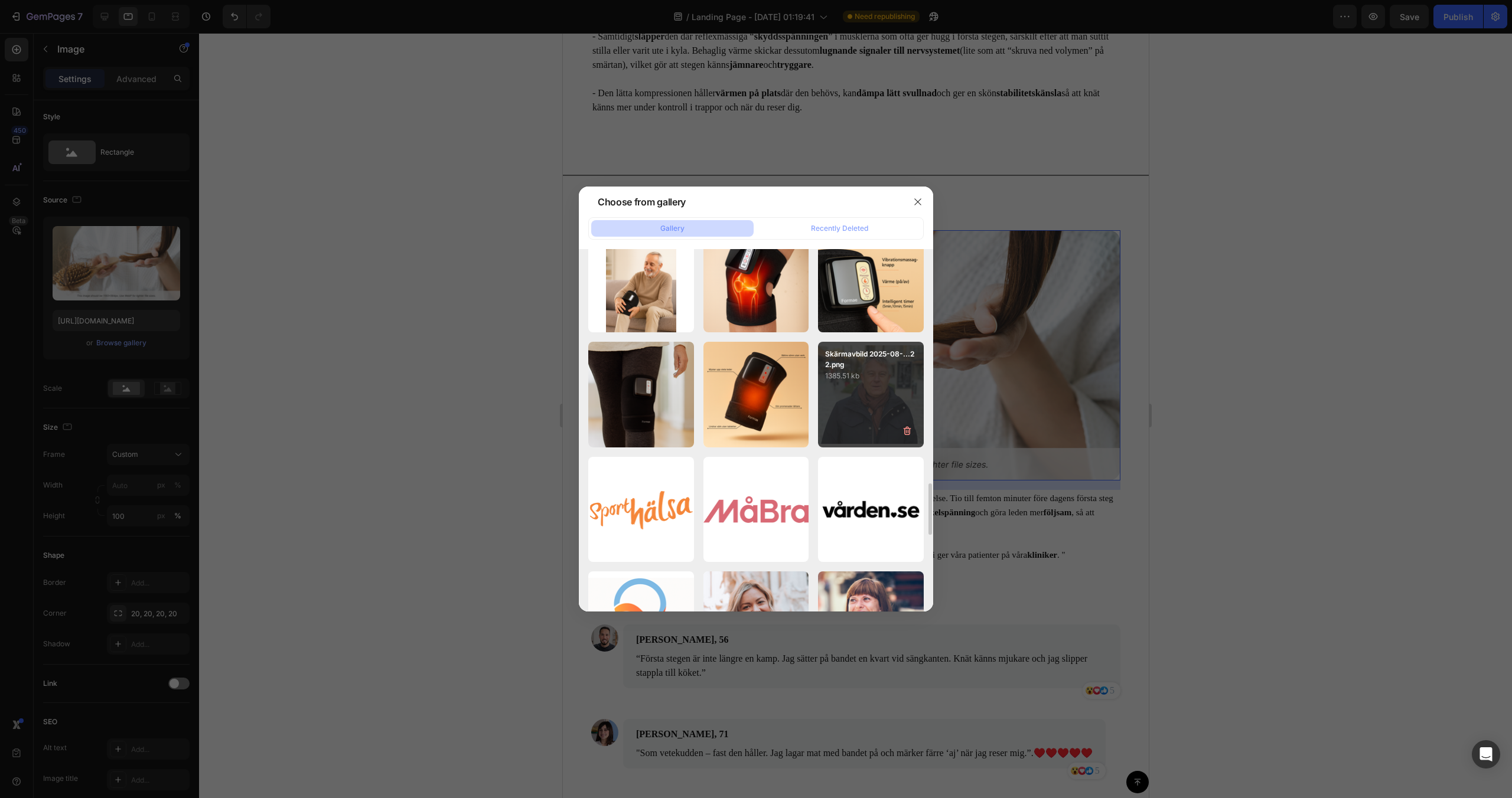
scroll to position [1653, 0]
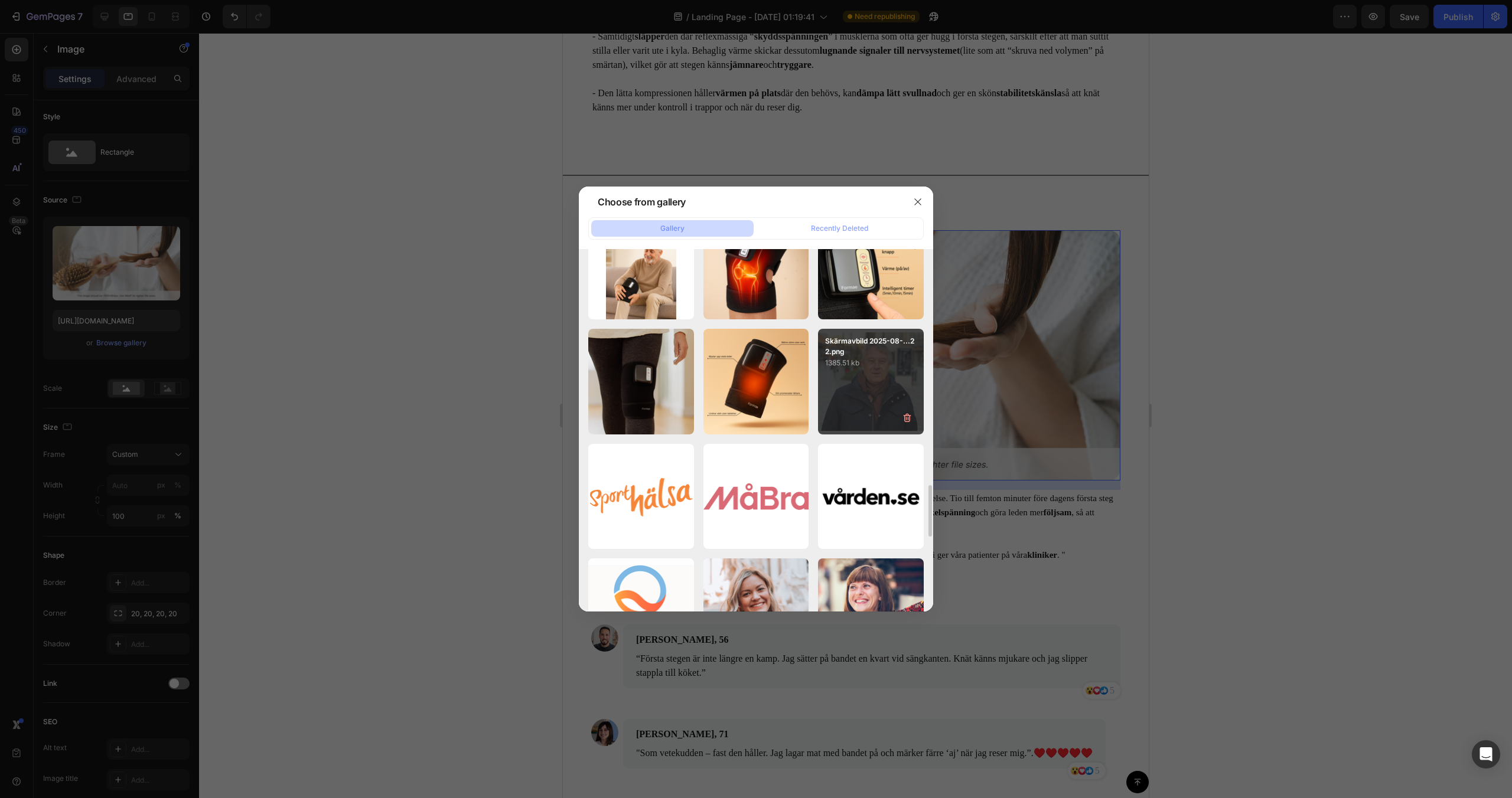
click at [839, 415] on div "Skärmavbild 2025-08-...22.png 1385.51 kb" at bounding box center [871, 381] width 106 height 106
type input "[URL][DOMAIN_NAME]"
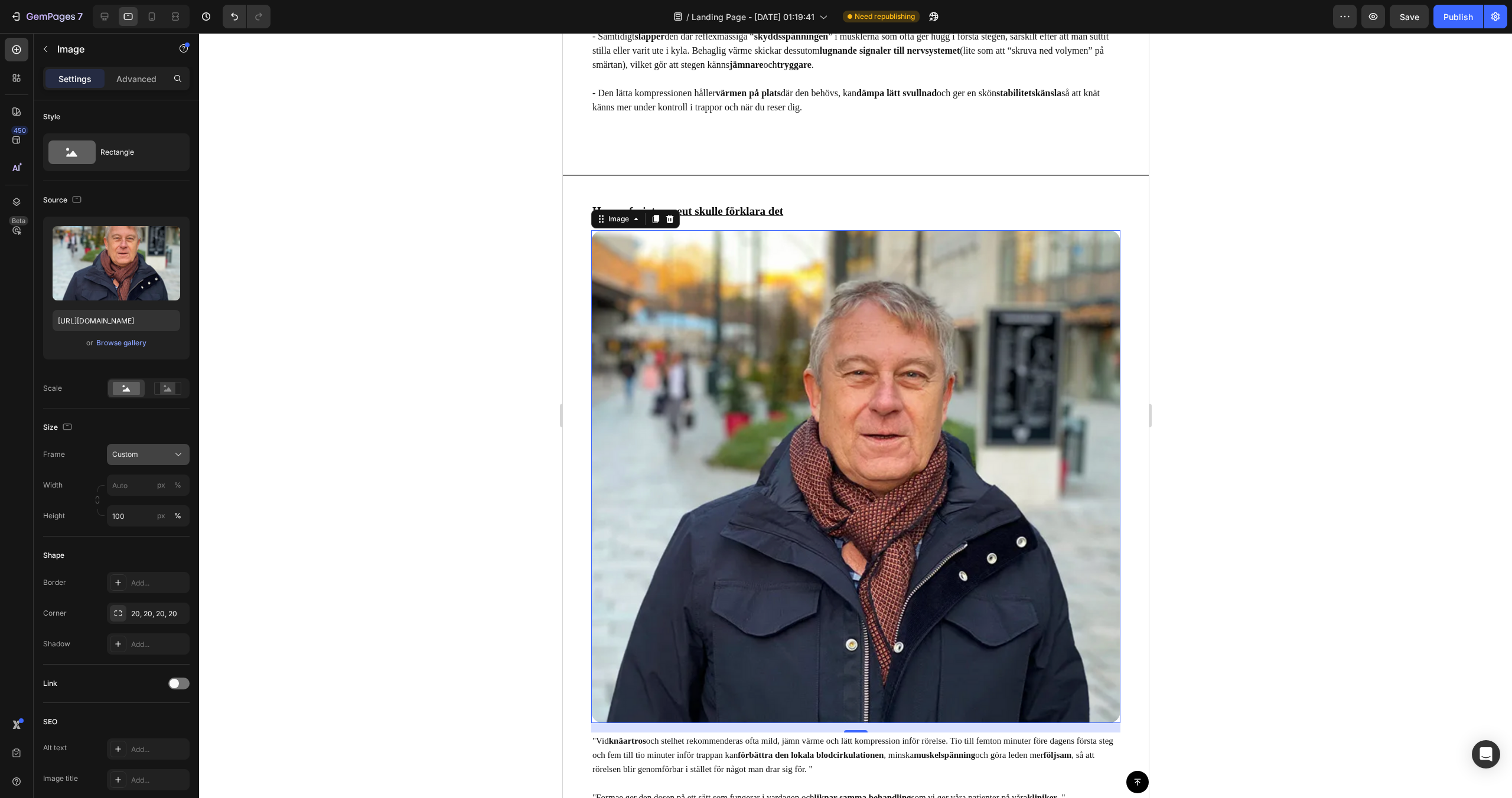
click at [139, 450] on div "Custom" at bounding box center [141, 454] width 58 height 10
click at [132, 529] on span "Horizontal" at bounding box center [129, 528] width 35 height 12
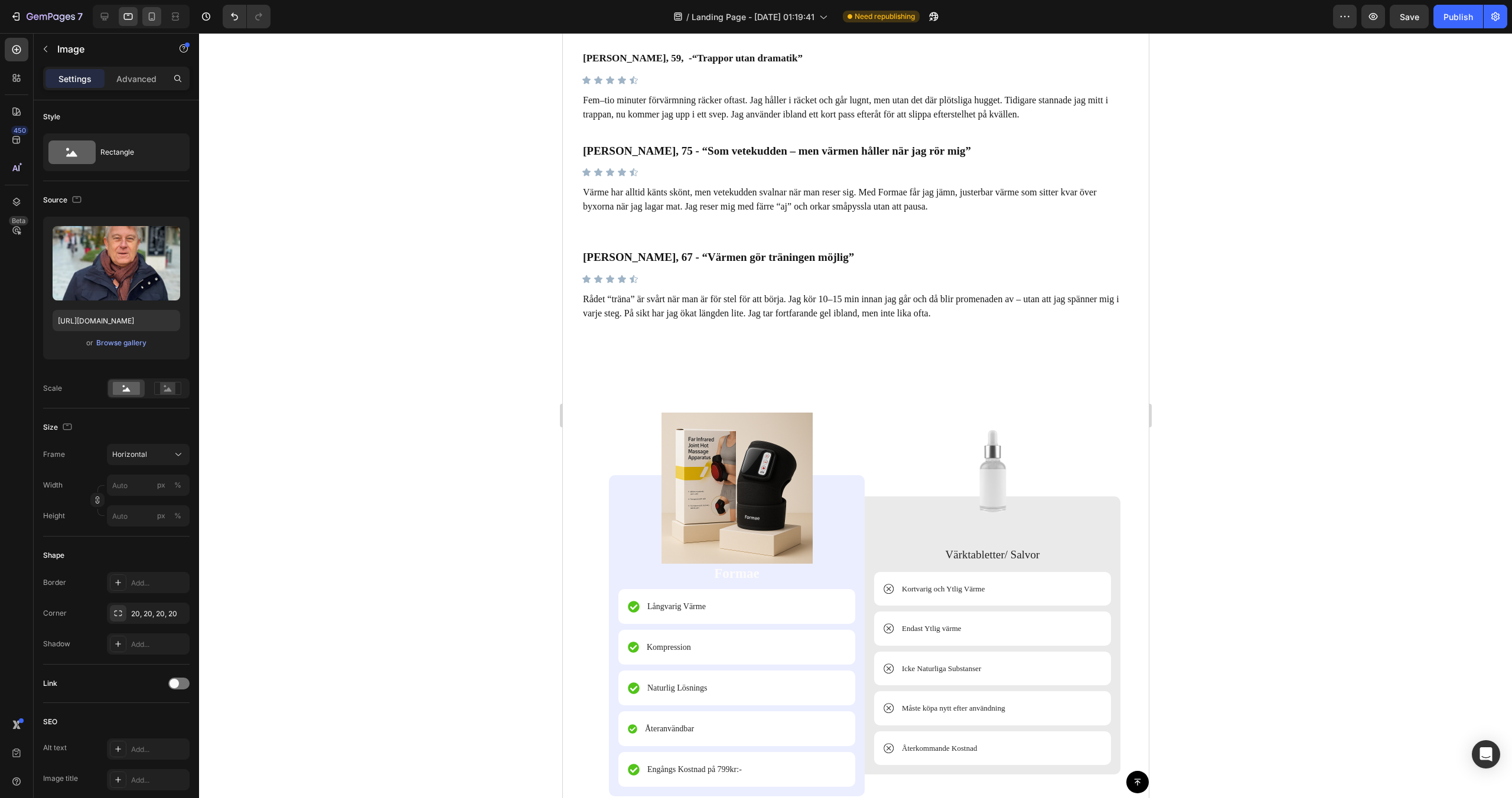
scroll to position [5876, 0]
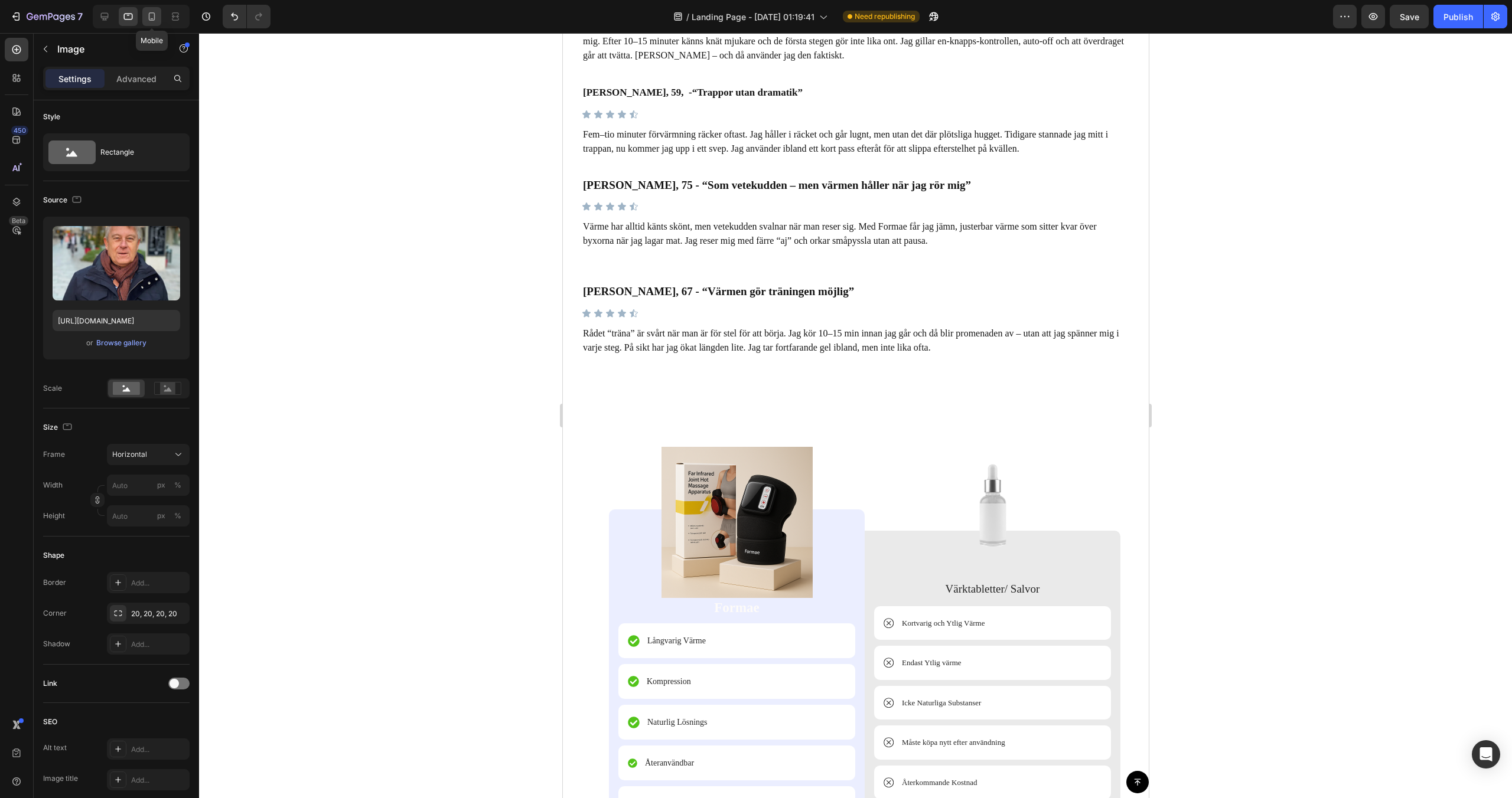
click at [146, 18] on div at bounding box center [152, 16] width 19 height 19
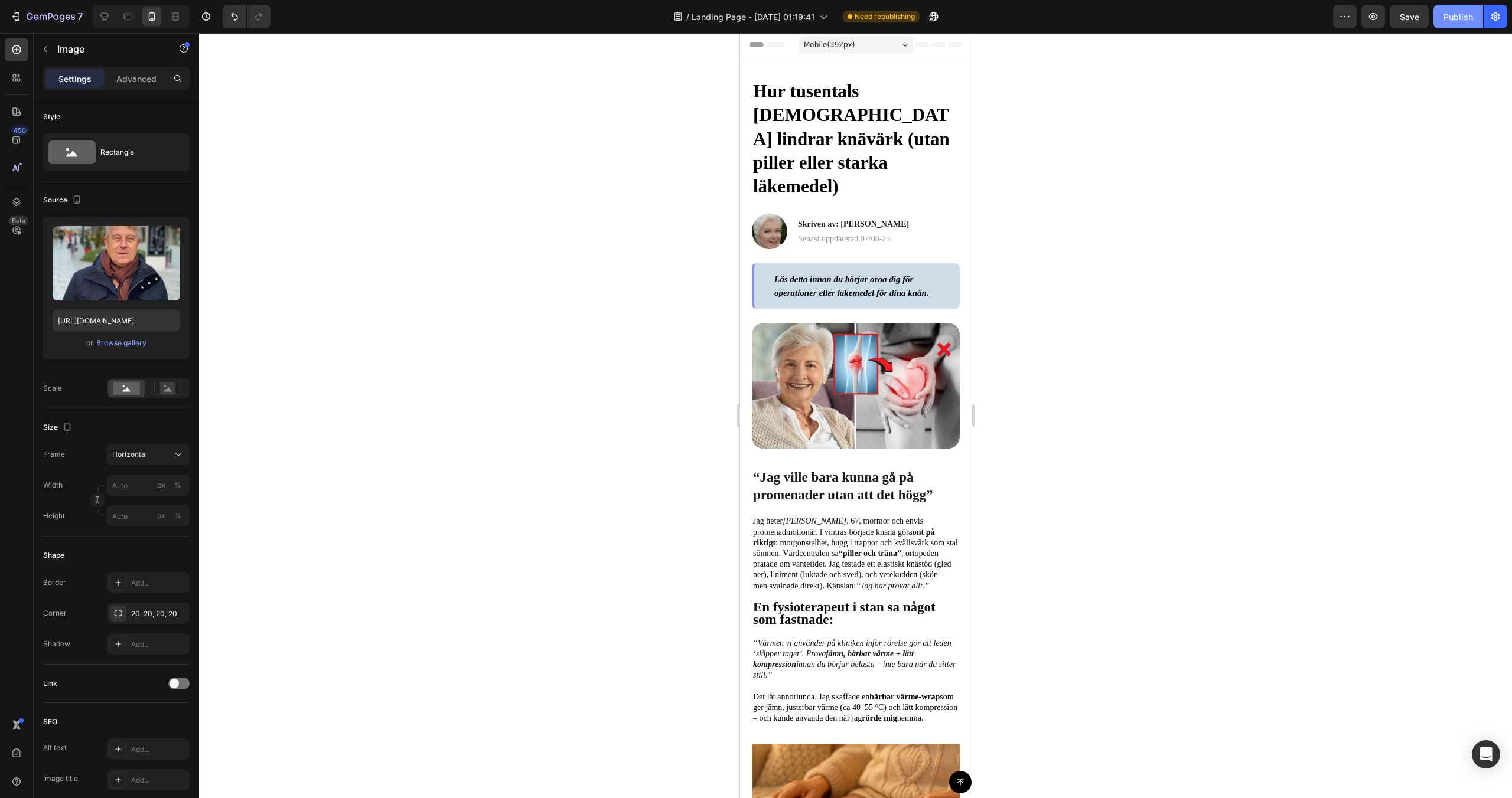
click at [1448, 23] on div "Publish" at bounding box center [1458, 16] width 29 height 12
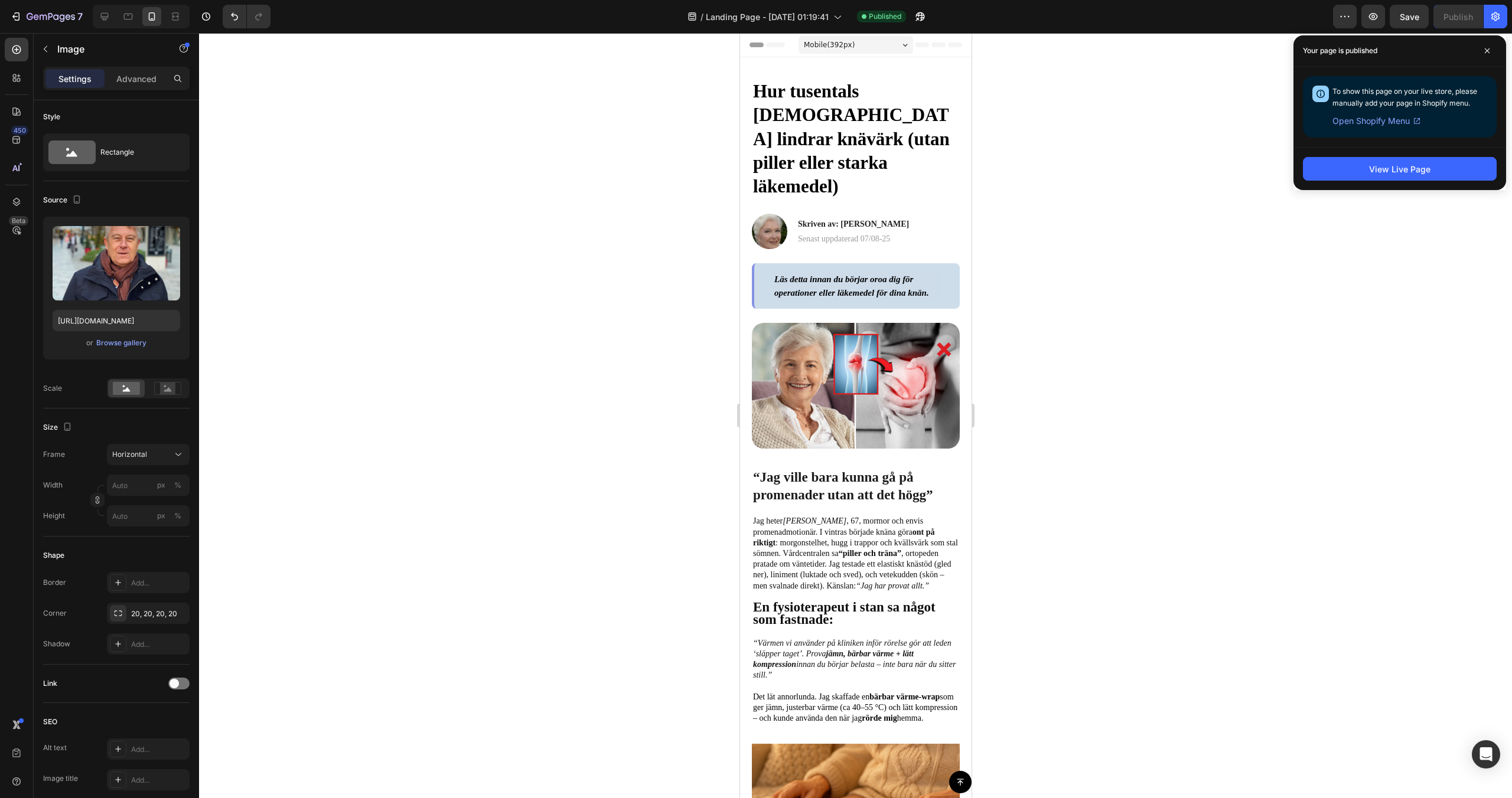
click at [1240, 114] on div at bounding box center [856, 415] width 1313 height 765
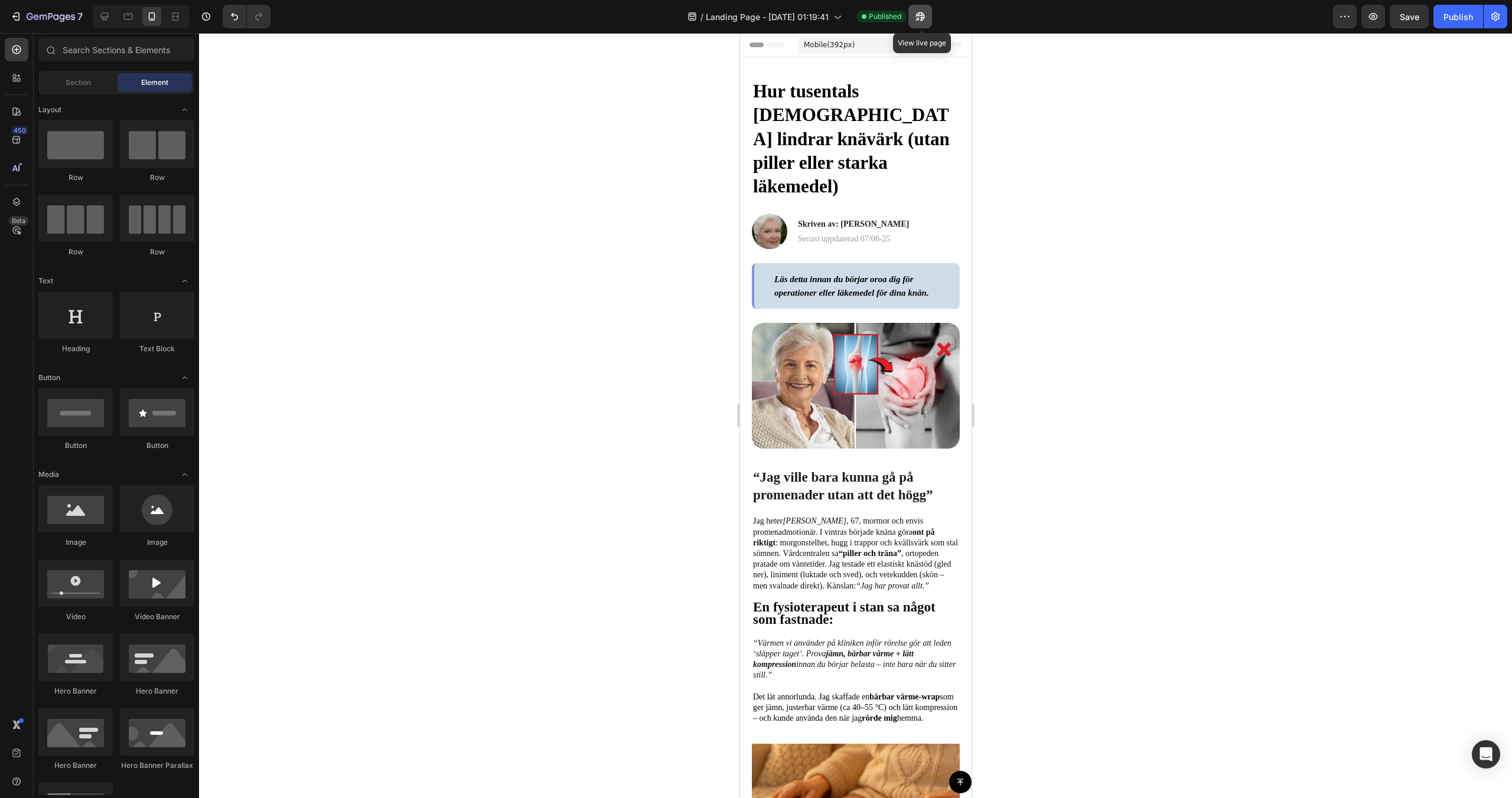
click at [925, 10] on icon "button" at bounding box center [920, 16] width 12 height 12
click at [98, 13] on div at bounding box center [105, 16] width 19 height 19
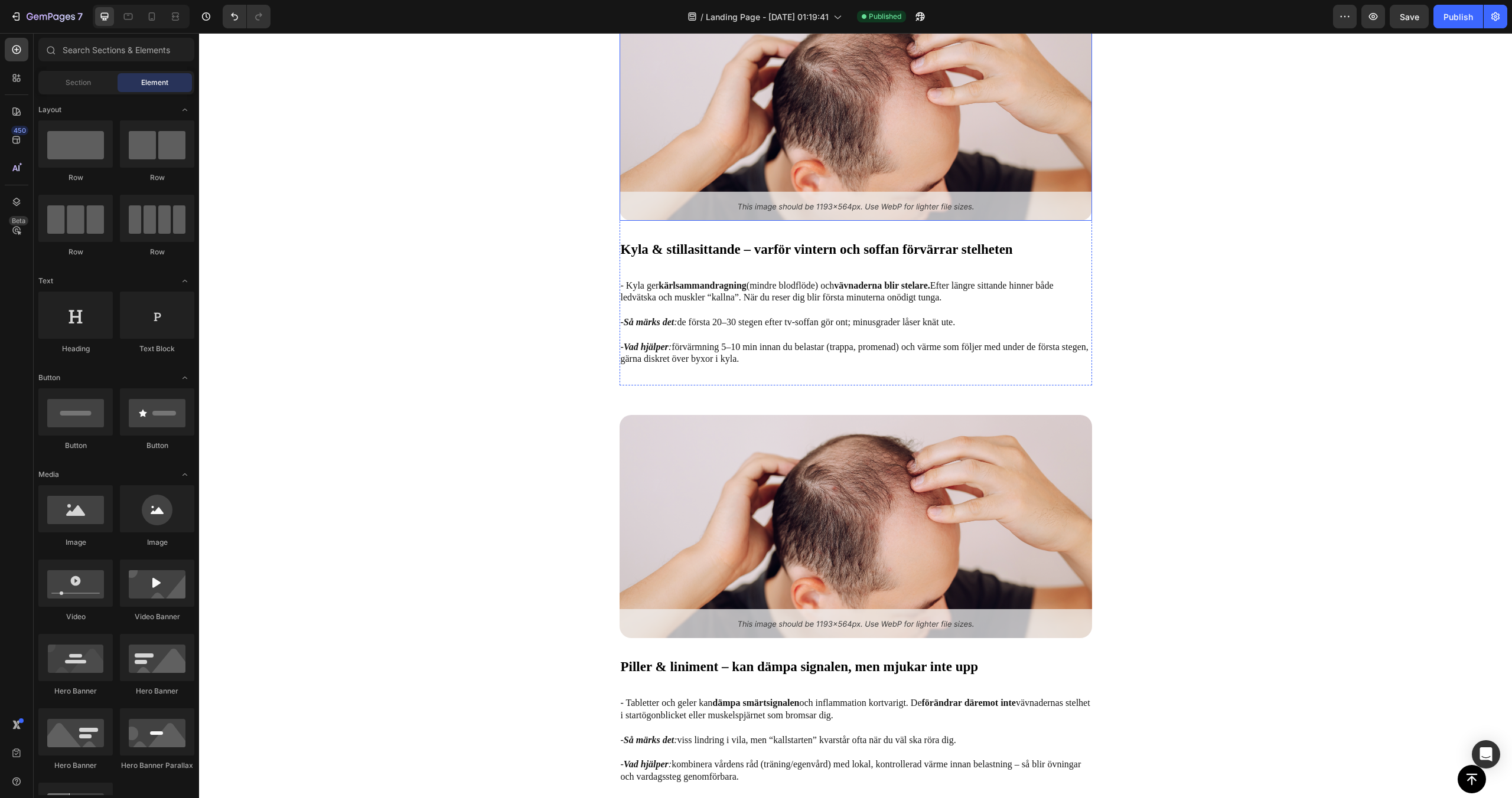
click at [776, 147] on img at bounding box center [855, 108] width 473 height 223
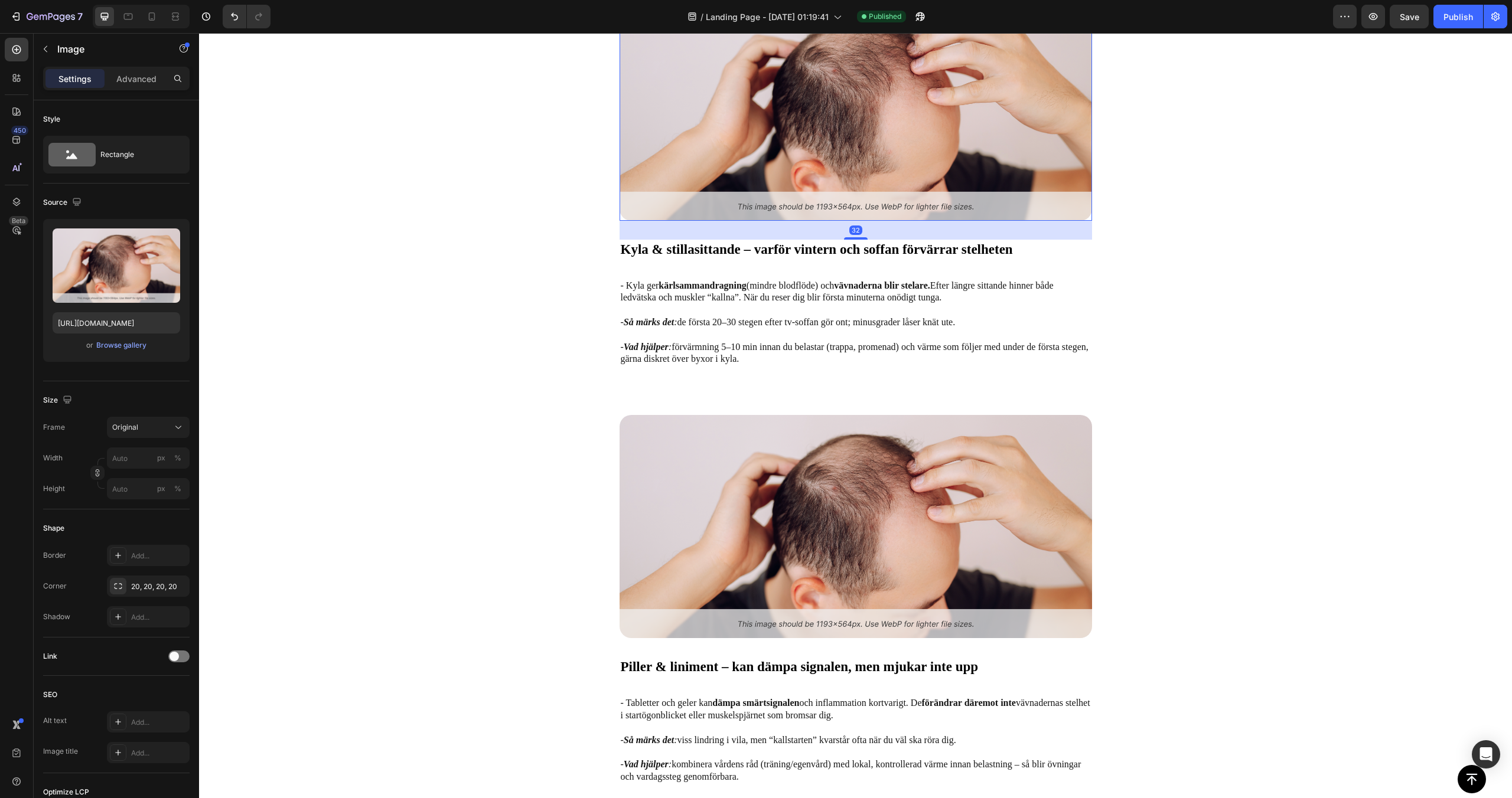
scroll to position [2521, 0]
click at [122, 345] on div "Browse gallery" at bounding box center [121, 345] width 50 height 10
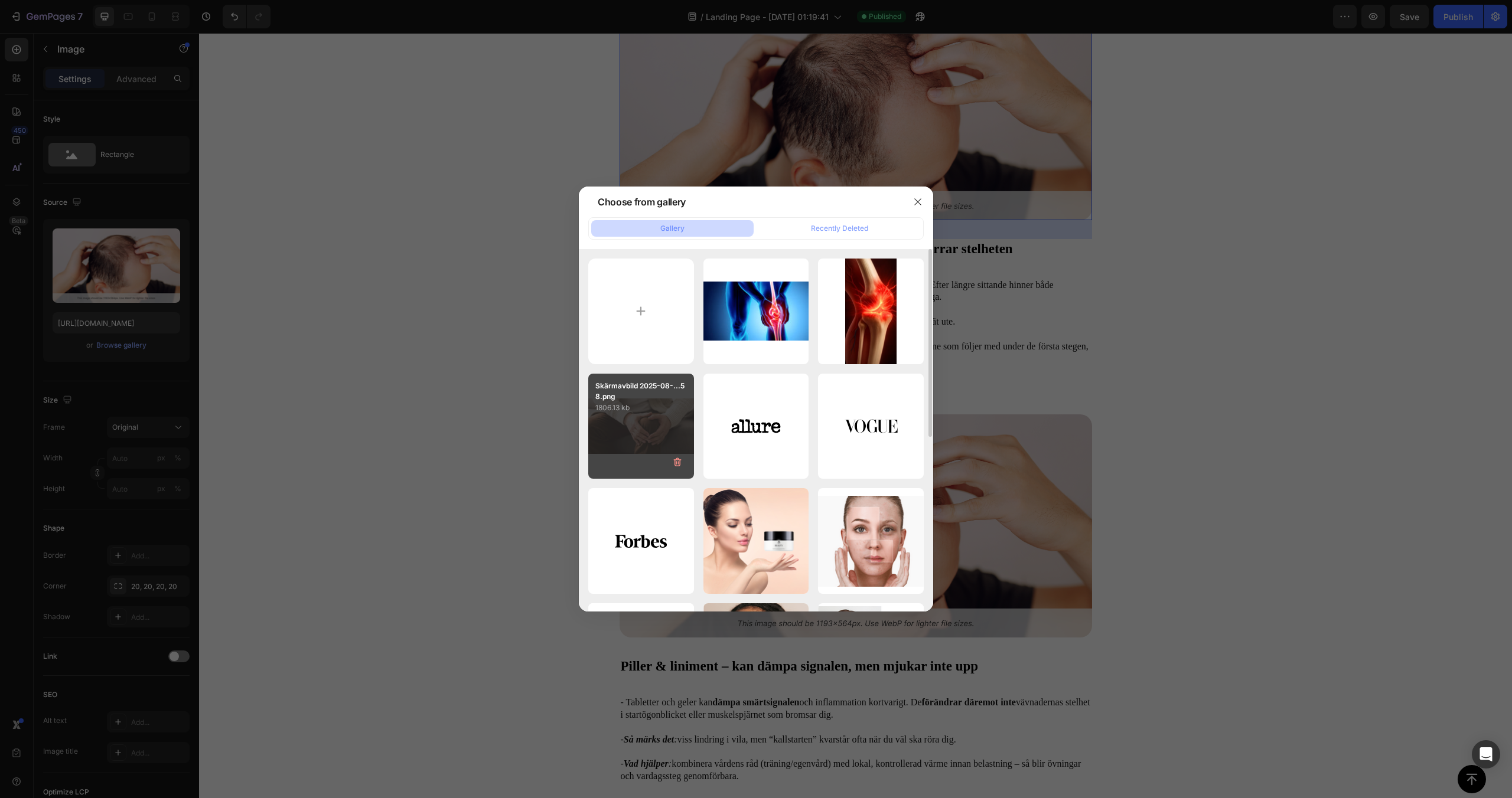
click at [660, 411] on p "1806.13 kb" at bounding box center [641, 408] width 92 height 12
type input "[URL][DOMAIN_NAME]"
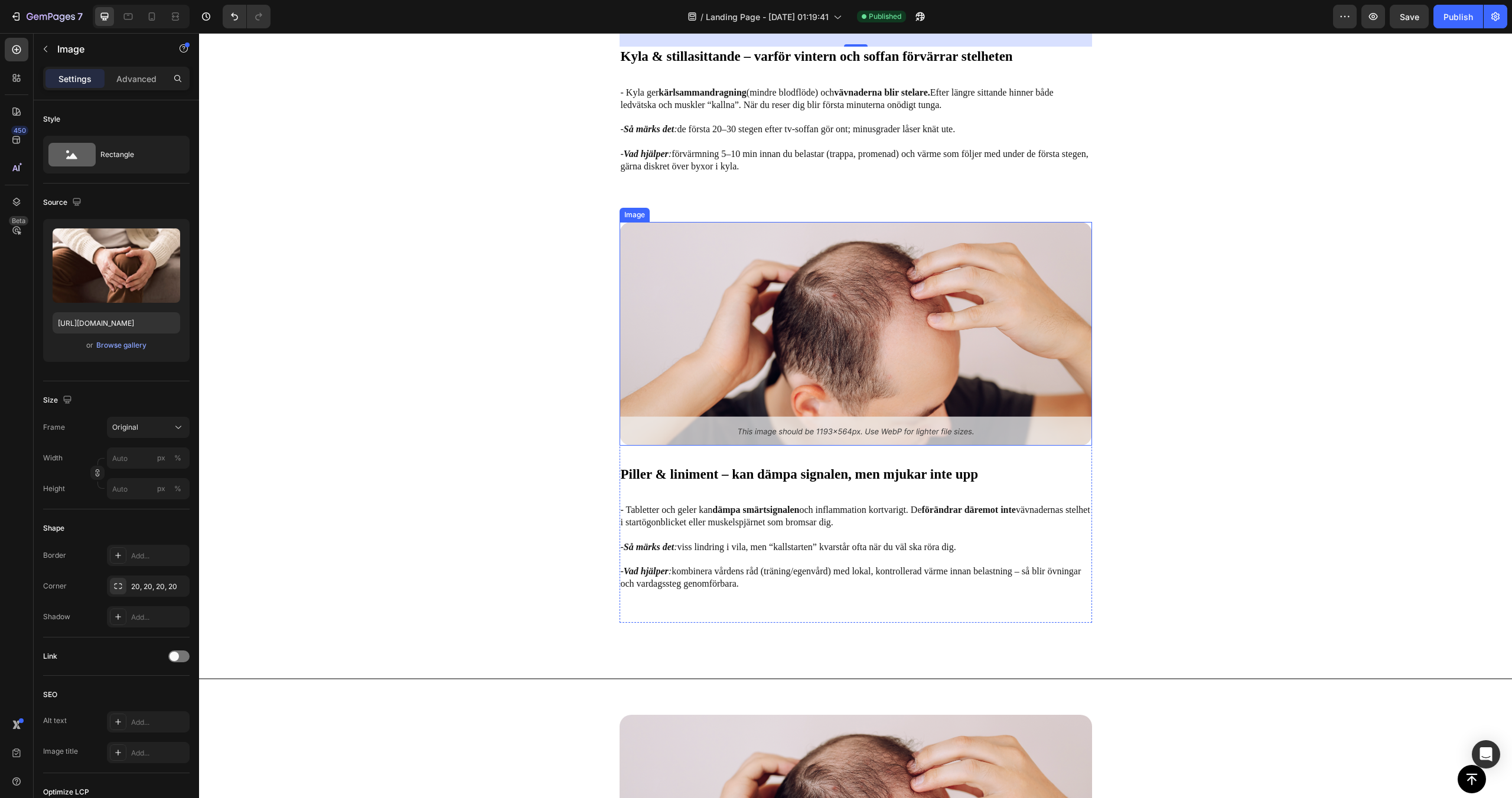
scroll to position [2751, 0]
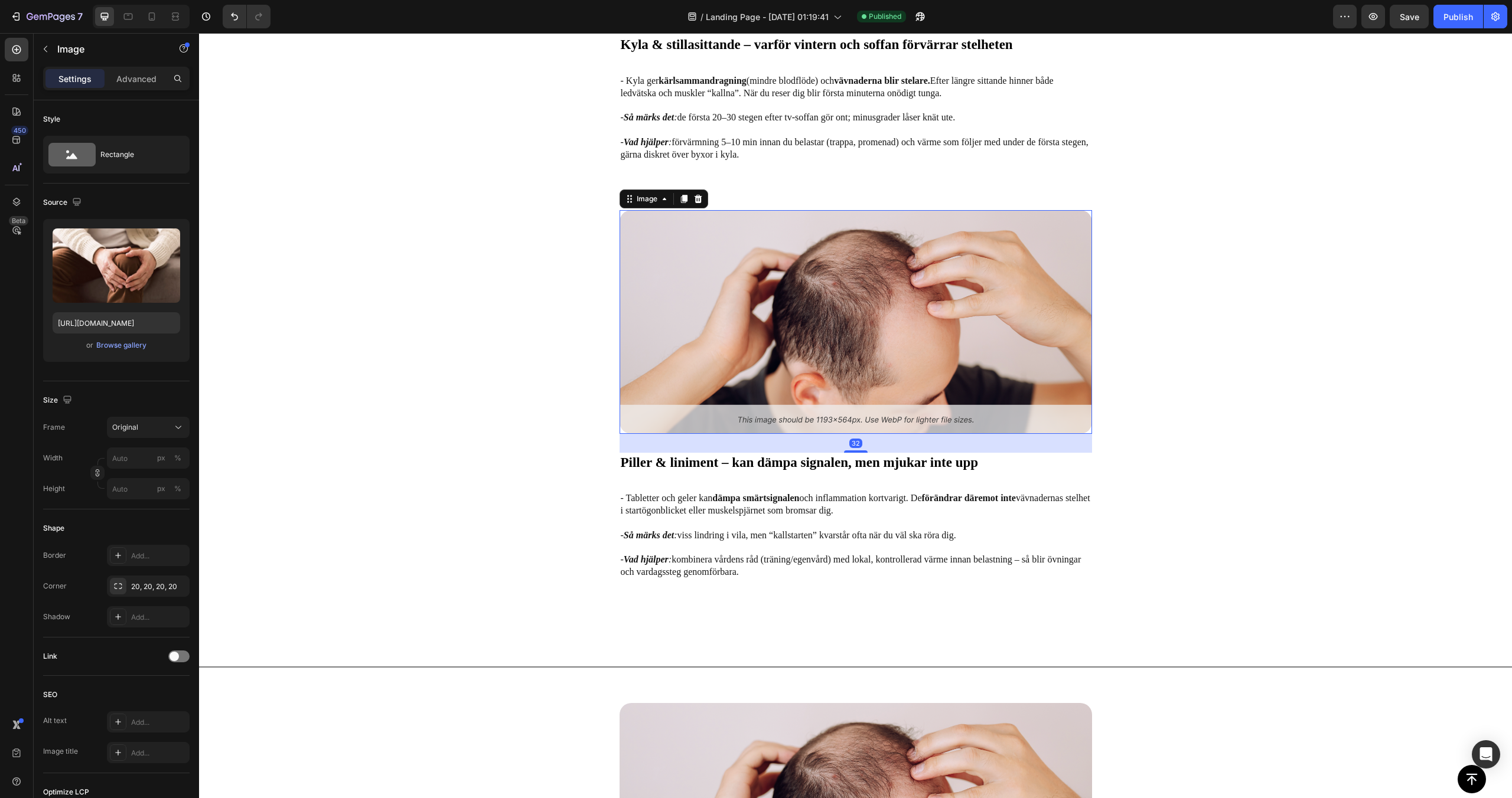
click at [759, 346] on img at bounding box center [855, 321] width 473 height 223
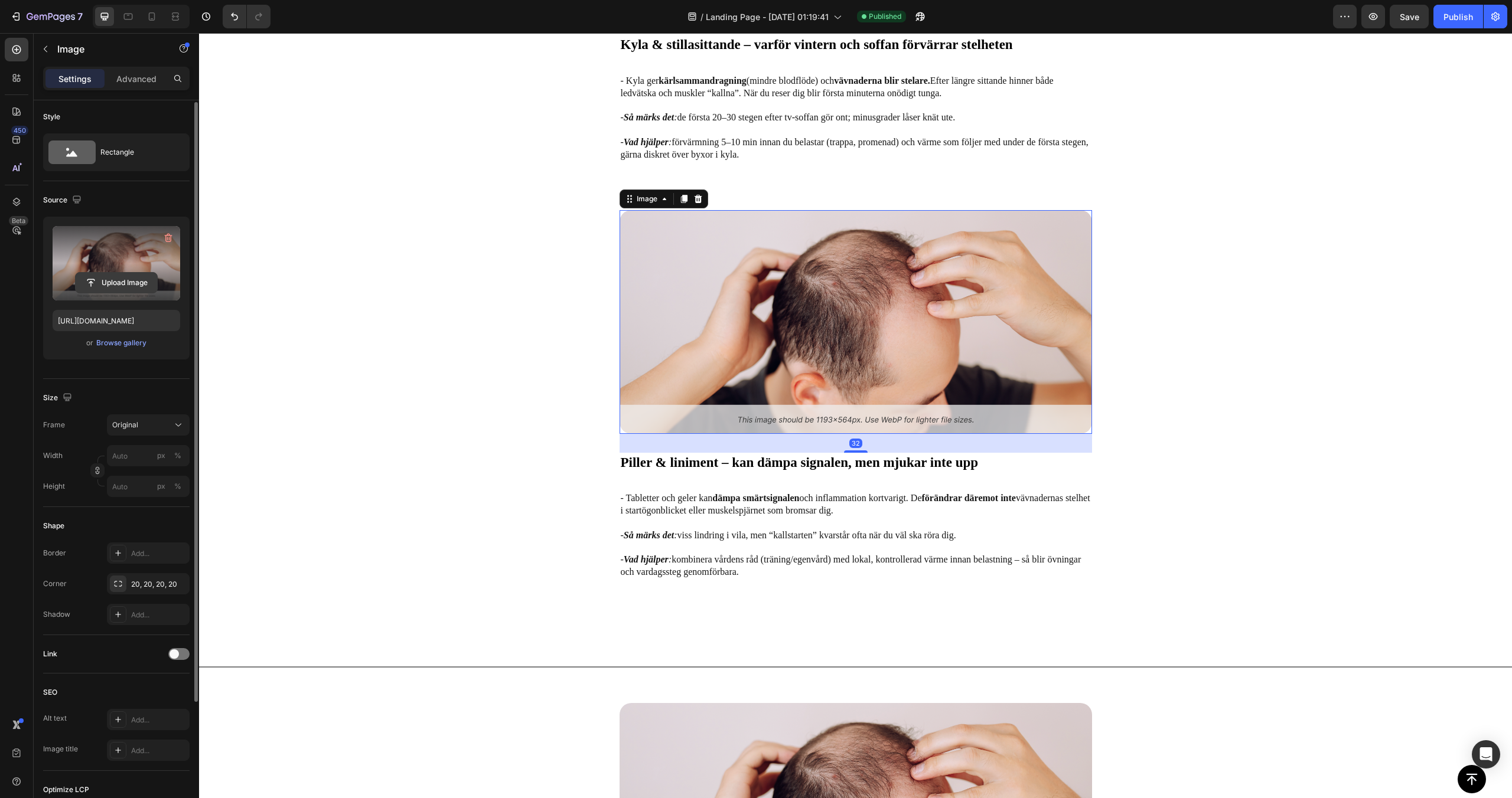
click at [142, 285] on input "file" at bounding box center [116, 282] width 81 height 20
click at [136, 346] on div "Browse gallery" at bounding box center [121, 343] width 50 height 10
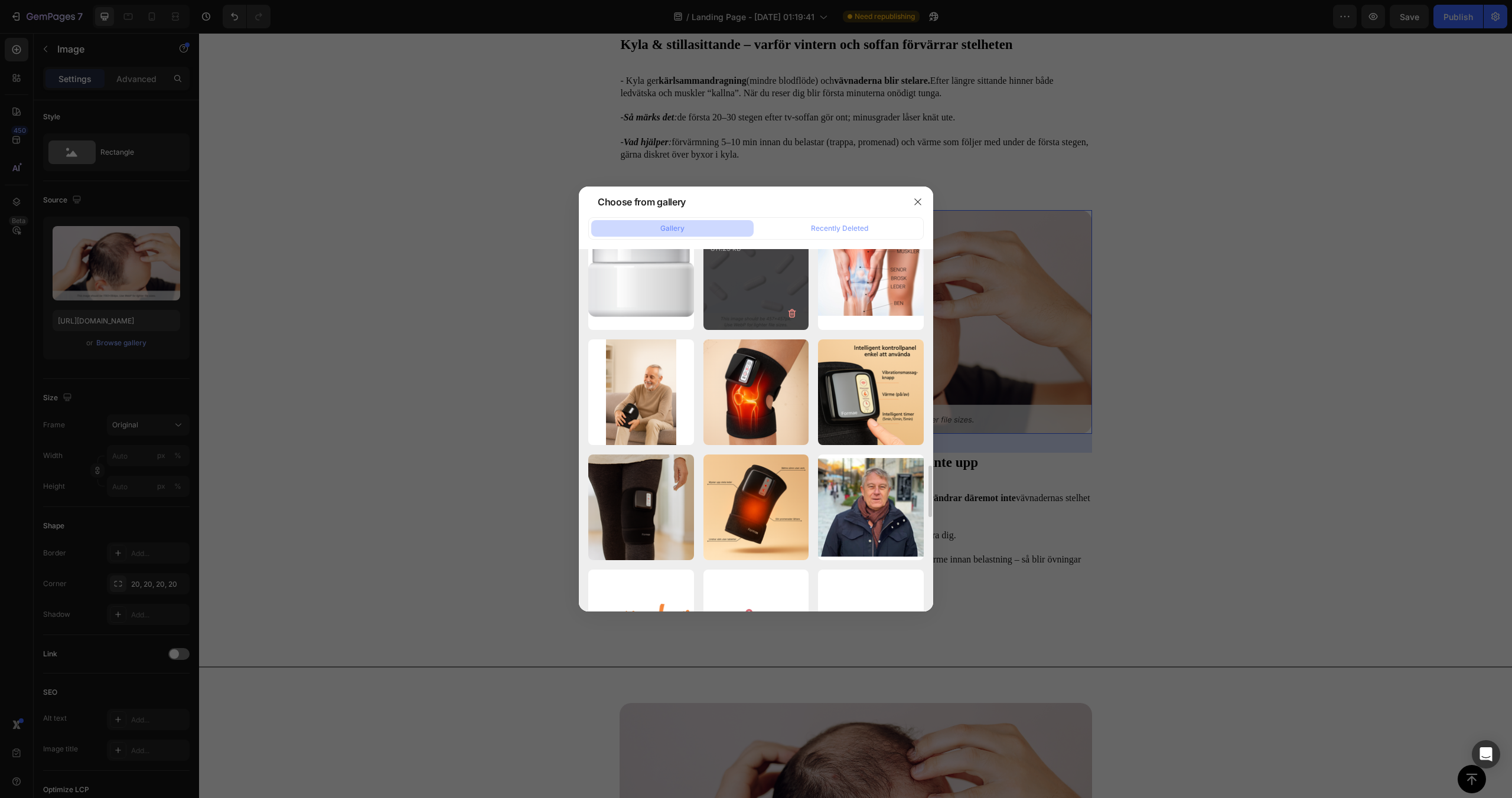
scroll to position [1526, 0]
click at [780, 312] on div "List 3.png 811.29 kb" at bounding box center [756, 279] width 106 height 106
type input "[URL][DOMAIN_NAME]"
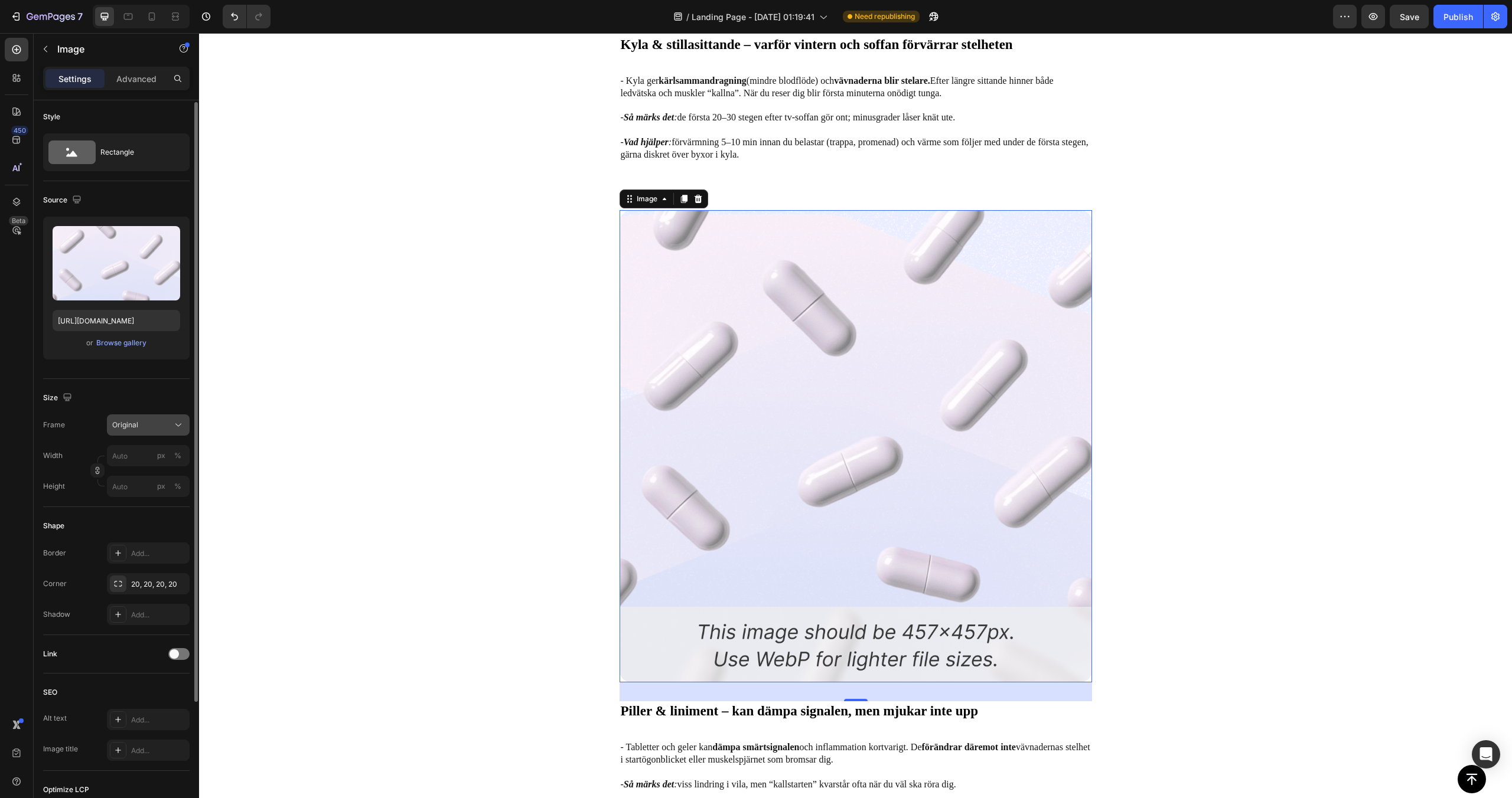
click at [149, 423] on div "Original" at bounding box center [141, 425] width 58 height 10
click at [152, 501] on div "Horizontal" at bounding box center [146, 499] width 68 height 12
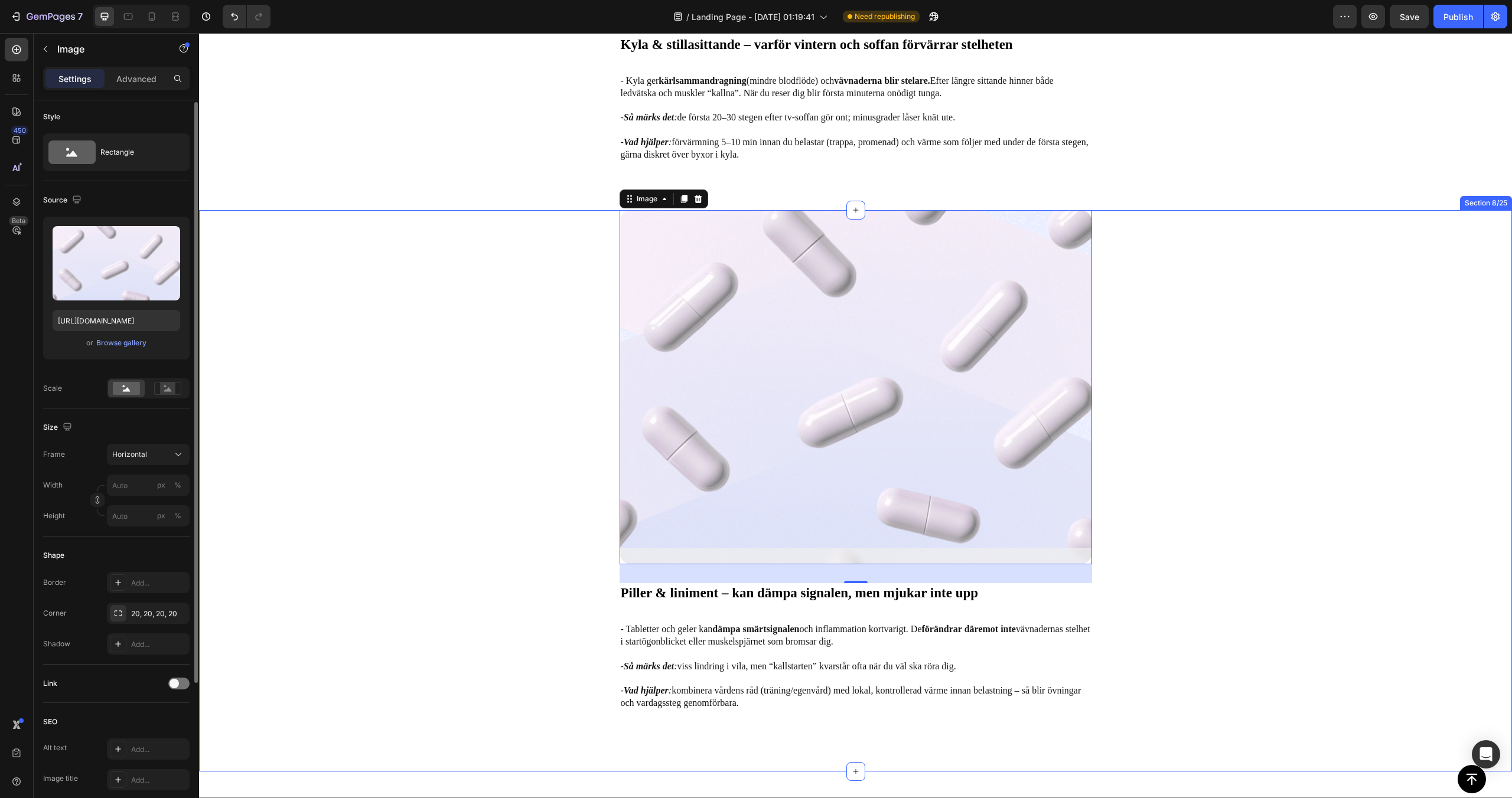
click at [382, 443] on div "Image 32 [PERSON_NAME] & liniment – kan dämpa signalen, men mjukar inte upp Tex…" at bounding box center [856, 491] width 1313 height 561
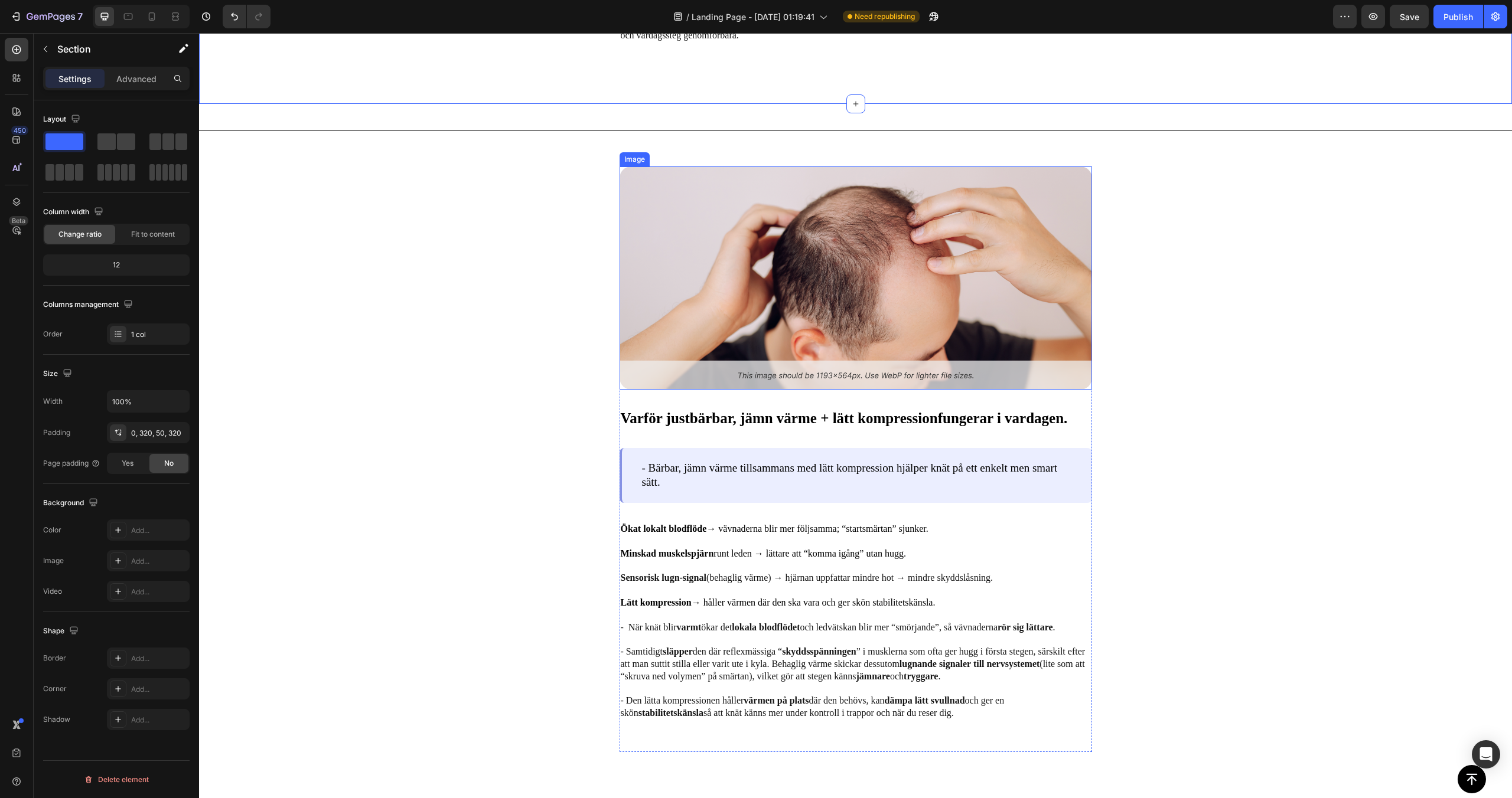
scroll to position [3421, 0]
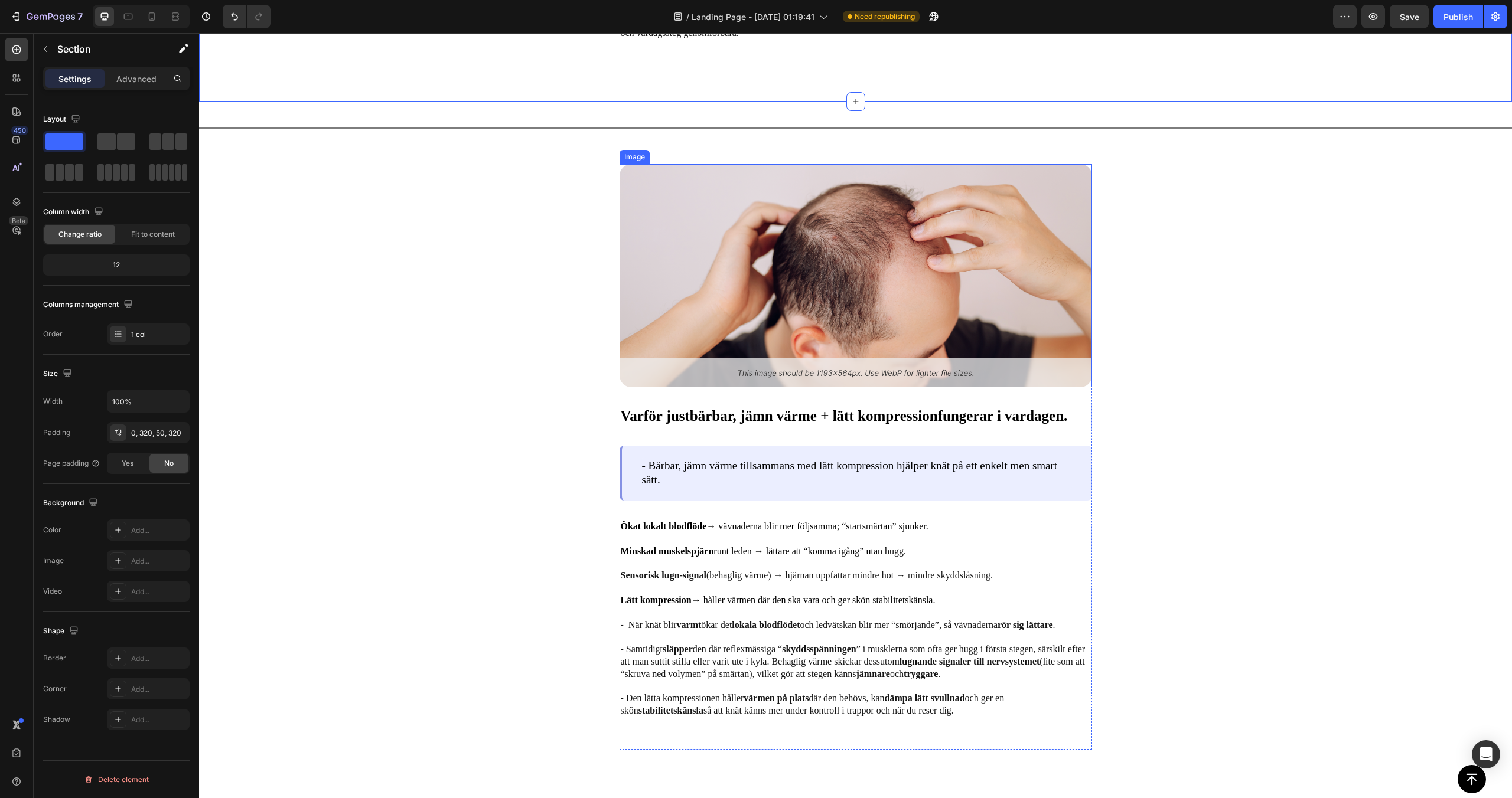
click at [700, 325] on img at bounding box center [855, 276] width 473 height 223
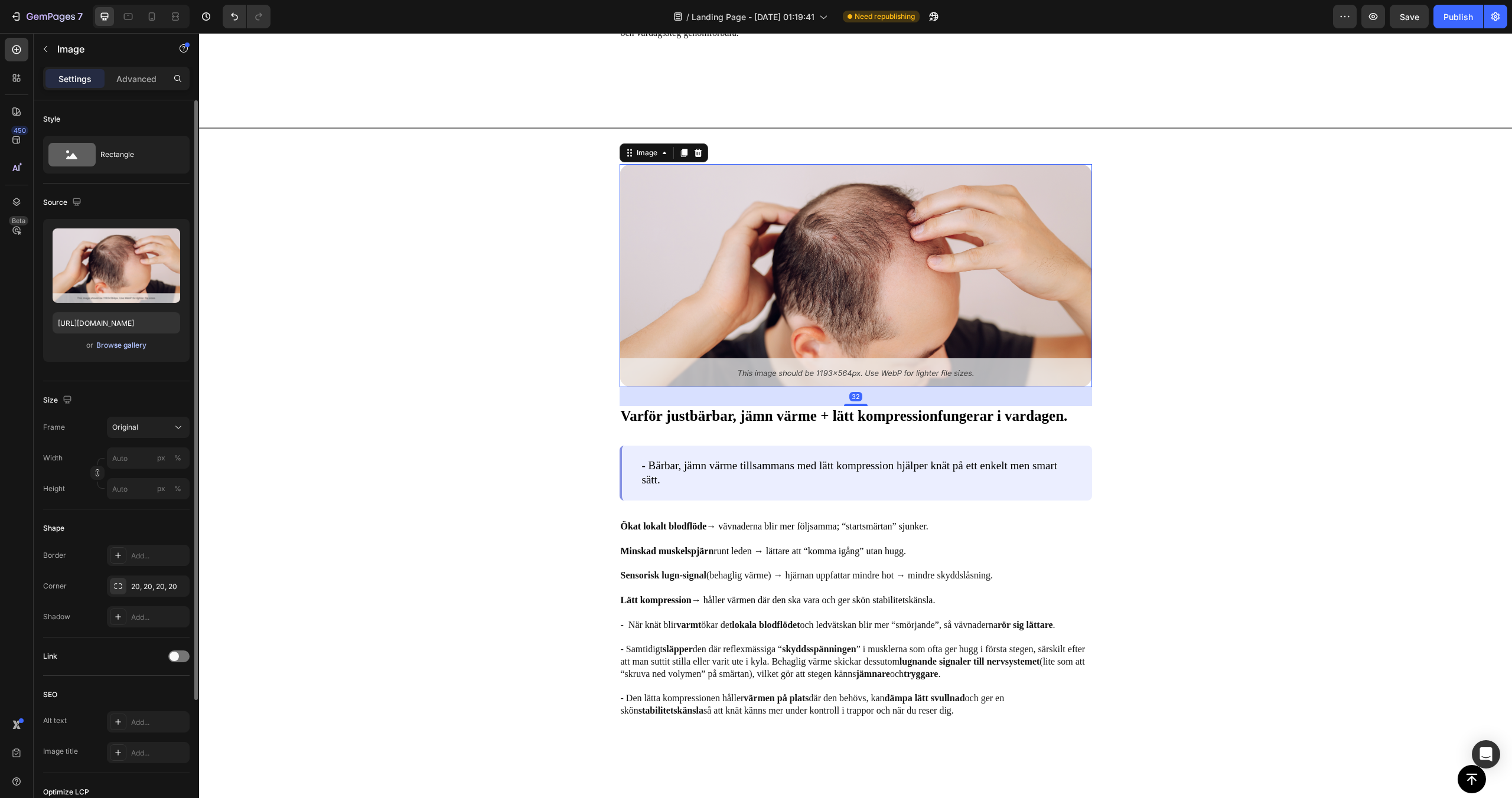
click at [133, 349] on div "Browse gallery" at bounding box center [121, 345] width 50 height 10
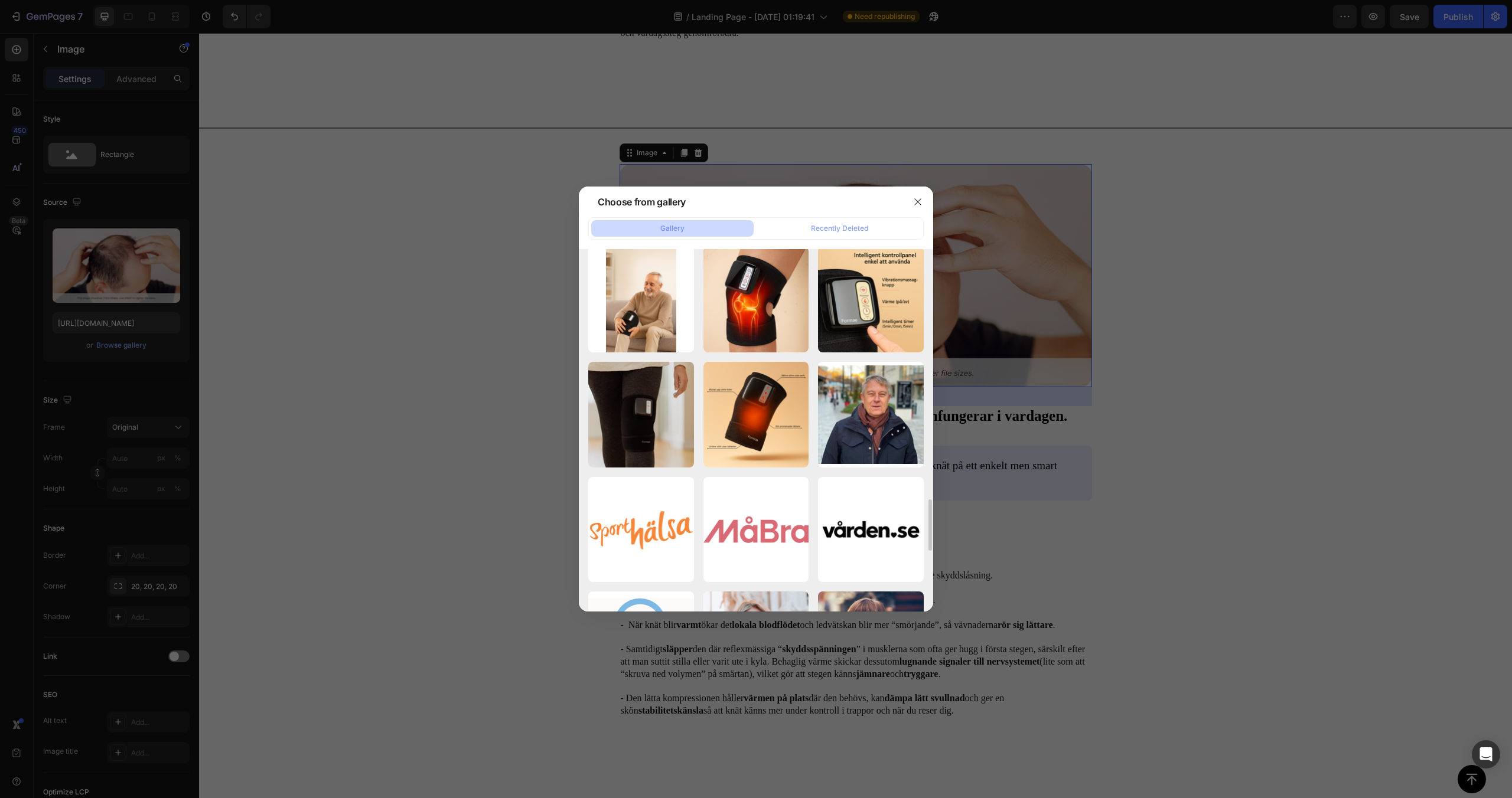
scroll to position [1669, 0]
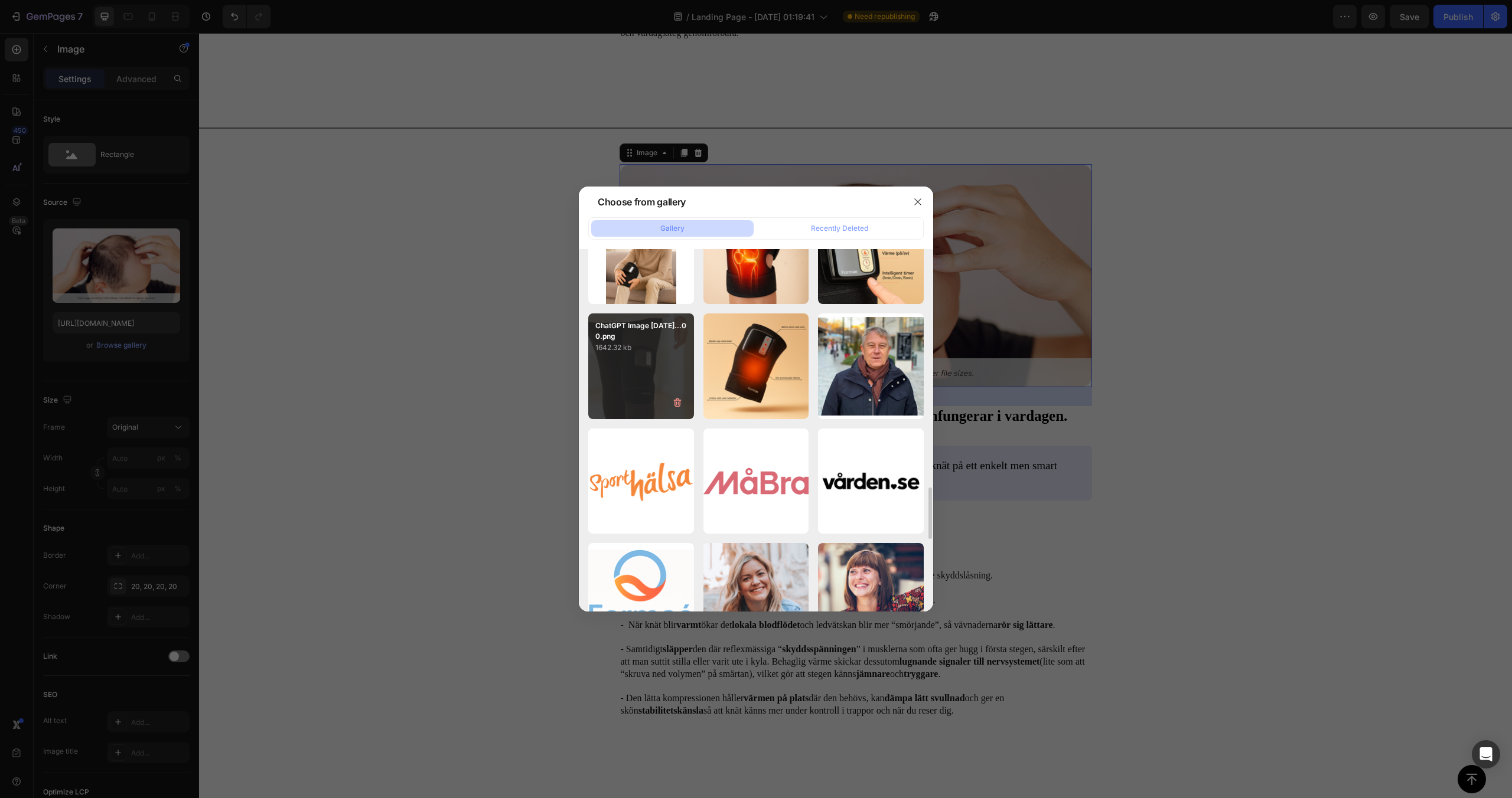
click at [647, 395] on div "ChatGPT Image [DATE]...00.png 1642.32 kb" at bounding box center [641, 366] width 106 height 106
type input "[URL][DOMAIN_NAME]"
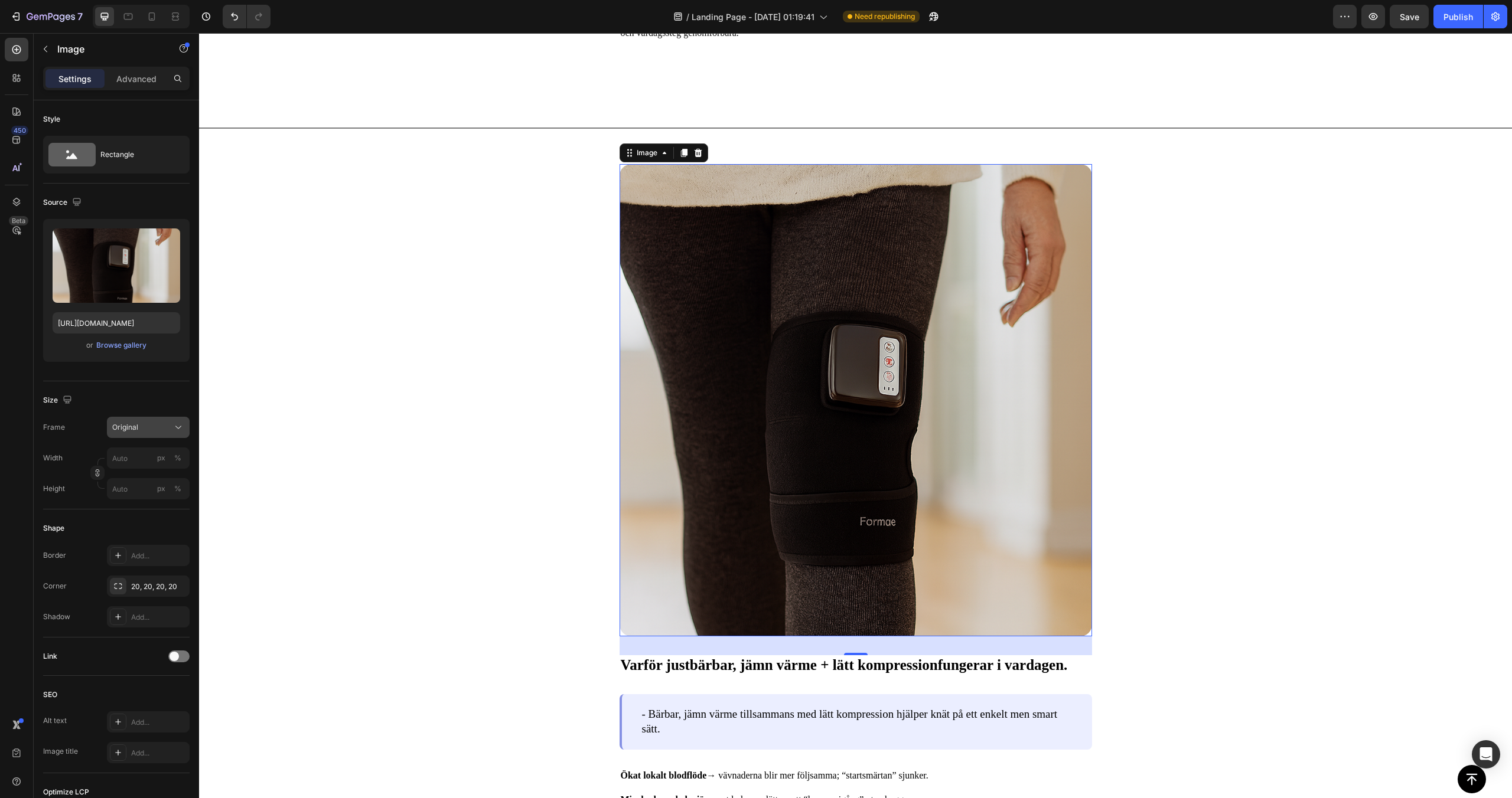
click at [155, 431] on div "Original" at bounding box center [141, 427] width 58 height 10
click at [149, 498] on div "Horizontal" at bounding box center [146, 501] width 68 height 12
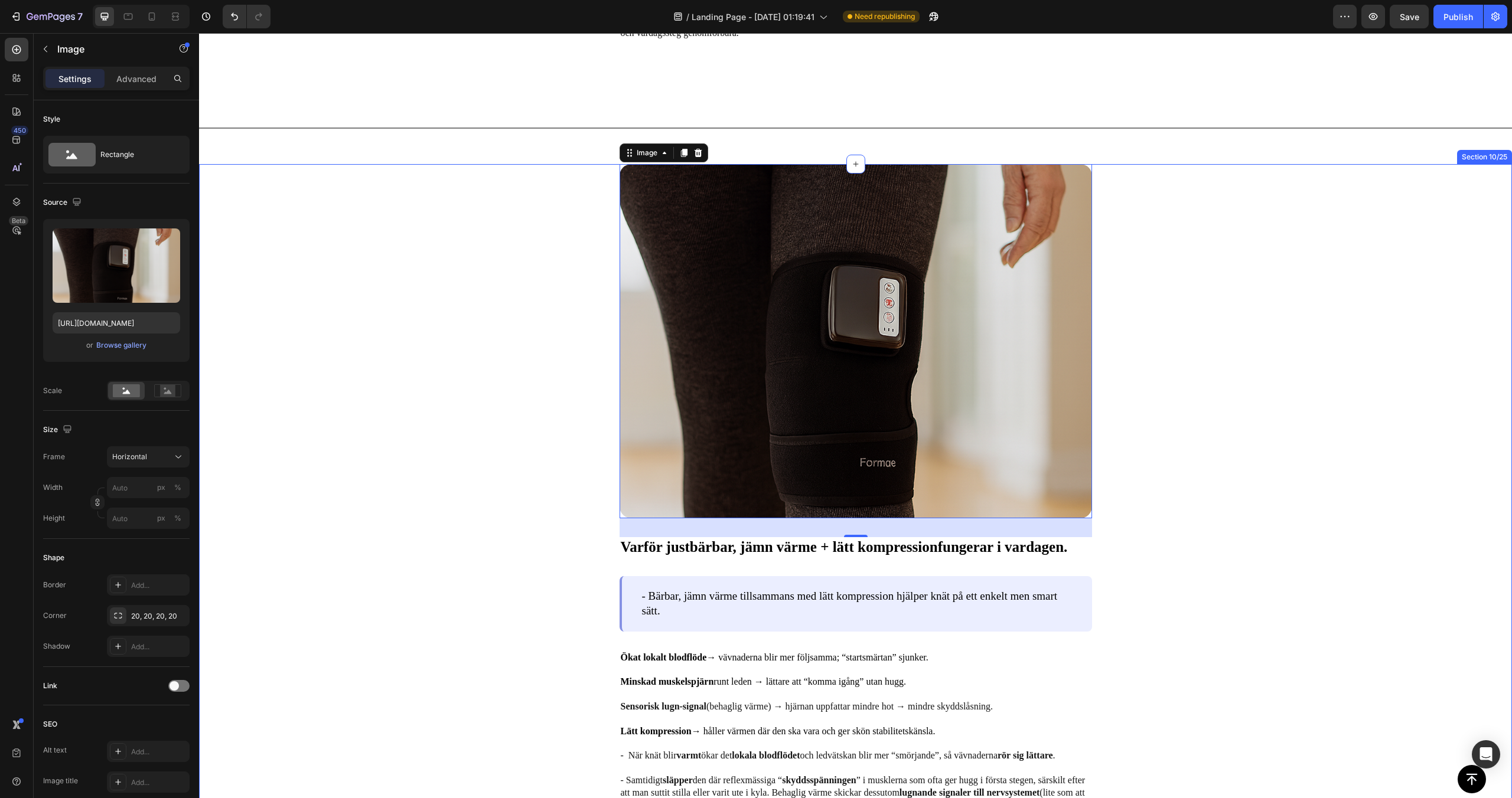
click at [526, 494] on div "Image 32 Varför just bärbar, jämn värme + lätt kompression fungerar i vardagen.…" at bounding box center [855, 522] width 935 height 717
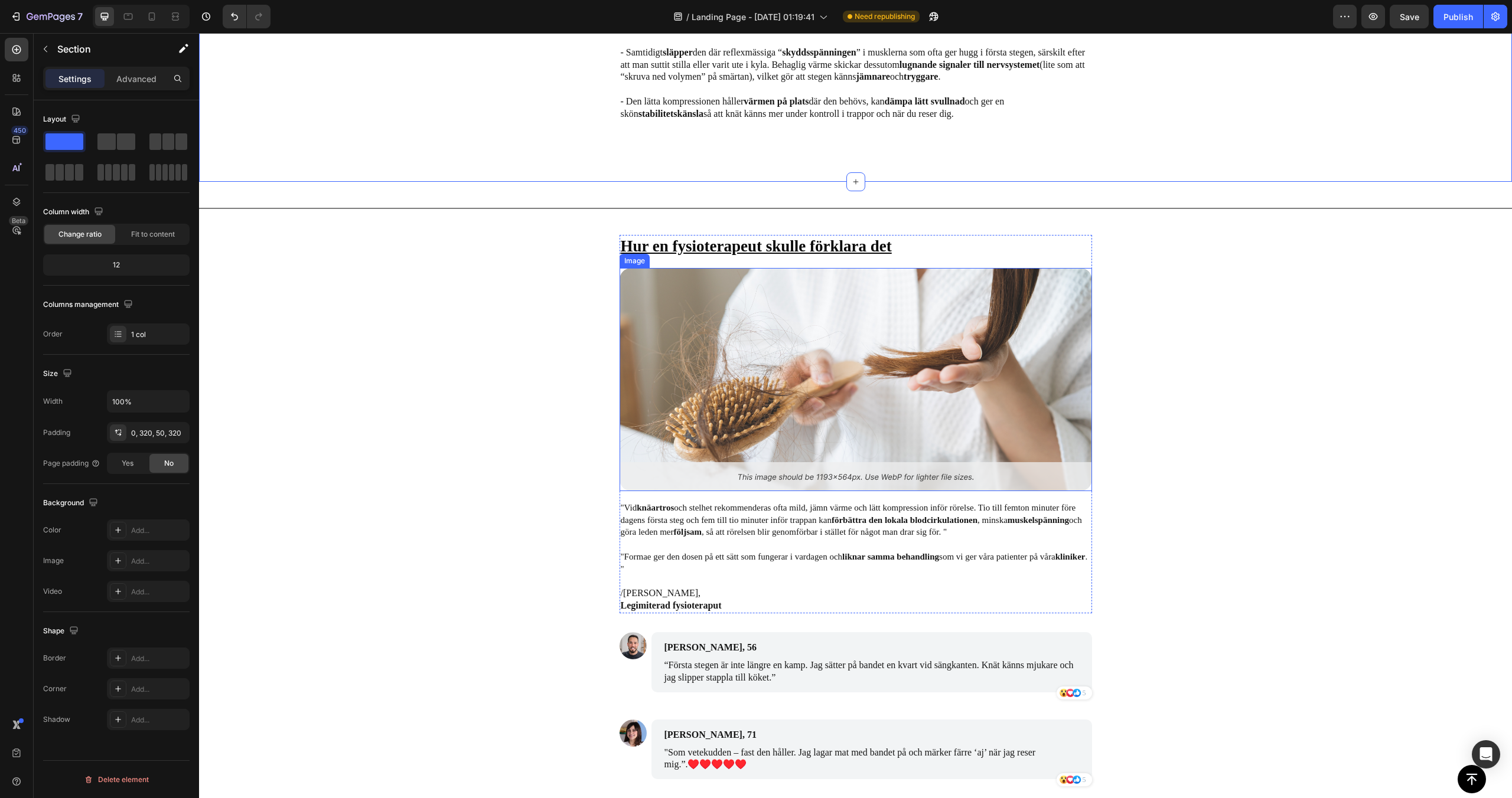
scroll to position [4149, 0]
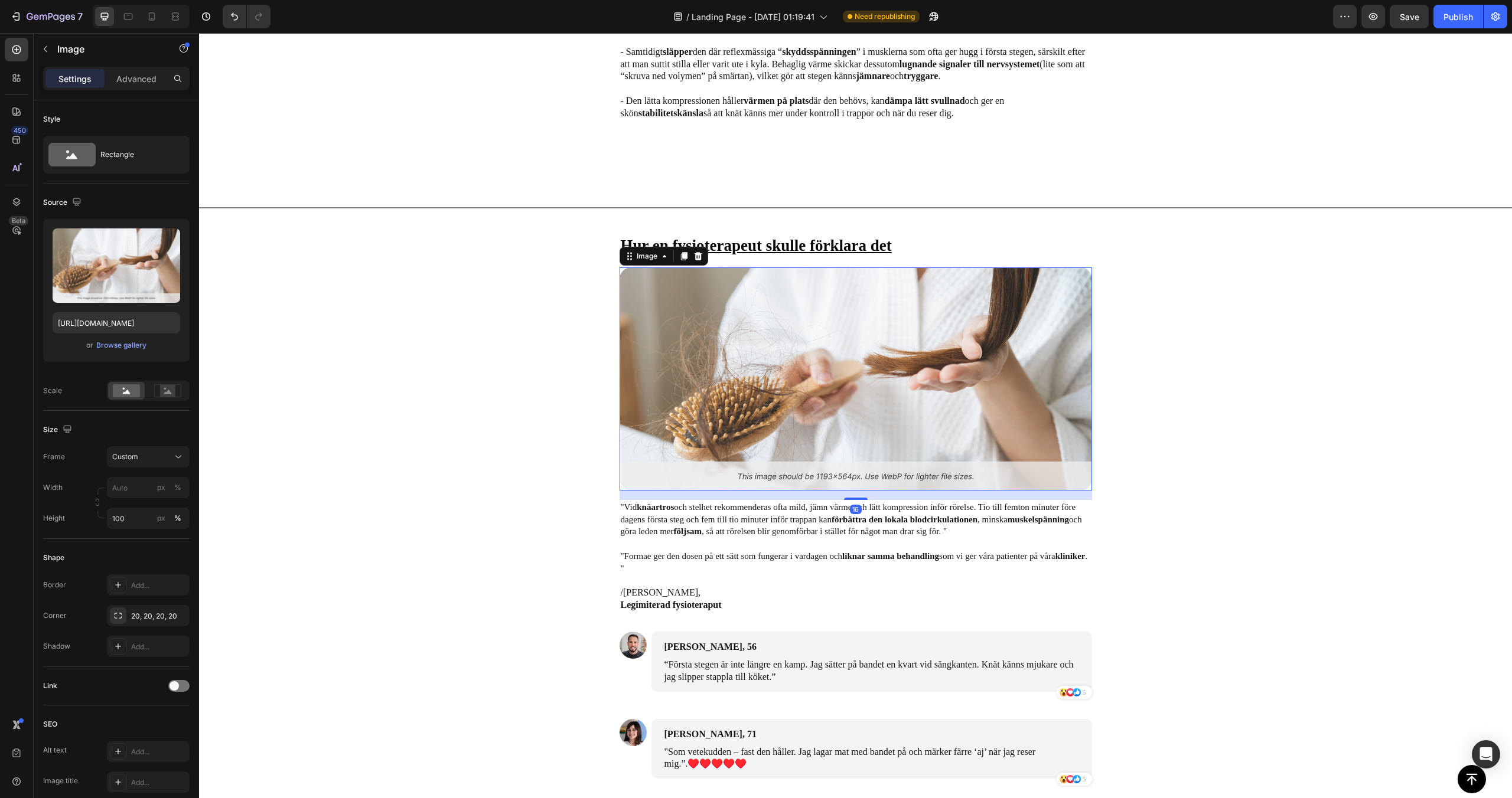
click at [723, 357] on img at bounding box center [855, 379] width 473 height 223
click at [106, 348] on div "Browse gallery" at bounding box center [121, 345] width 50 height 10
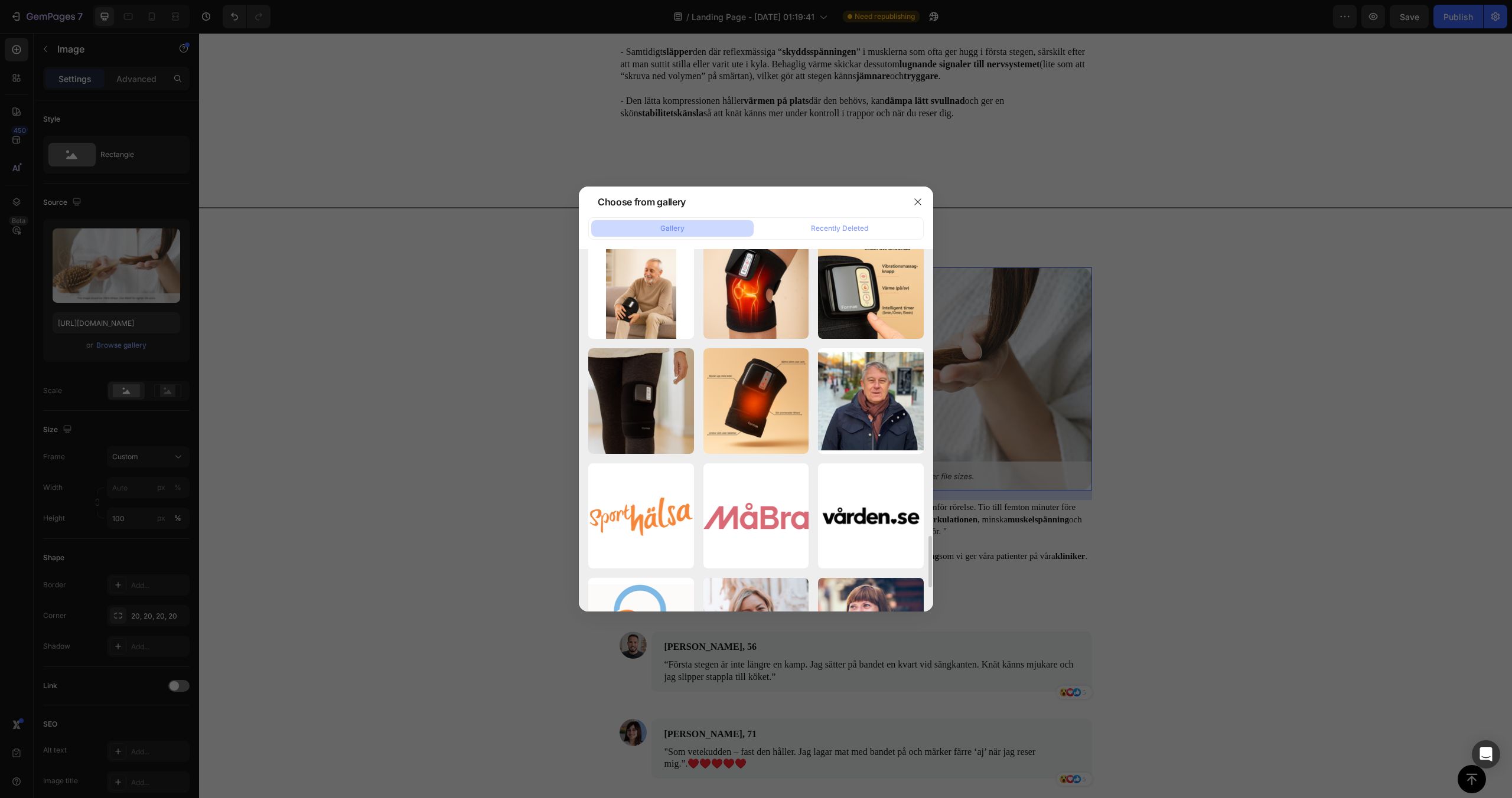
scroll to position [1680, 0]
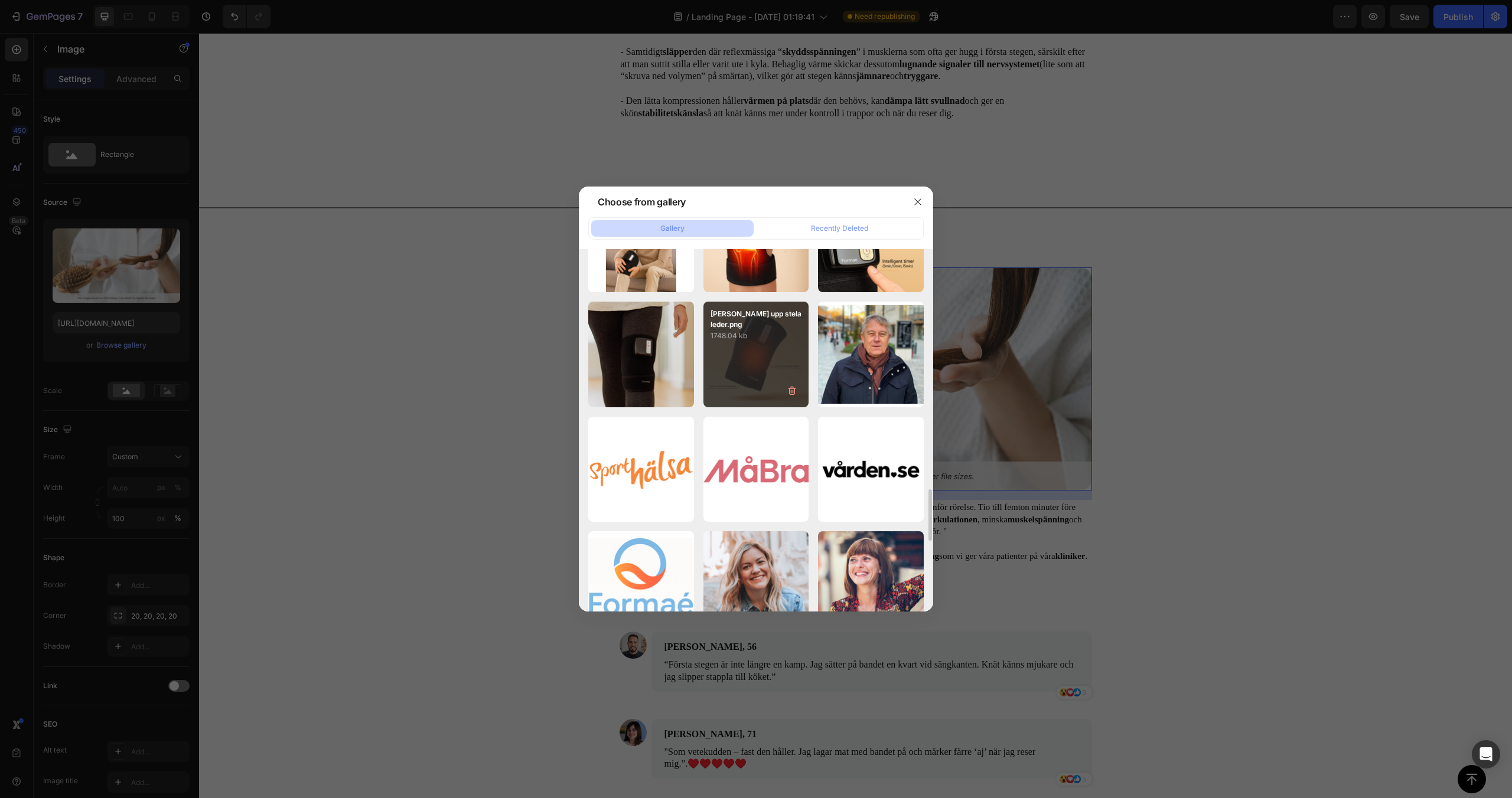
drag, startPoint x: 876, startPoint y: 379, endPoint x: 757, endPoint y: 384, distance: 119.1
click at [0, 0] on div "Skärmavbild 2025-08-...22.png 1385.51 kb" at bounding box center [0, 0] width 0 height 0
type input "[URL][DOMAIN_NAME]"
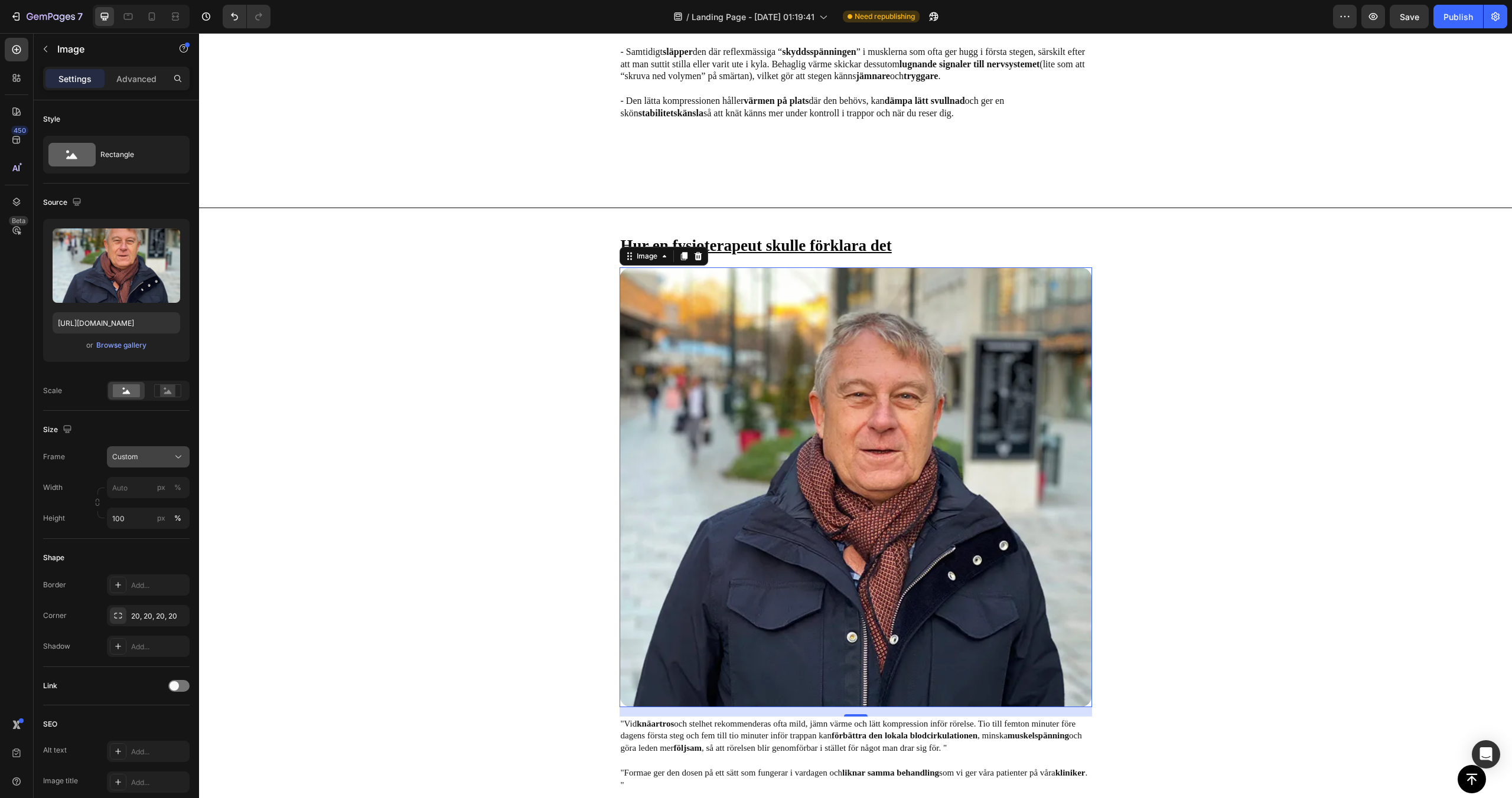
click at [158, 453] on div "Custom" at bounding box center [141, 456] width 58 height 10
click at [156, 522] on div "Horizontal" at bounding box center [138, 530] width 95 height 23
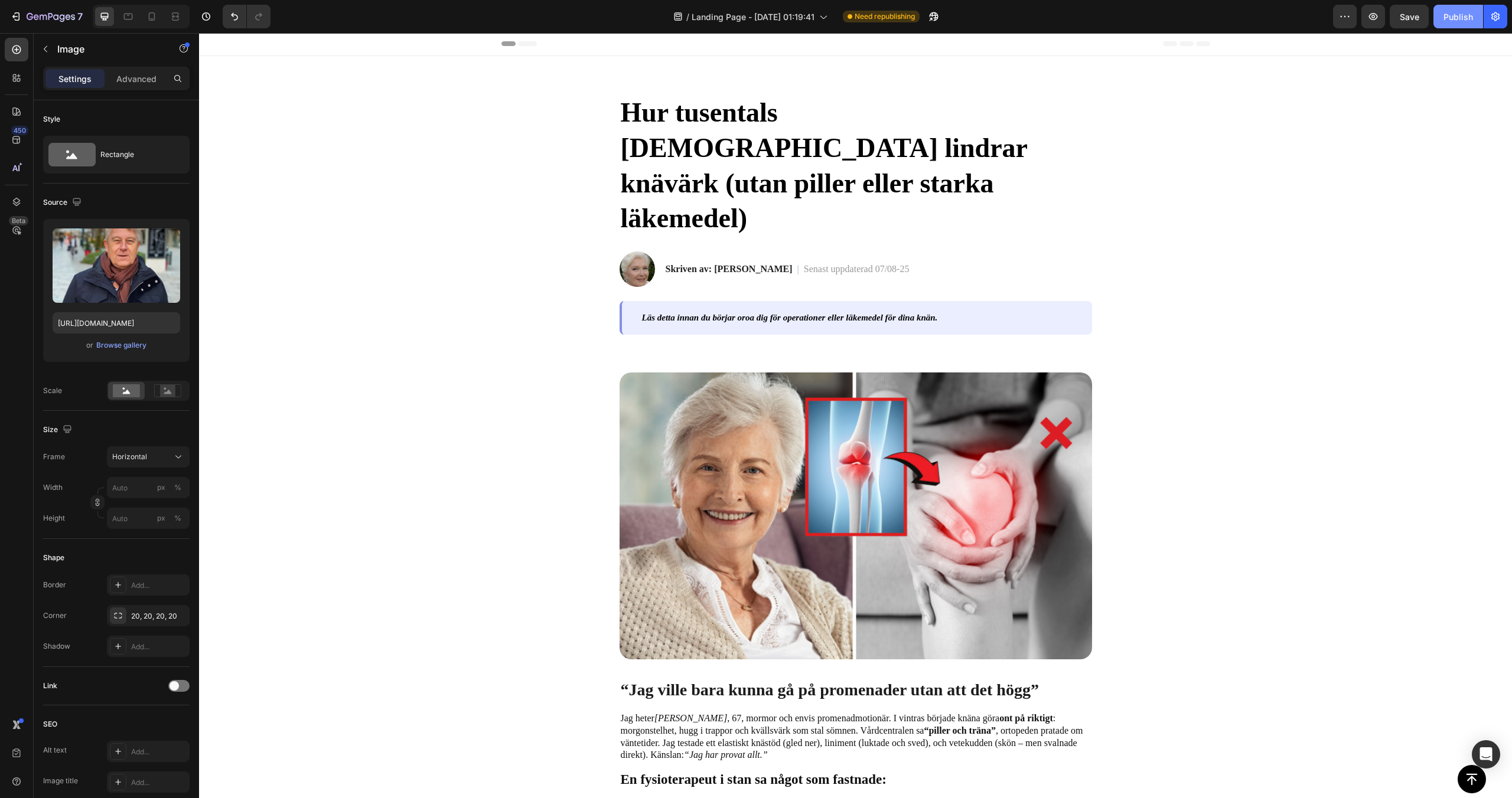
scroll to position [0, 0]
click at [1455, 20] on div "Publish" at bounding box center [1458, 16] width 29 height 12
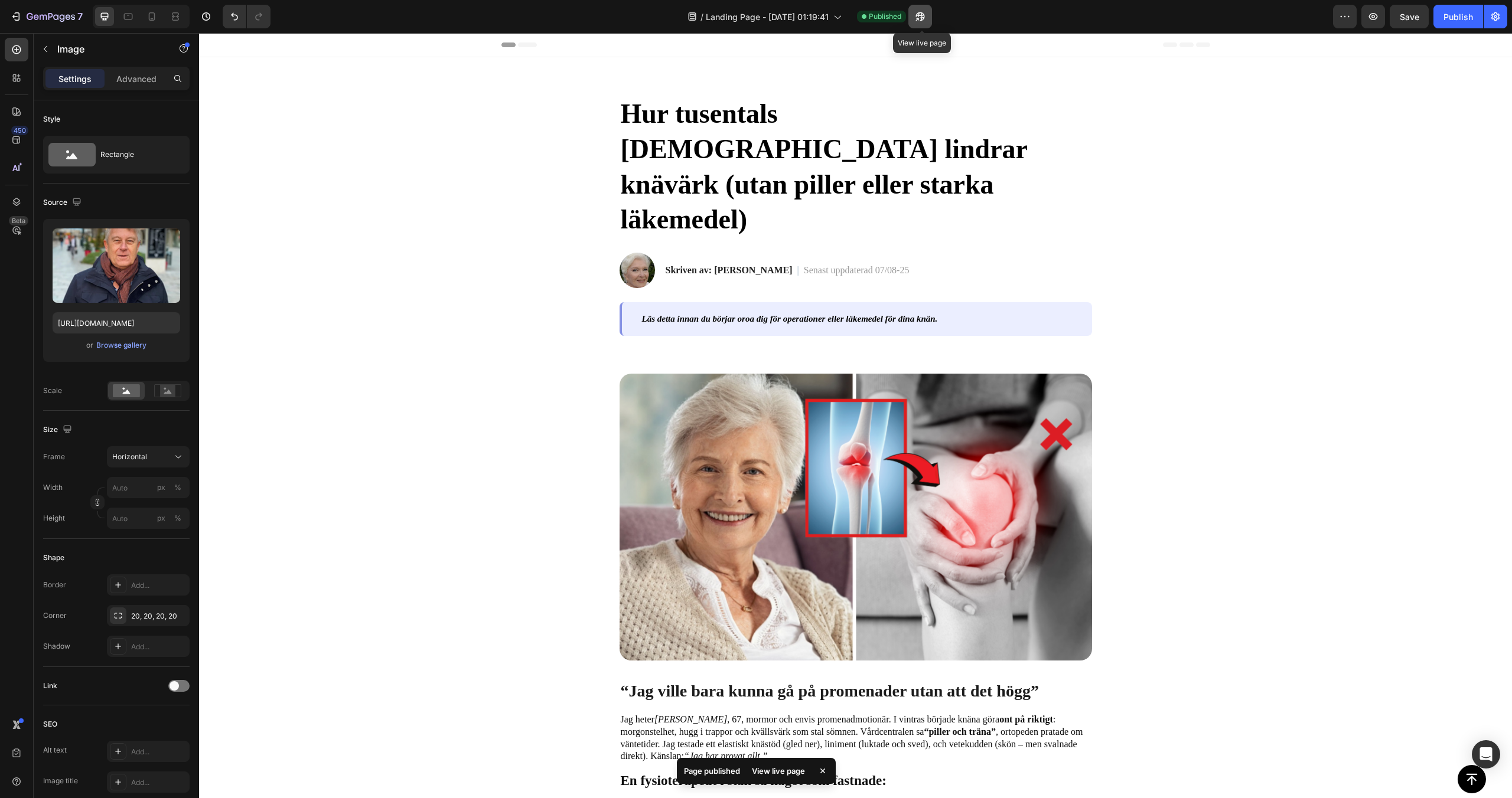
click at [931, 18] on button "button" at bounding box center [920, 16] width 24 height 24
